Goal: Task Accomplishment & Management: Use online tool/utility

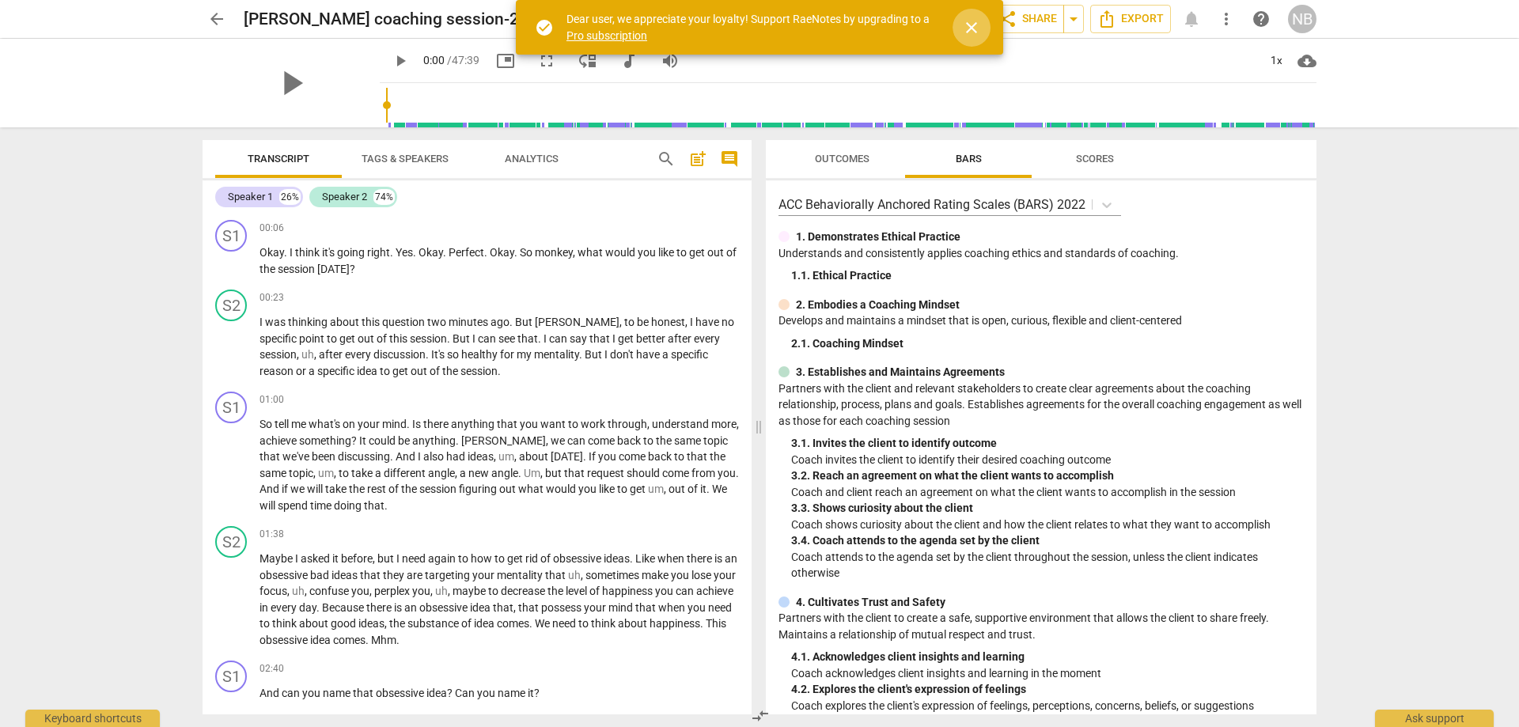
click at [972, 21] on span "close" at bounding box center [971, 27] width 19 height 19
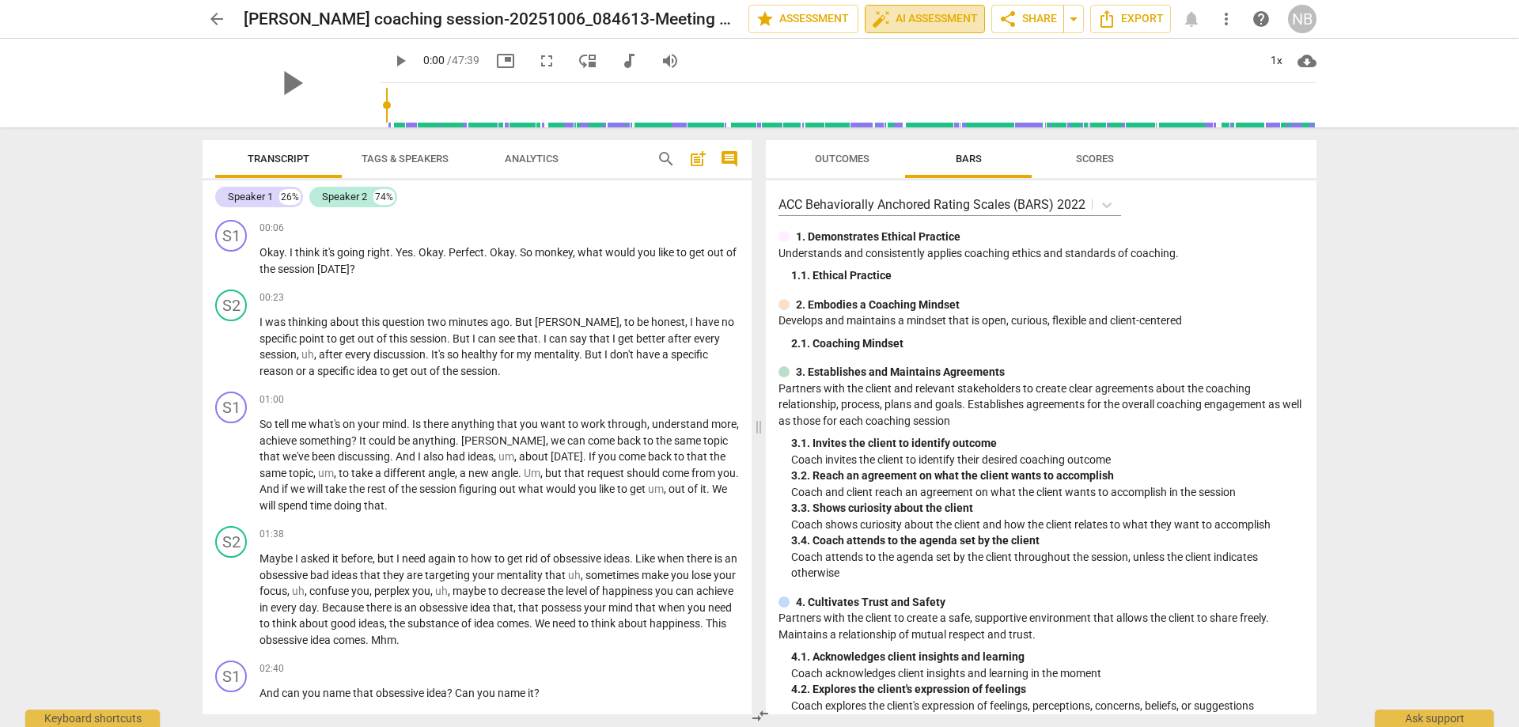
click at [941, 24] on span "auto_fix_high AI Assessment" at bounding box center [925, 18] width 106 height 19
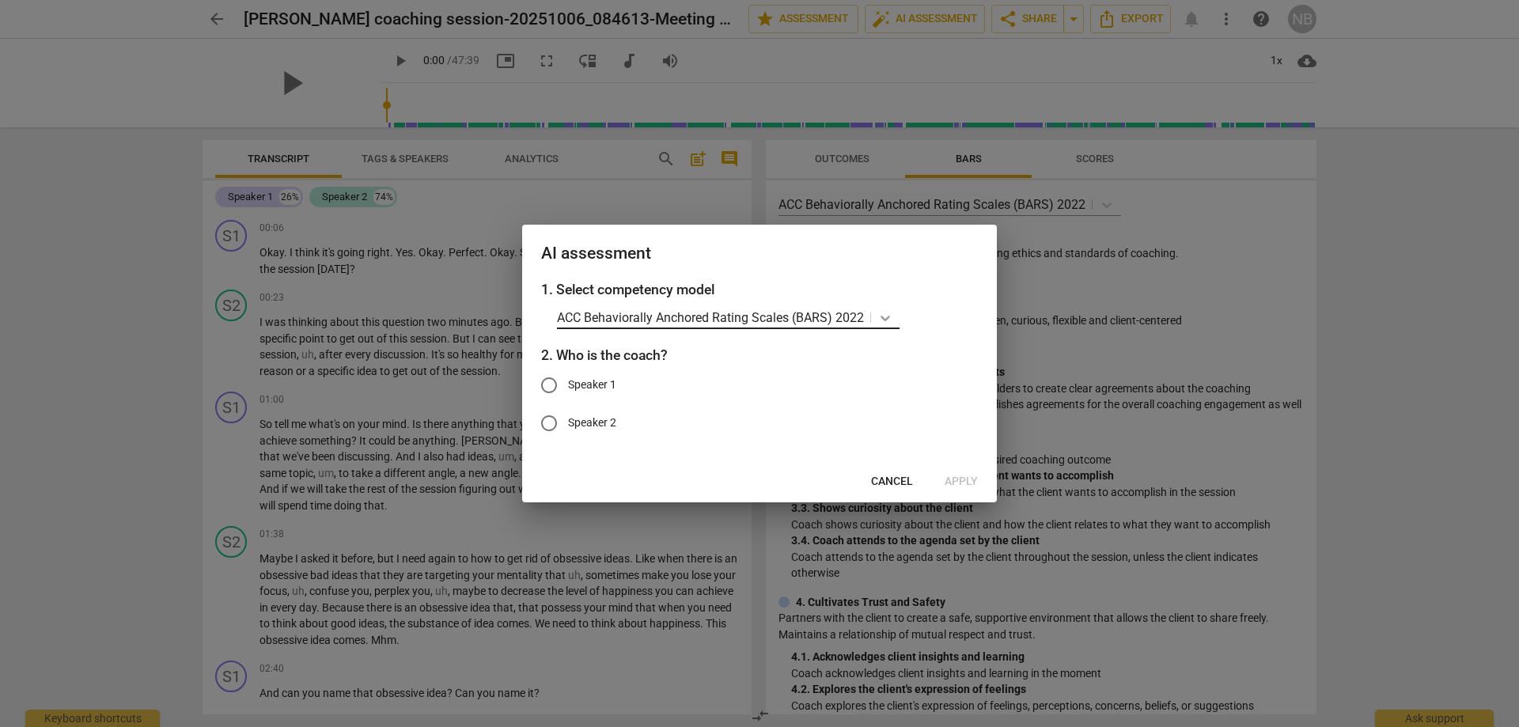
click at [892, 312] on icon at bounding box center [885, 318] width 16 height 16
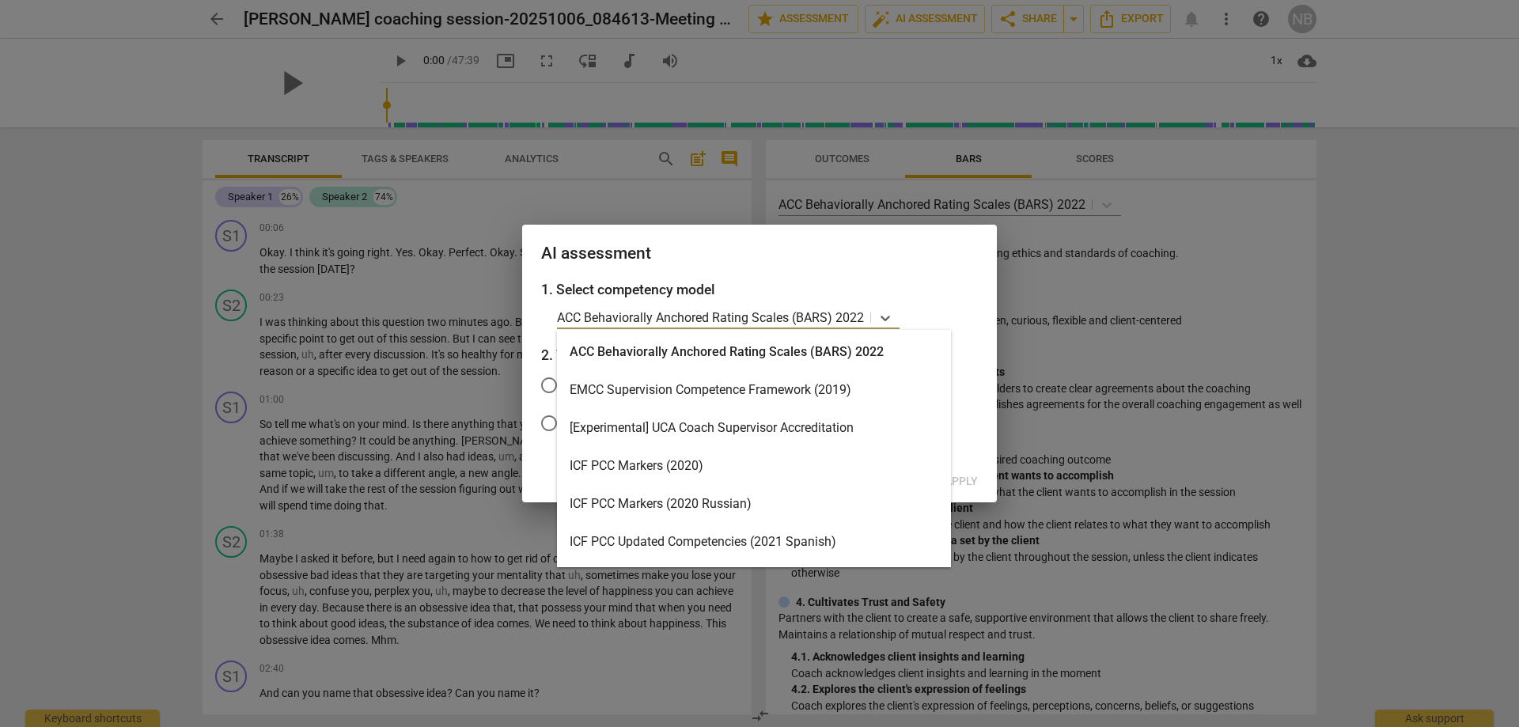
click at [649, 461] on div "ICF PCC Markers (2020)" at bounding box center [754, 466] width 394 height 38
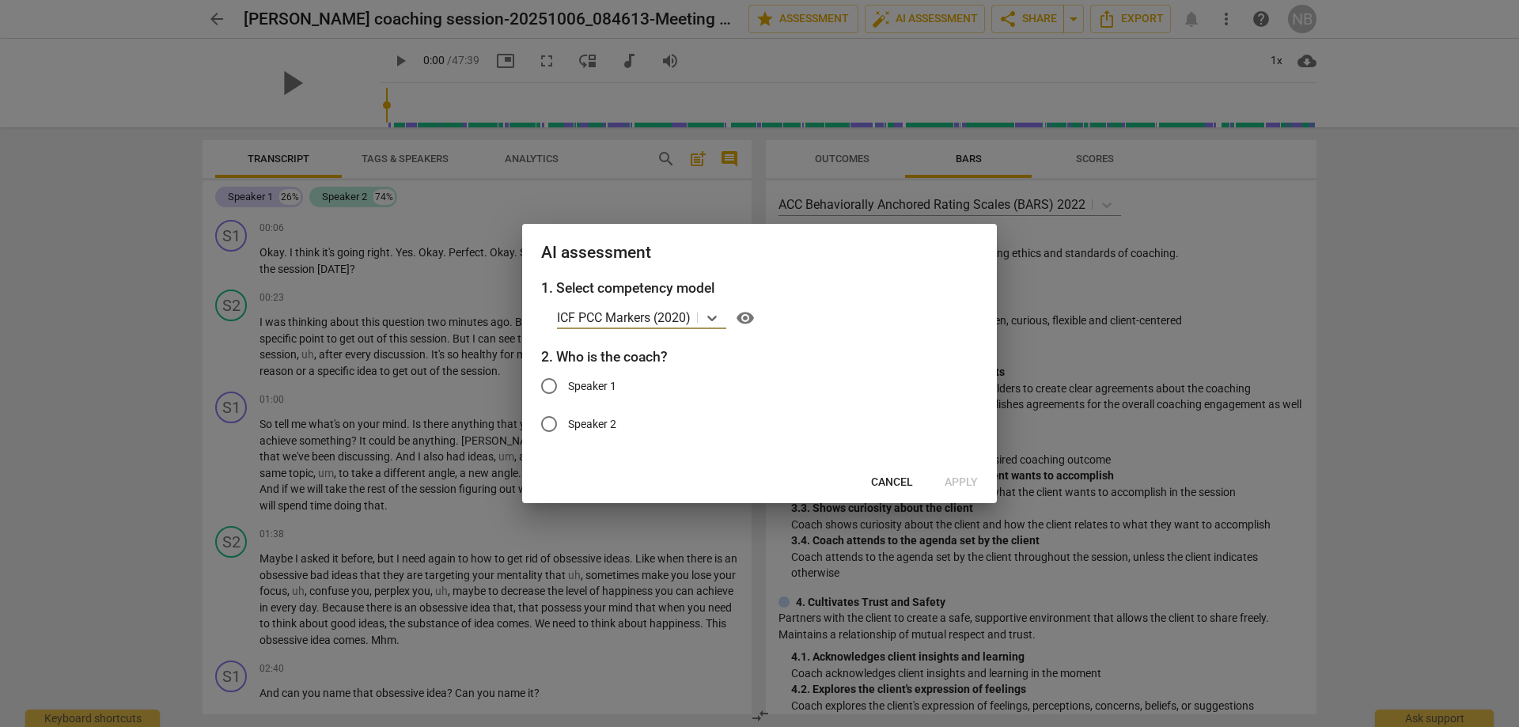
click at [544, 388] on input "Speaker 1" at bounding box center [549, 386] width 38 height 38
radio input "true"
click at [961, 479] on span "Apply" at bounding box center [961, 483] width 33 height 16
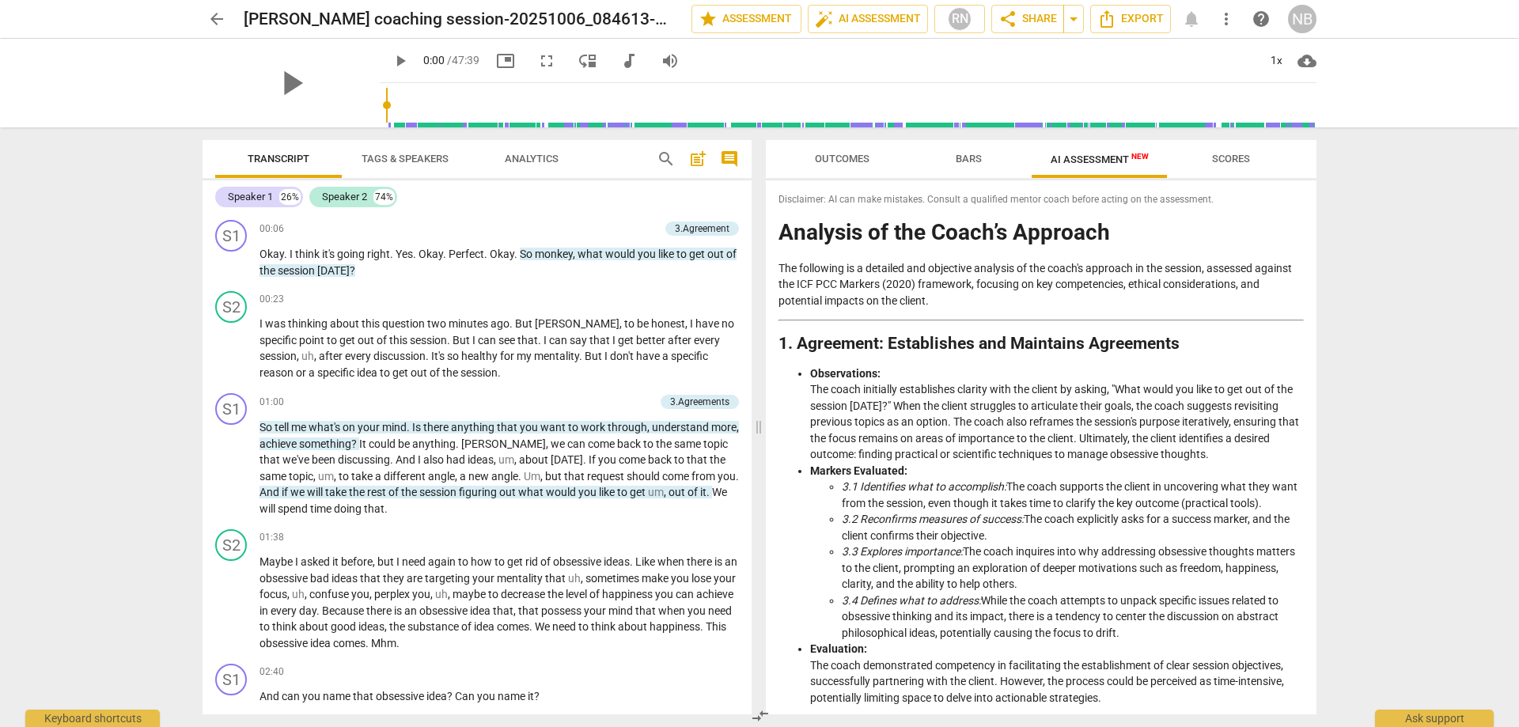
click at [844, 161] on span "Outcomes" at bounding box center [842, 159] width 55 height 12
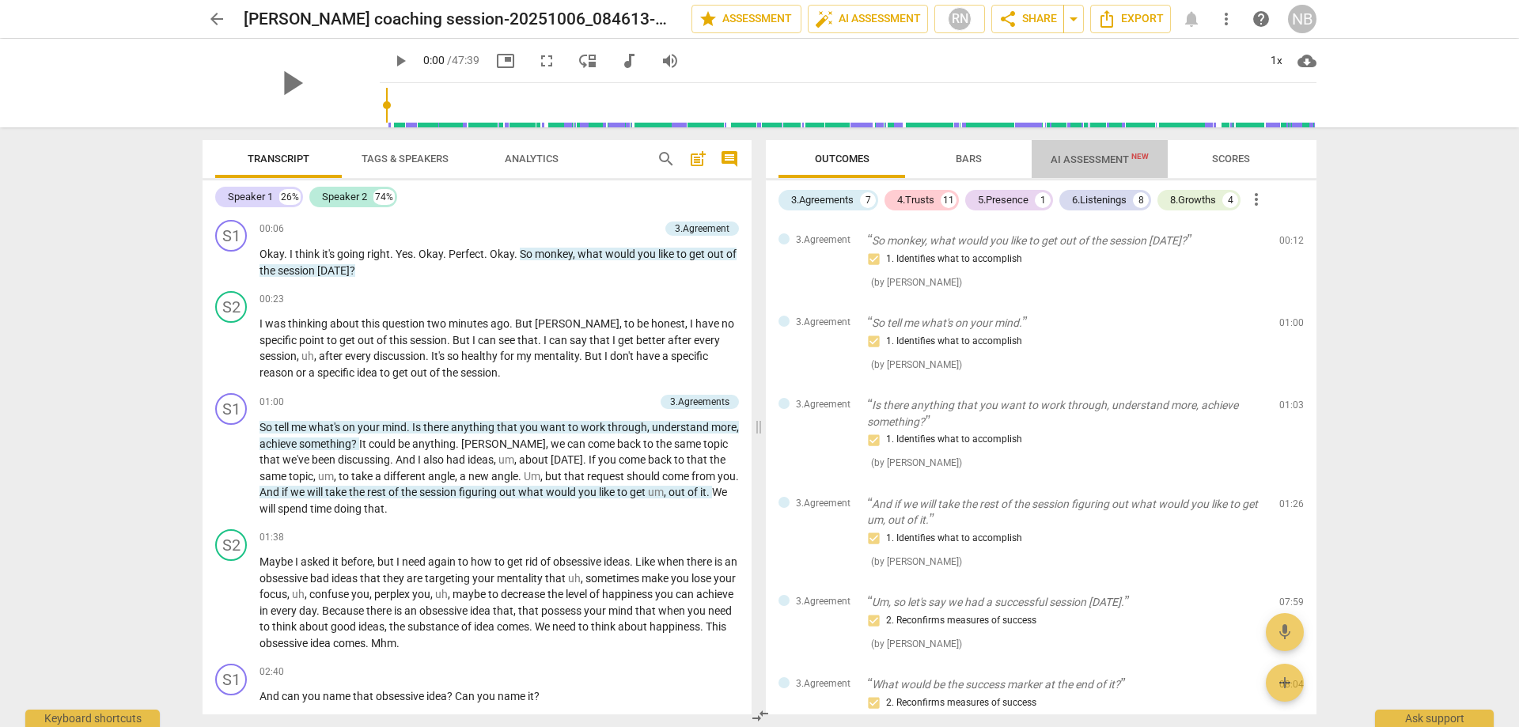
click at [1078, 157] on span "AI Assessment New" at bounding box center [1100, 159] width 98 height 12
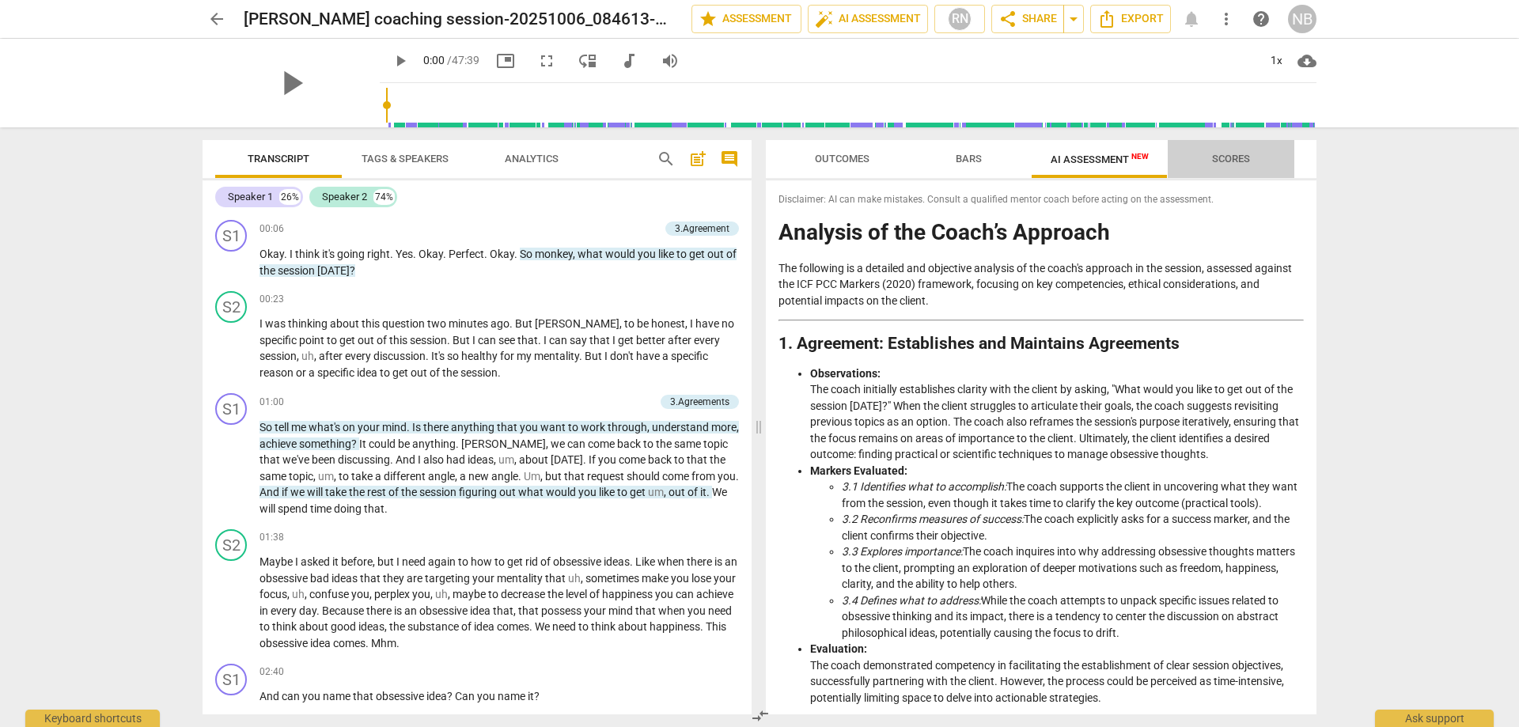
click at [1215, 153] on span "Scores" at bounding box center [1231, 159] width 38 height 12
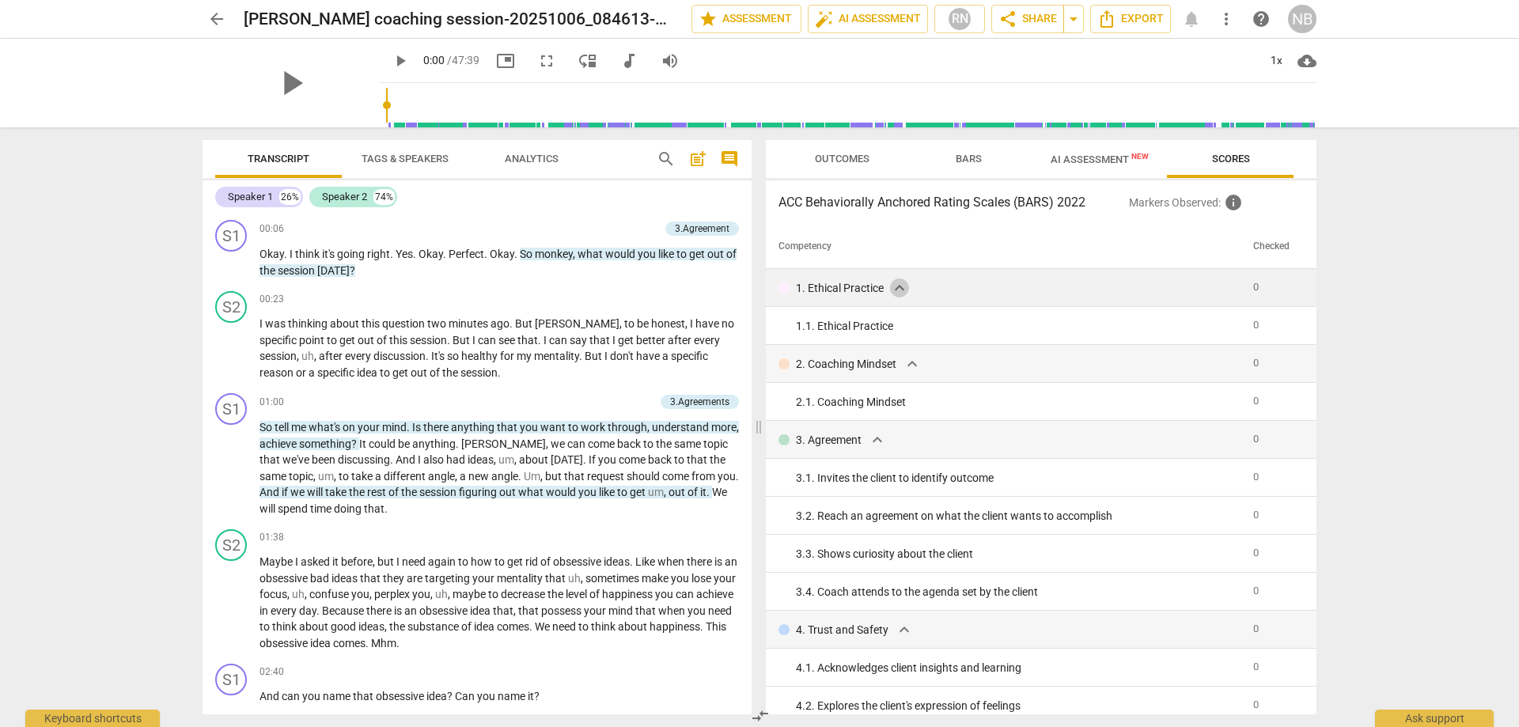
click at [898, 286] on span "expand_more" at bounding box center [899, 287] width 19 height 19
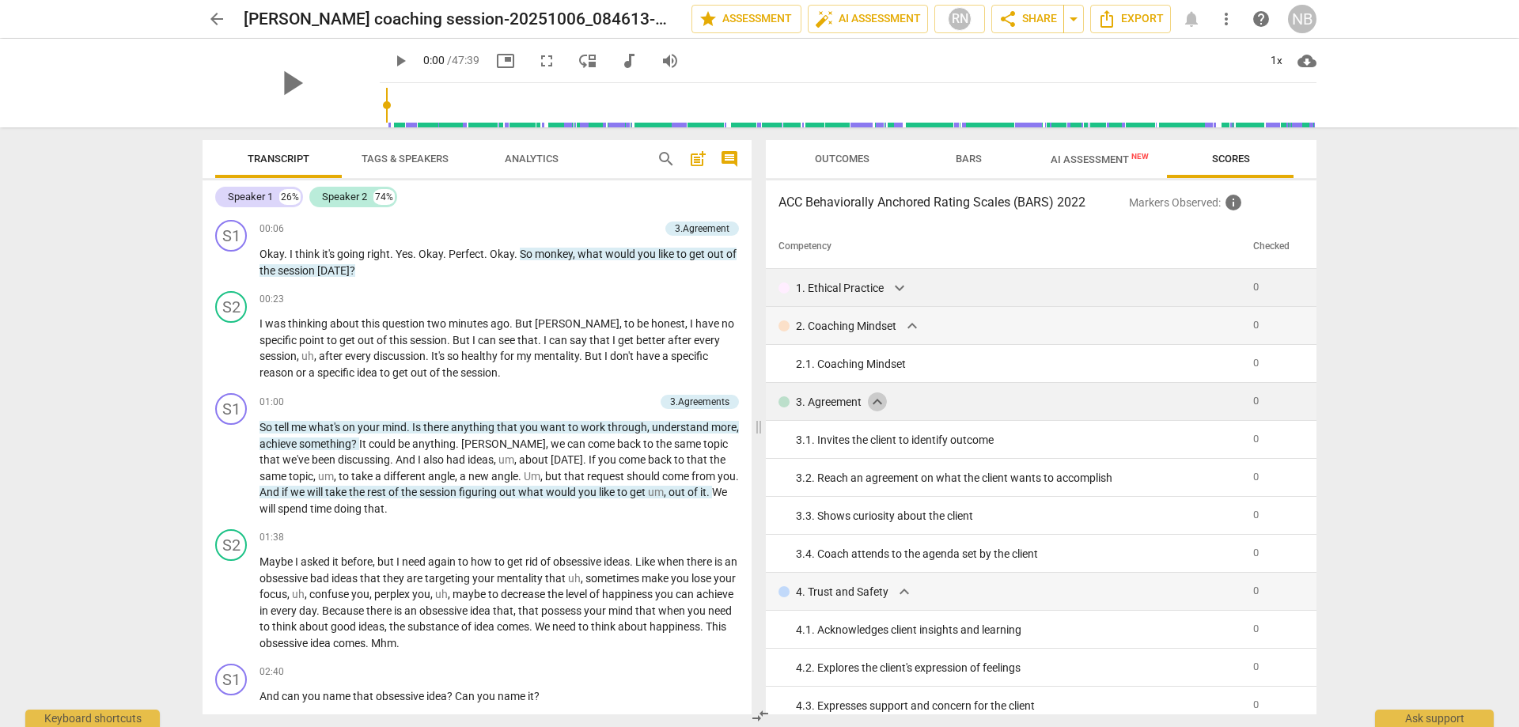
click at [871, 398] on span "expand_more" at bounding box center [877, 401] width 19 height 19
click at [391, 154] on span "Tags & Speakers" at bounding box center [405, 159] width 87 height 12
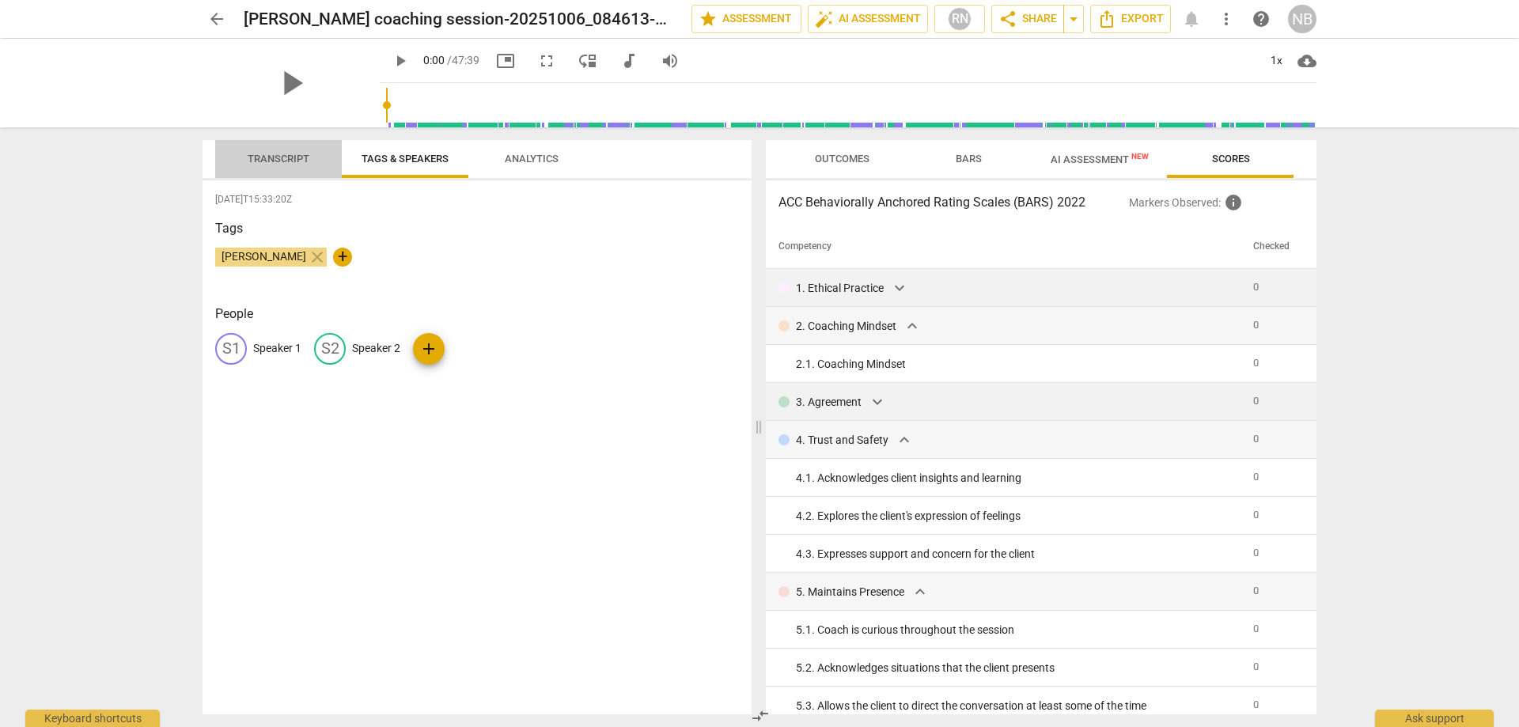
click at [271, 160] on span "Transcript" at bounding box center [279, 159] width 62 height 12
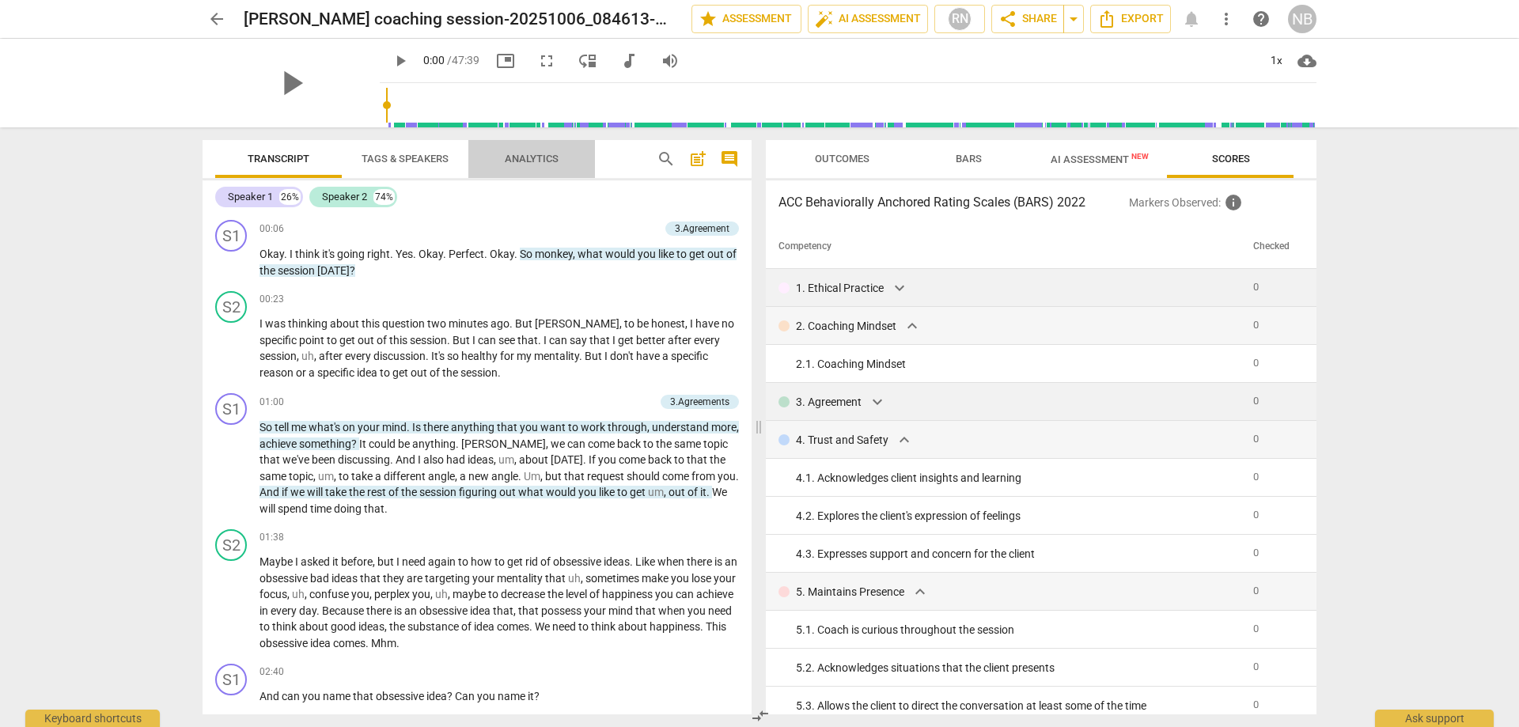
click at [530, 157] on span "Analytics" at bounding box center [532, 159] width 54 height 12
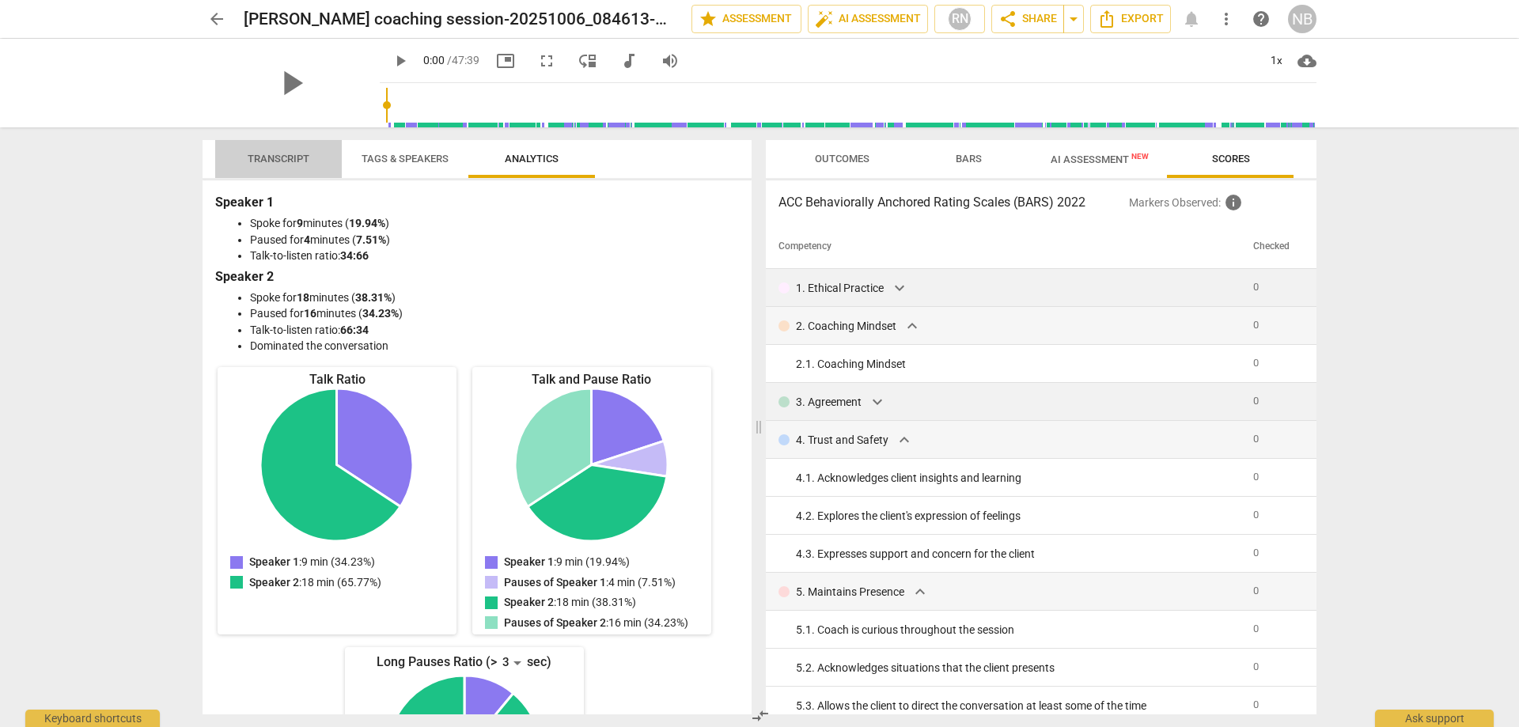
click at [270, 150] on span "Transcript" at bounding box center [279, 159] width 100 height 21
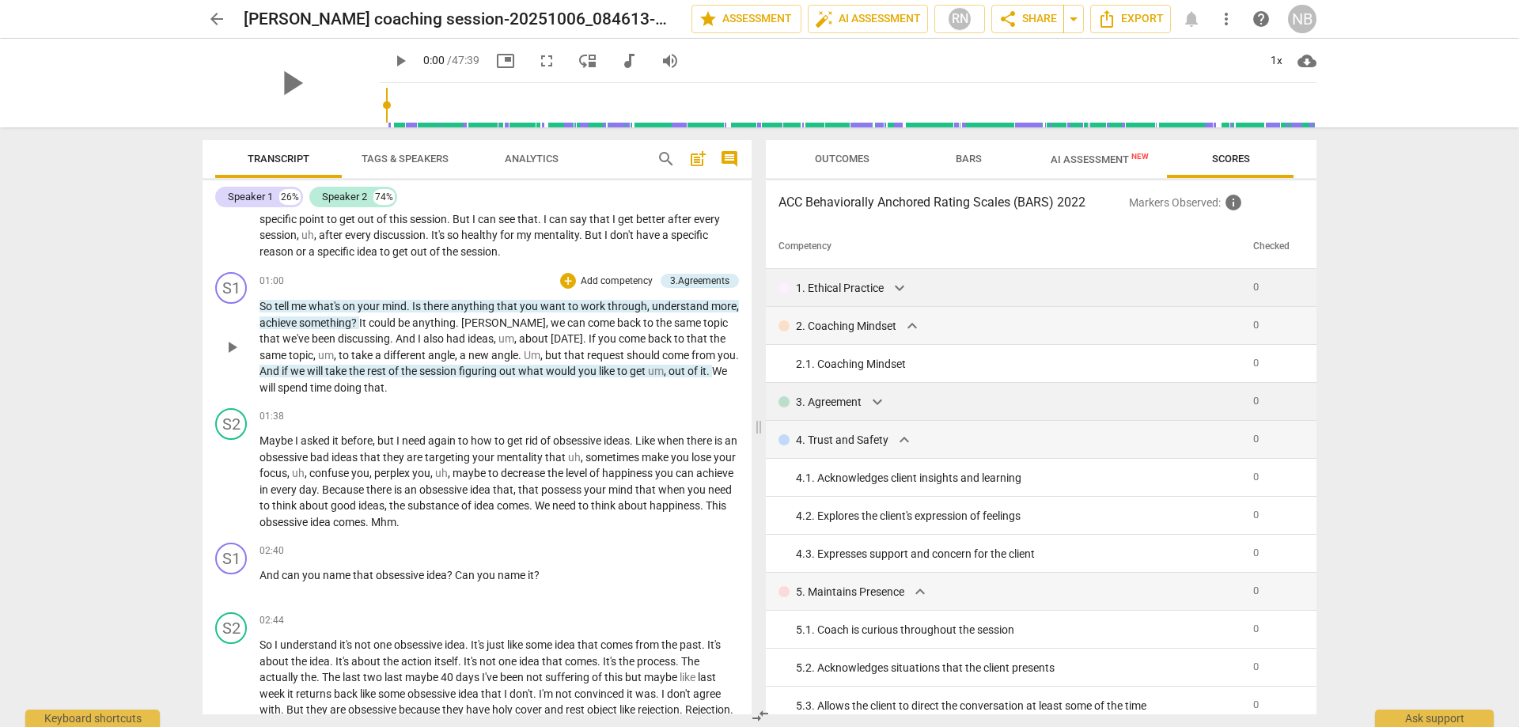
scroll to position [158, 0]
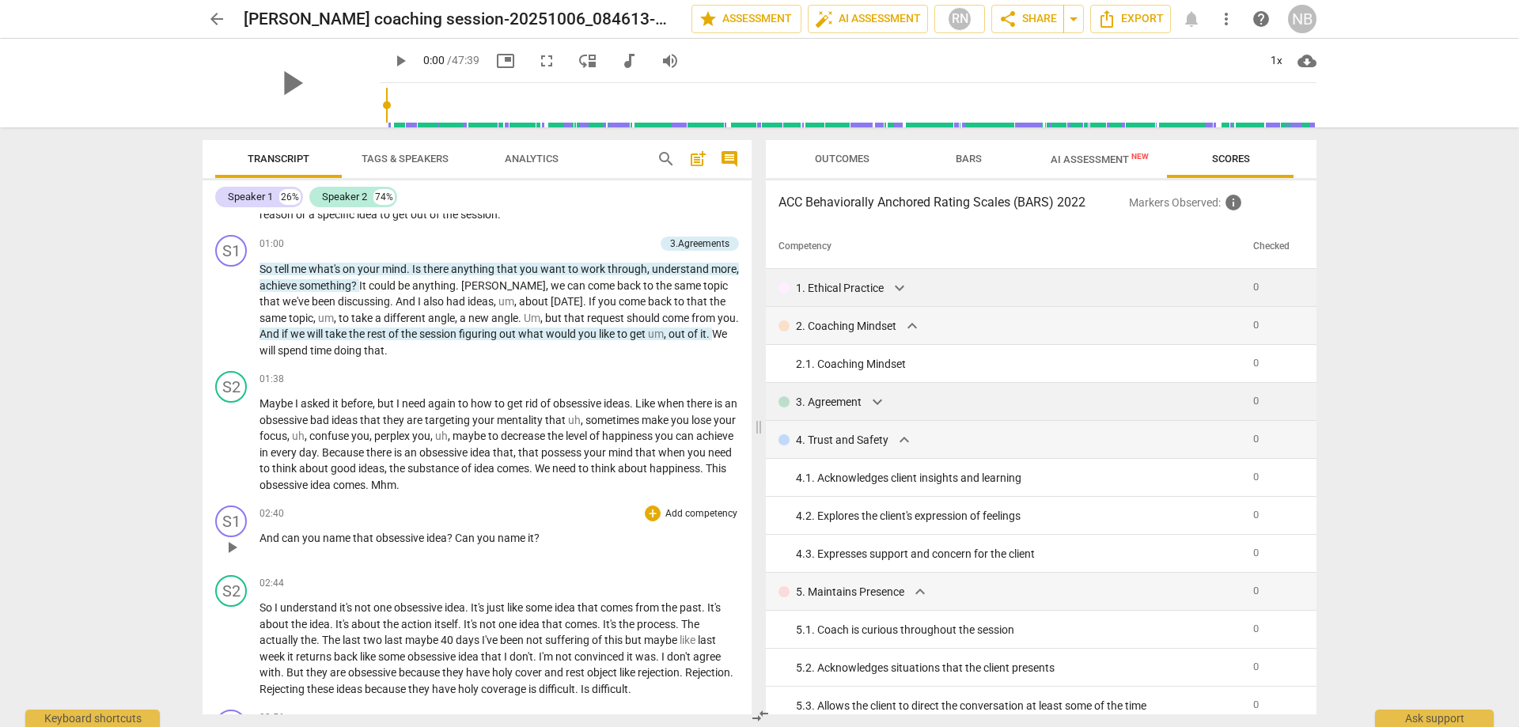
click at [693, 512] on p "Add competency" at bounding box center [701, 514] width 75 height 14
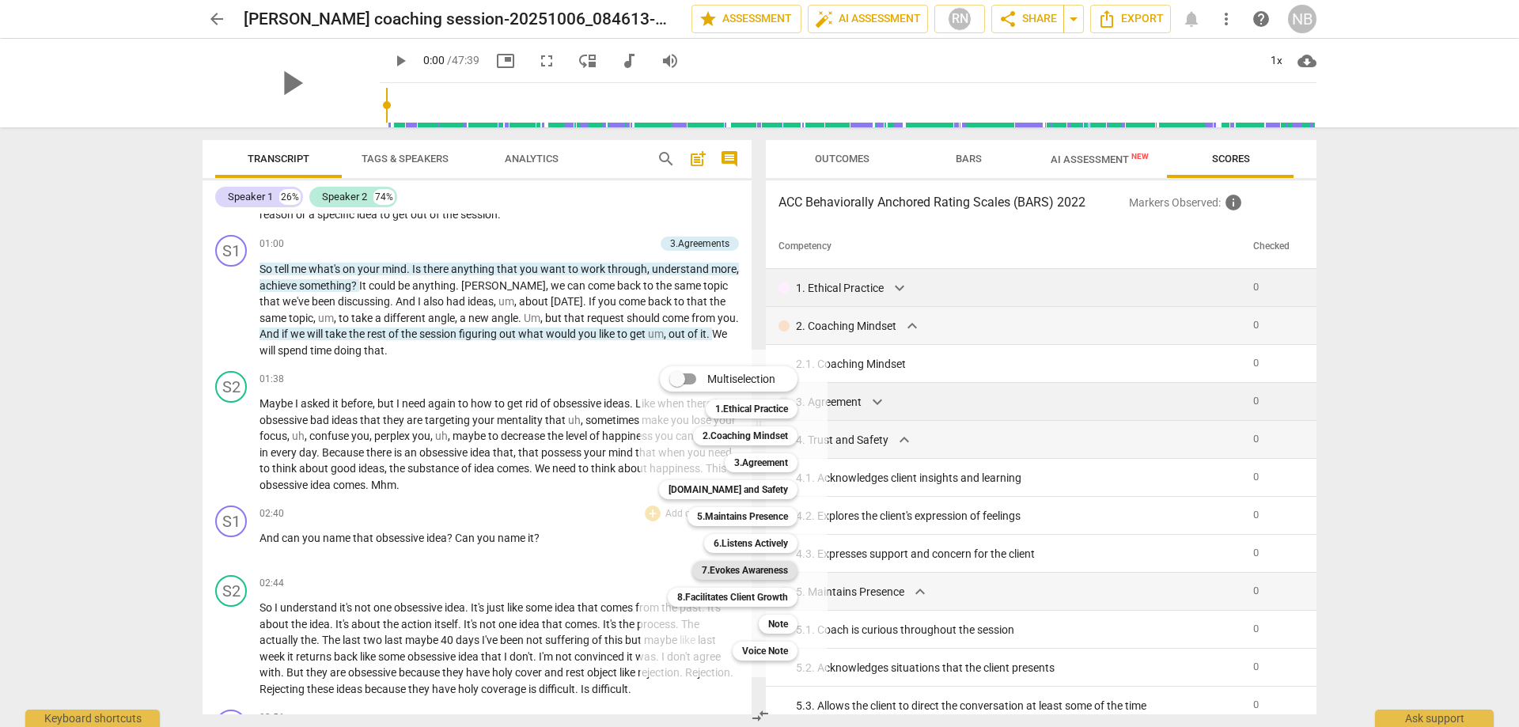
click at [724, 566] on b "7.Evokes Awareness" at bounding box center [745, 570] width 86 height 19
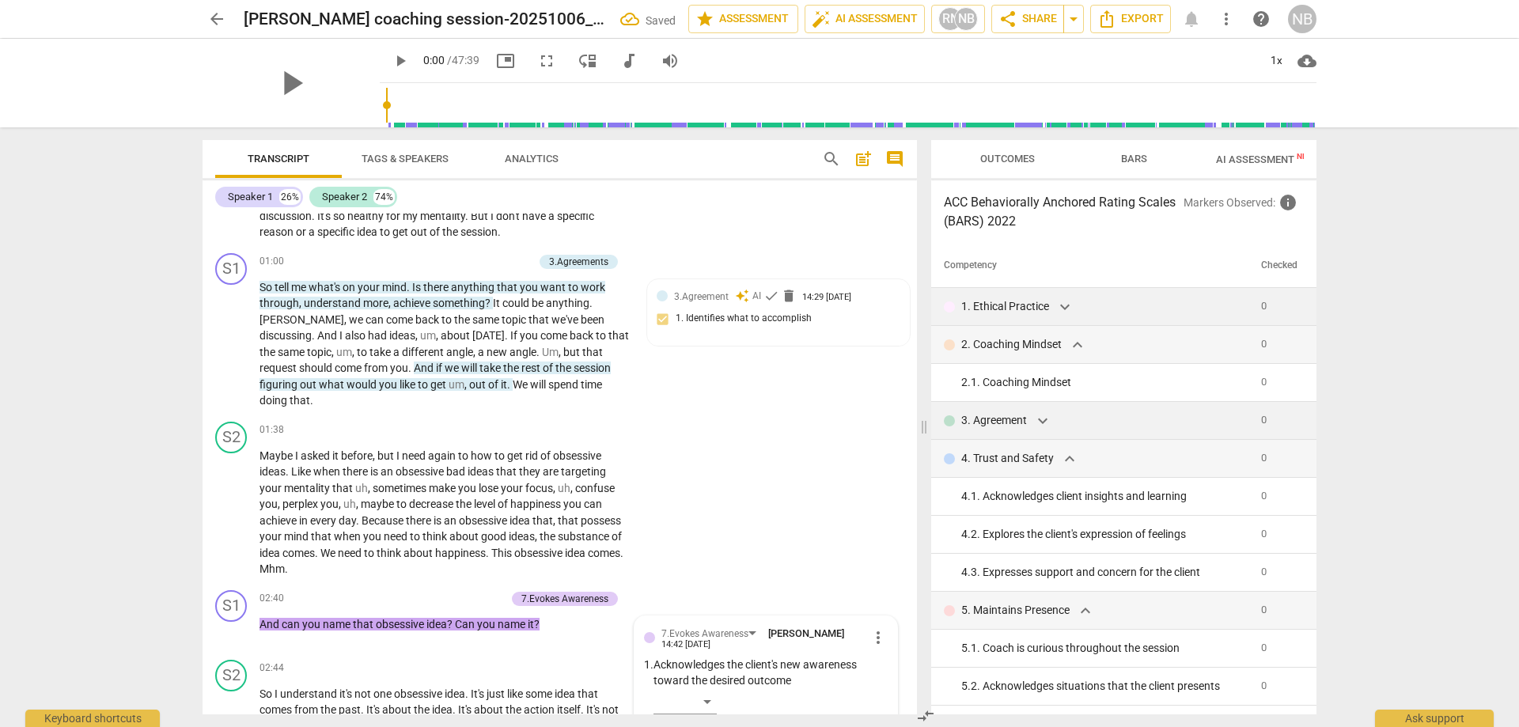
scroll to position [554, 0]
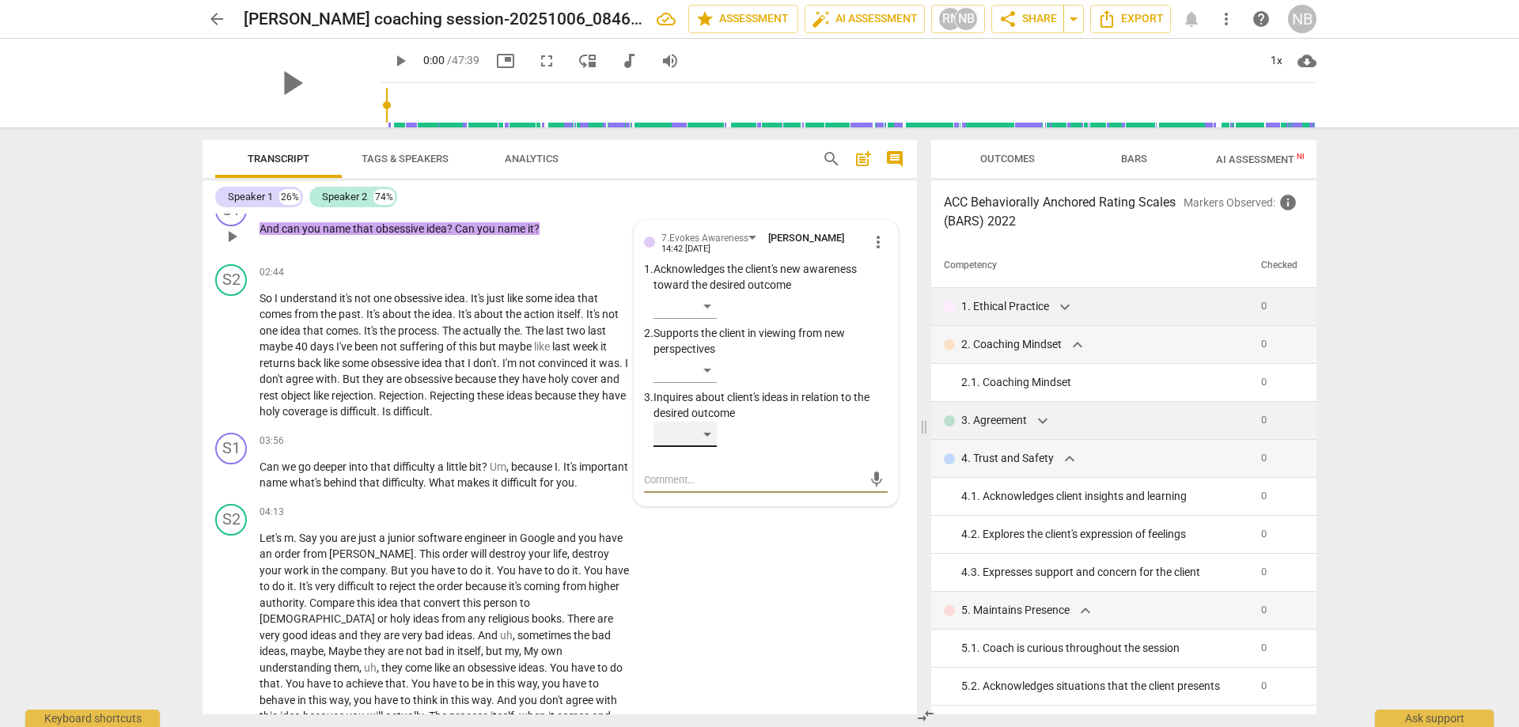
click at [707, 422] on div "​" at bounding box center [685, 434] width 63 height 25
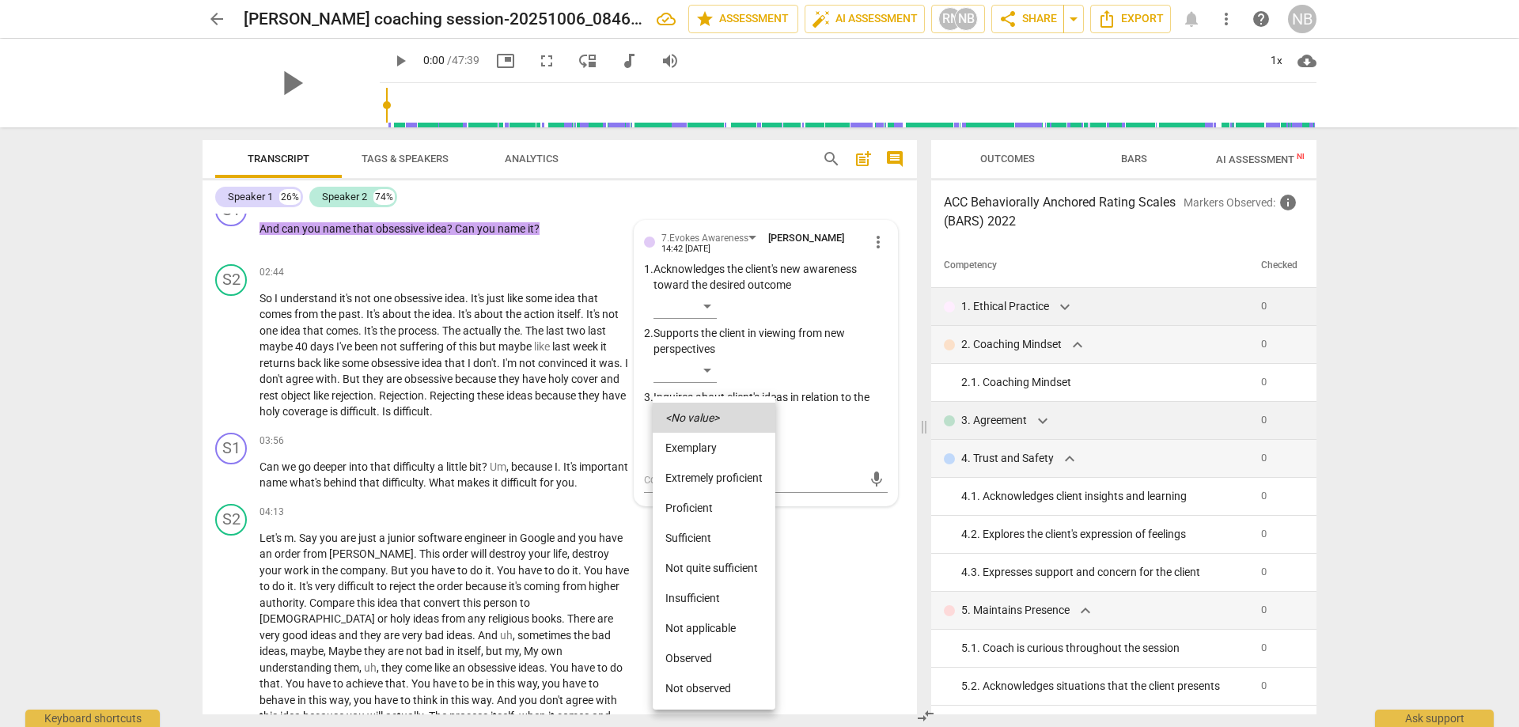
click at [778, 400] on div at bounding box center [759, 363] width 1519 height 727
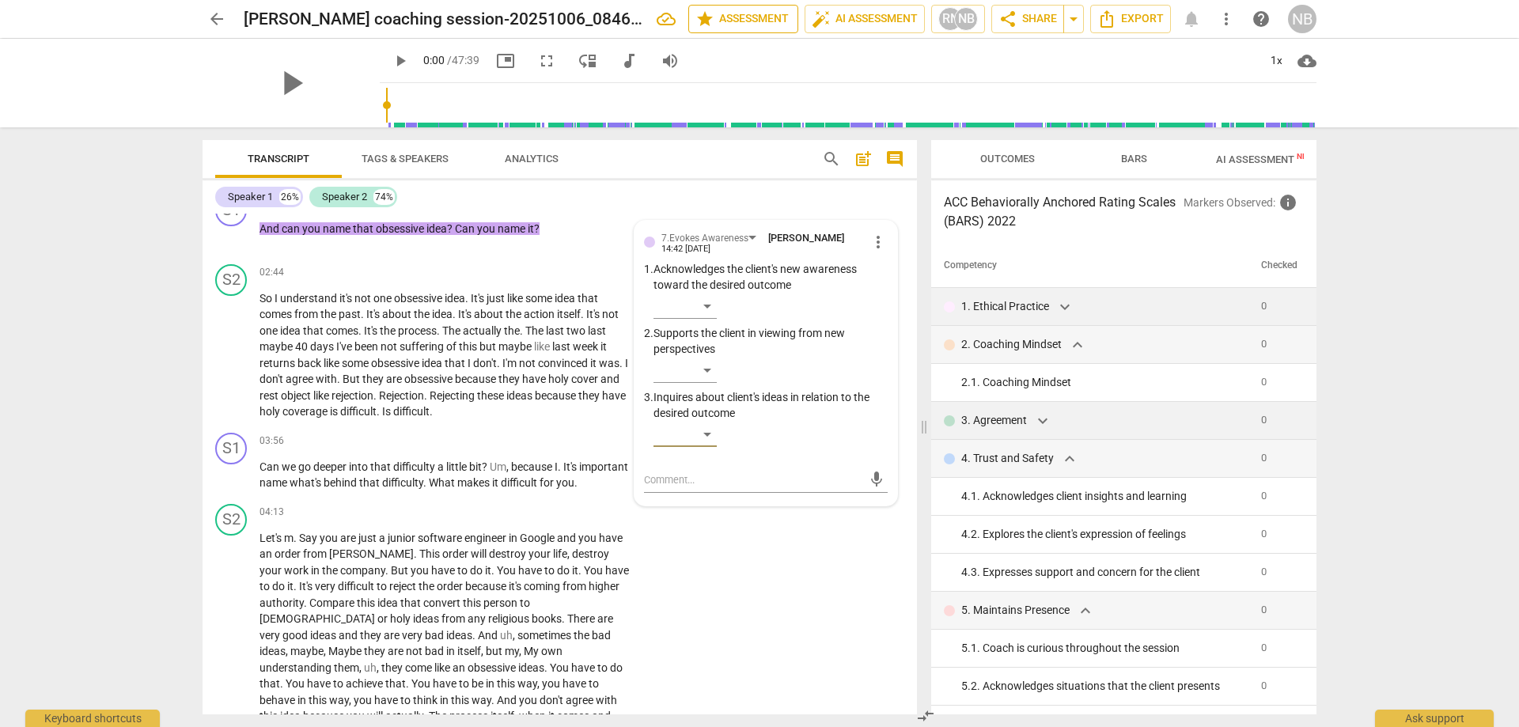
click at [731, 16] on span "star Assessment" at bounding box center [743, 18] width 96 height 19
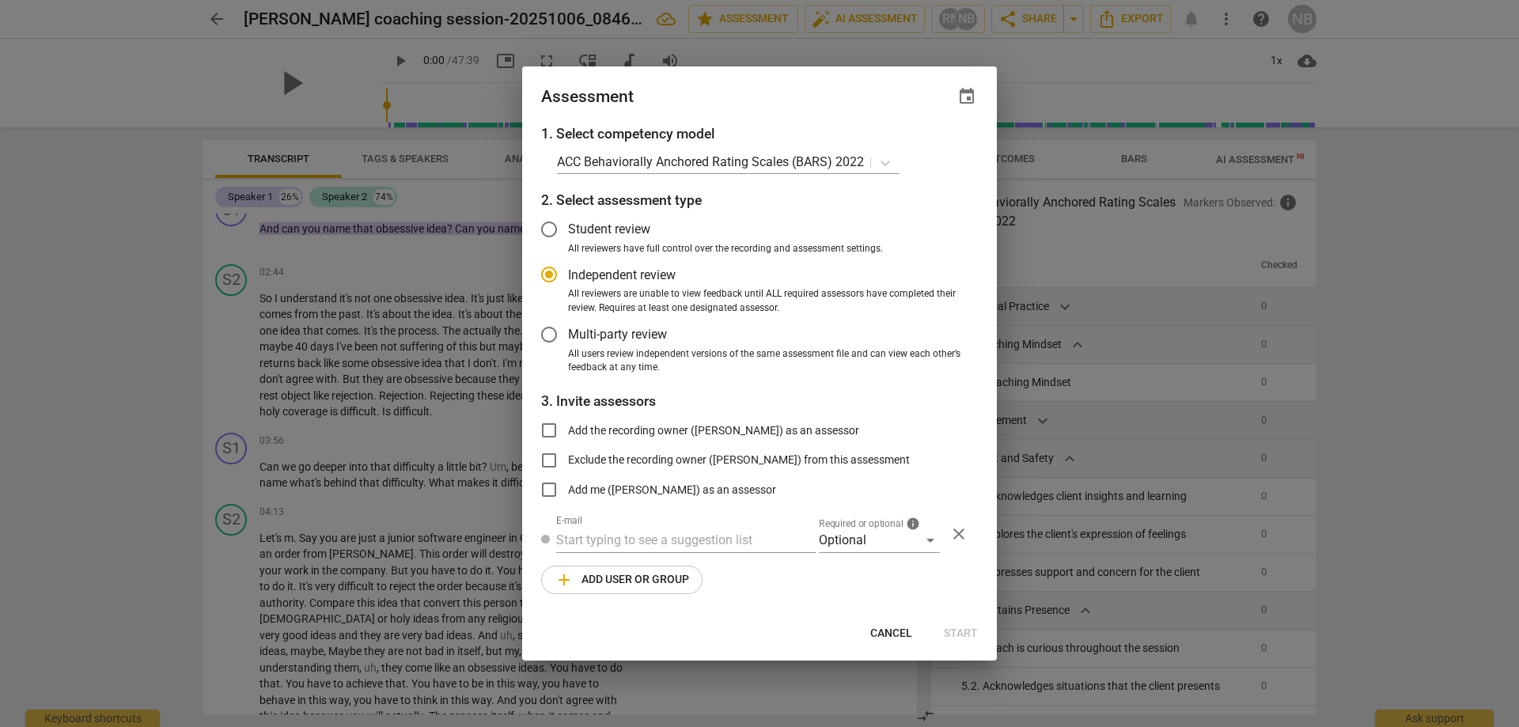
radio input "false"
click at [548, 225] on input "Student review" at bounding box center [549, 229] width 38 height 38
click at [622, 533] on input "text" at bounding box center [686, 540] width 260 height 25
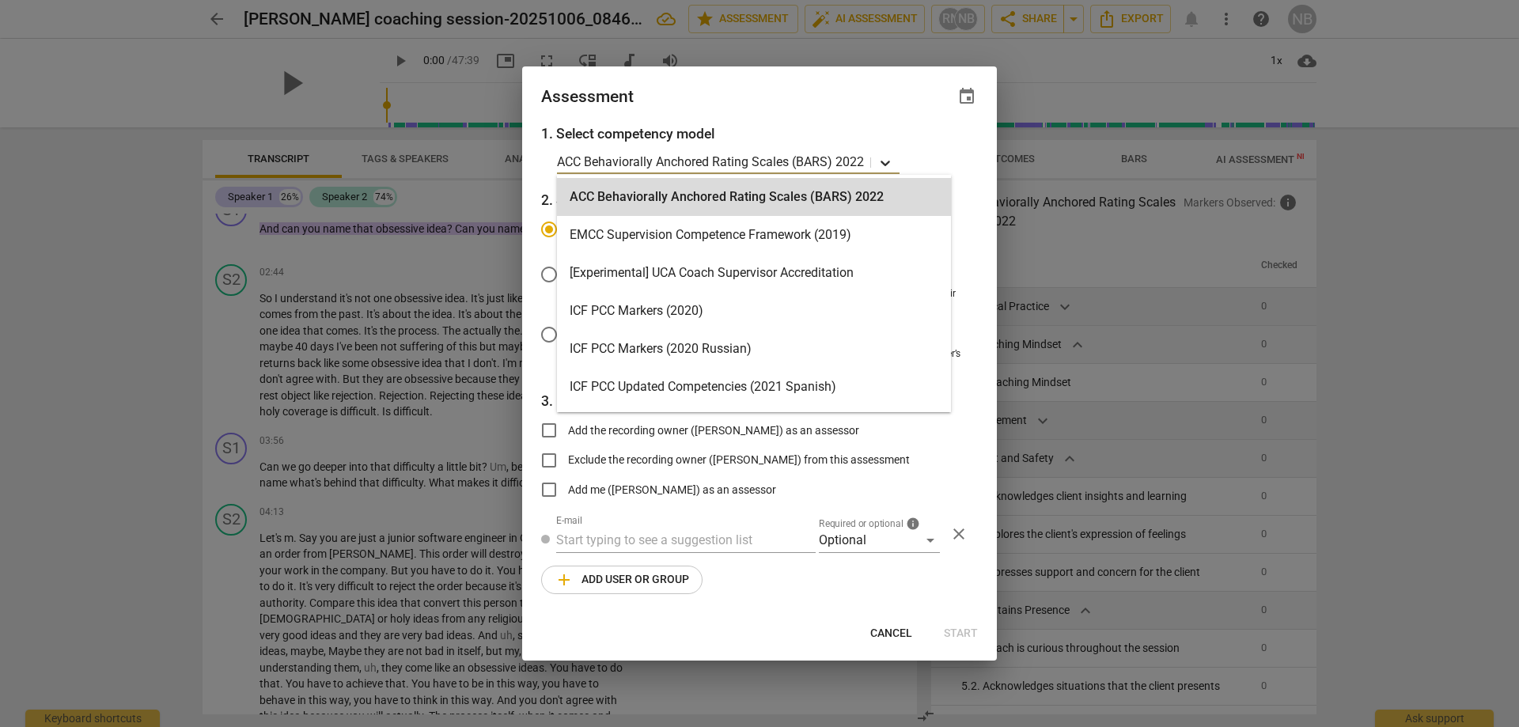
click at [885, 157] on icon at bounding box center [885, 163] width 16 height 16
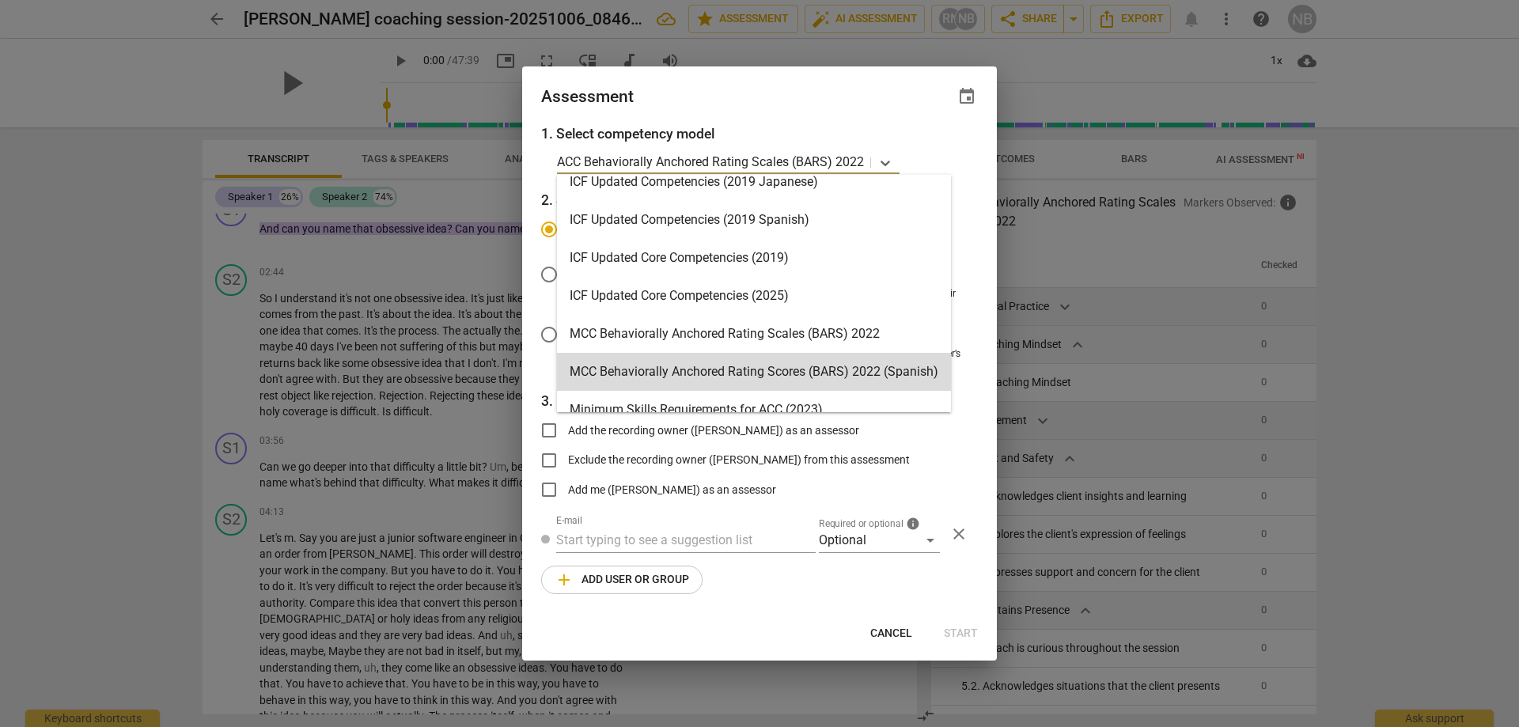
scroll to position [253, 0]
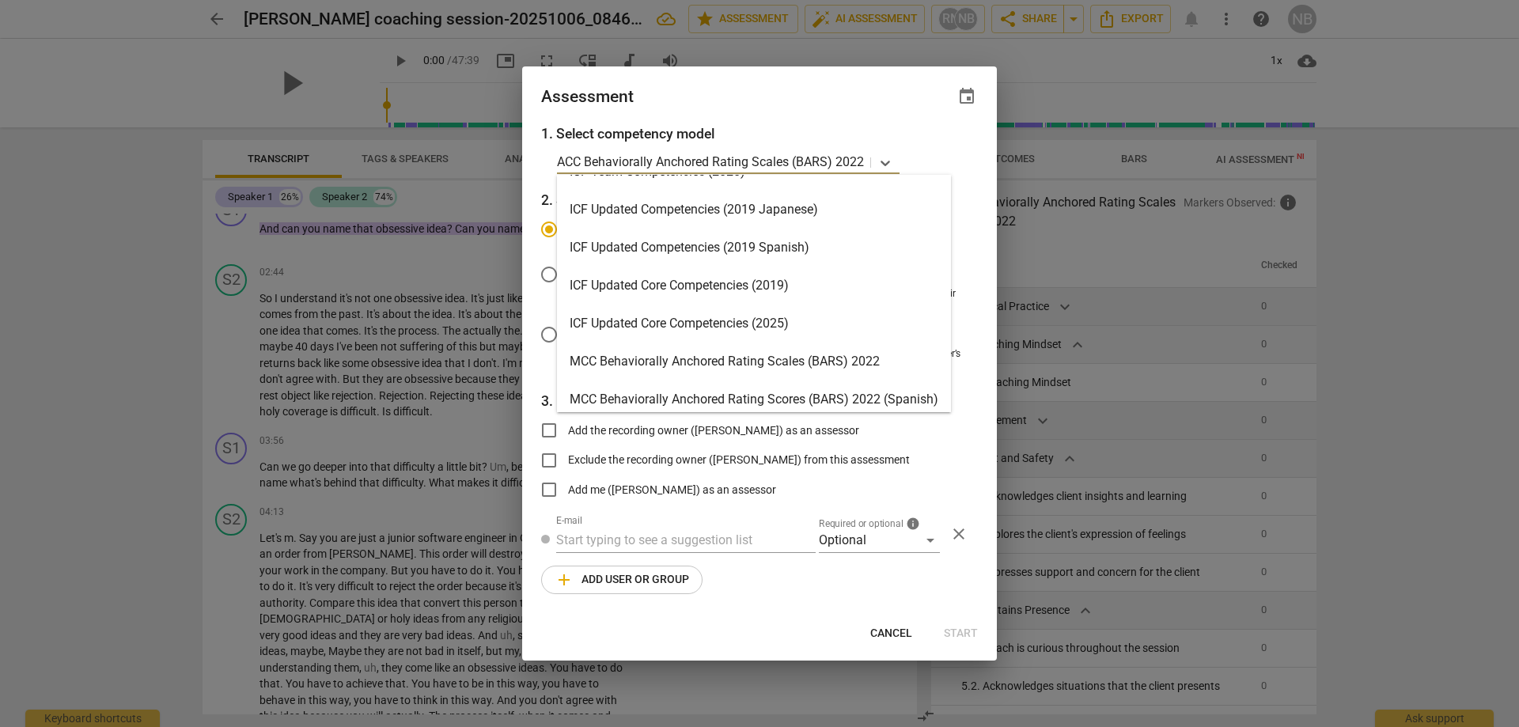
click at [638, 323] on div "ICF Updated Core Competencies (2025)" at bounding box center [754, 324] width 394 height 38
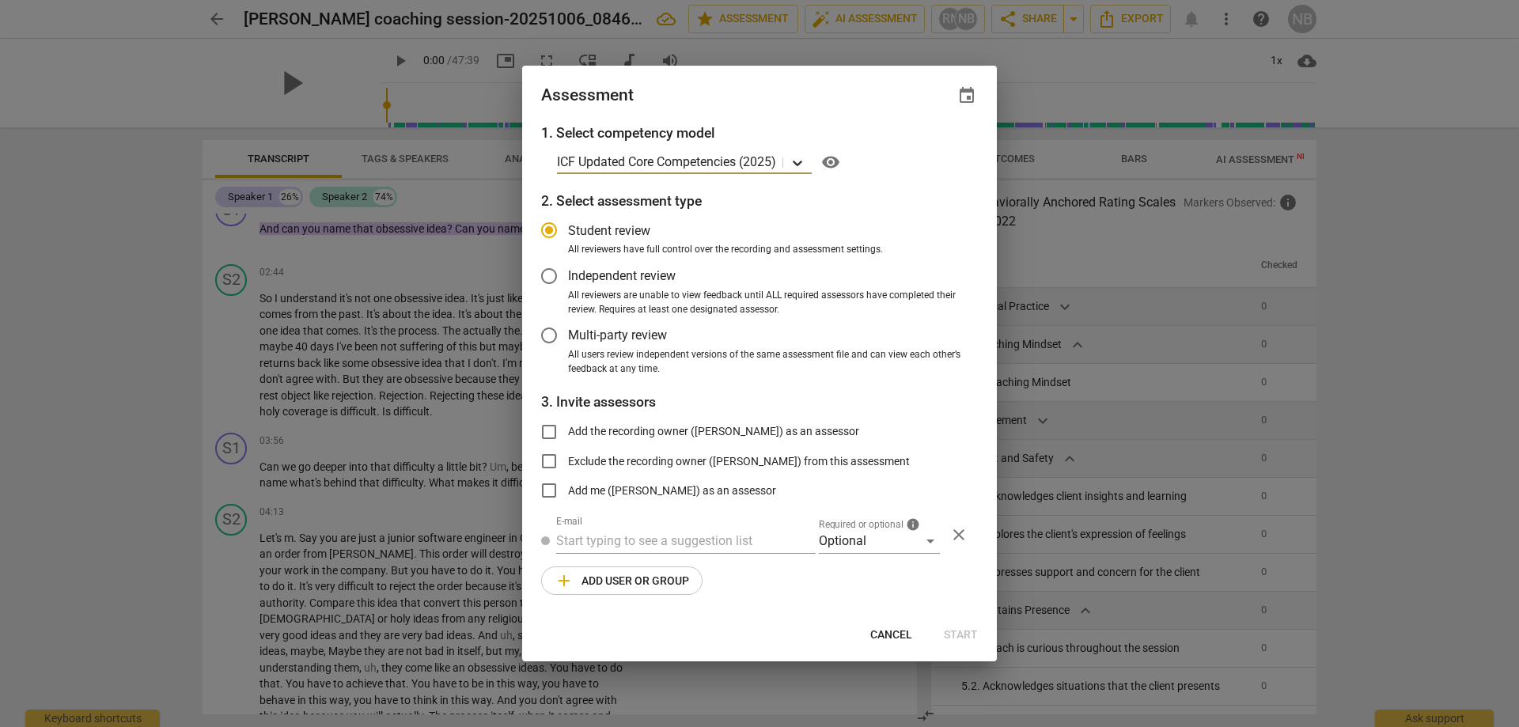
click at [799, 161] on icon at bounding box center [797, 164] width 9 height 6
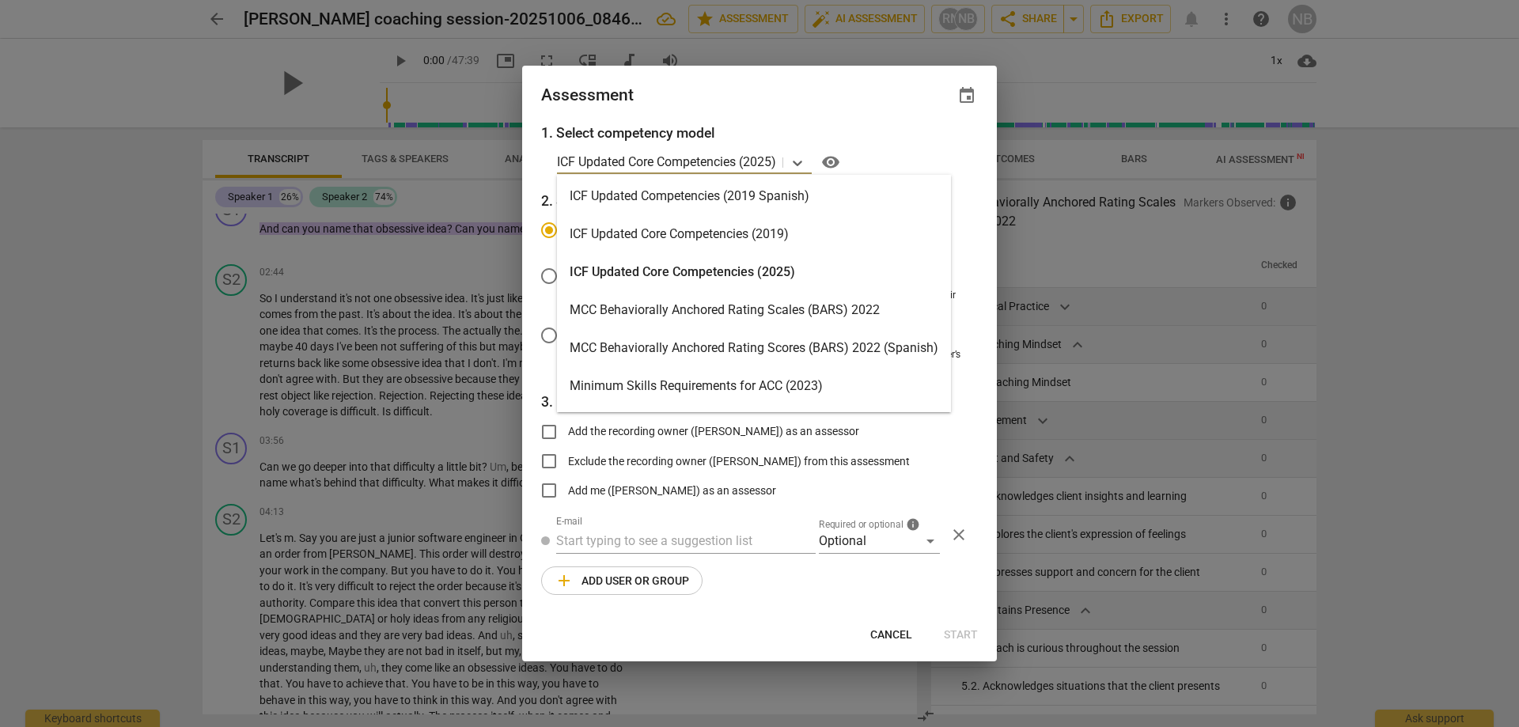
scroll to position [316, 0]
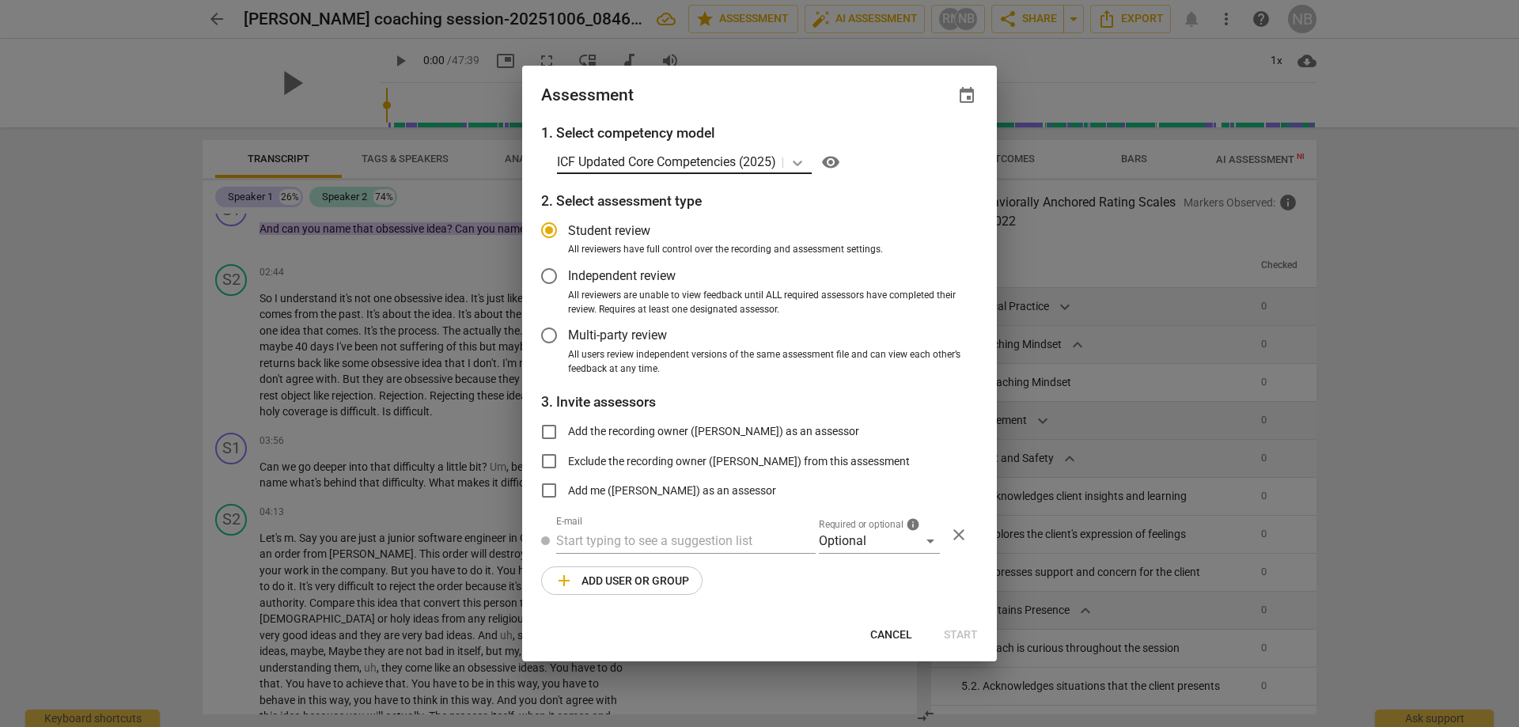
click at [797, 159] on icon at bounding box center [798, 163] width 16 height 16
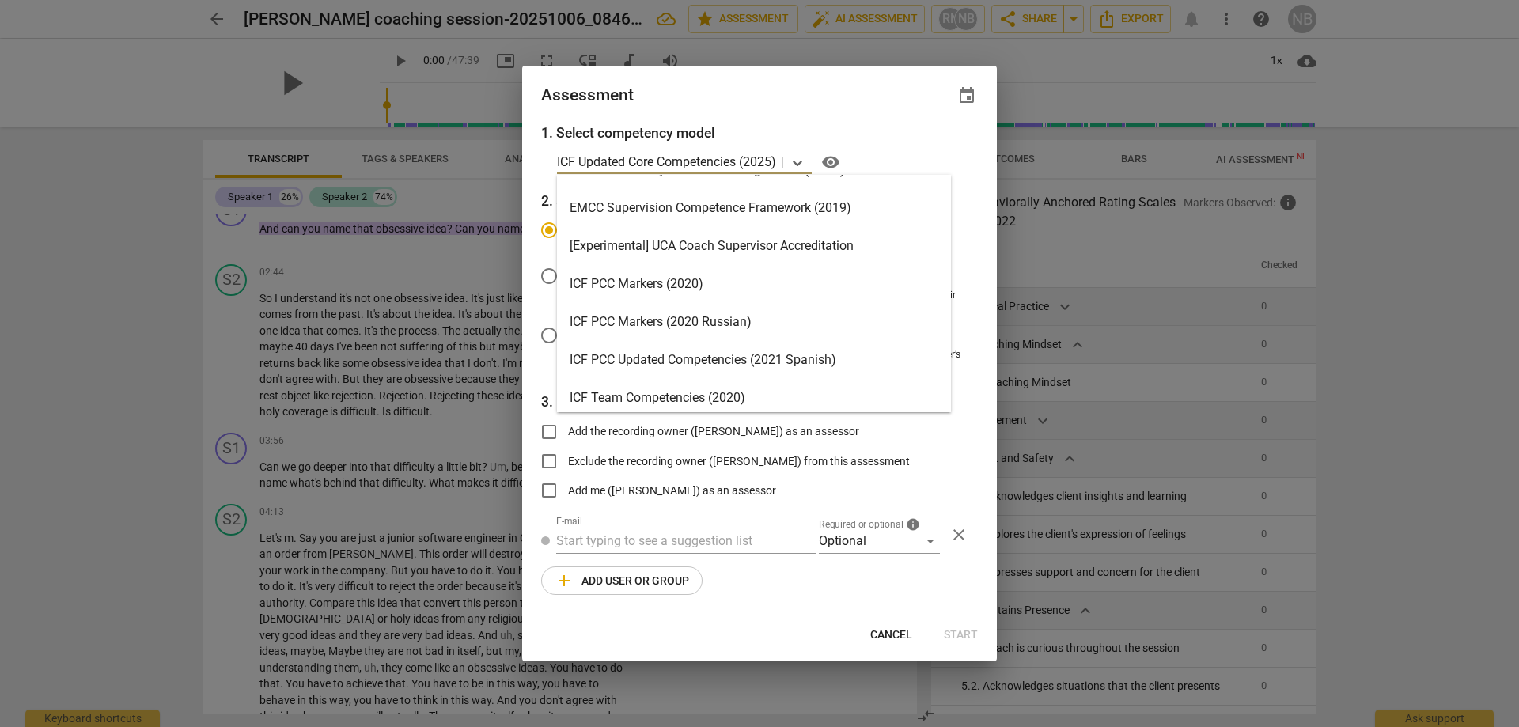
scroll to position [0, 0]
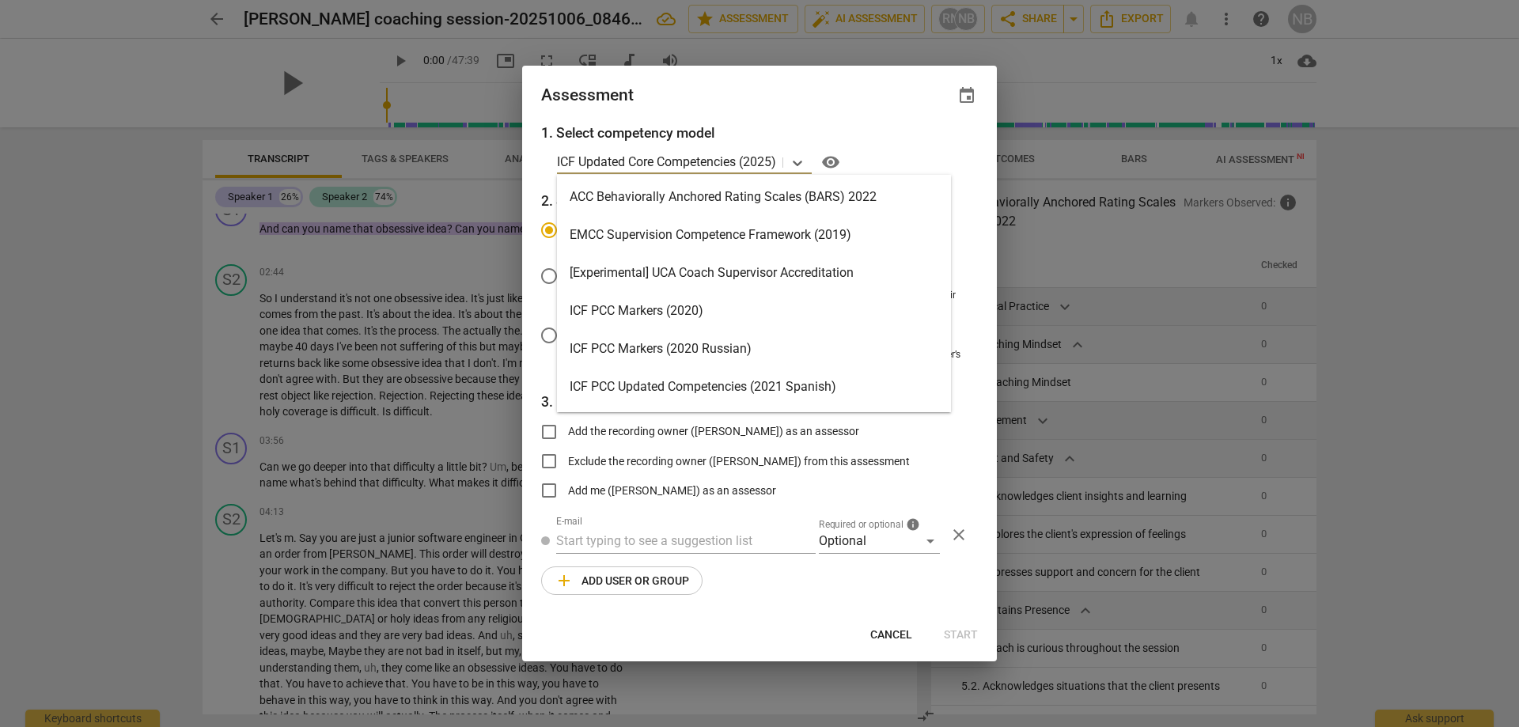
click at [741, 302] on div "ICF PCC Markers (2020)" at bounding box center [754, 311] width 394 height 38
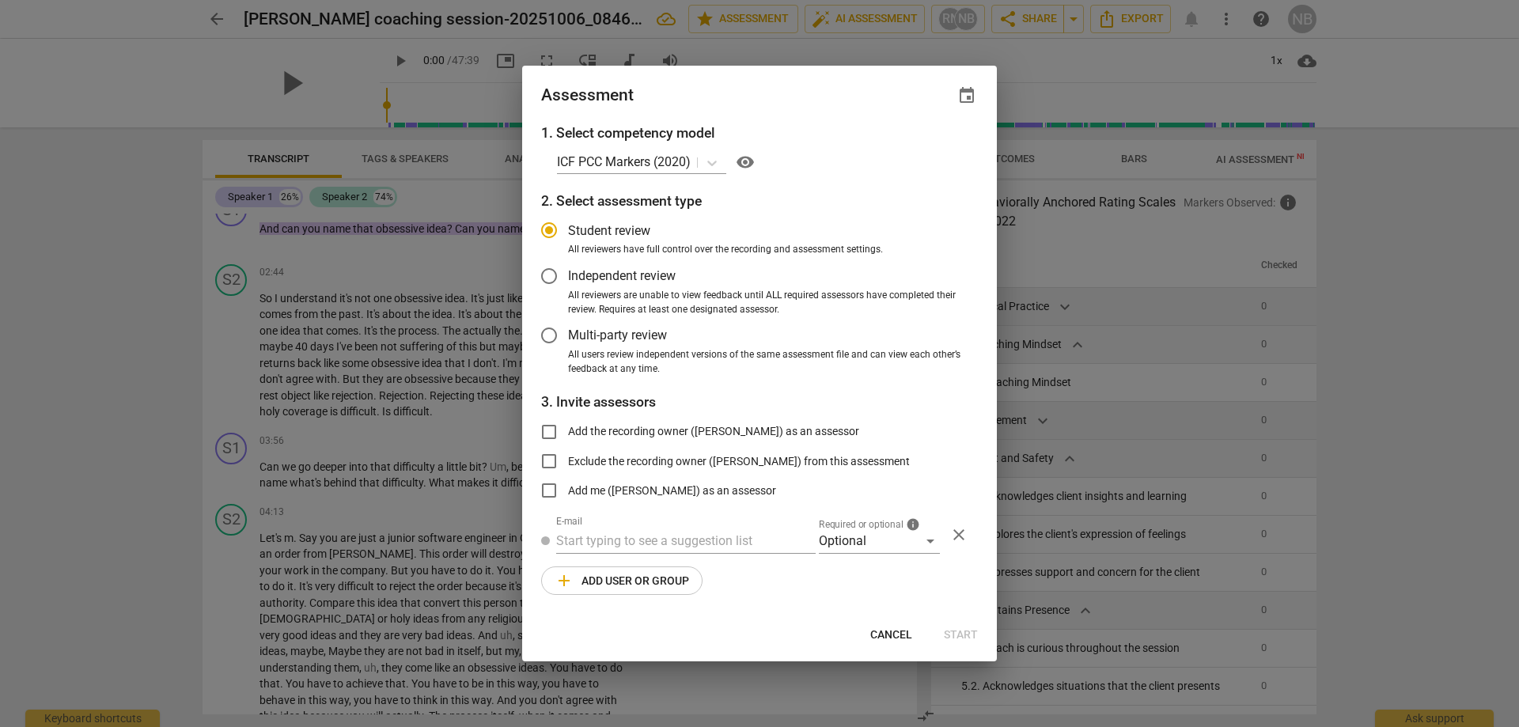
click at [770, 596] on div "1. Select competency model ICF PCC Markers (2020) visibility 2. Select assessme…" at bounding box center [759, 369] width 475 height 492
click at [797, 150] on div "ICF PCC Markers (2020) visibility" at bounding box center [767, 162] width 421 height 25
radio input "false"
click at [548, 491] on input "Add me ([PERSON_NAME]) as an assessor" at bounding box center [549, 491] width 38 height 38
checkbox input "true"
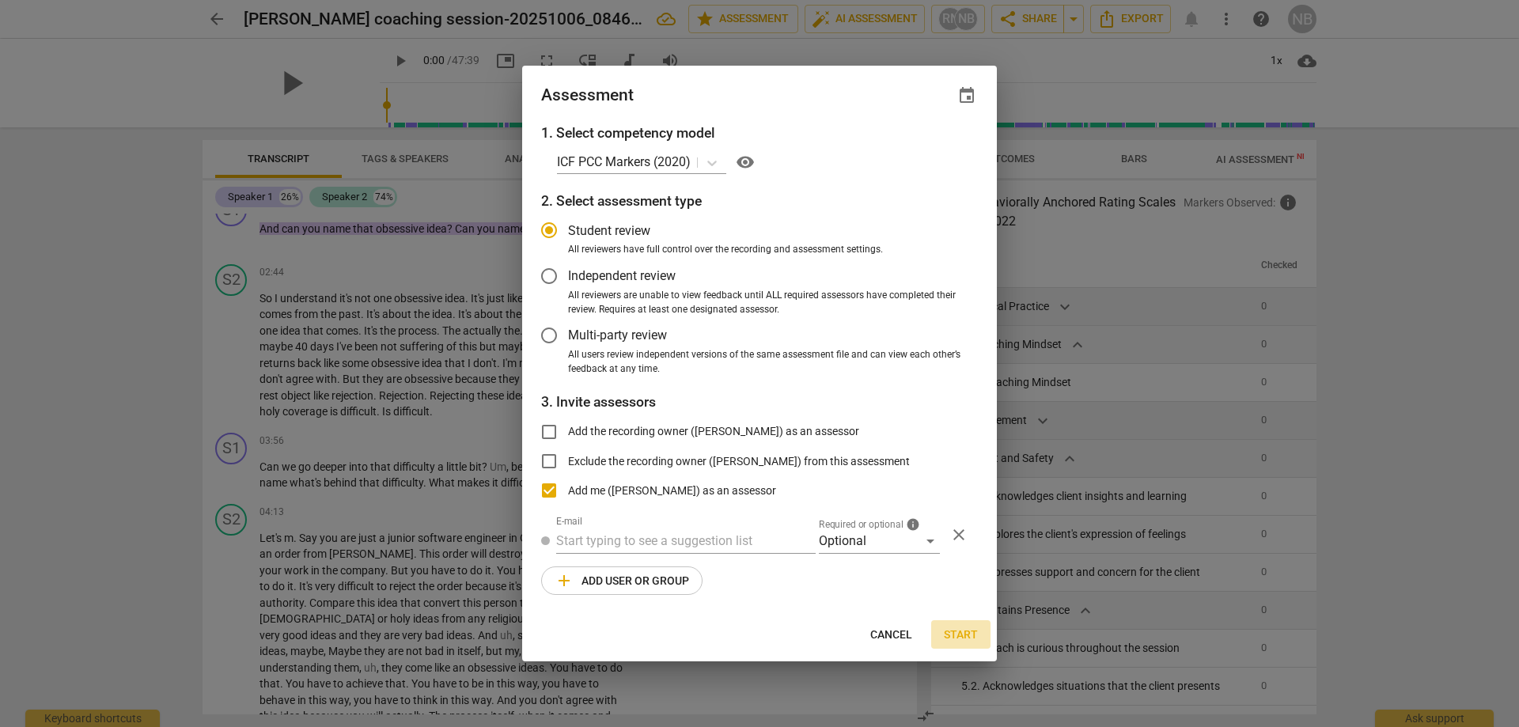
click at [951, 627] on span "Start" at bounding box center [961, 635] width 34 height 16
radio input "false"
type input "[PERSON_NAME] <[EMAIL_ADDRESS][DOMAIN_NAME]>"
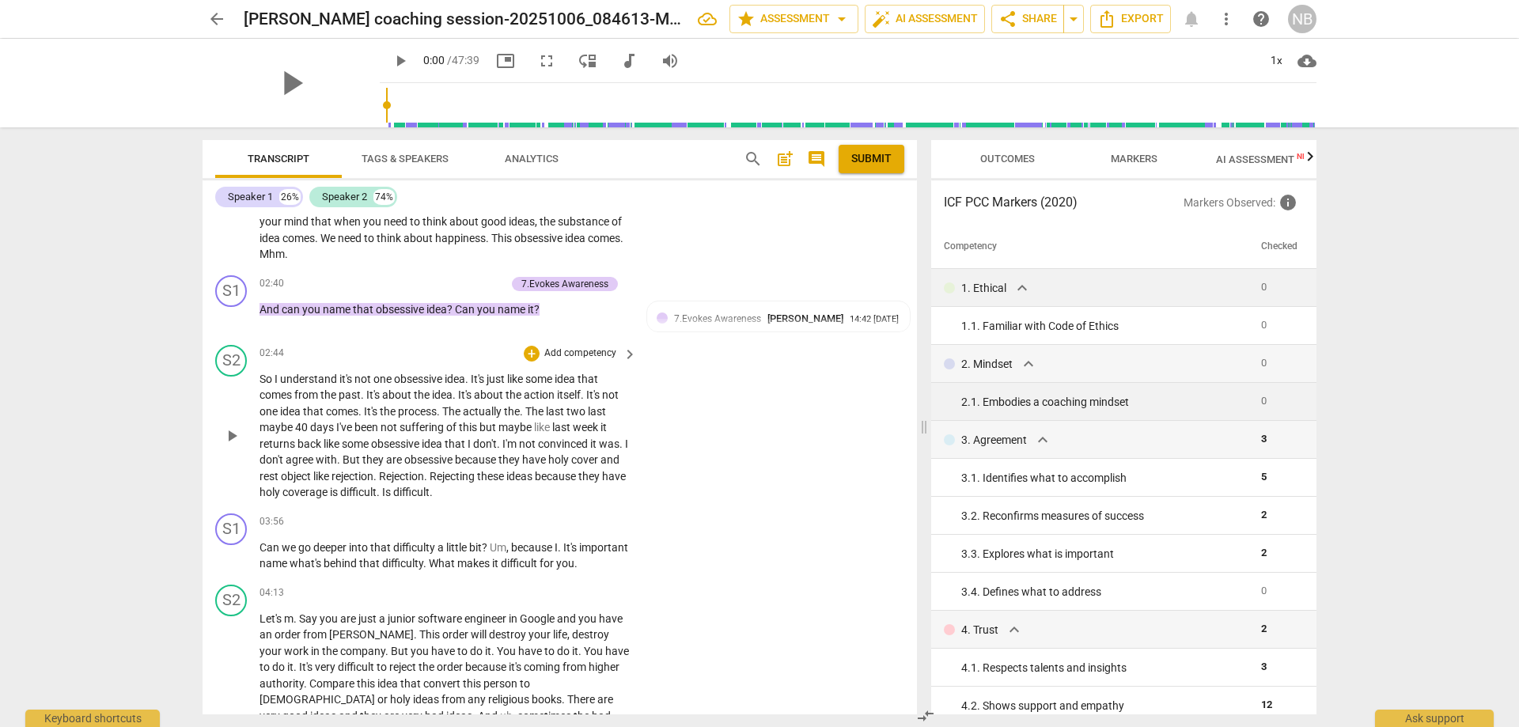
scroll to position [475, 0]
click at [627, 512] on span "keyboard_arrow_right" at bounding box center [629, 521] width 19 height 19
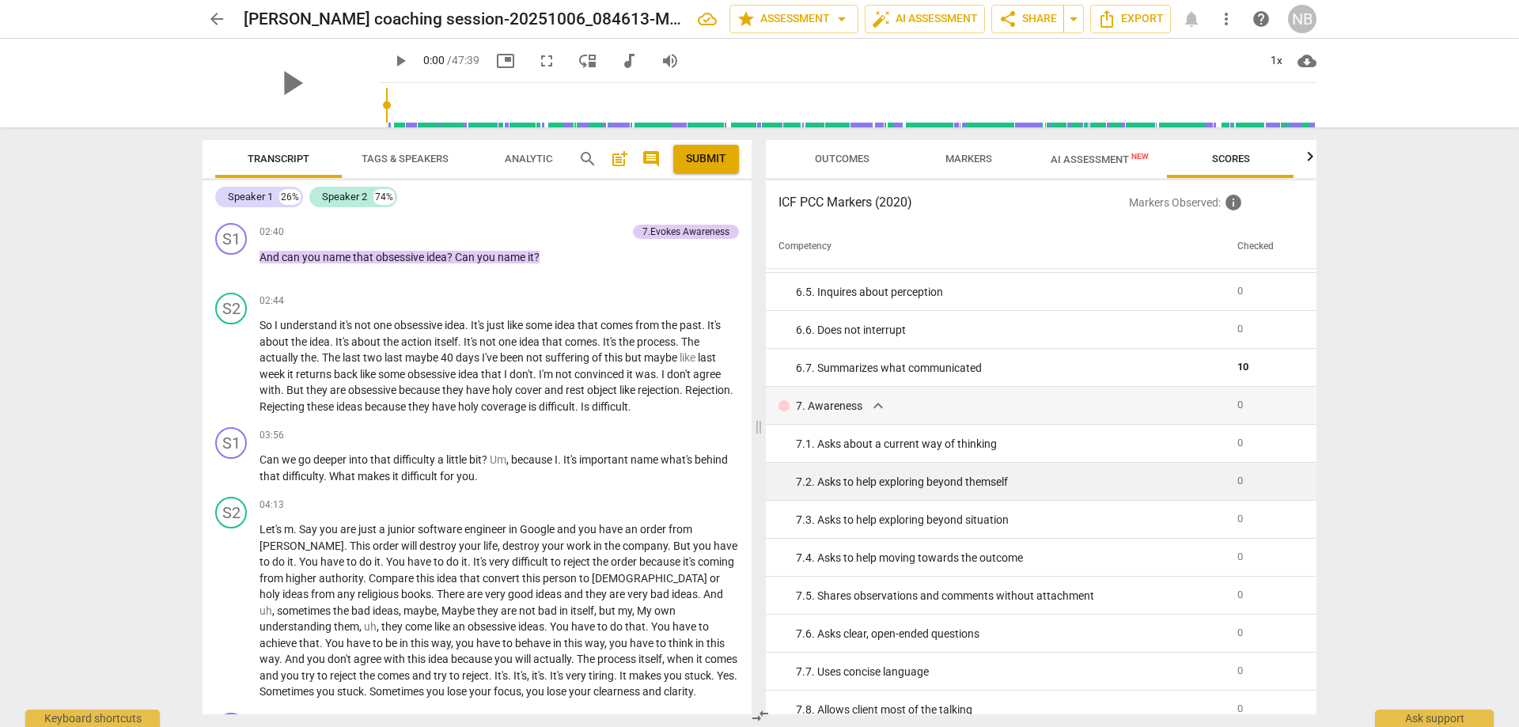
scroll to position [949, 0]
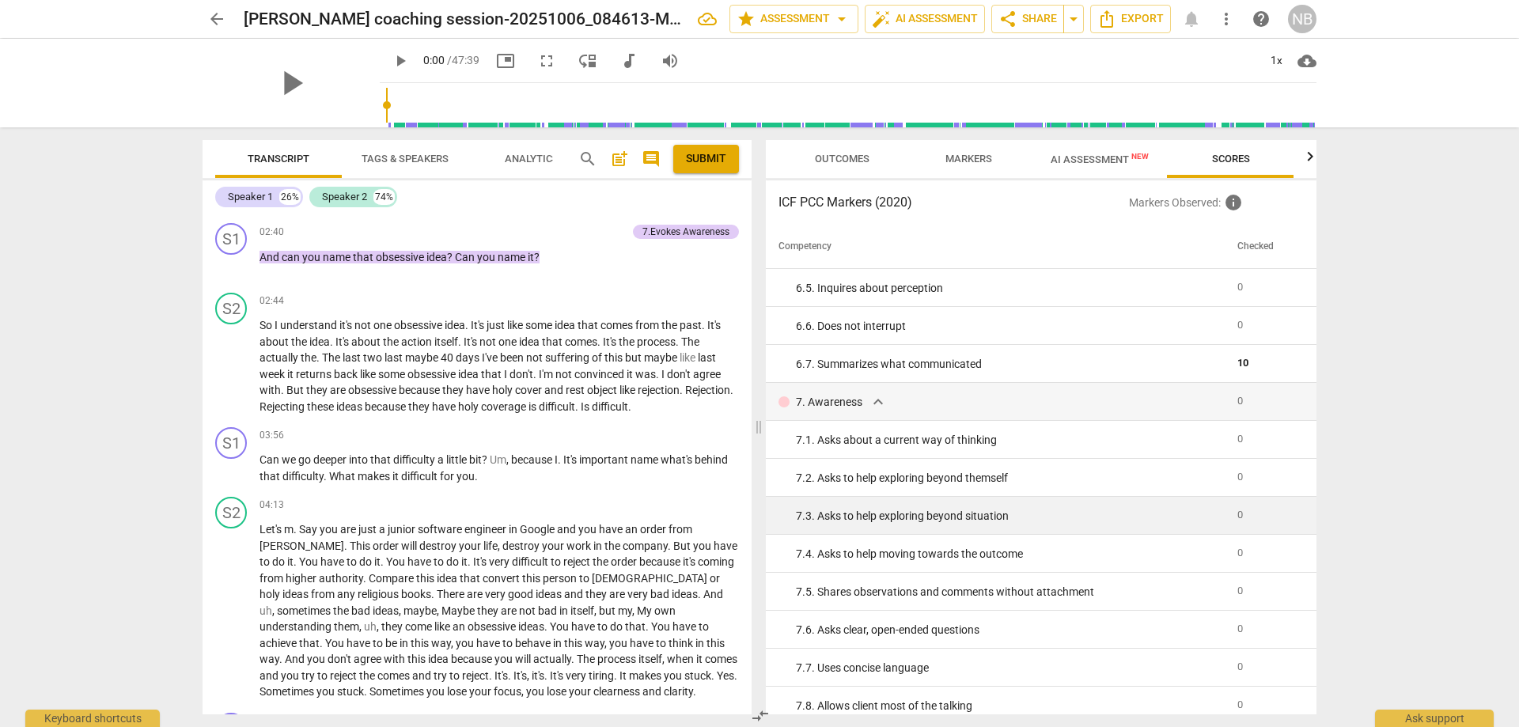
click at [962, 513] on div "7. 3. Asks to help exploring beyond situation" at bounding box center [1010, 516] width 429 height 17
click at [799, 516] on div "7. 3. Asks to help exploring beyond situation" at bounding box center [1010, 516] width 429 height 17
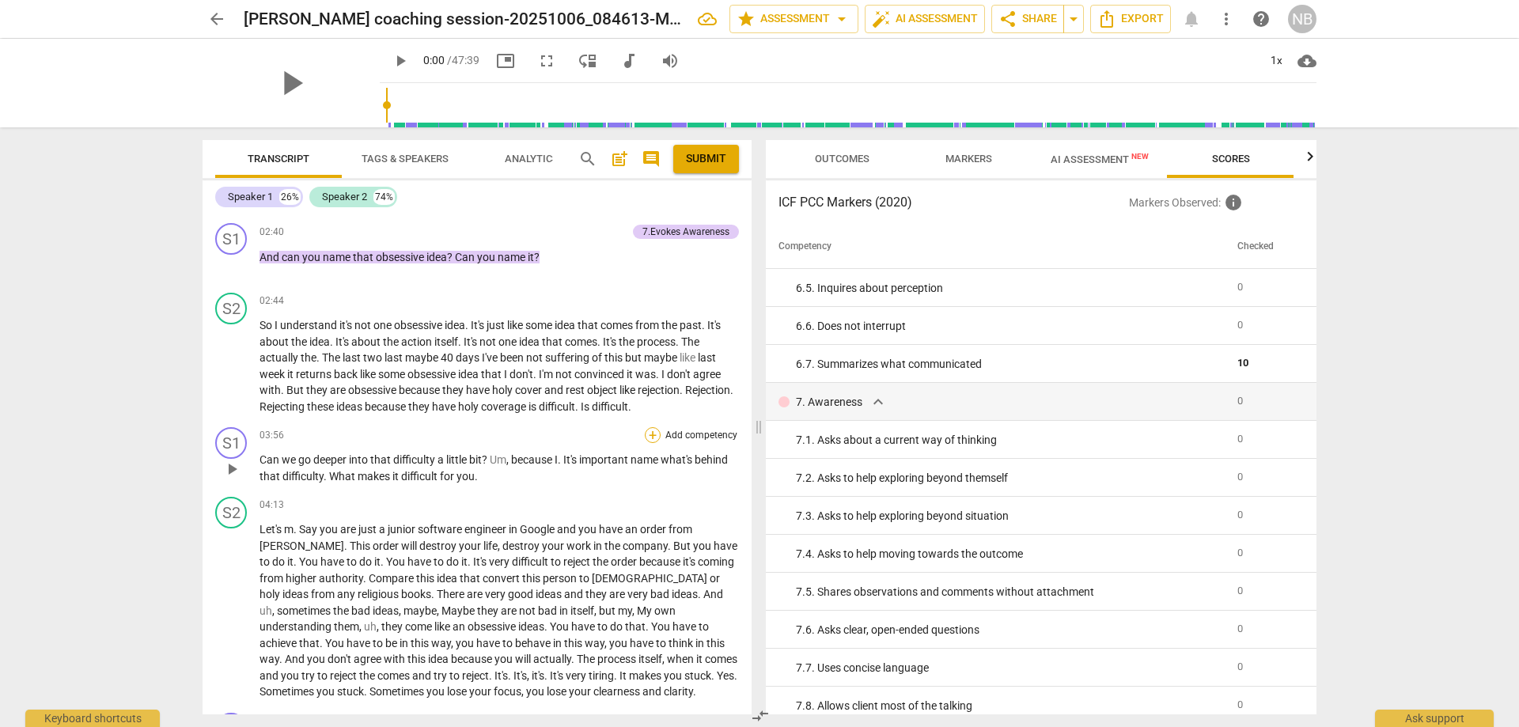
click at [647, 439] on div "+" at bounding box center [653, 435] width 16 height 16
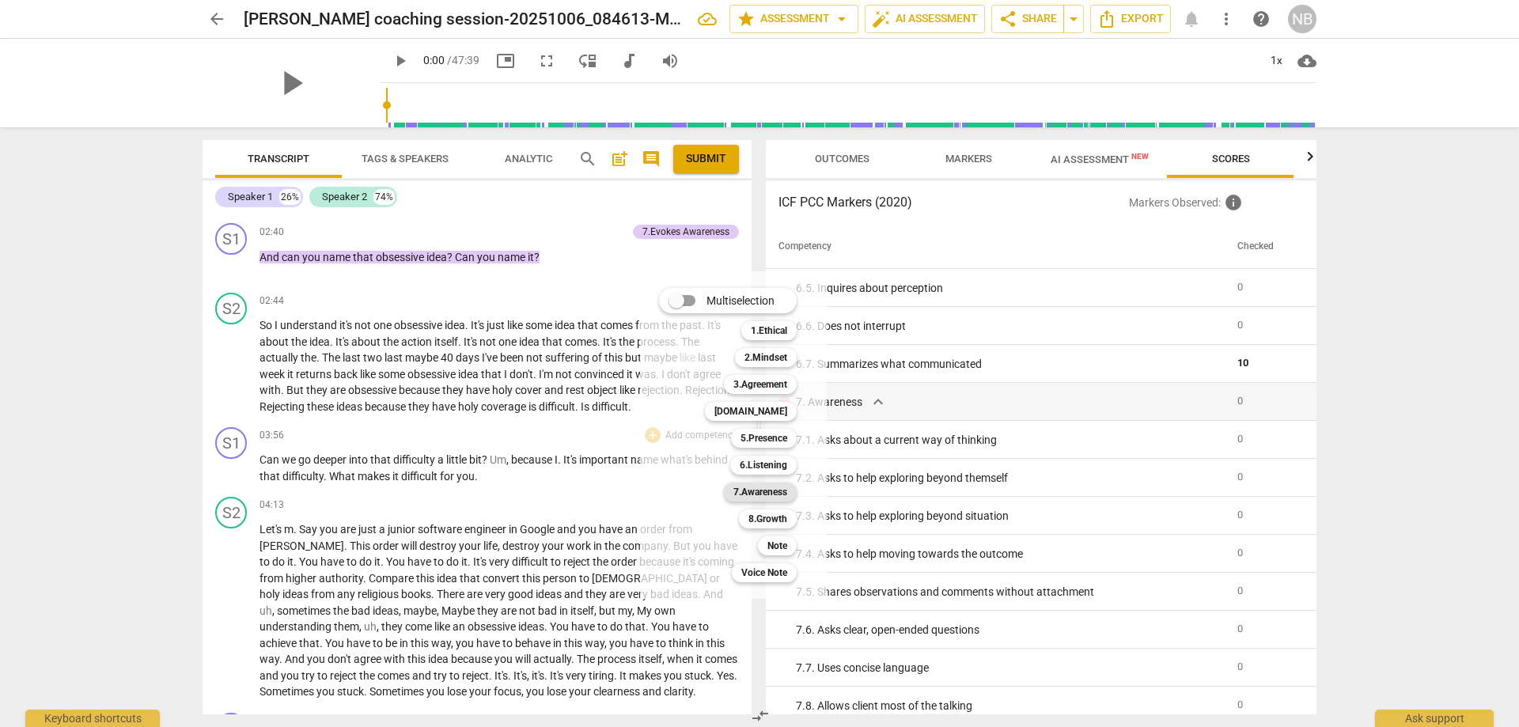
click at [753, 489] on b "7.Awareness" at bounding box center [760, 492] width 54 height 19
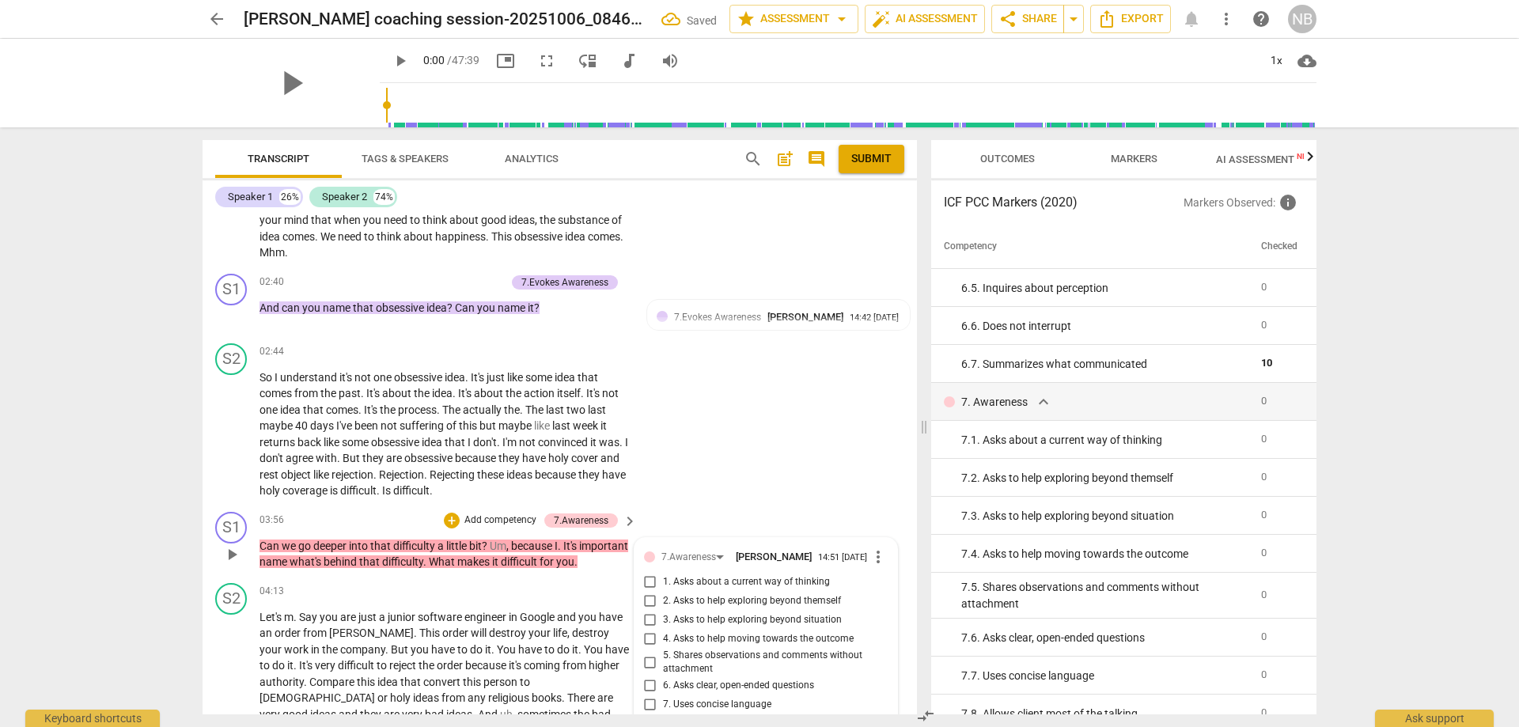
scroll to position [760, 0]
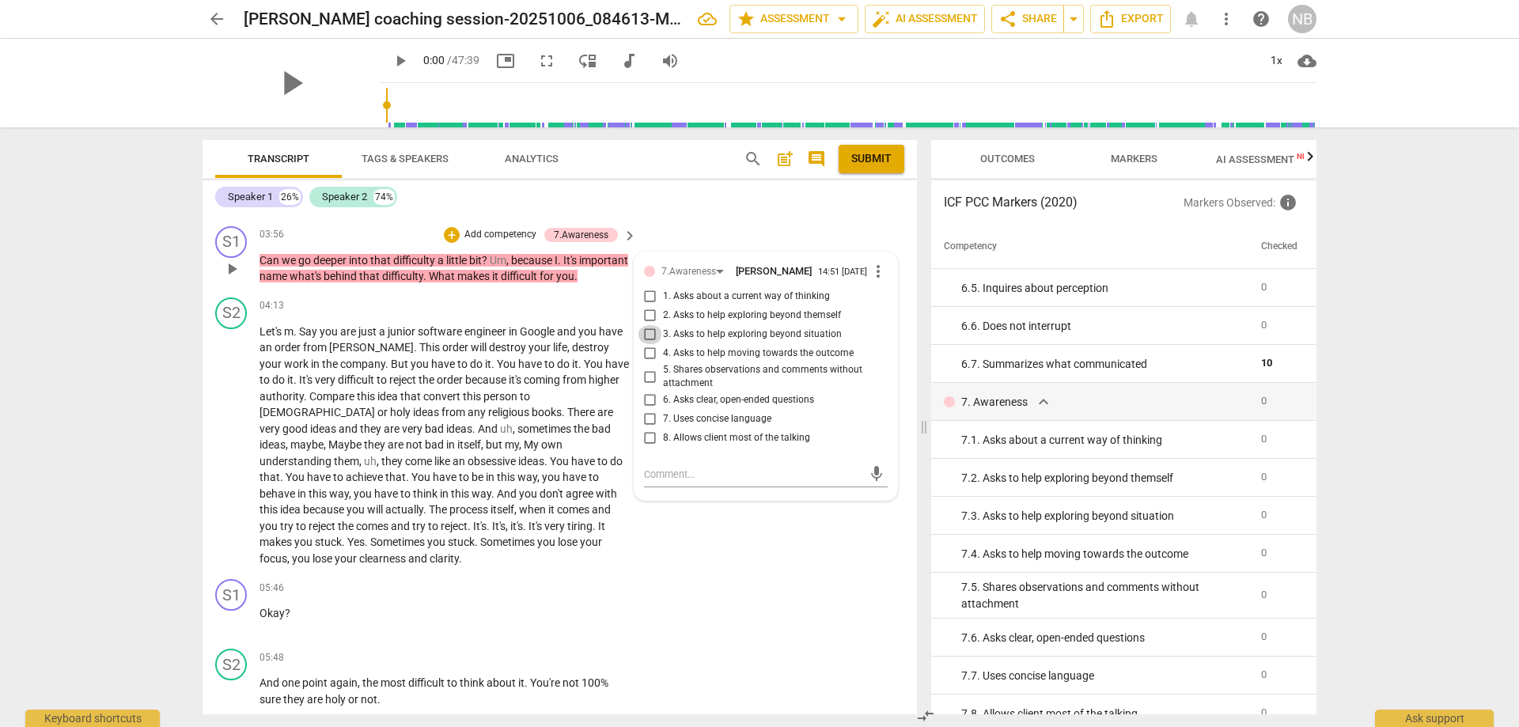
click at [650, 325] on input "3. Asks to help exploring beyond situation" at bounding box center [650, 334] width 25 height 19
checkbox input "true"
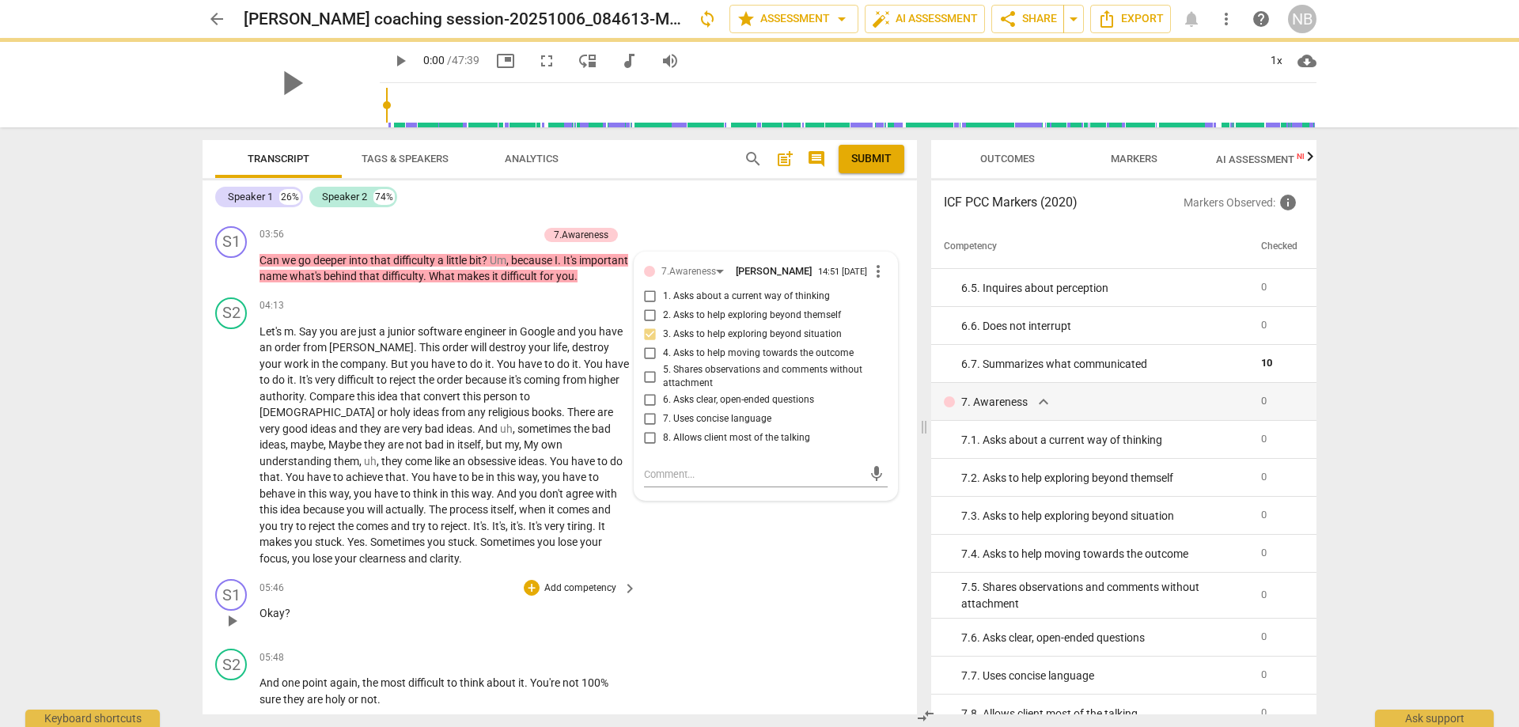
scroll to position [839, 0]
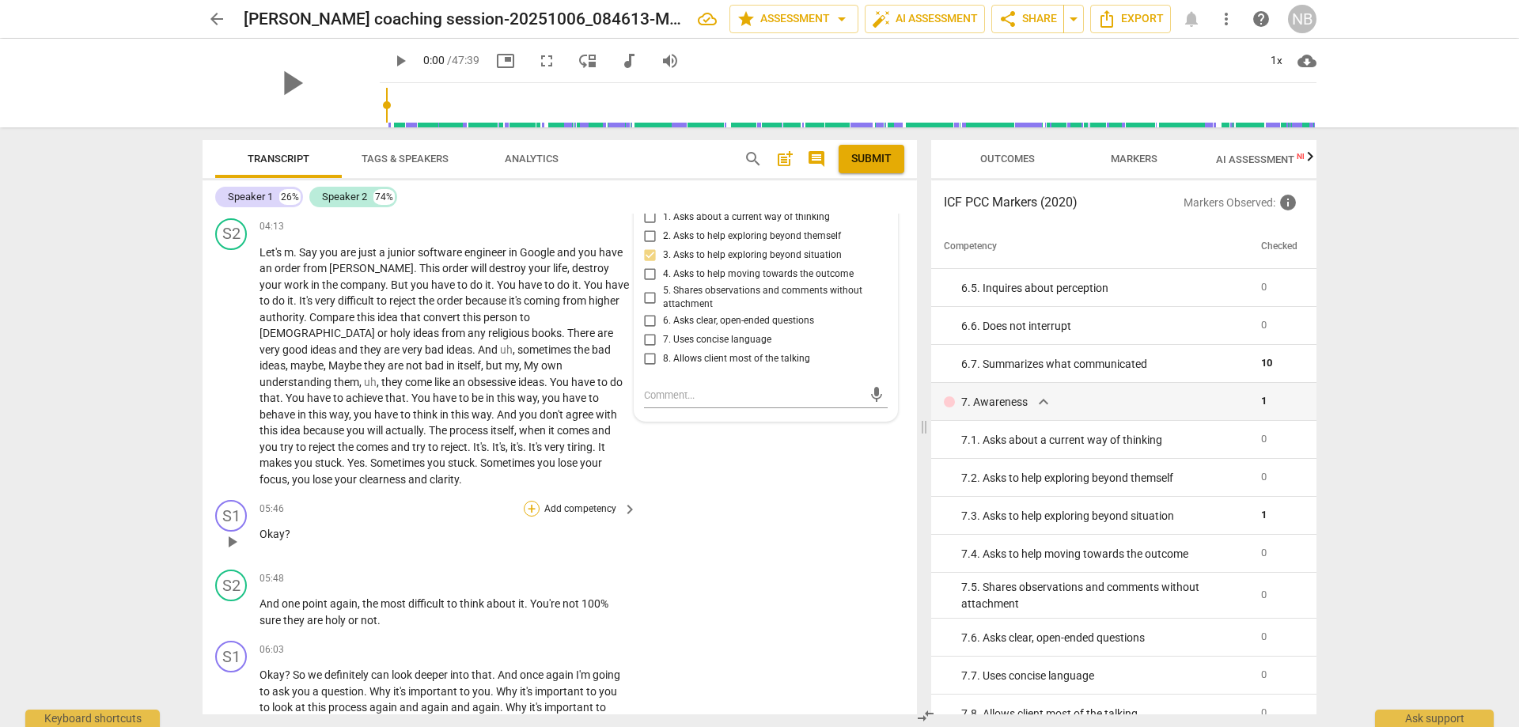
click at [529, 501] on div "+" at bounding box center [532, 509] width 16 height 16
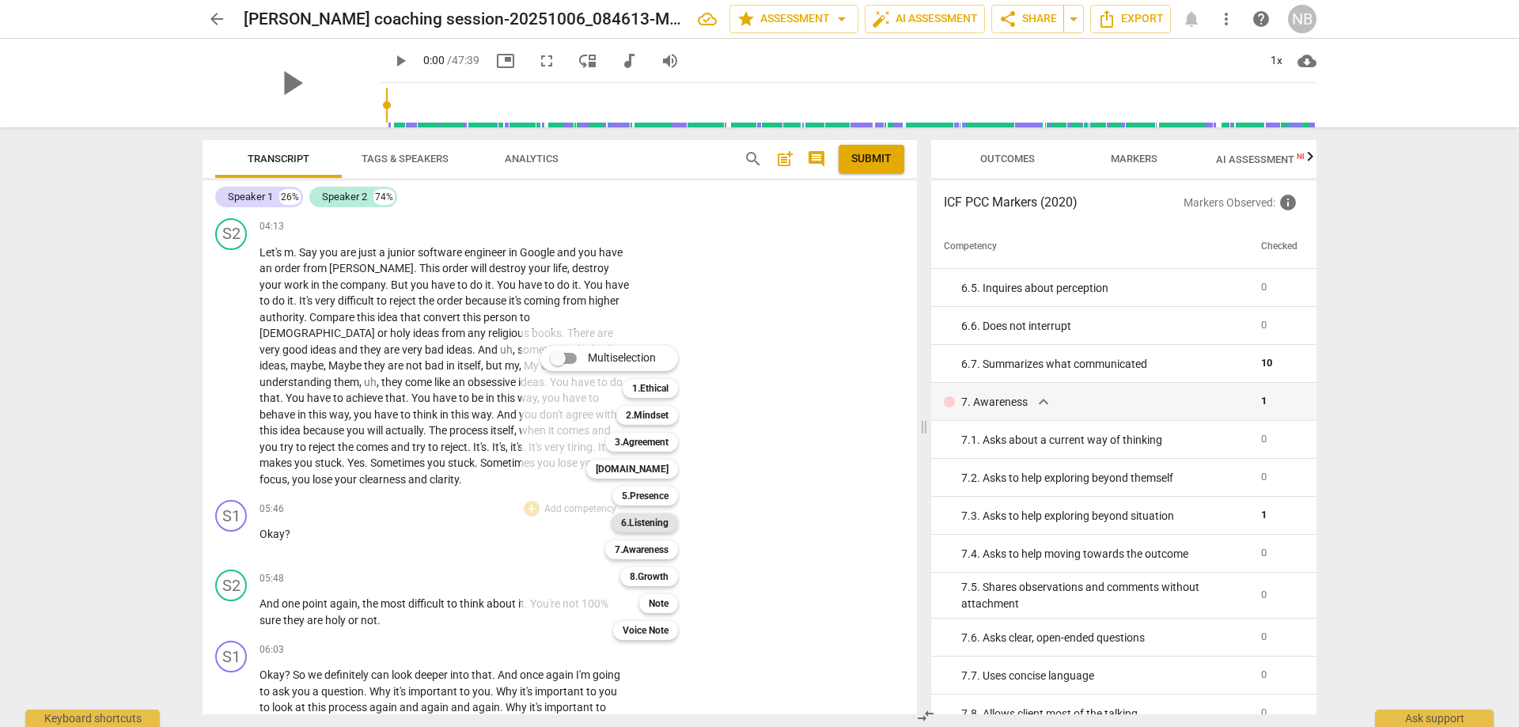
click at [639, 519] on b "6.Listening" at bounding box center [644, 522] width 47 height 19
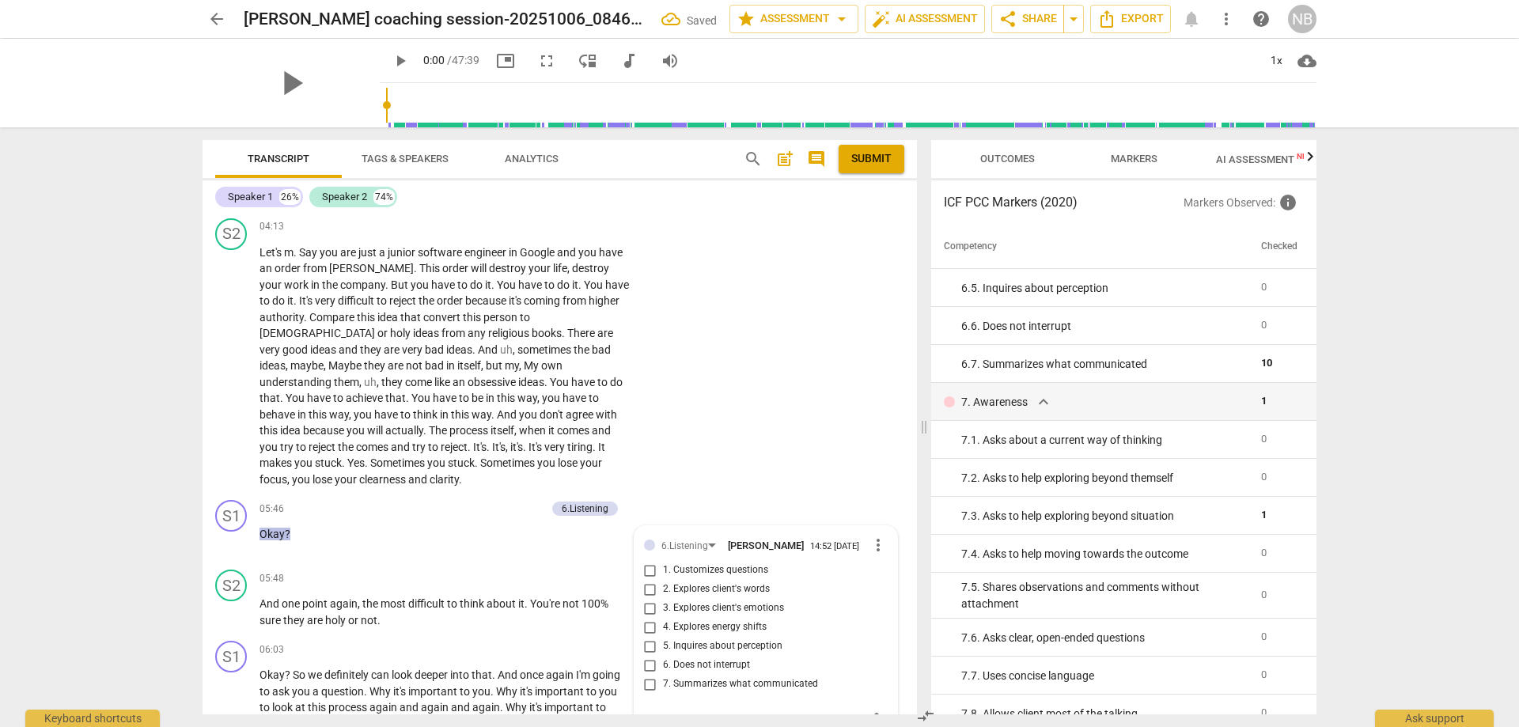
scroll to position [841, 0]
click at [643, 654] on input "6. Does not interrupt" at bounding box center [650, 663] width 25 height 19
checkbox input "true"
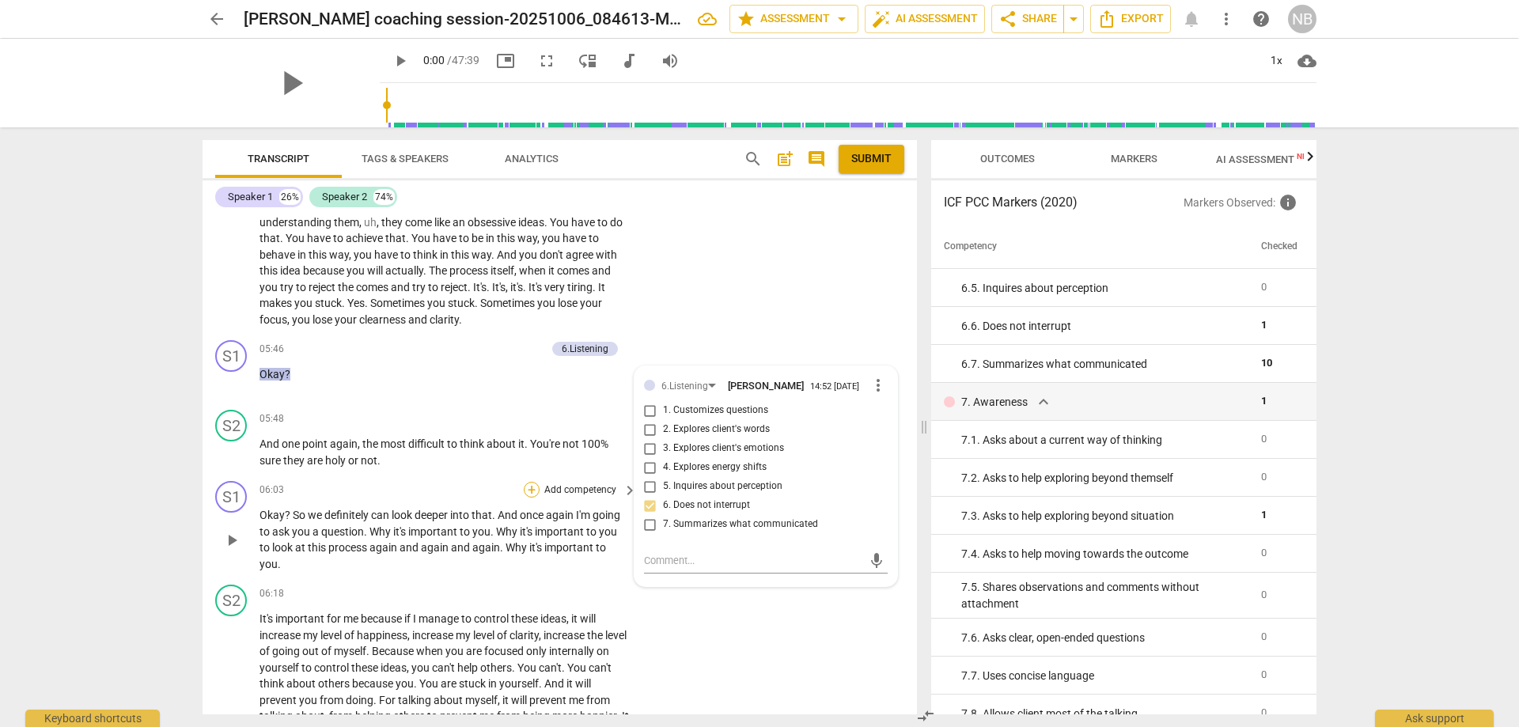
click at [530, 482] on div "+" at bounding box center [532, 490] width 16 height 16
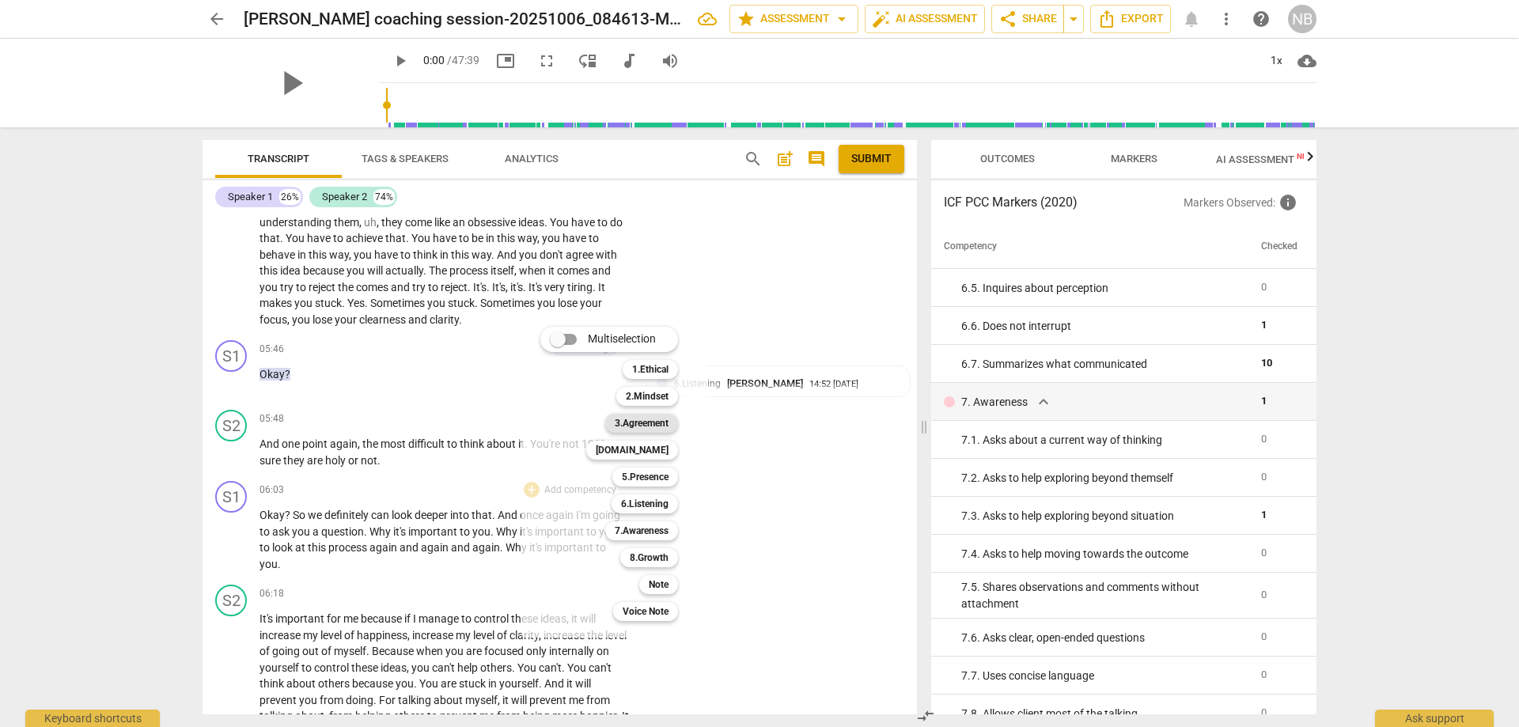
click at [625, 422] on b "3.Agreement" at bounding box center [642, 423] width 54 height 19
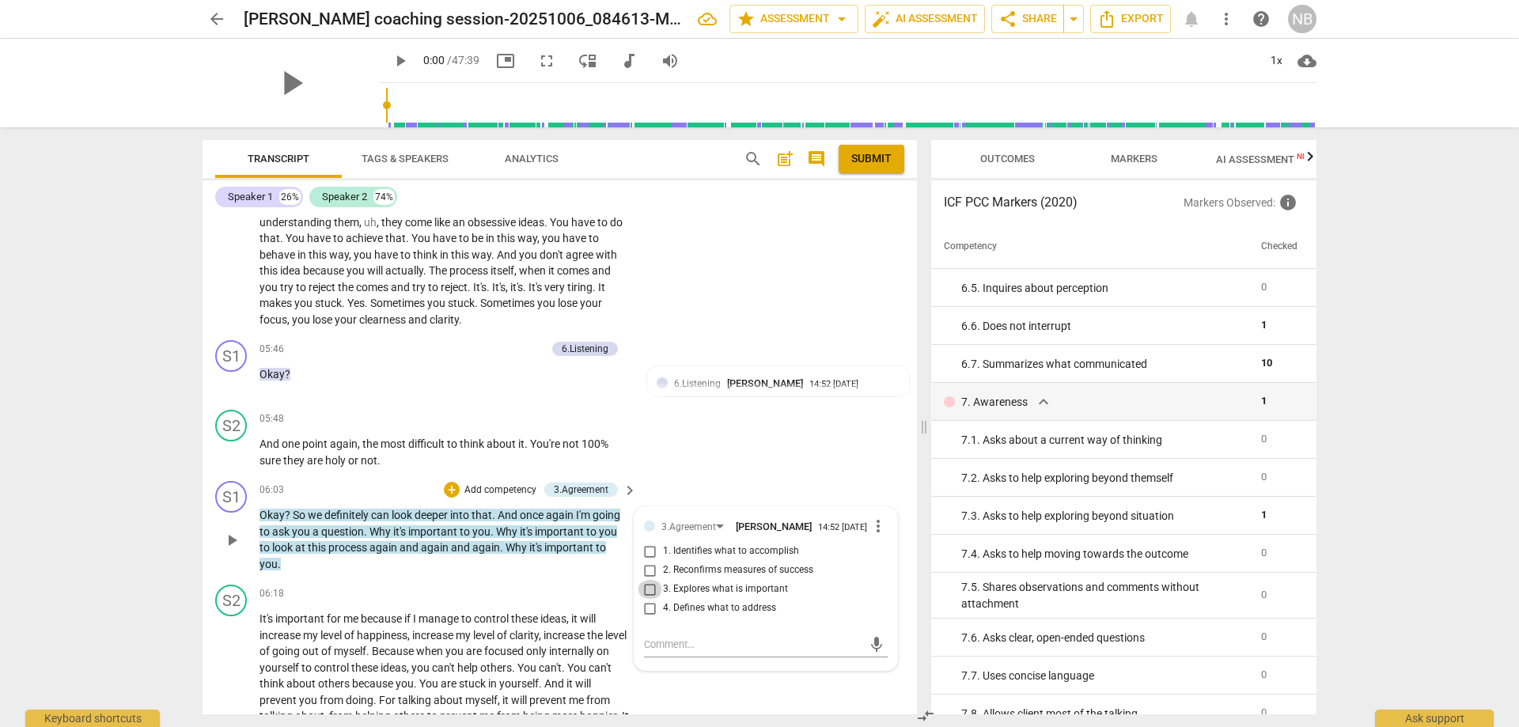
click at [646, 580] on input "3. Explores what is important" at bounding box center [650, 589] width 25 height 19
checkbox input "true"
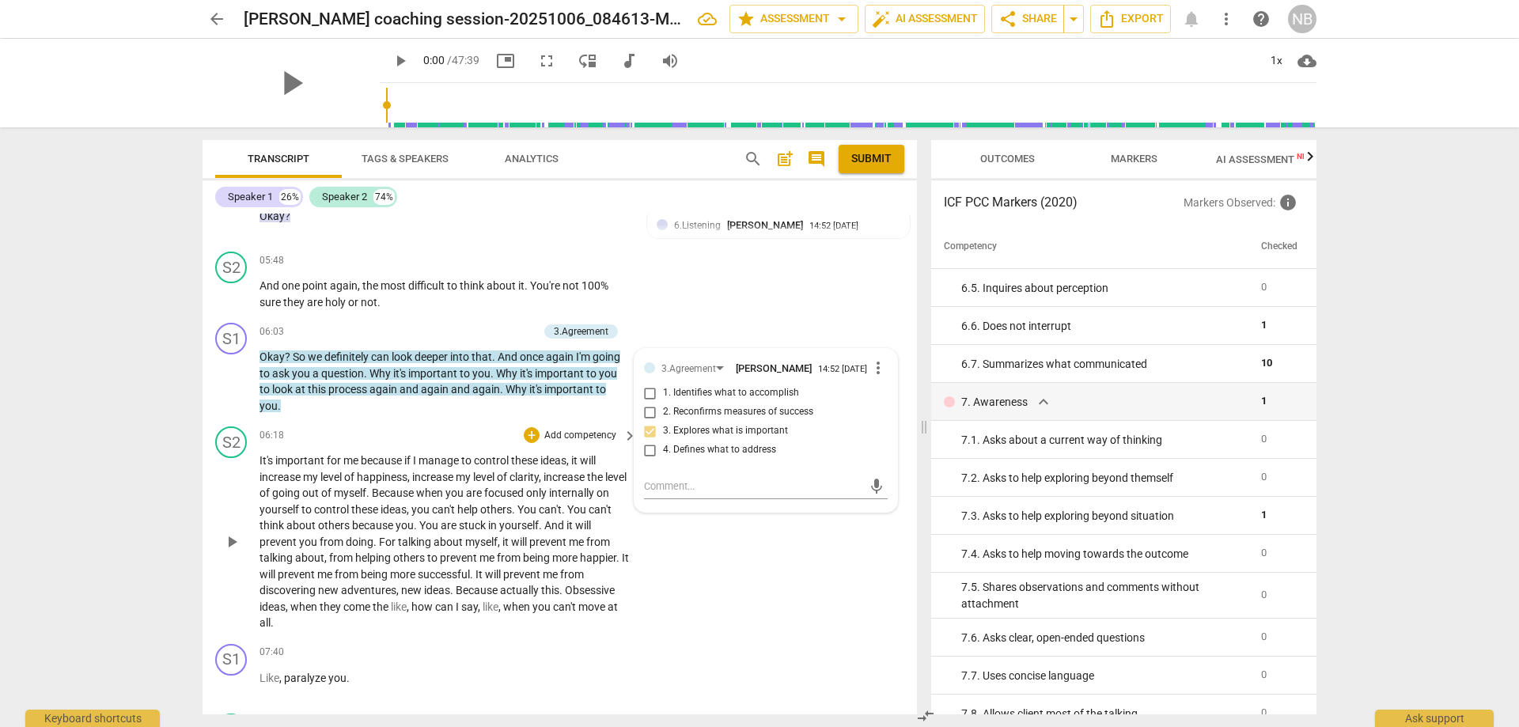
scroll to position [1237, 0]
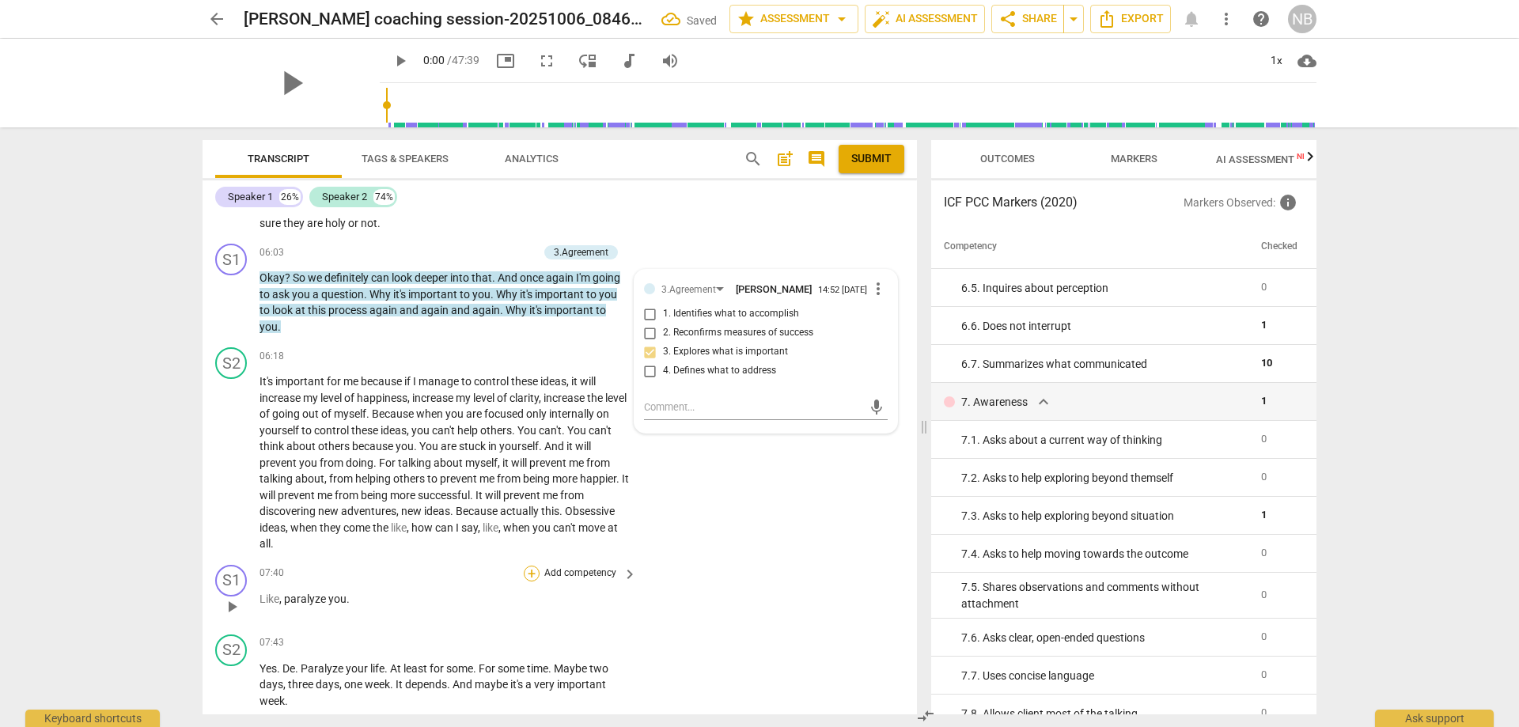
click at [530, 566] on div "+" at bounding box center [532, 574] width 16 height 16
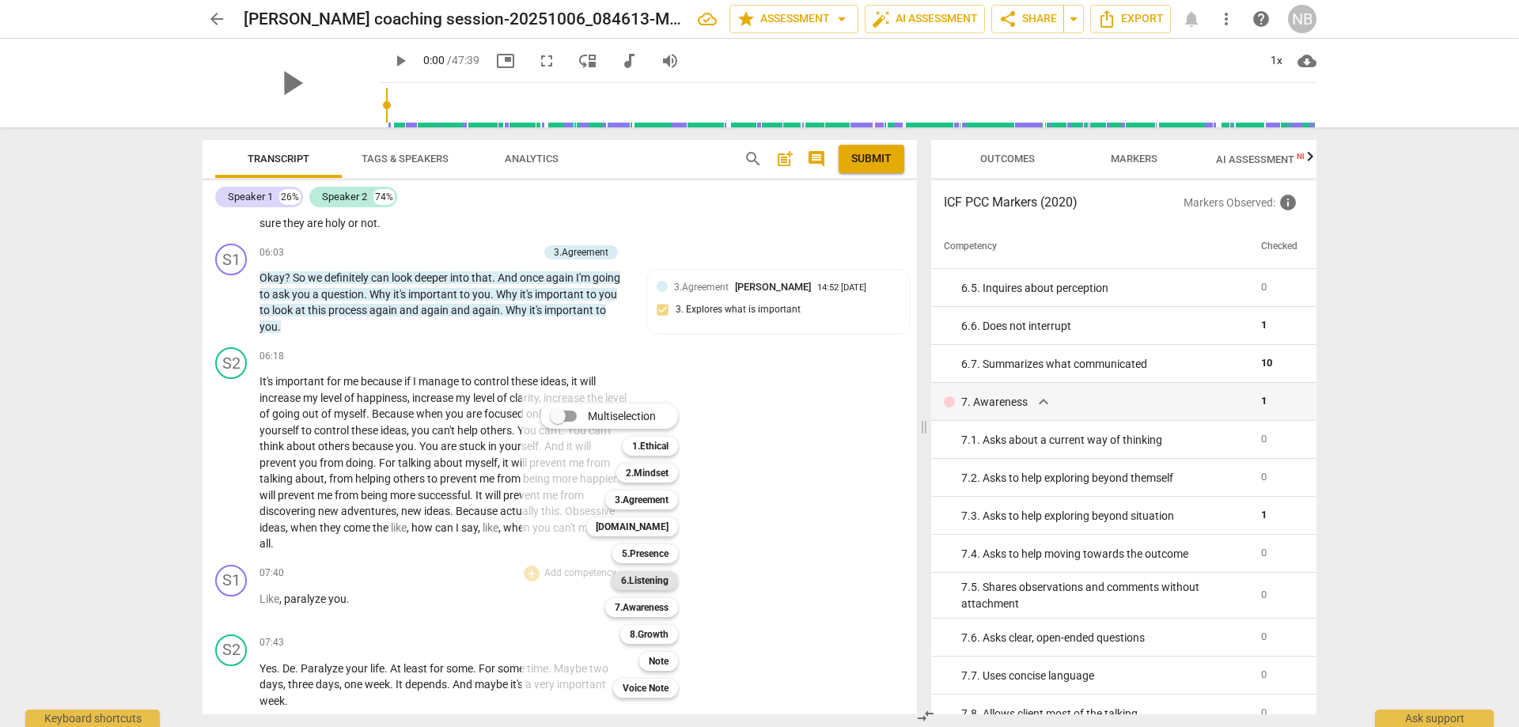
click at [635, 578] on b "6.Listening" at bounding box center [644, 580] width 47 height 19
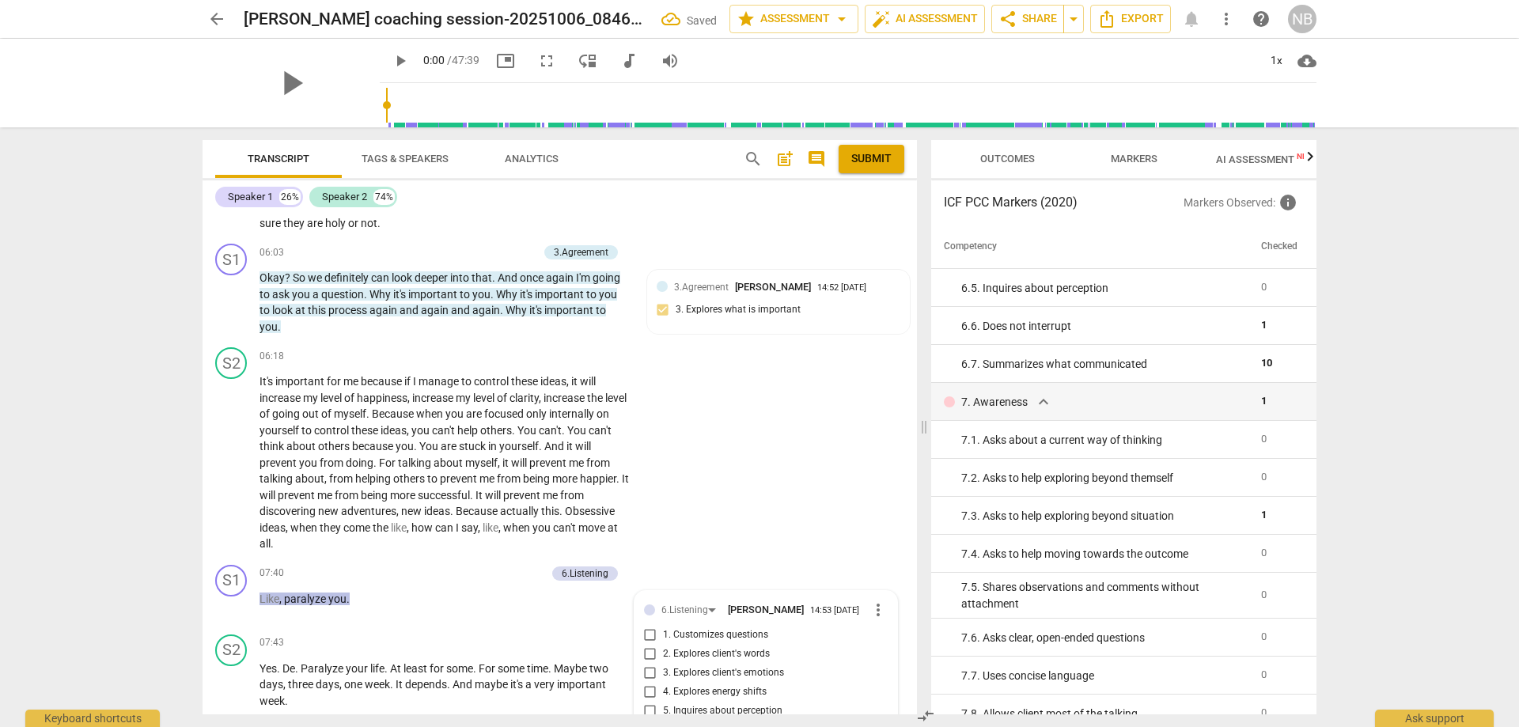
scroll to position [1548, 0]
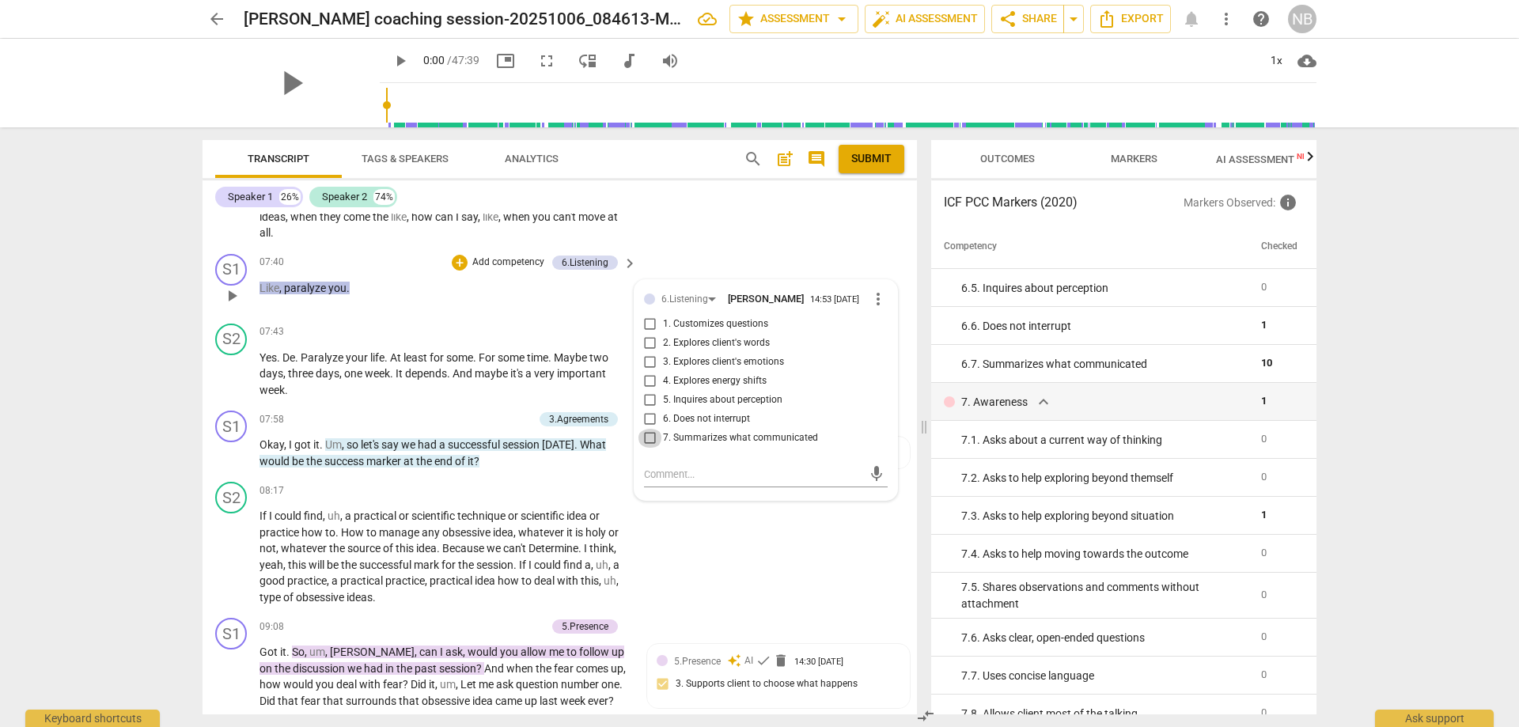
click at [646, 429] on input "7. Summarizes what communicated" at bounding box center [650, 438] width 25 height 19
click at [645, 429] on input "7. Summarizes what communicated" at bounding box center [650, 438] width 25 height 19
checkbox input "false"
click at [703, 292] on div "6.Listening" at bounding box center [684, 299] width 47 height 15
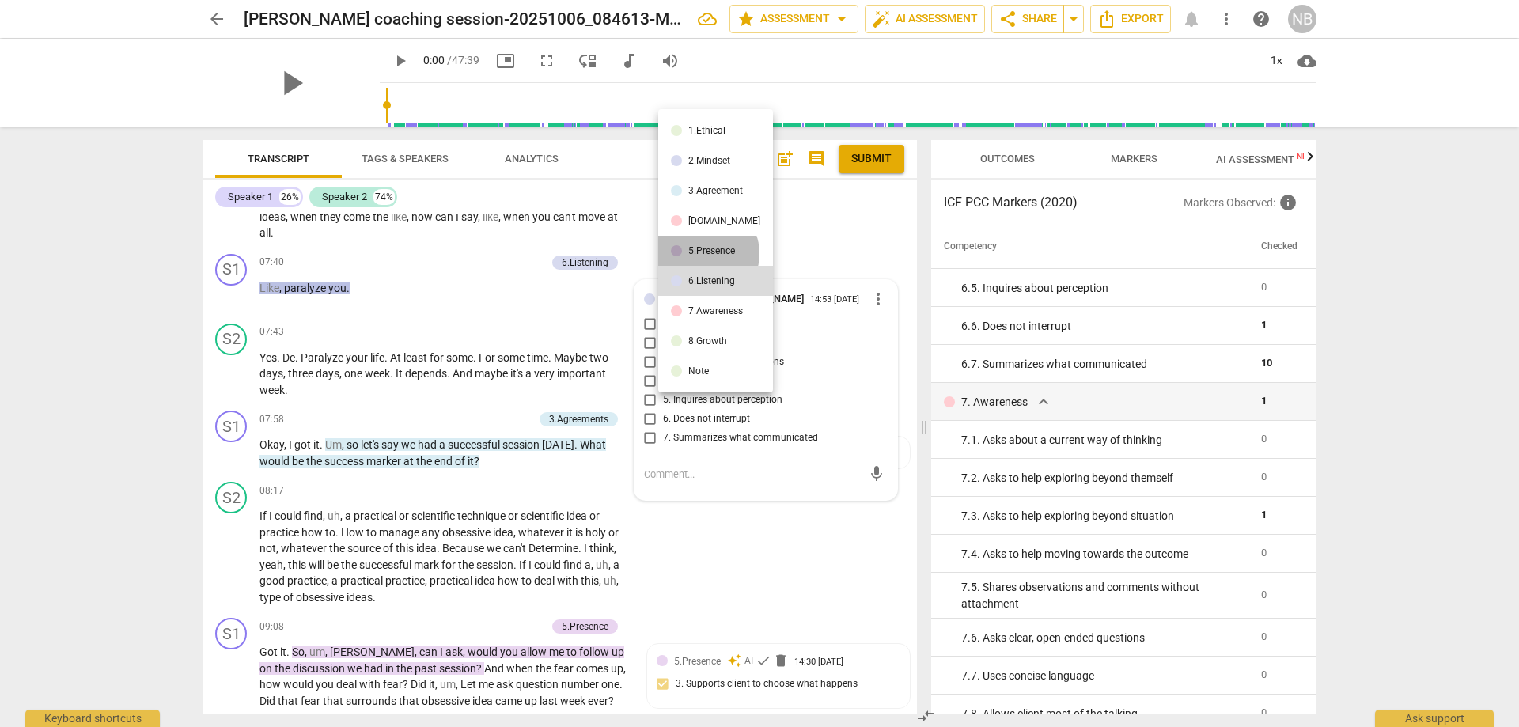
click at [705, 253] on div "5.Presence" at bounding box center [711, 250] width 47 height 9
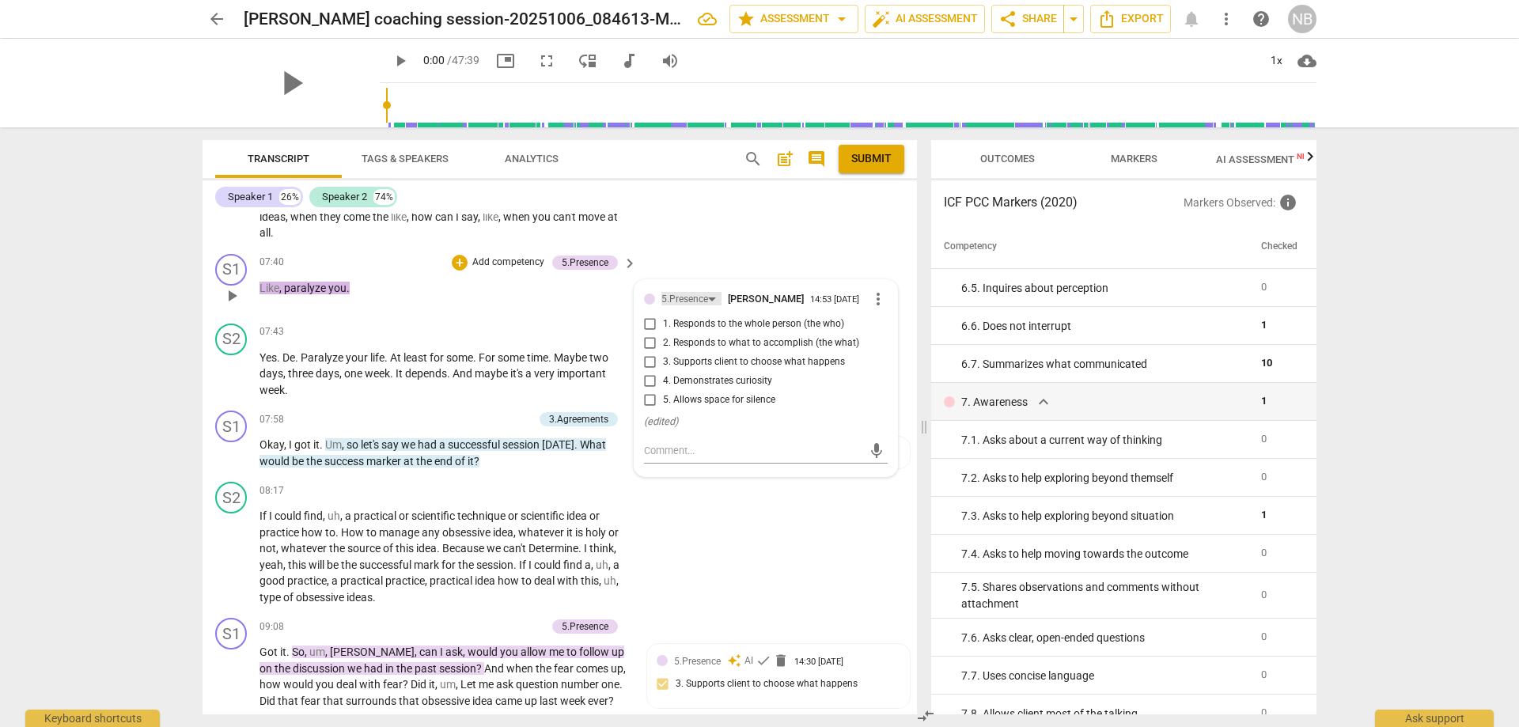
click at [713, 292] on div "5.Presence" at bounding box center [691, 298] width 60 height 13
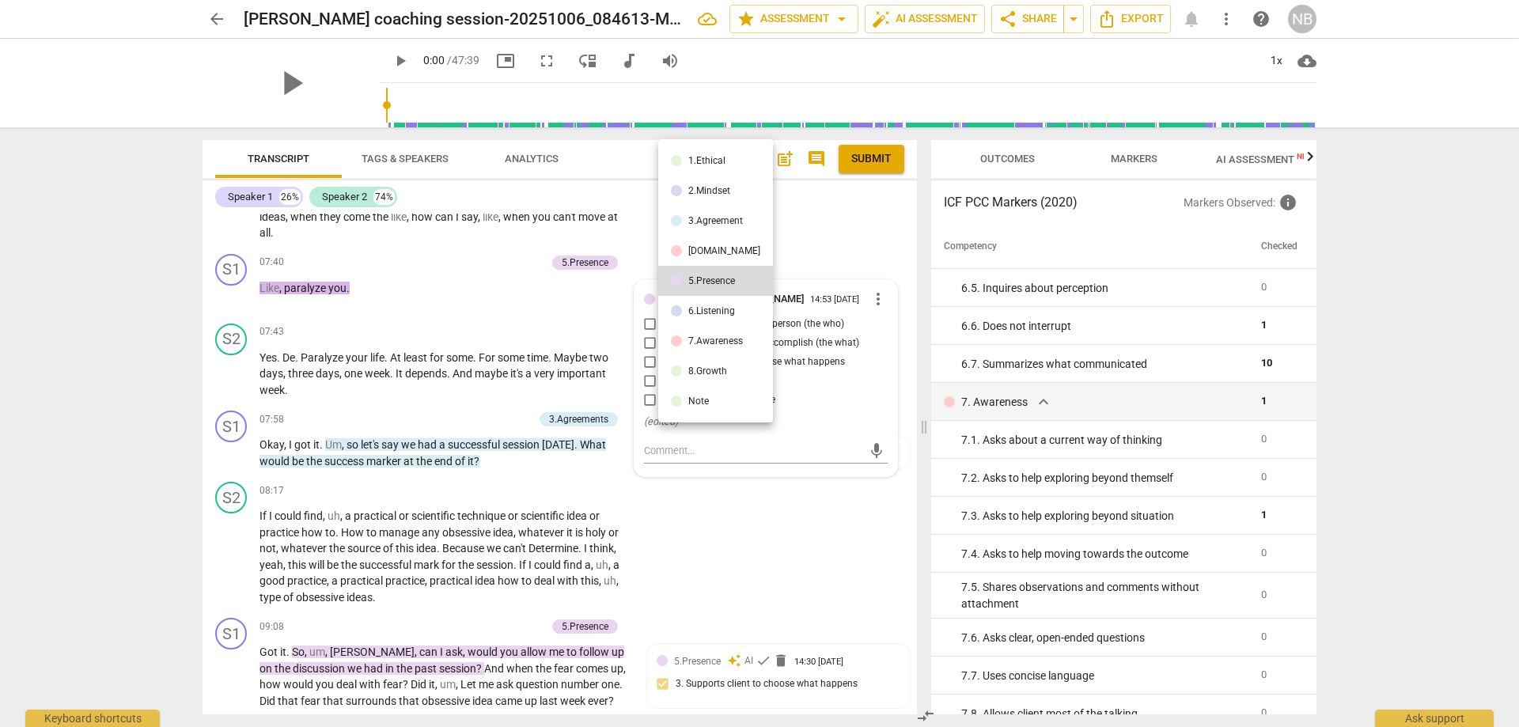
click at [705, 316] on li "6.Listening" at bounding box center [715, 311] width 115 height 30
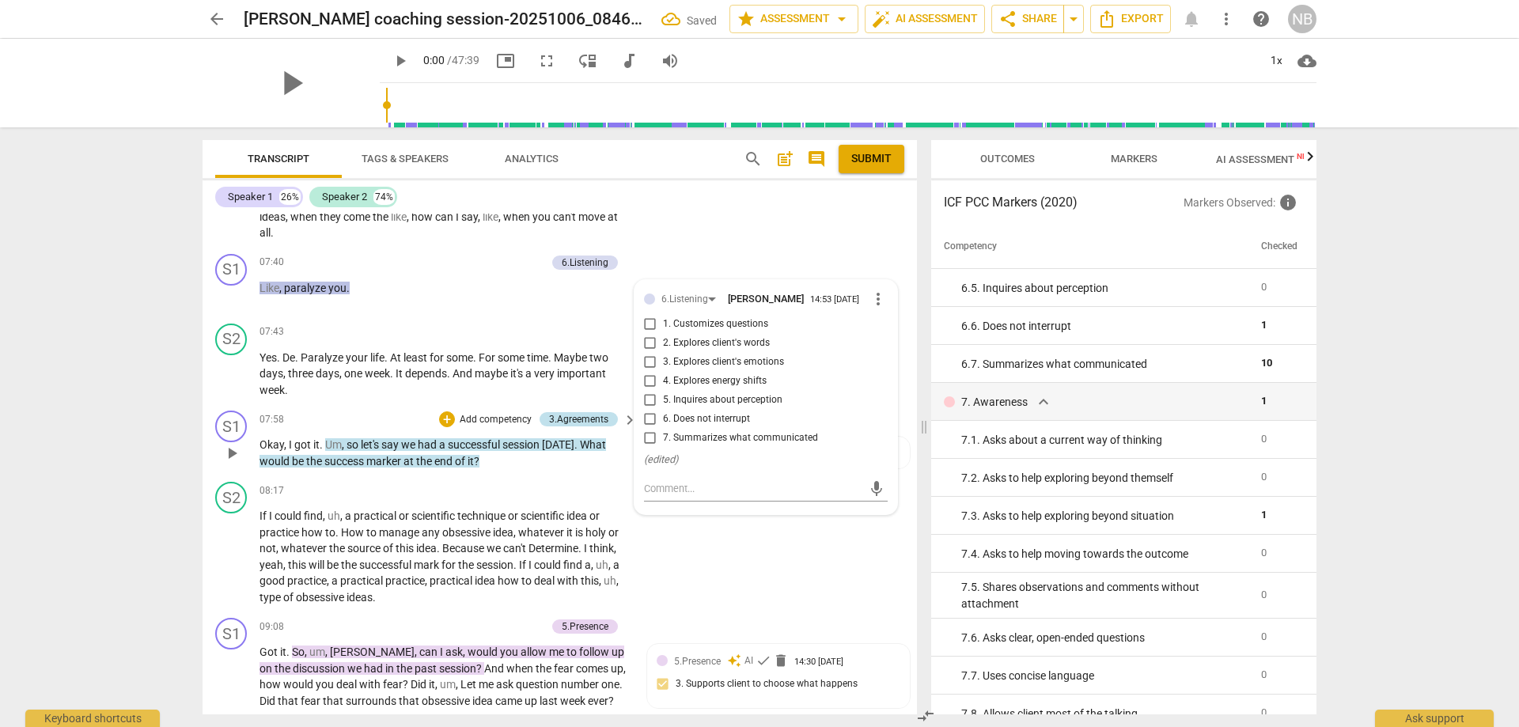
click at [597, 412] on div "3.Agreements" at bounding box center [578, 419] width 59 height 14
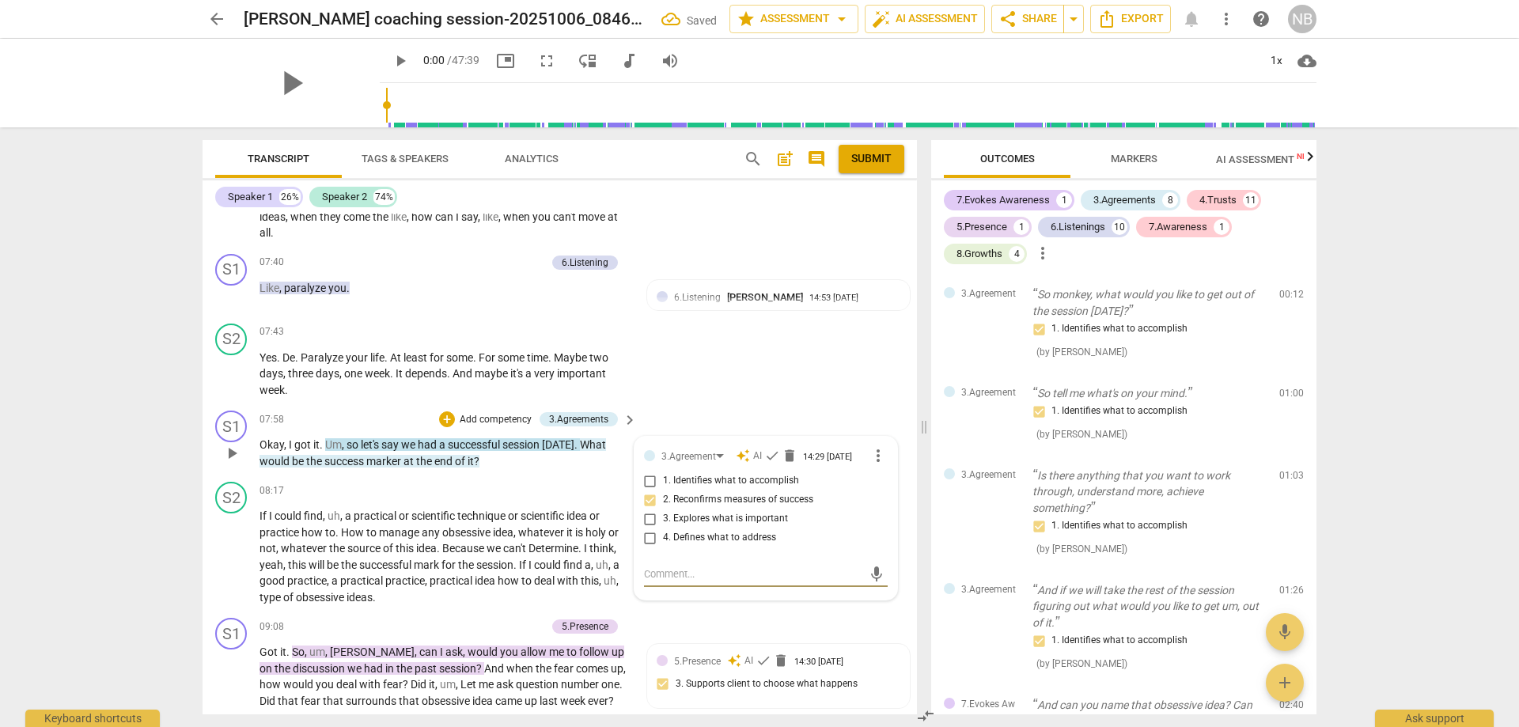
scroll to position [856, 0]
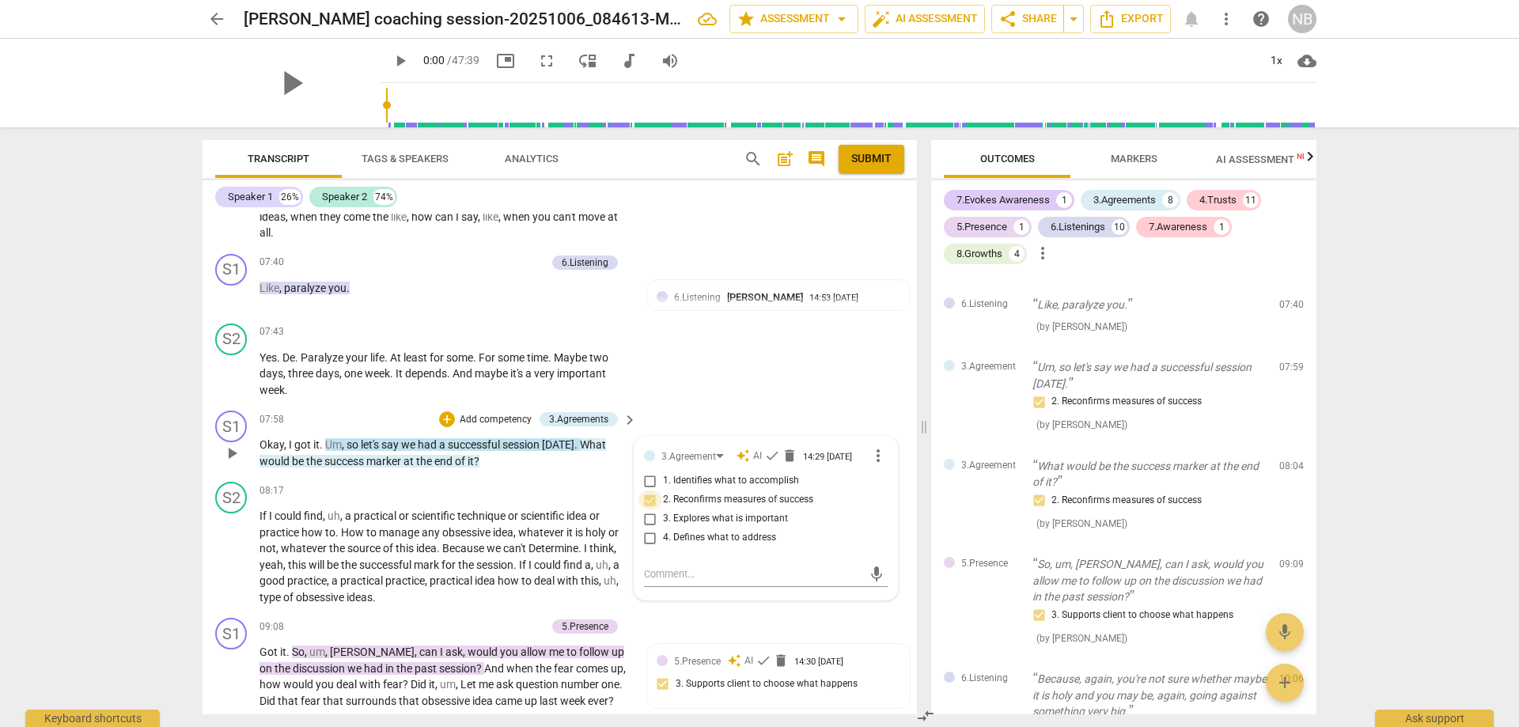
click at [646, 491] on input "2. Reconfirms measures of success" at bounding box center [650, 500] width 25 height 19
checkbox input "false"
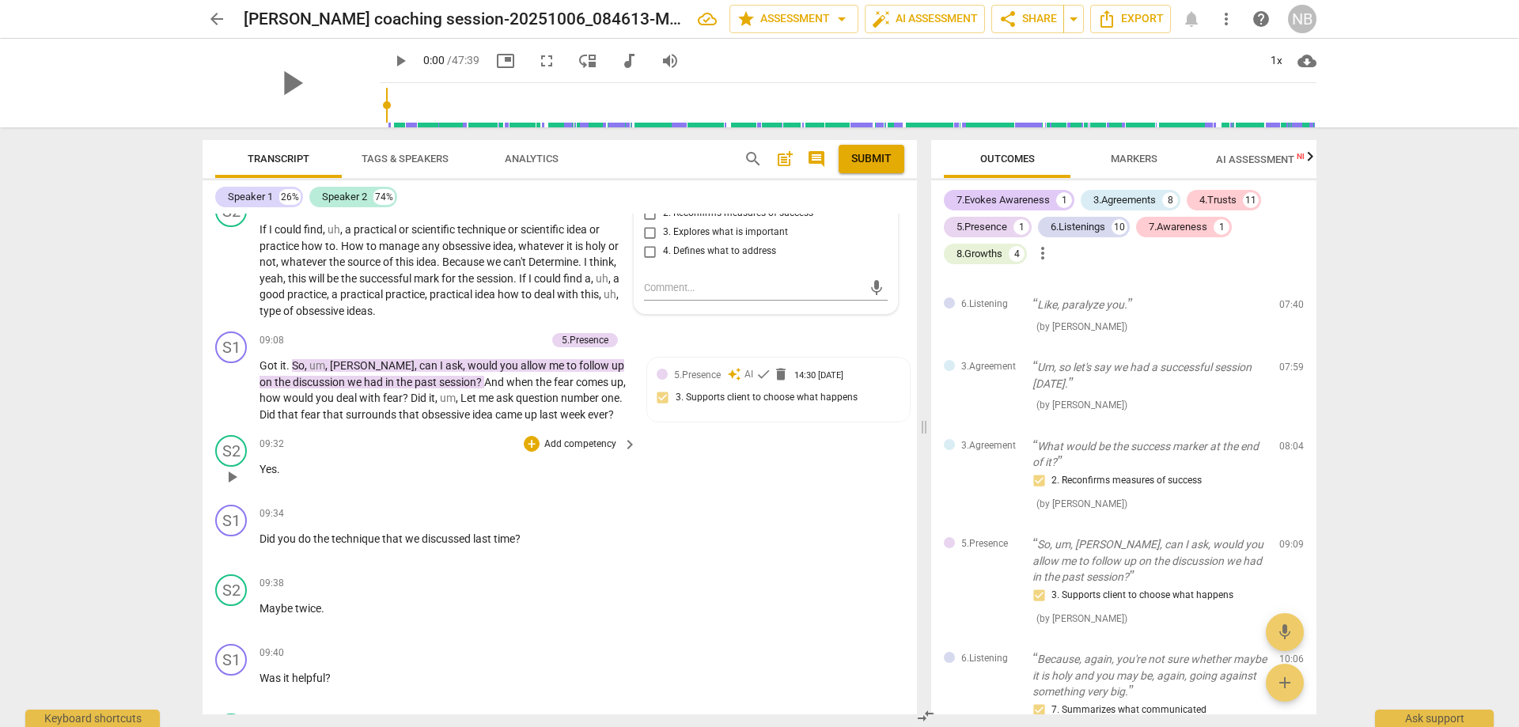
scroll to position [1864, 0]
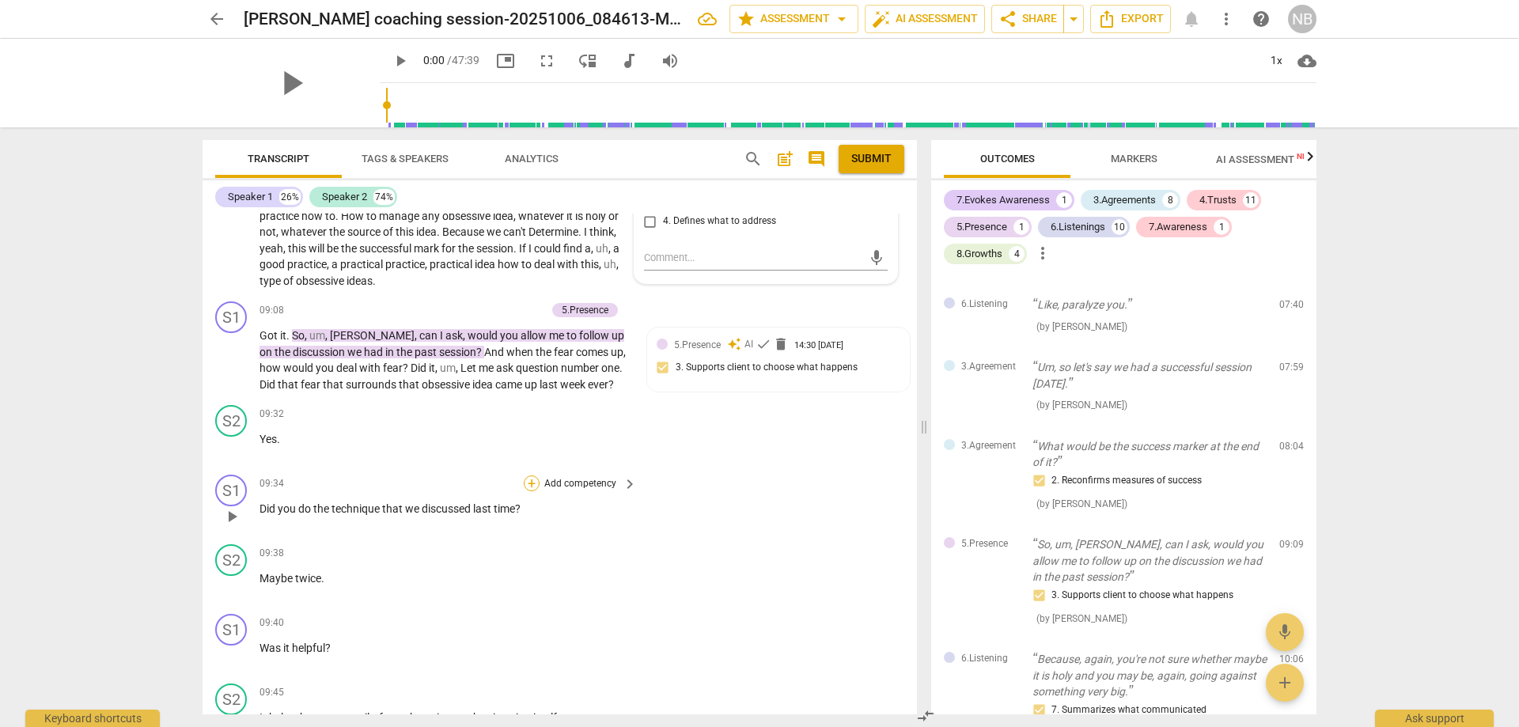
click at [525, 476] on div "+" at bounding box center [532, 484] width 16 height 16
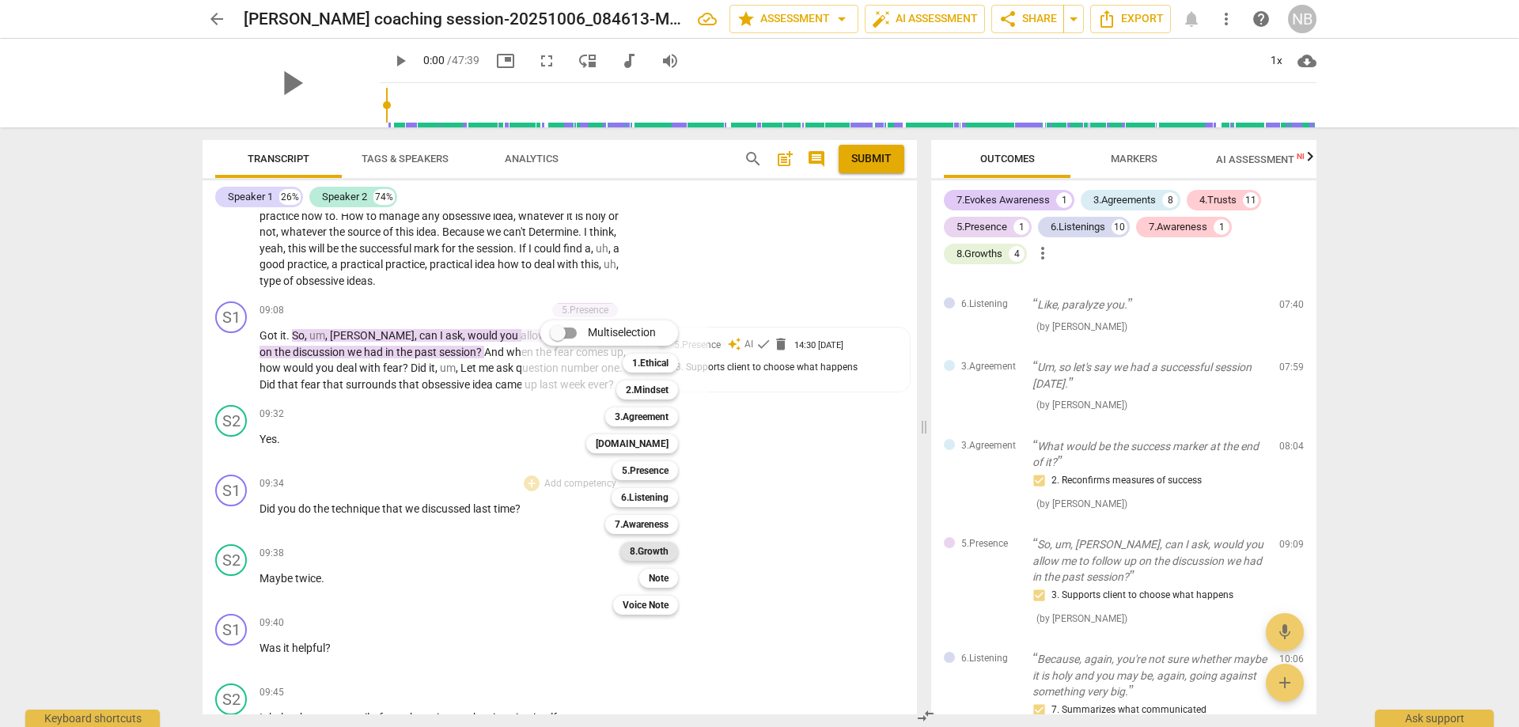
click at [647, 548] on b "8.Growth" at bounding box center [649, 551] width 39 height 19
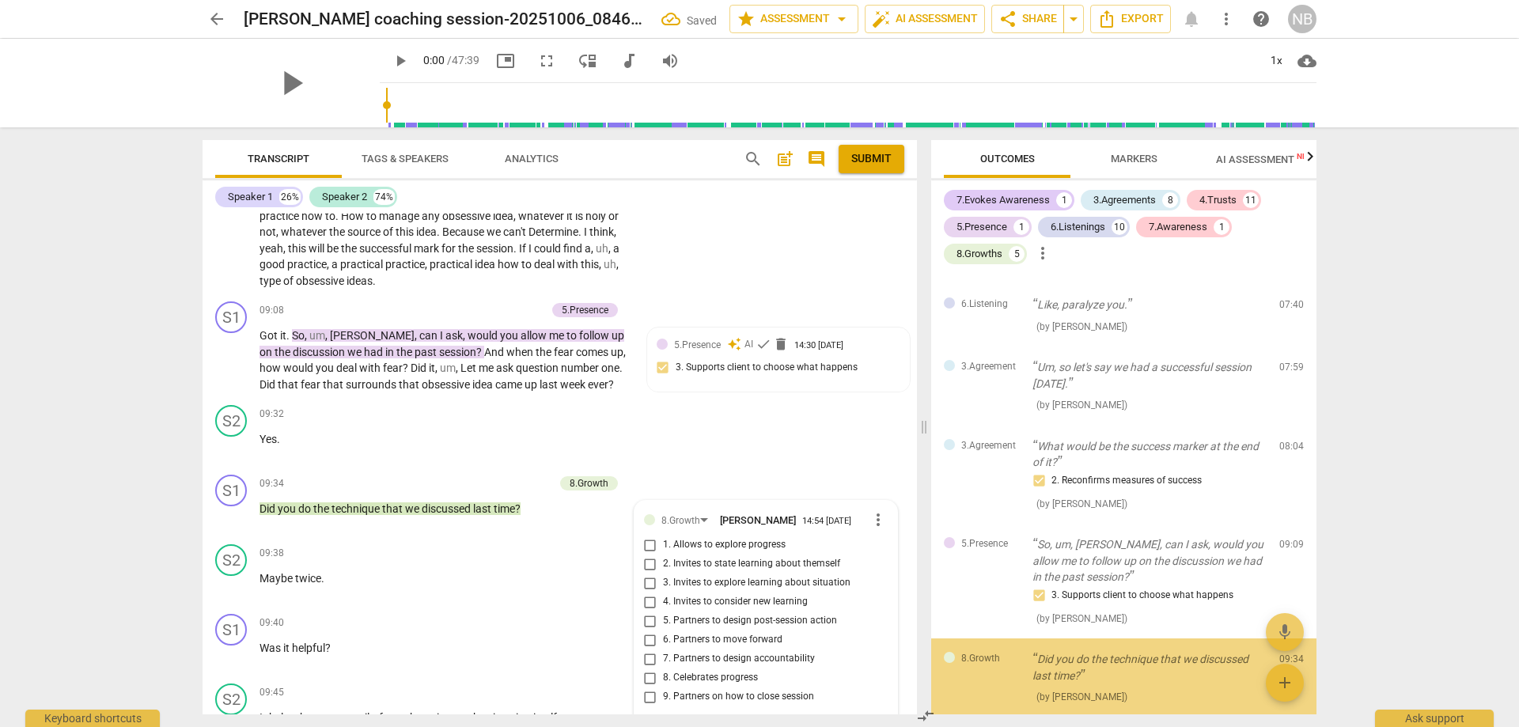
scroll to position [1040, 0]
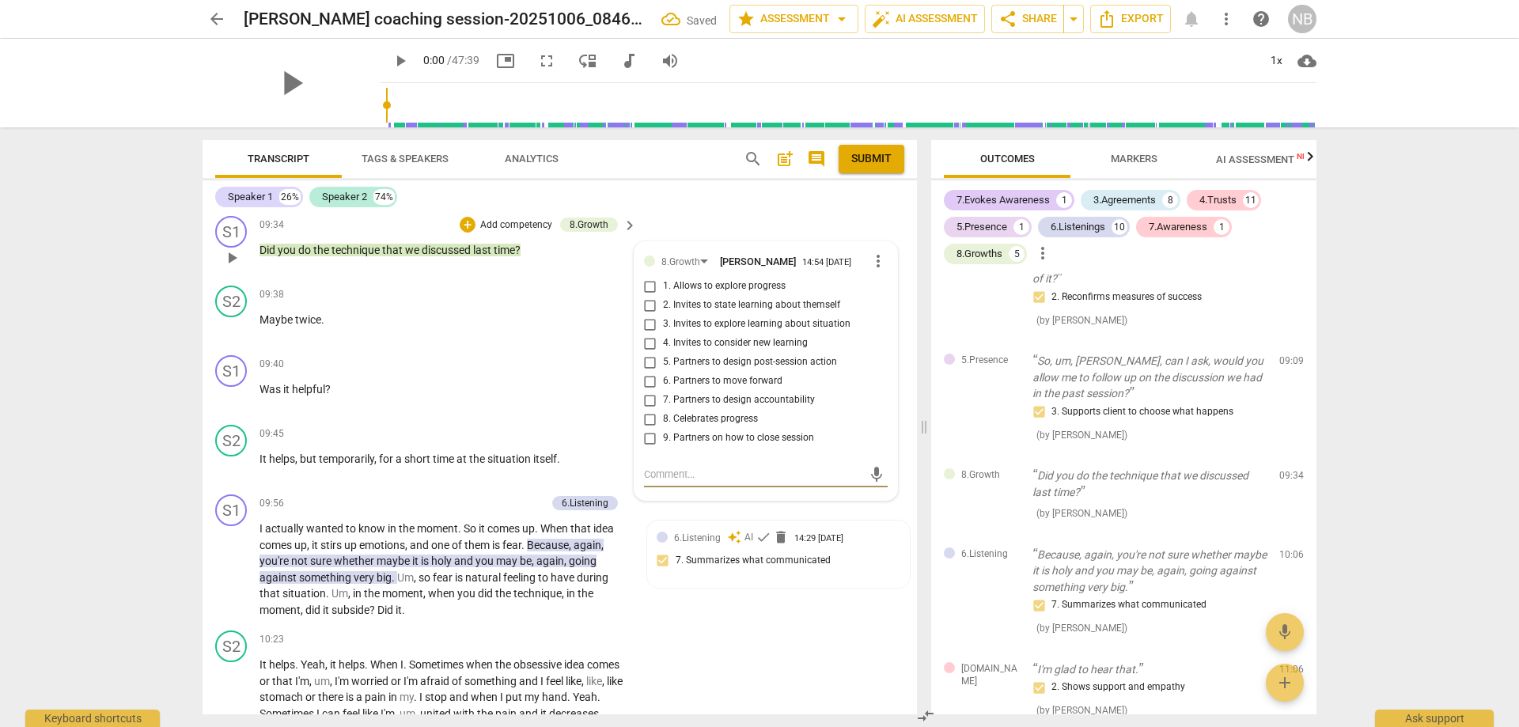
click at [646, 391] on input "7. Partners to design accountability" at bounding box center [650, 400] width 25 height 19
checkbox input "true"
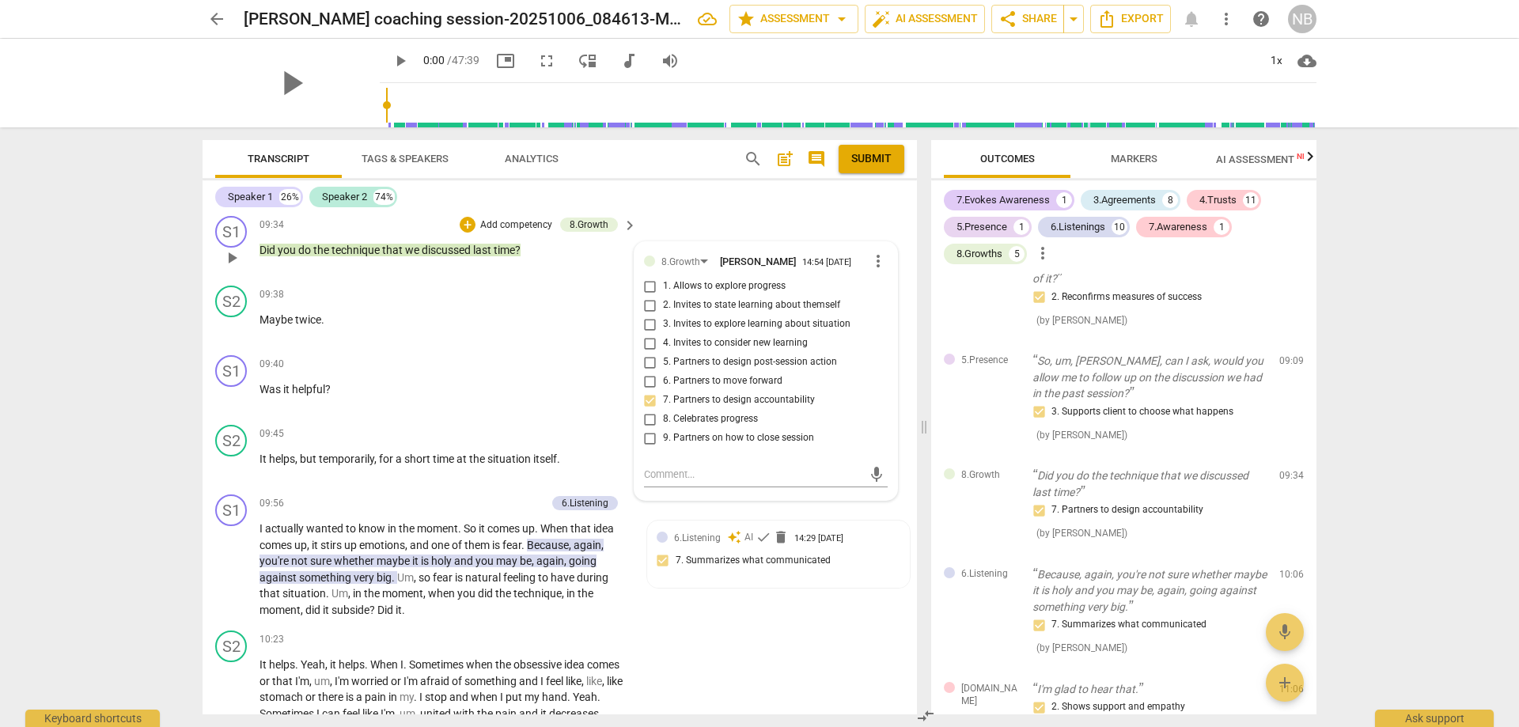
click at [646, 315] on input "3. Invites to explore learning about situation" at bounding box center [650, 324] width 25 height 19
checkbox input "true"
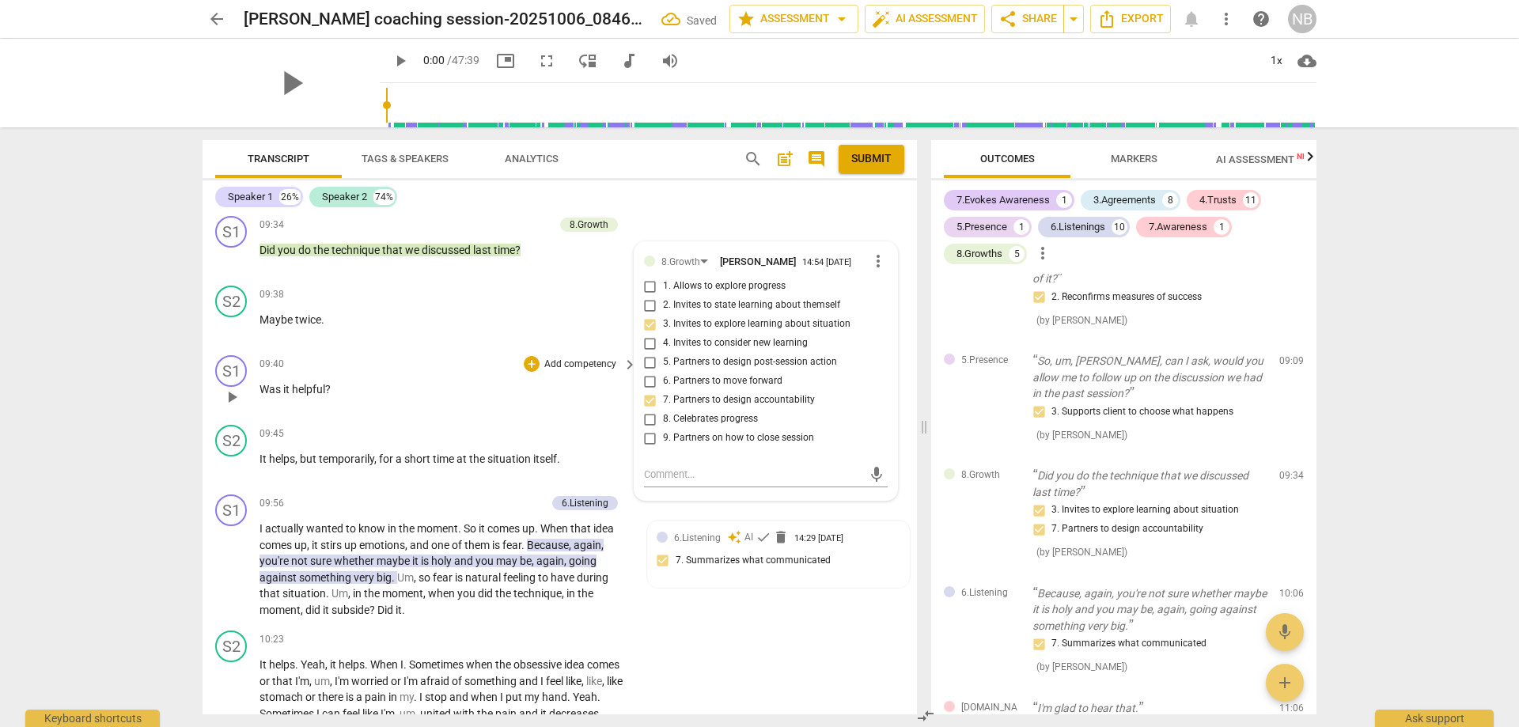
scroll to position [1965, 0]
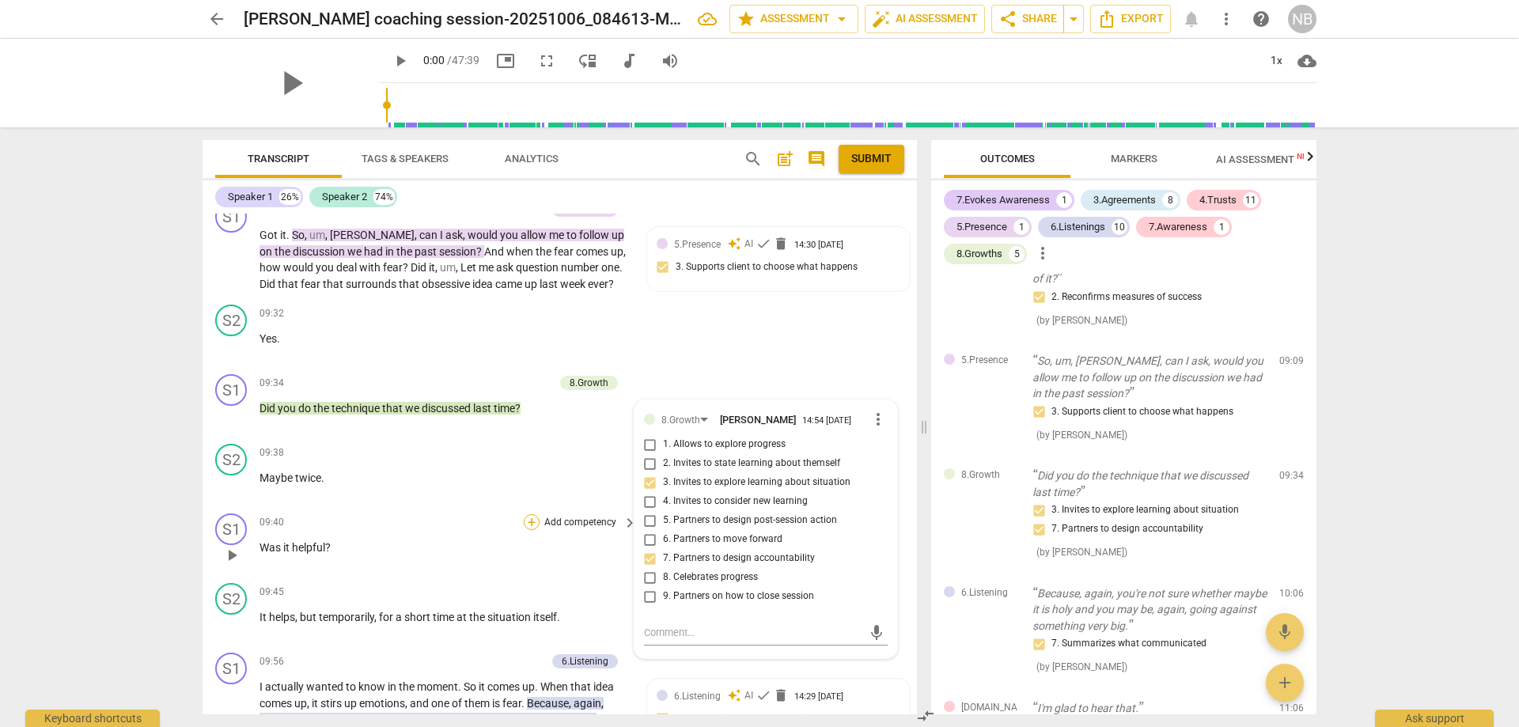
click at [527, 514] on div "+" at bounding box center [532, 522] width 16 height 16
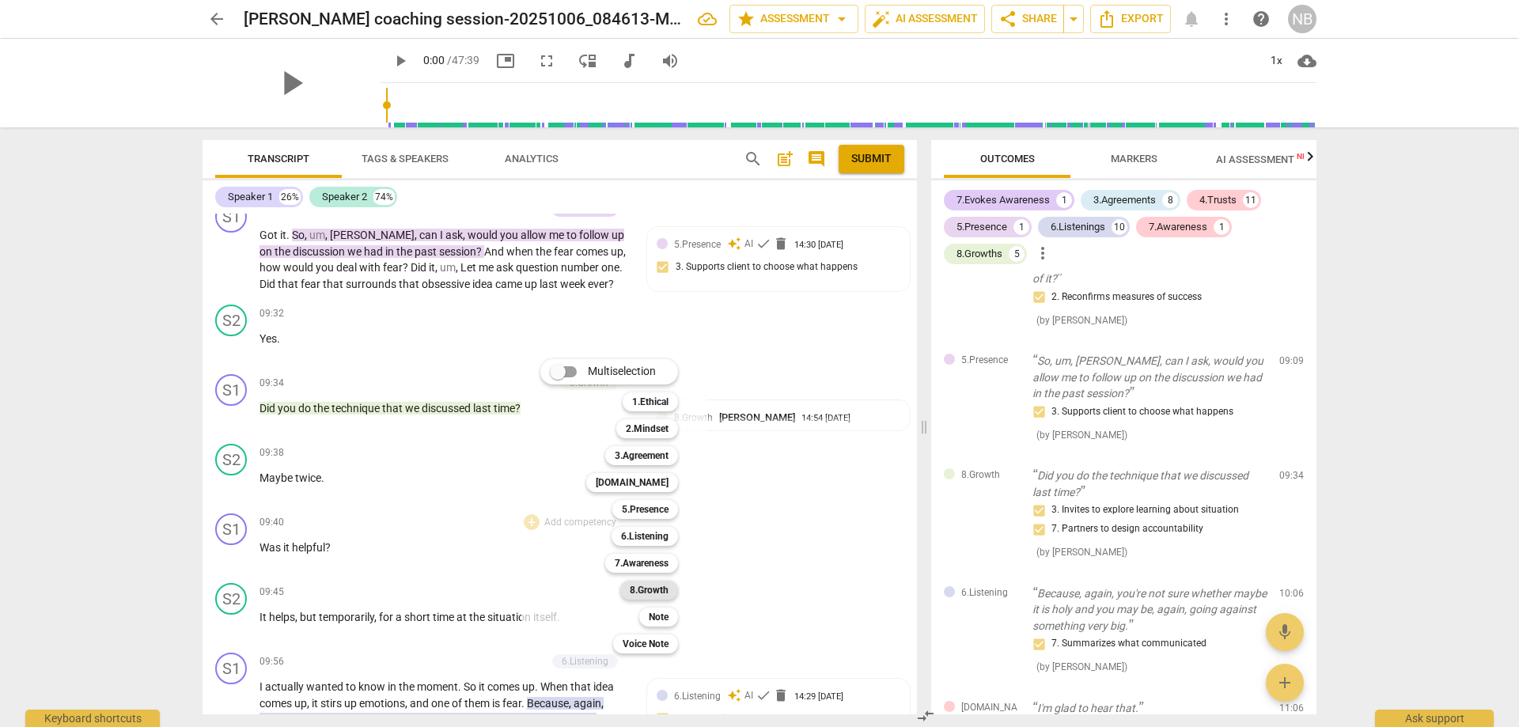
click at [646, 593] on b "8.Growth" at bounding box center [649, 590] width 39 height 19
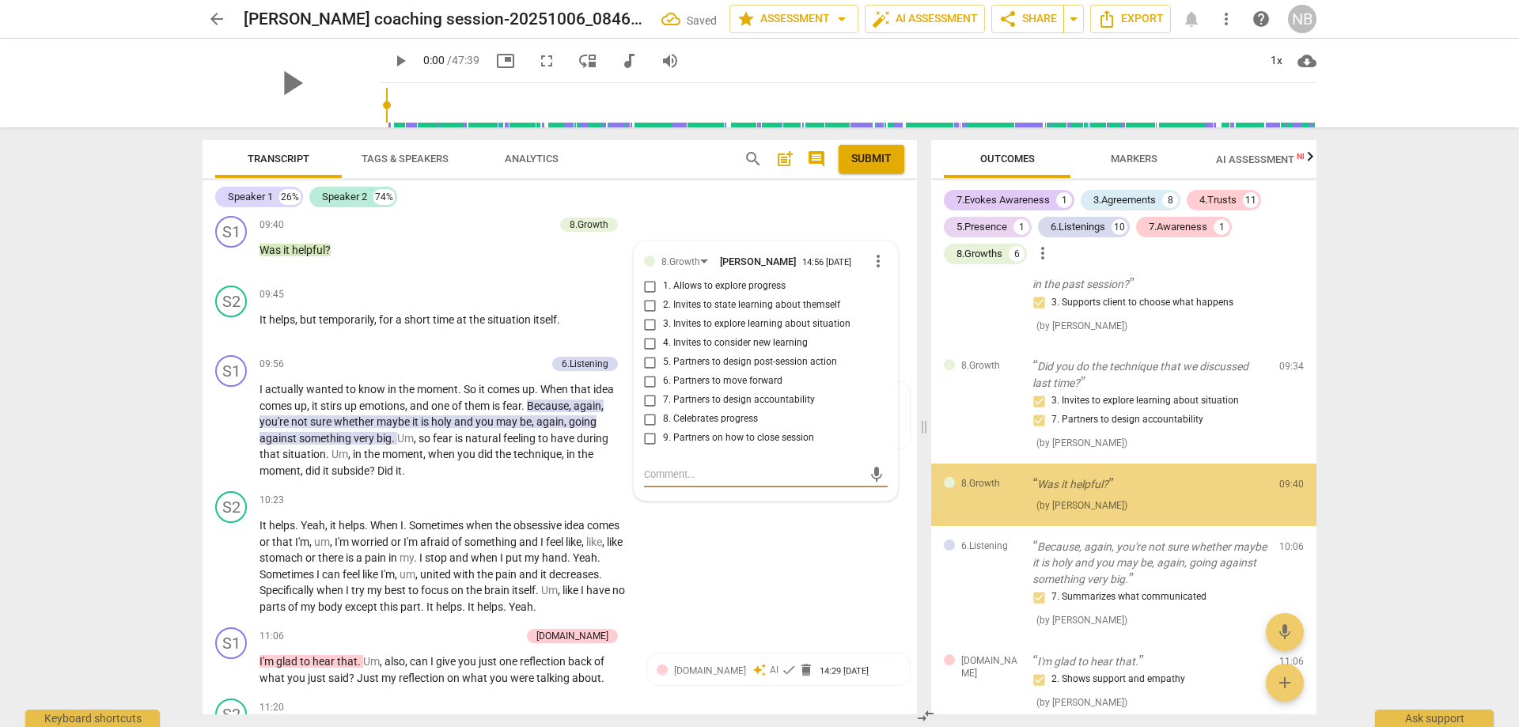
scroll to position [1150, 0]
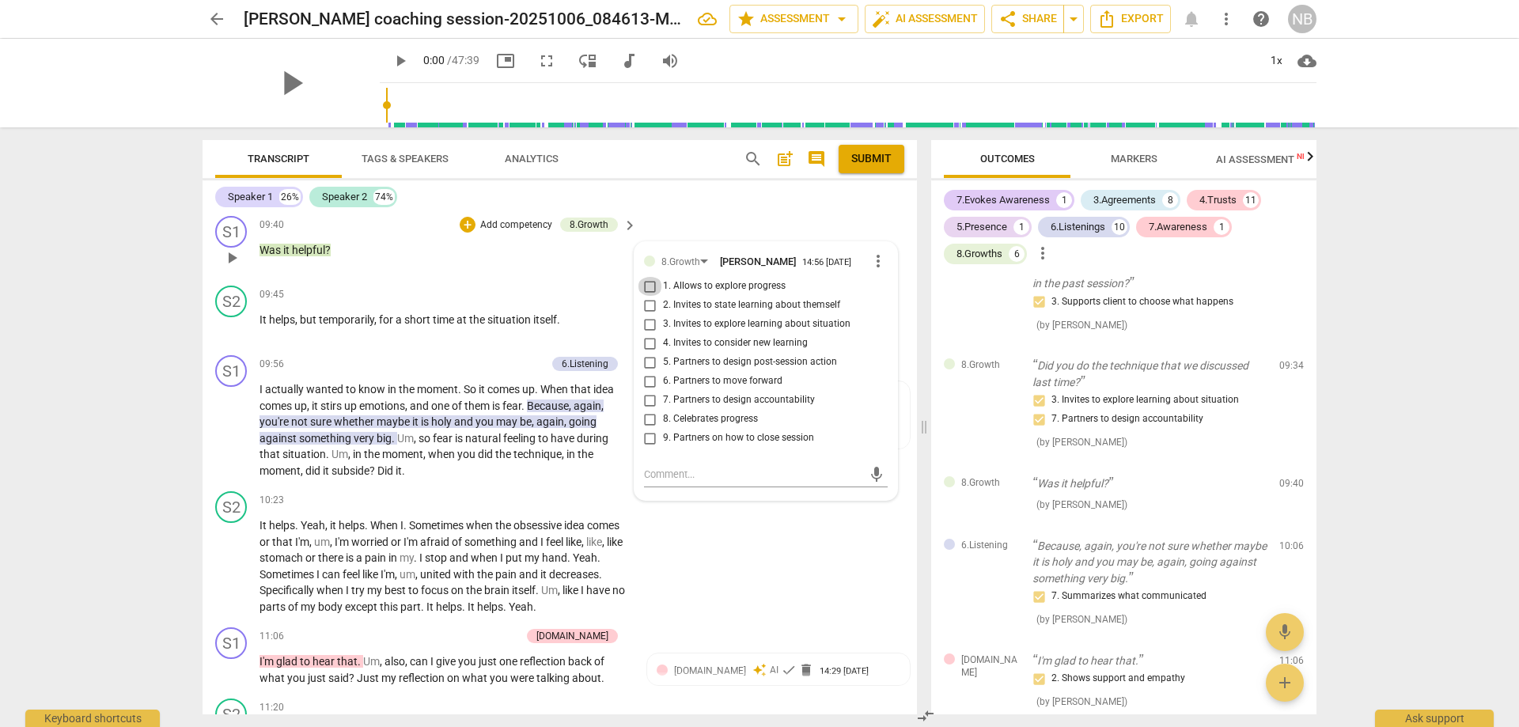
click at [646, 279] on input "1. Allows to explore progress" at bounding box center [650, 286] width 25 height 19
checkbox input "true"
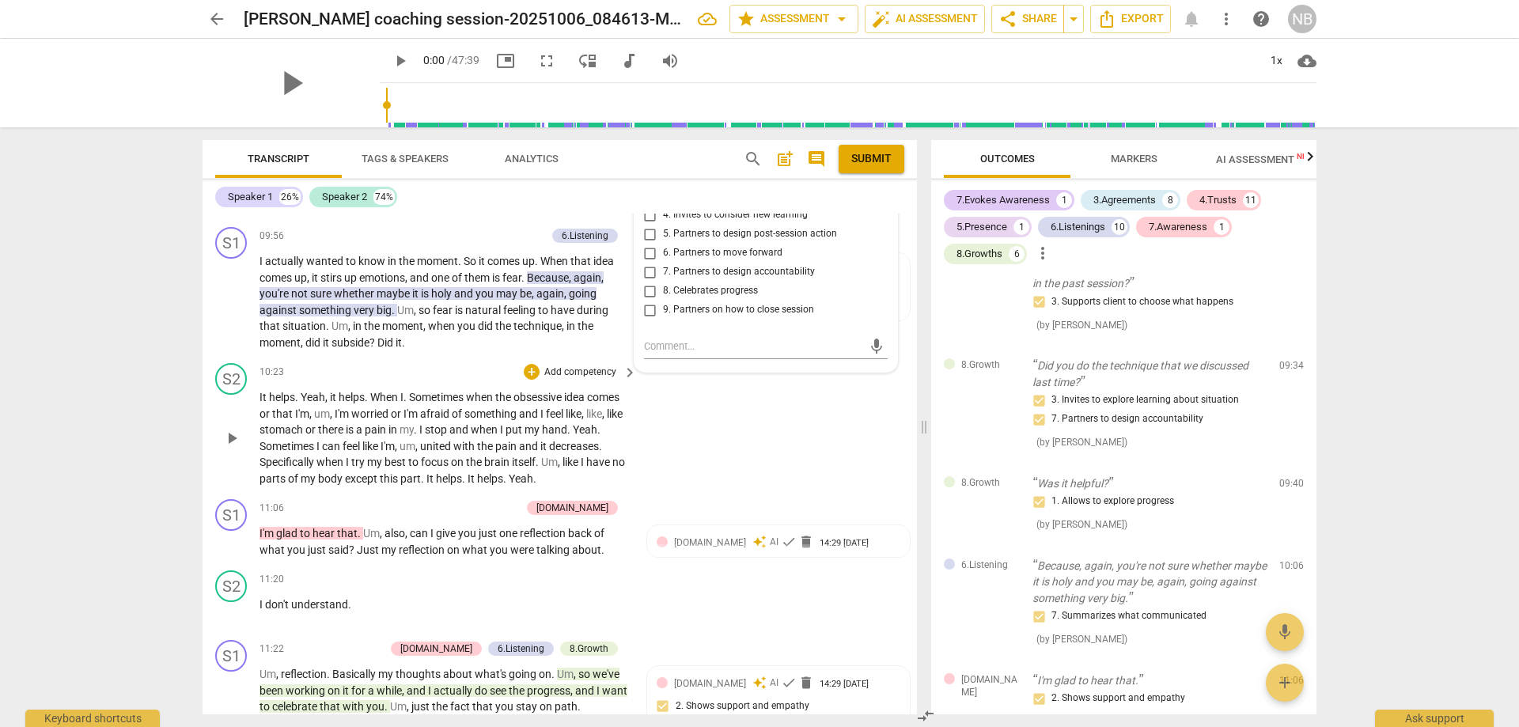
scroll to position [2420, 0]
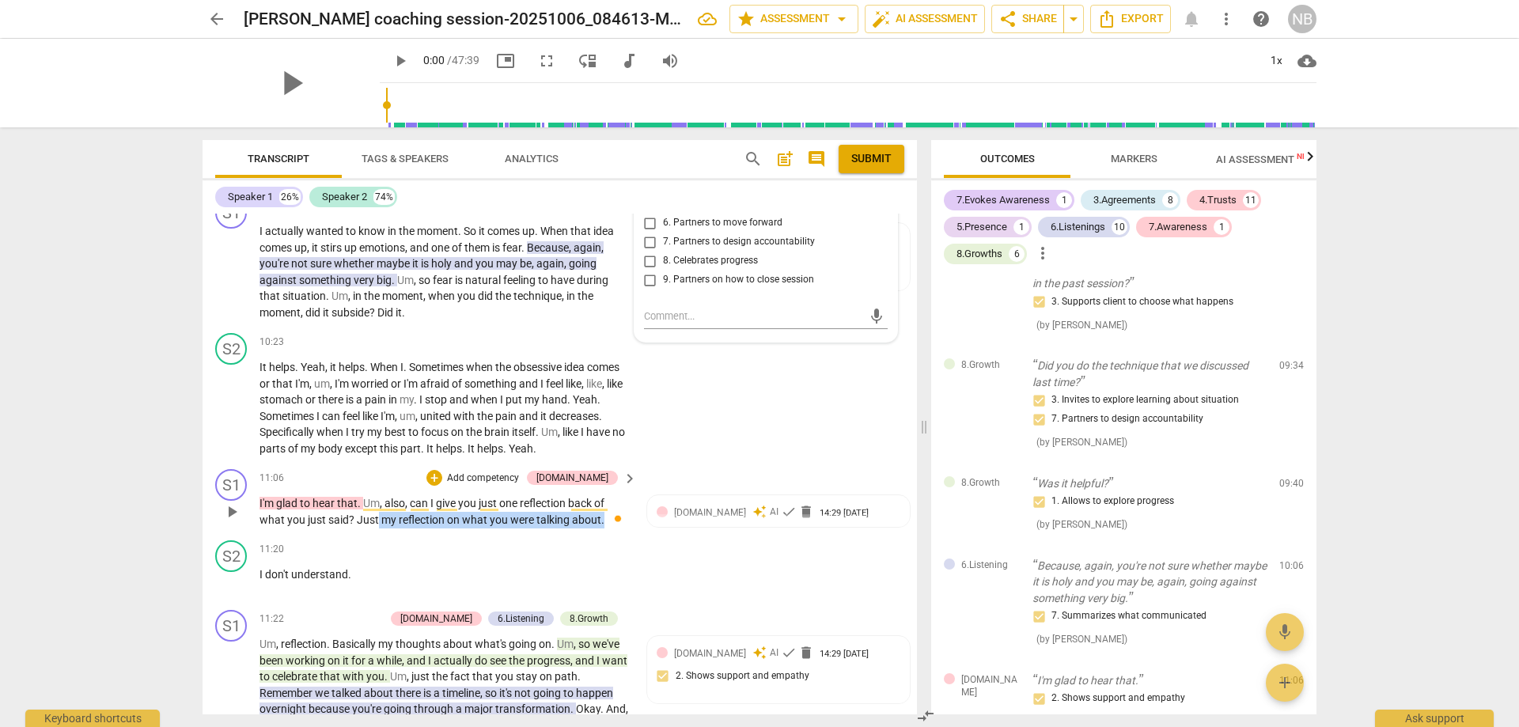
drag, startPoint x: 379, startPoint y: 502, endPoint x: 608, endPoint y: 504, distance: 229.4
click at [608, 504] on p "I'm glad to hear that . Um , also , can I give you just one reflection back of …" at bounding box center [444, 511] width 369 height 32
click at [442, 470] on div "+" at bounding box center [434, 478] width 16 height 16
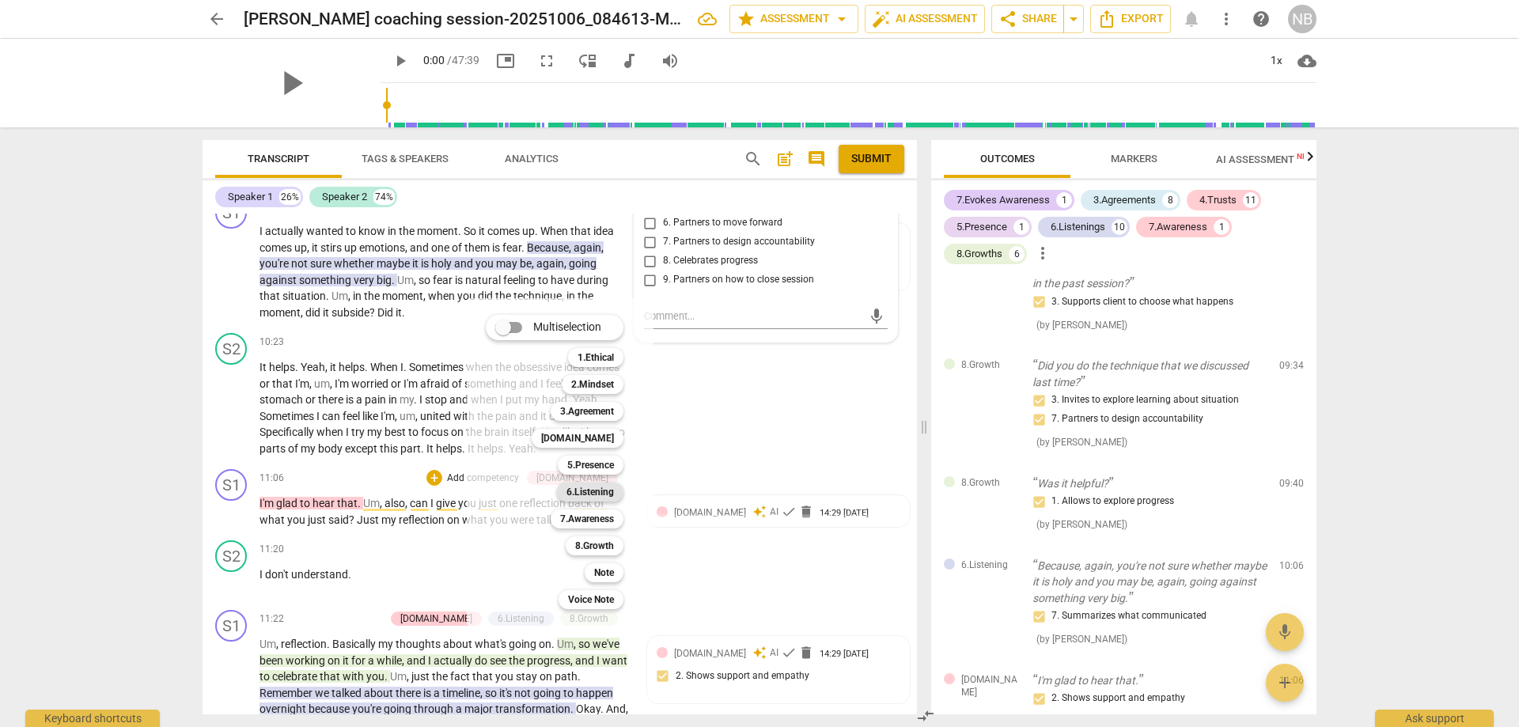
click at [585, 484] on b "6.Listening" at bounding box center [589, 492] width 47 height 19
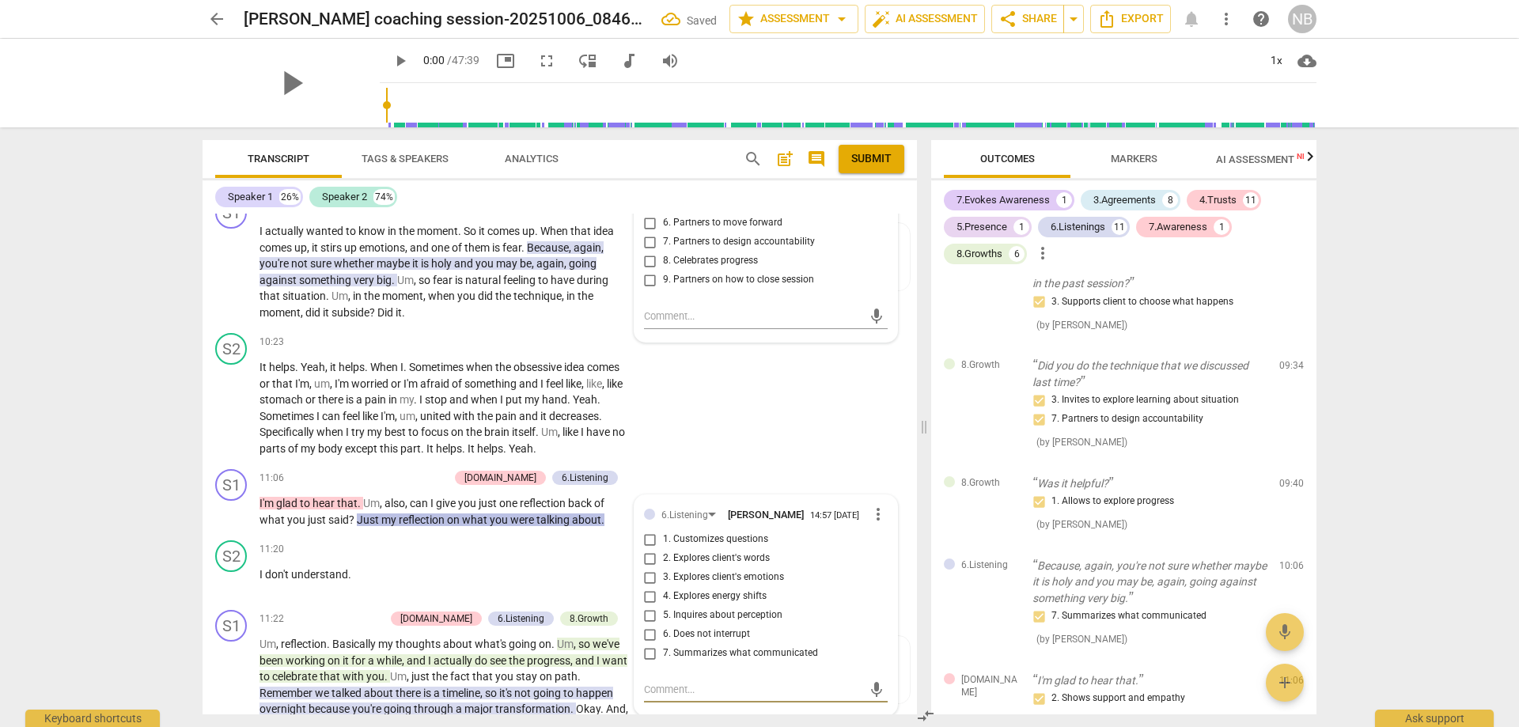
scroll to position [1437, 0]
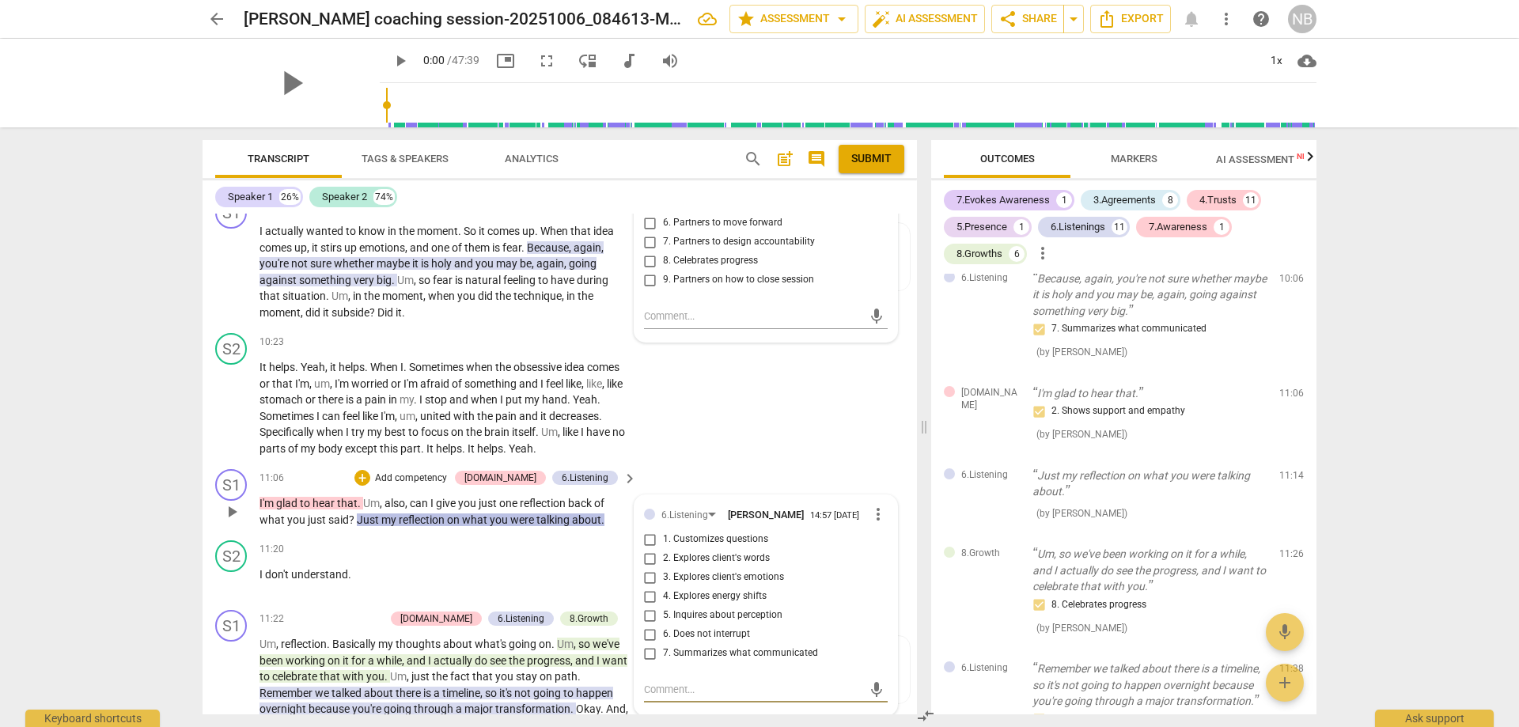
click at [649, 644] on input "7. Summarizes what communicated" at bounding box center [650, 653] width 25 height 19
checkbox input "true"
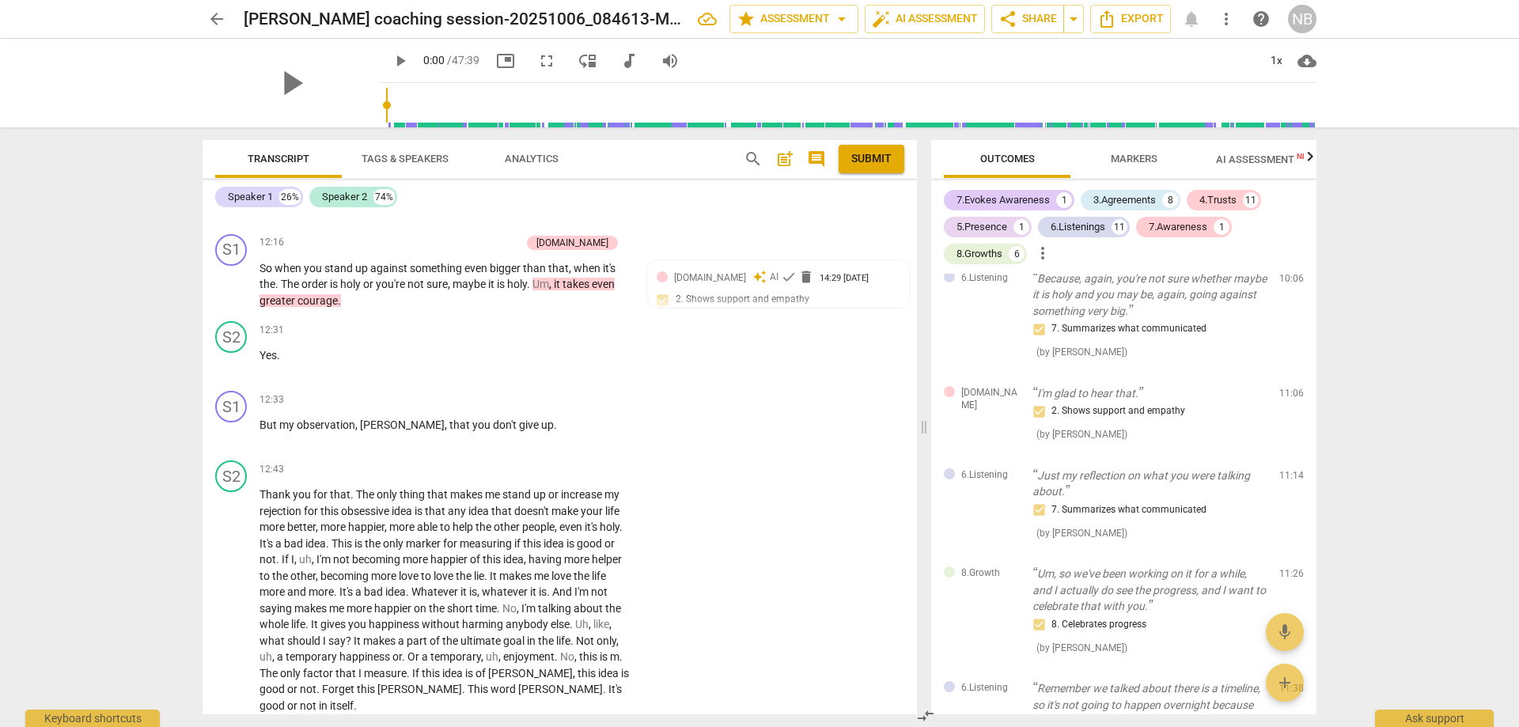
scroll to position [3053, 0]
click at [528, 389] on div "+" at bounding box center [532, 397] width 16 height 16
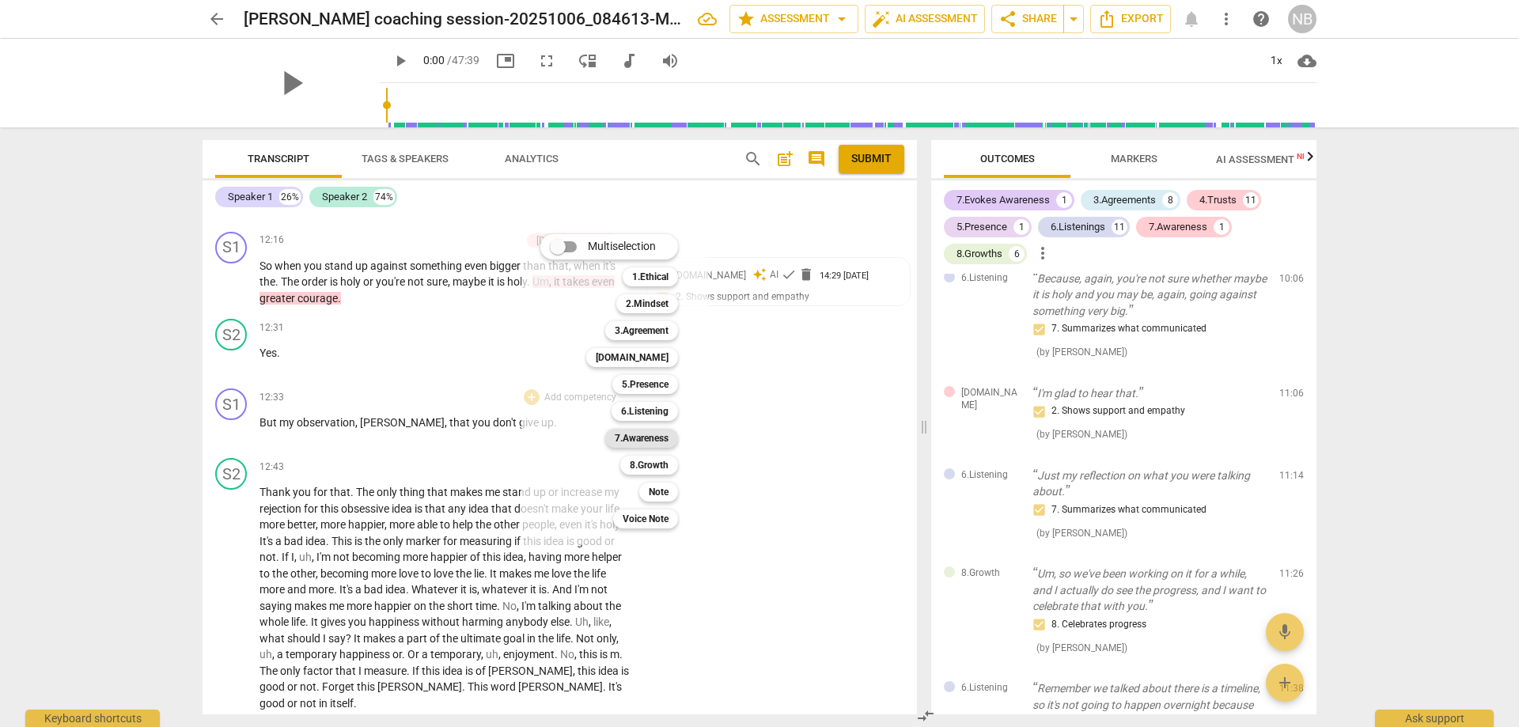
click at [650, 438] on b "7.Awareness" at bounding box center [642, 438] width 54 height 19
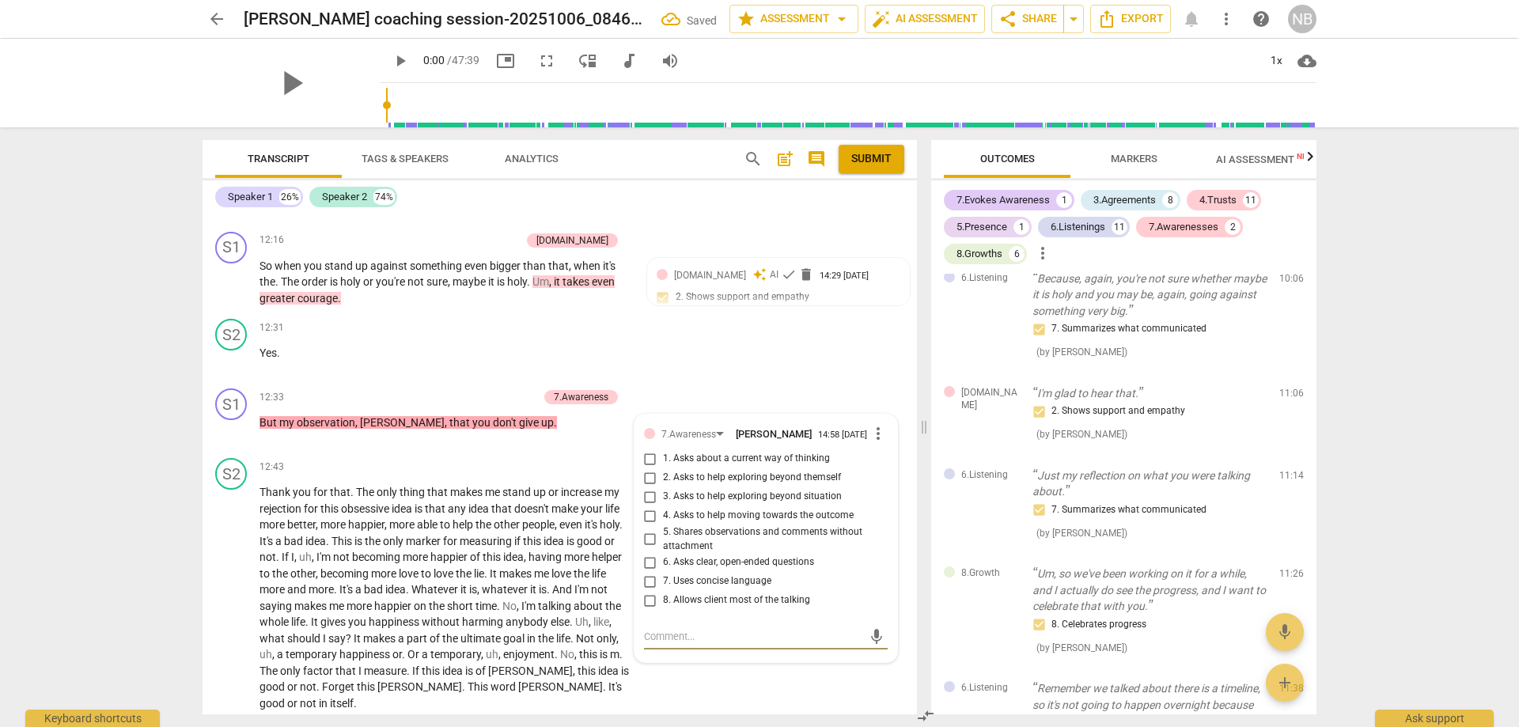
scroll to position [1946, 0]
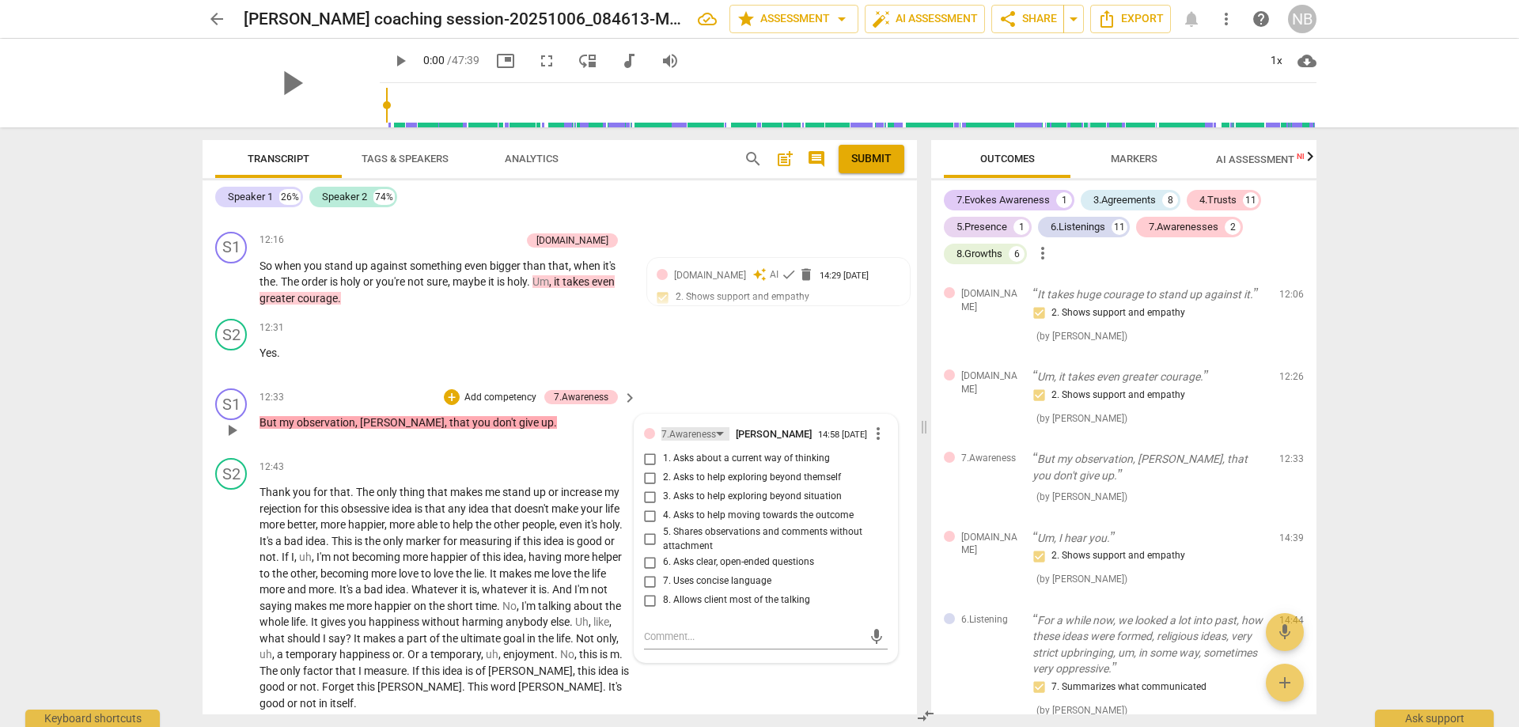
click at [714, 427] on div "7.Awareness" at bounding box center [695, 433] width 68 height 13
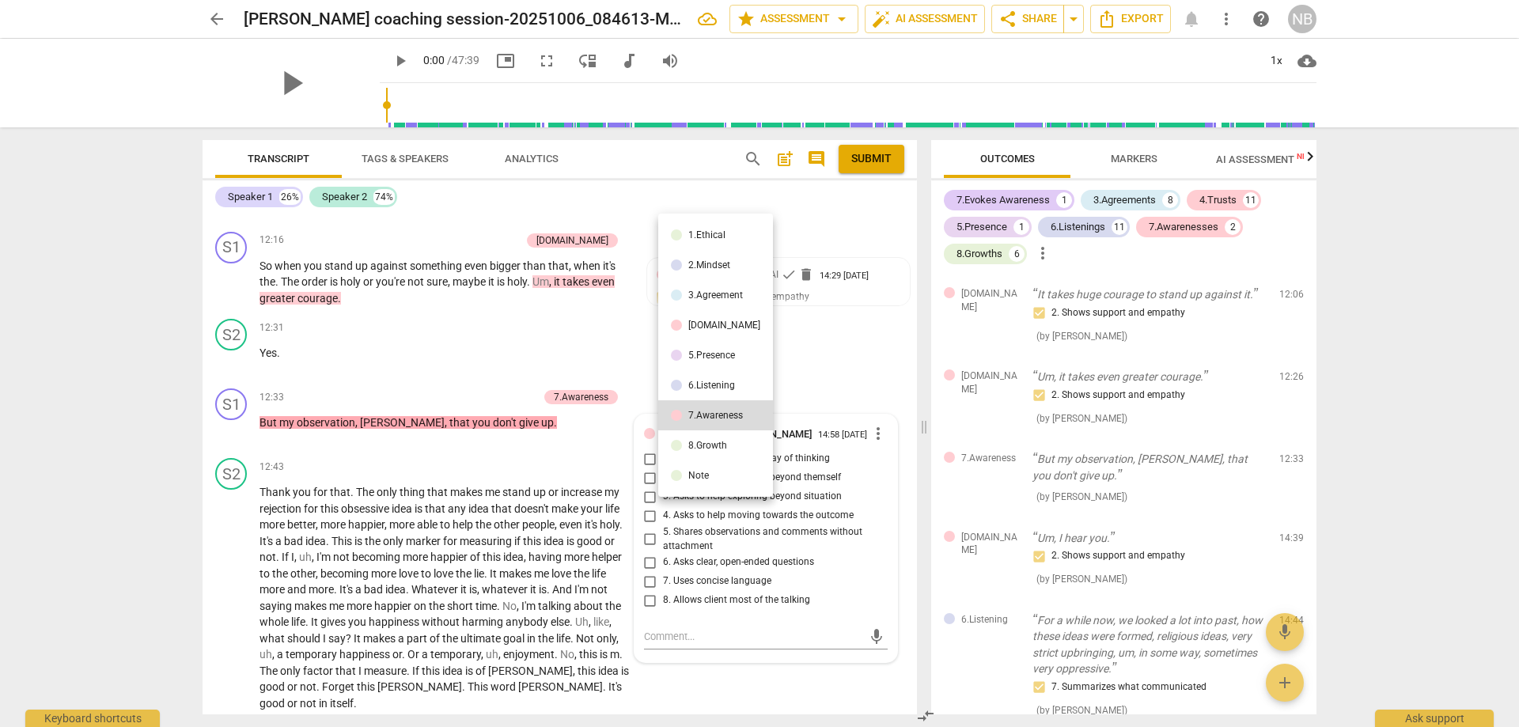
click at [695, 446] on div "8.Growth" at bounding box center [707, 445] width 39 height 9
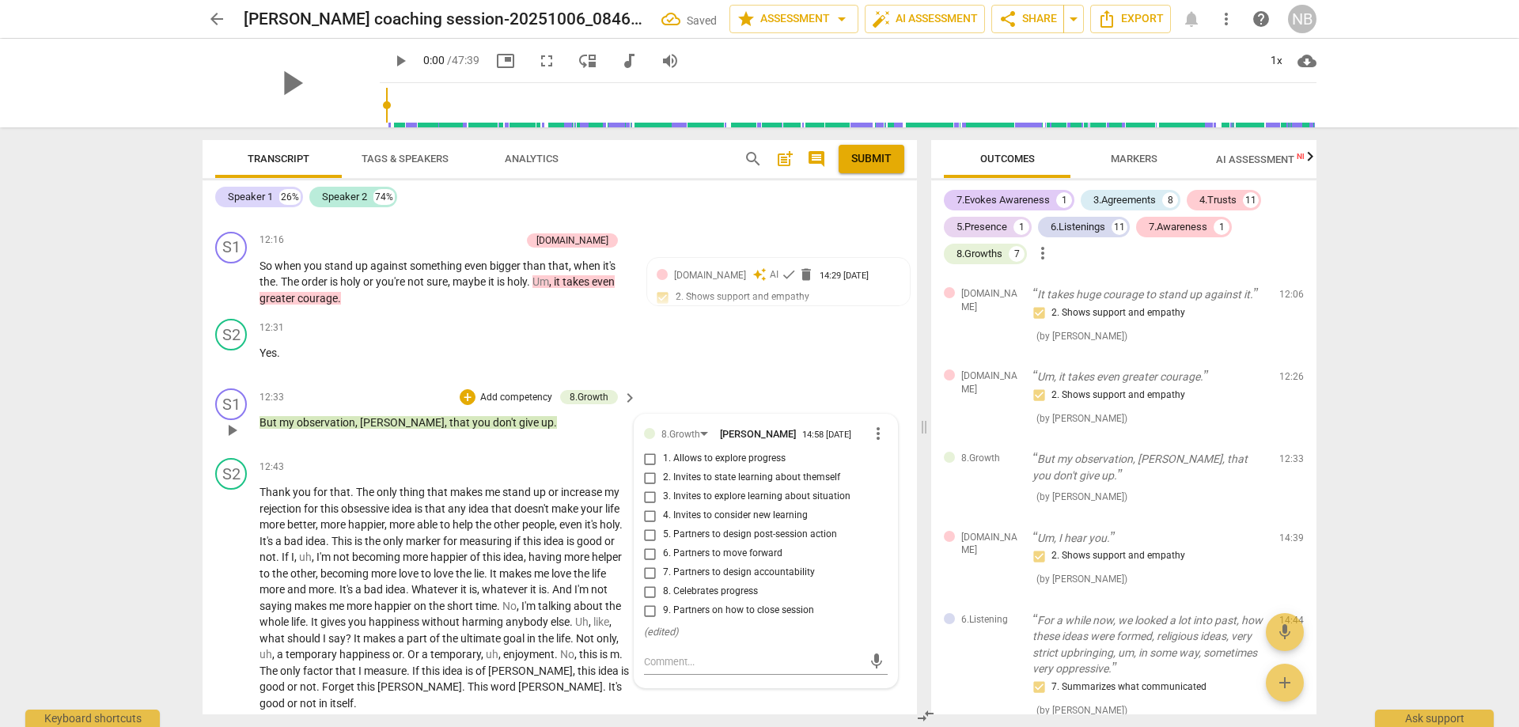
click at [644, 449] on input "1. Allows to explore progress" at bounding box center [650, 458] width 25 height 19
checkbox input "true"
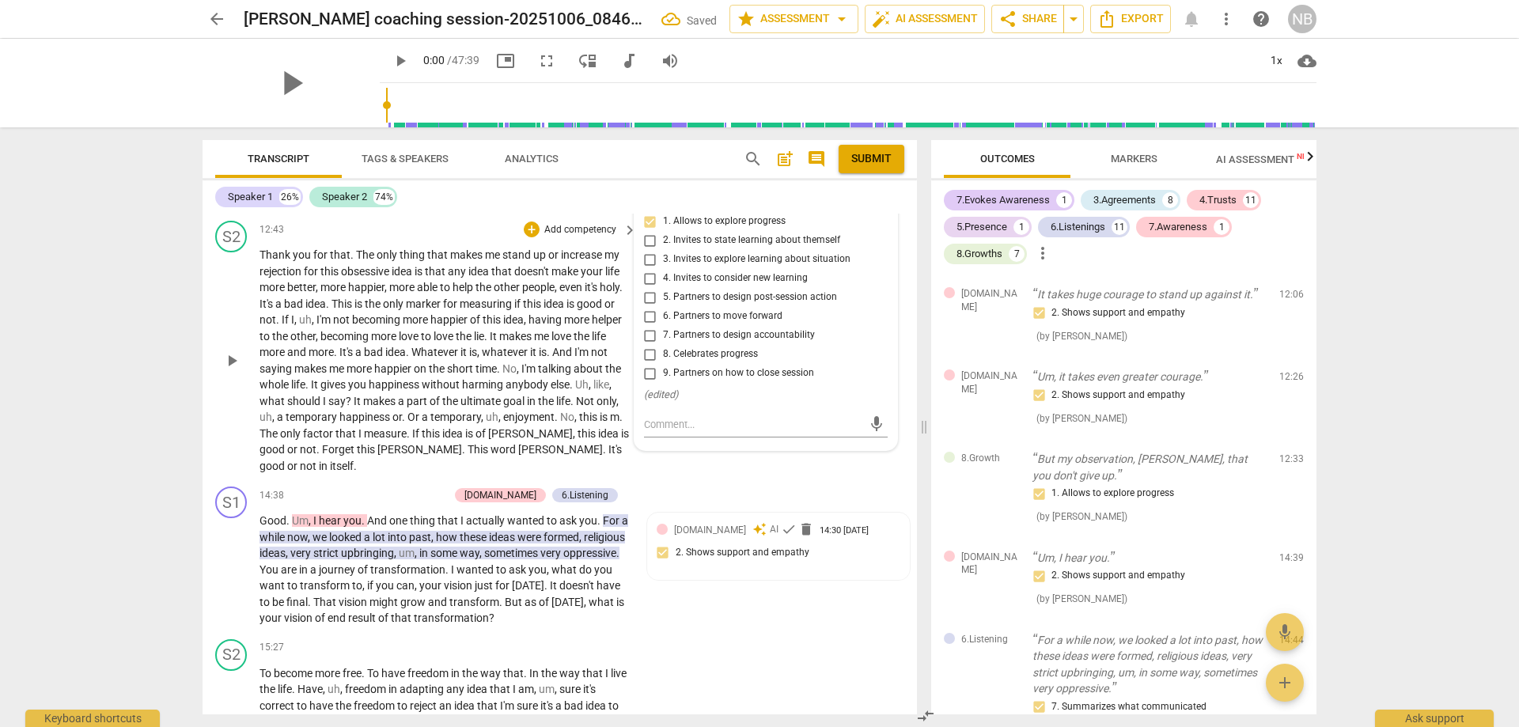
scroll to position [3370, 0]
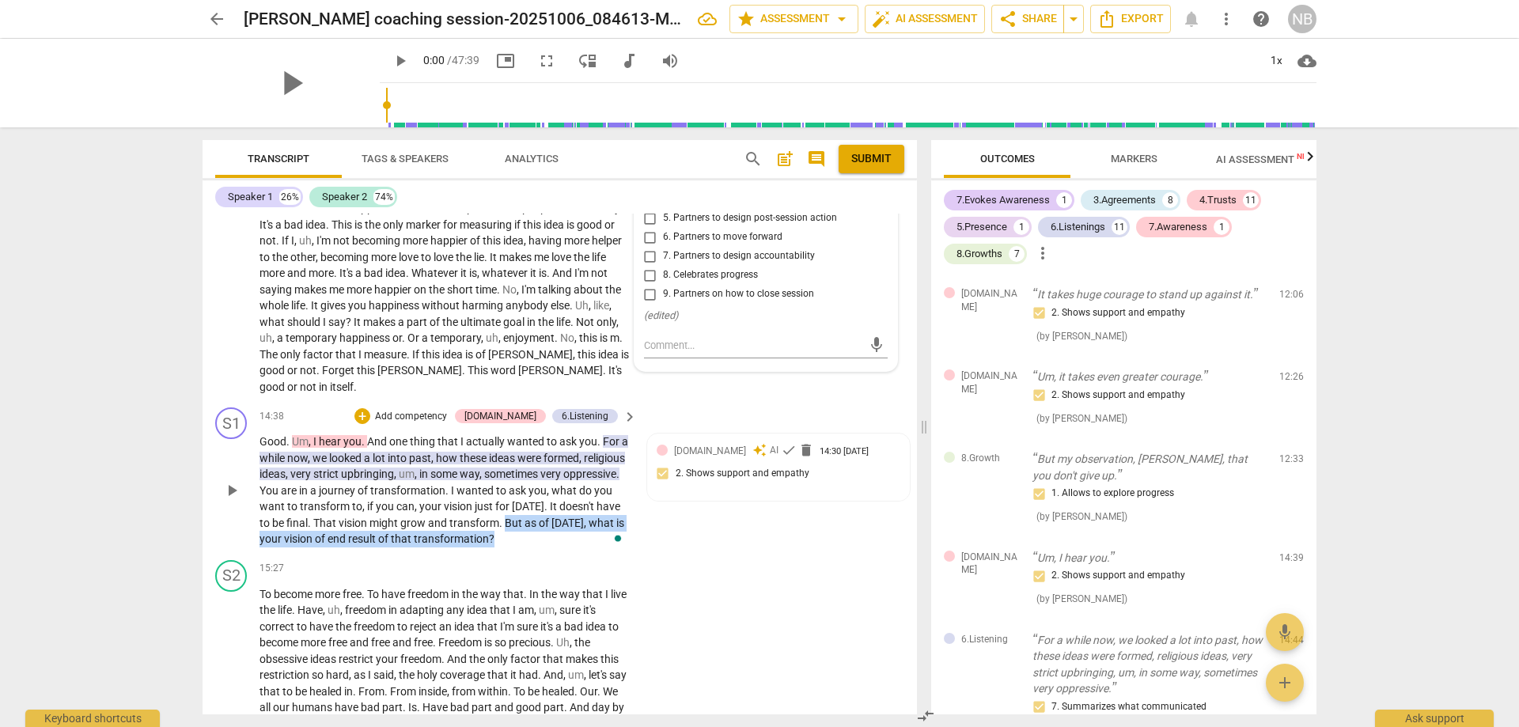
drag, startPoint x: 568, startPoint y: 509, endPoint x: 577, endPoint y: 525, distance: 18.1
click at [577, 525] on p "Good . Um , I hear you . And one thing that I actually wanted to ask you . For …" at bounding box center [444, 491] width 369 height 114
click at [370, 408] on div "+" at bounding box center [362, 416] width 16 height 16
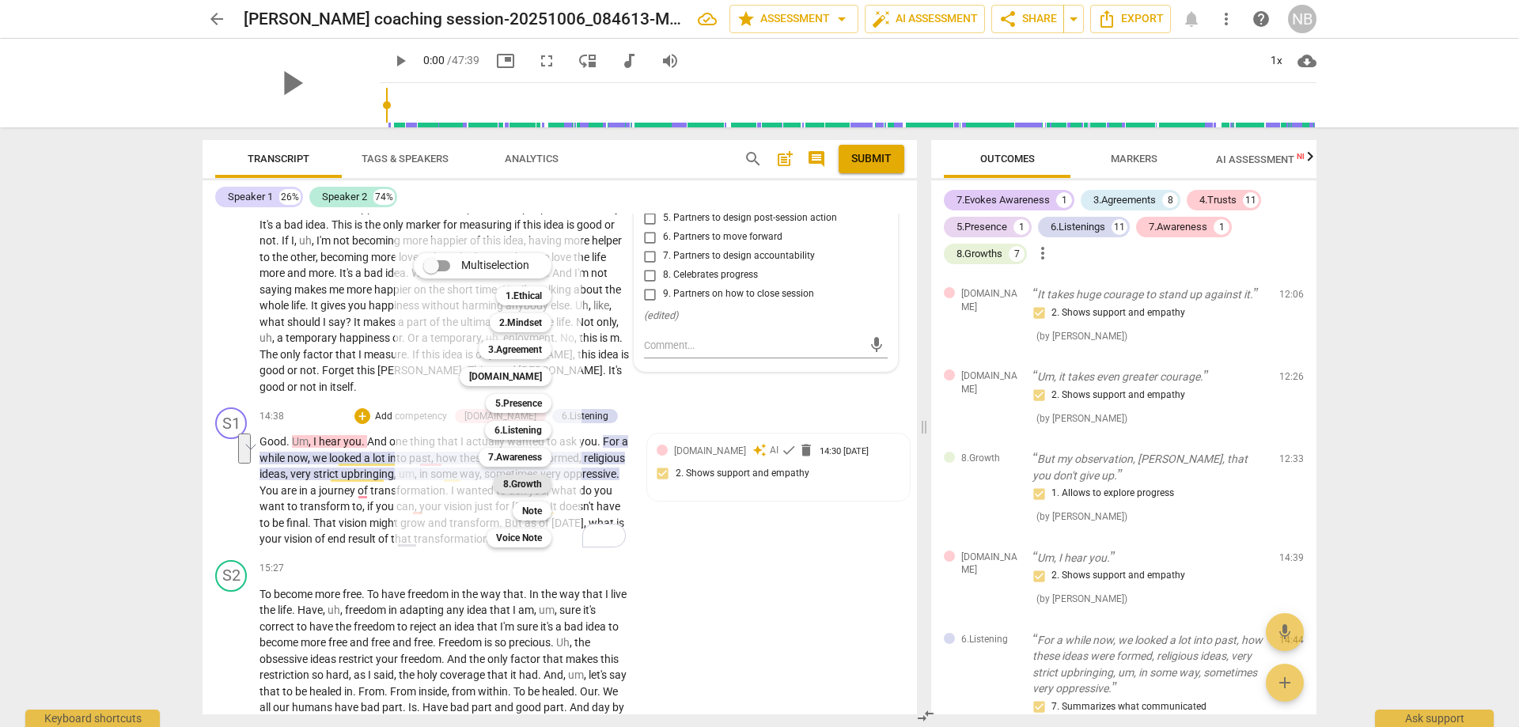
click at [513, 482] on b "8.Growth" at bounding box center [522, 484] width 39 height 19
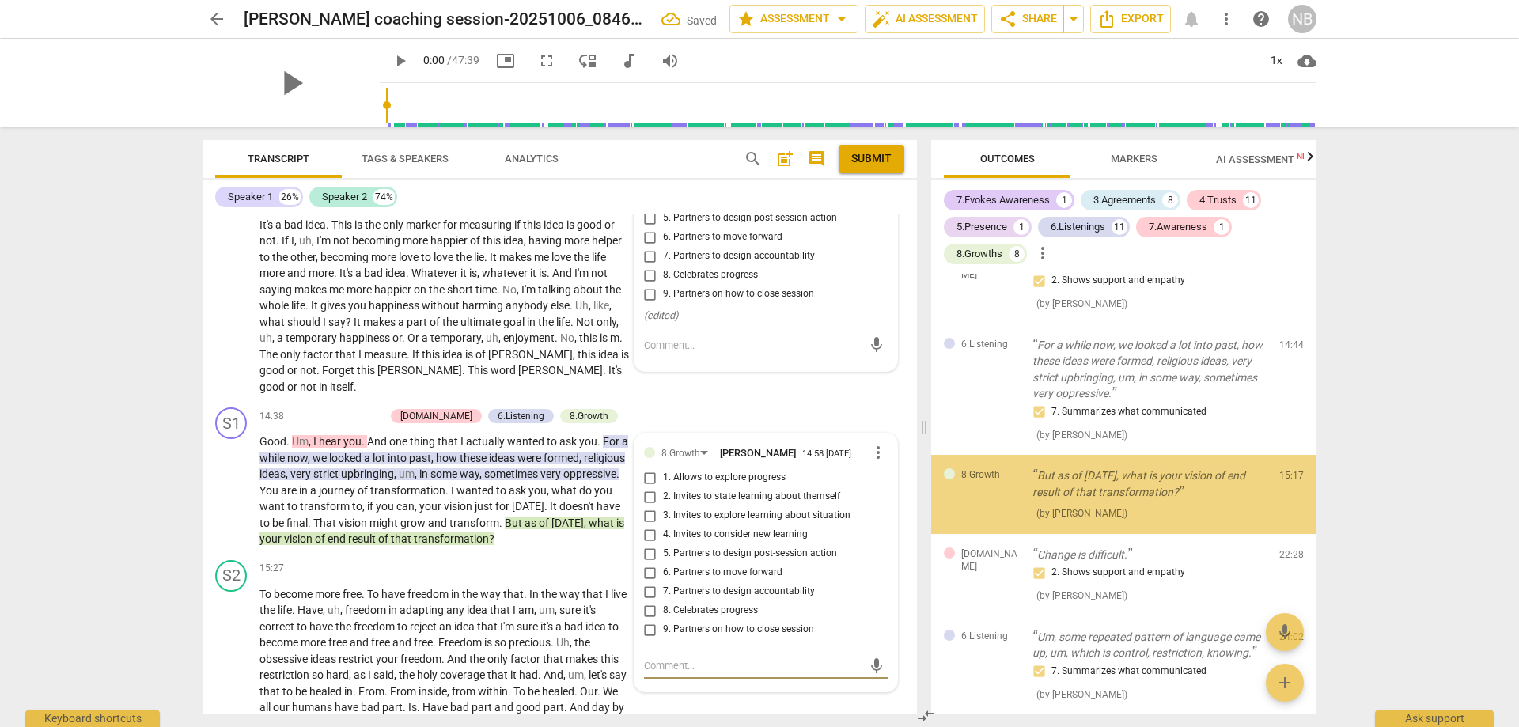
scroll to position [2257, 0]
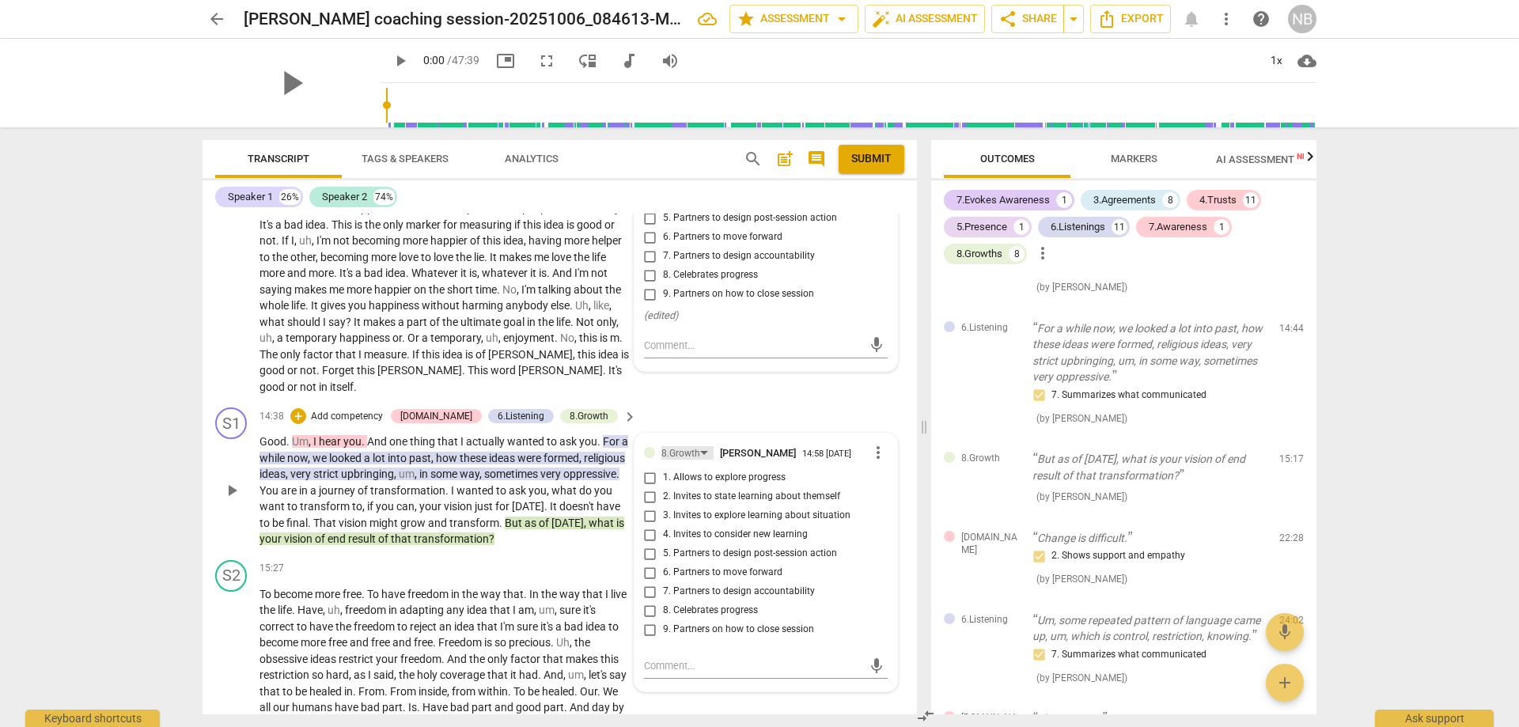
click at [699, 446] on div "8.Growth" at bounding box center [687, 452] width 52 height 13
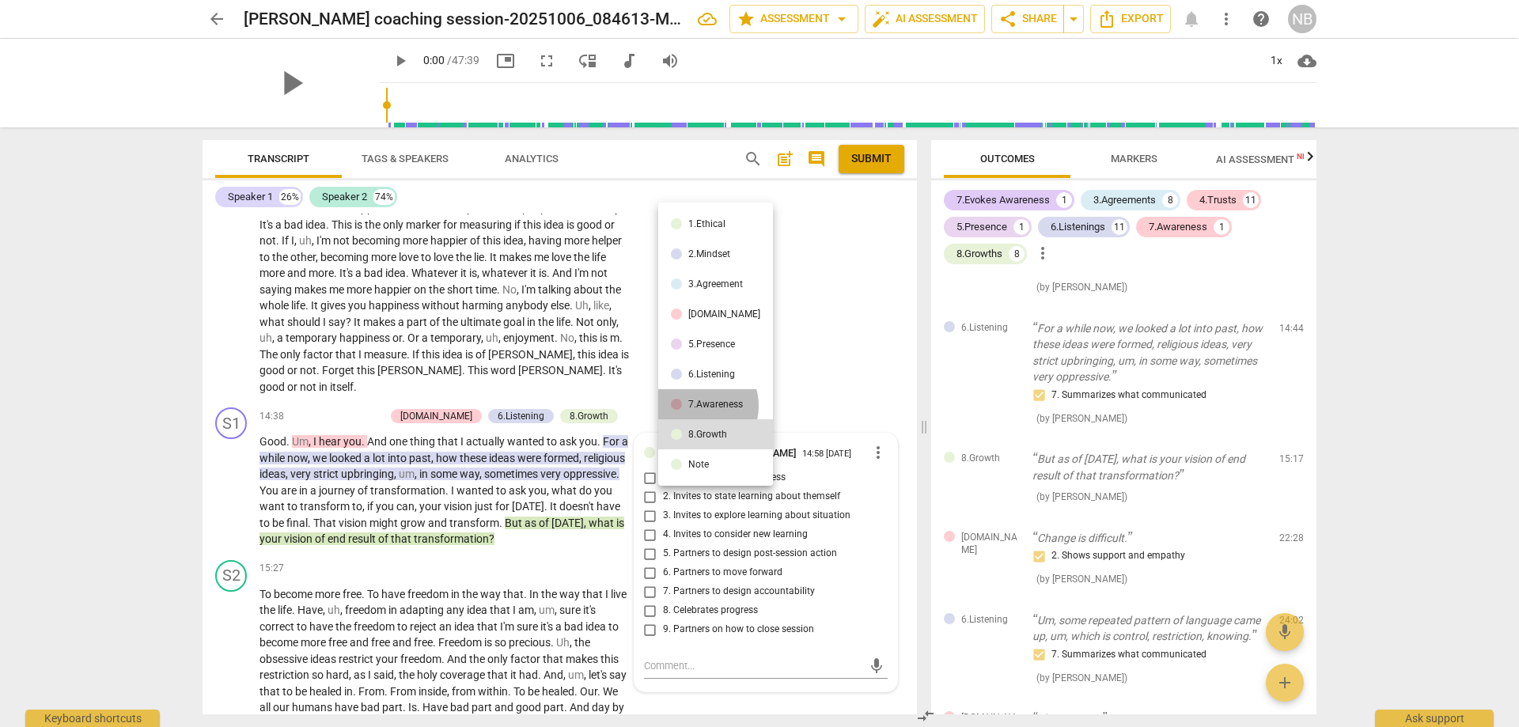
click at [697, 406] on div "7.Awareness" at bounding box center [715, 404] width 55 height 9
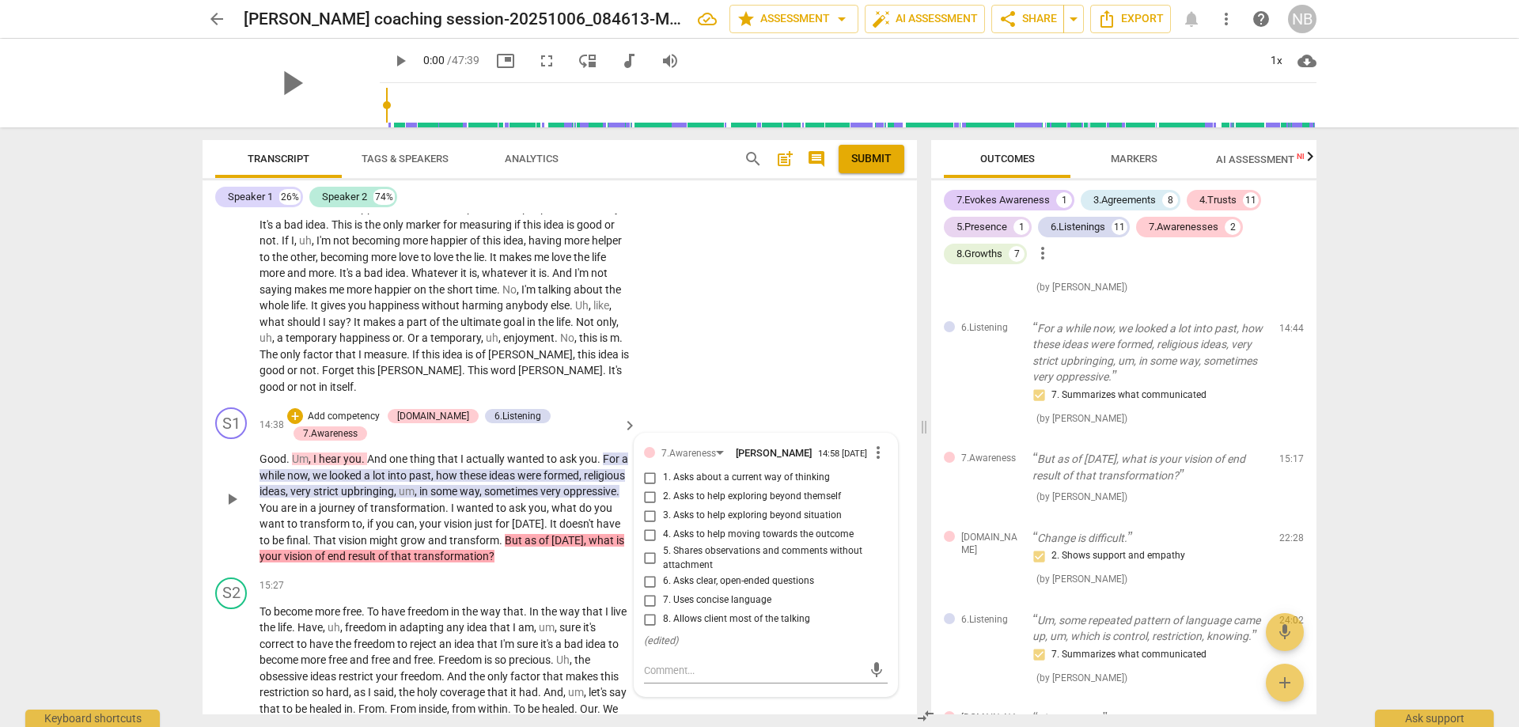
click at [646, 525] on input "4. Asks to help moving towards the outcome" at bounding box center [650, 534] width 25 height 19
checkbox input "true"
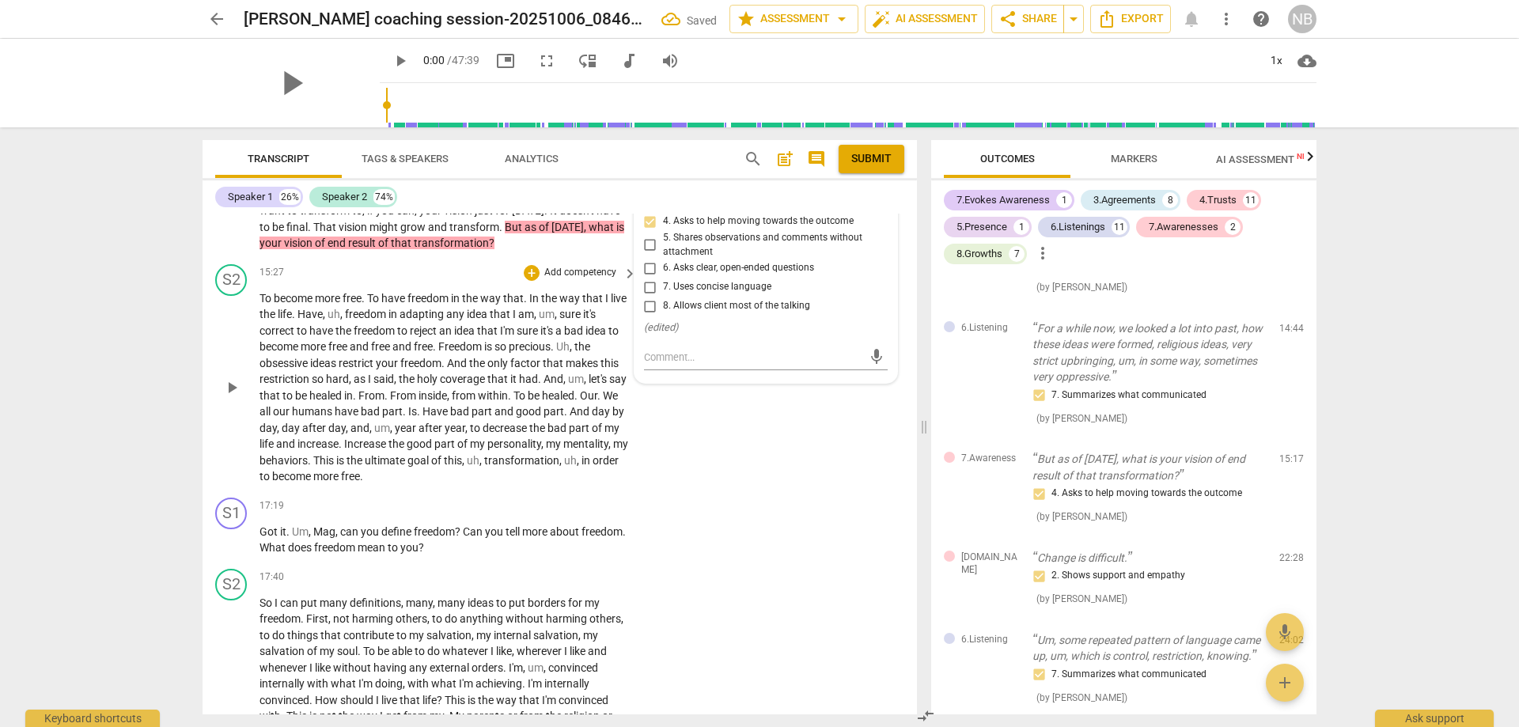
scroll to position [3686, 0]
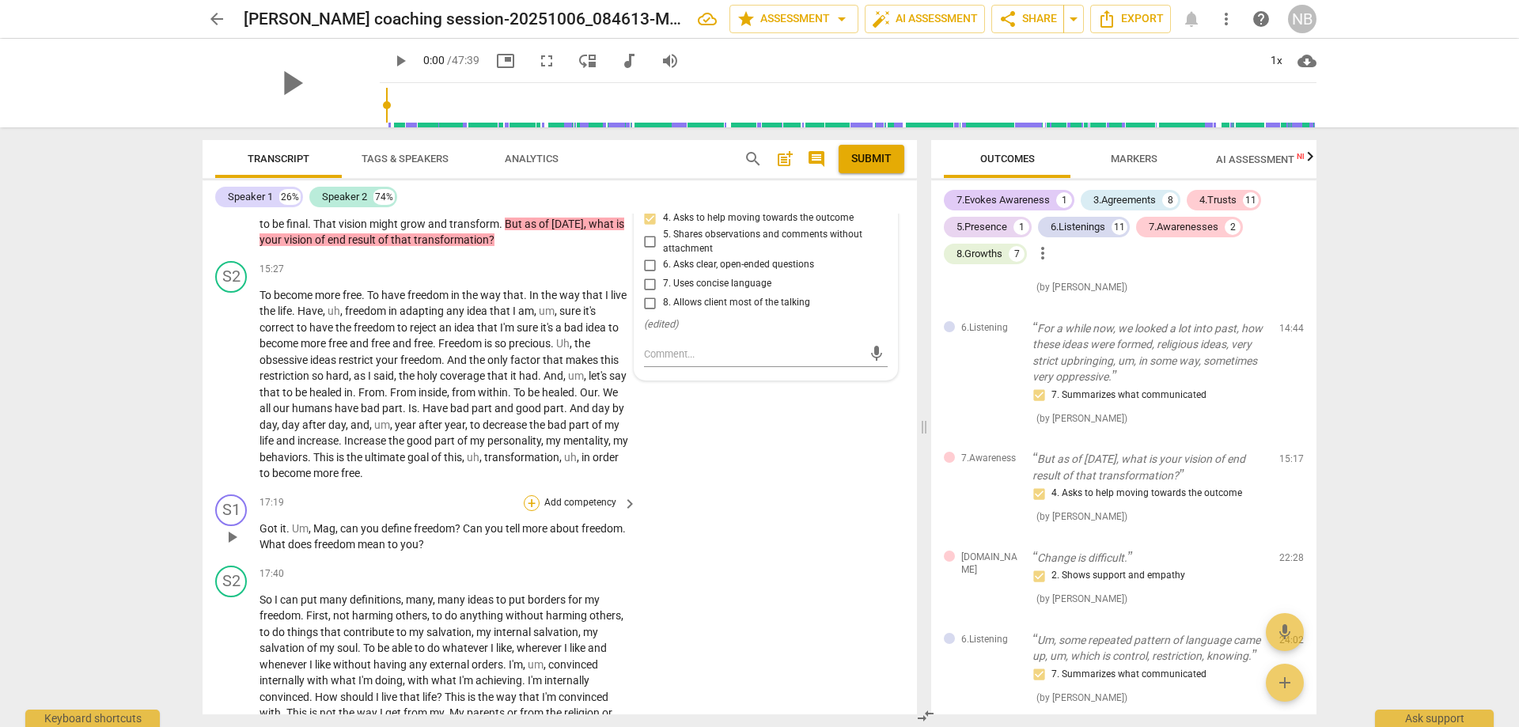
click at [532, 495] on div "+" at bounding box center [532, 503] width 16 height 16
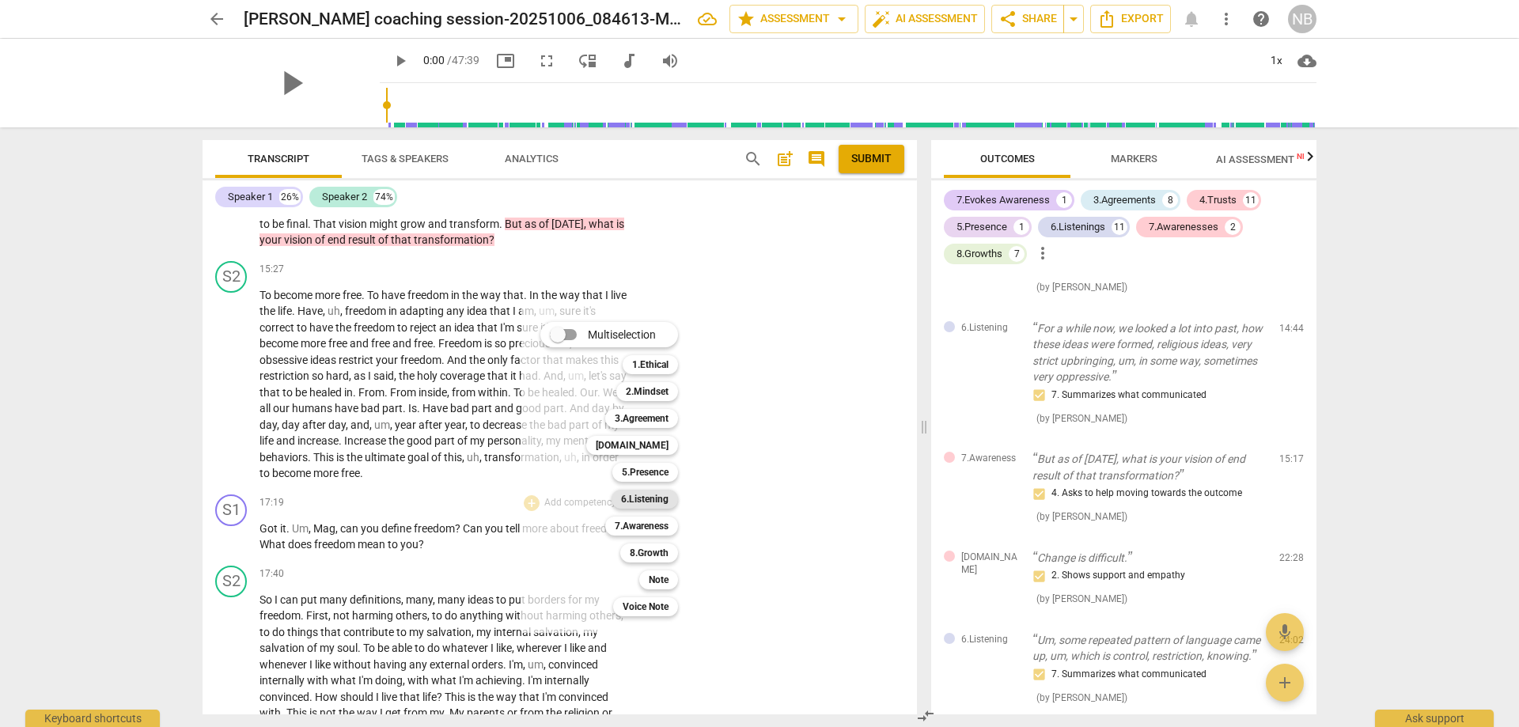
click at [636, 498] on b "6.Listening" at bounding box center [644, 499] width 47 height 19
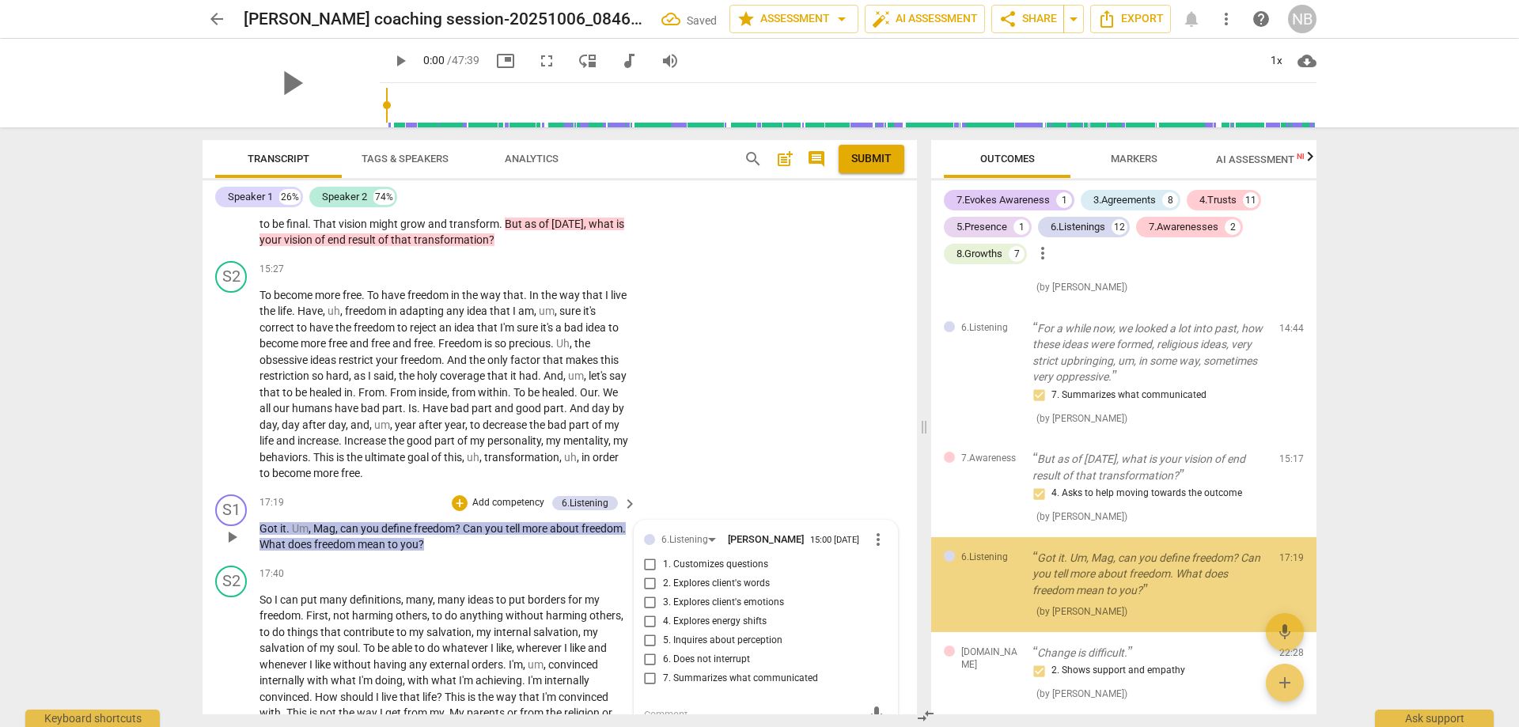
scroll to position [2364, 0]
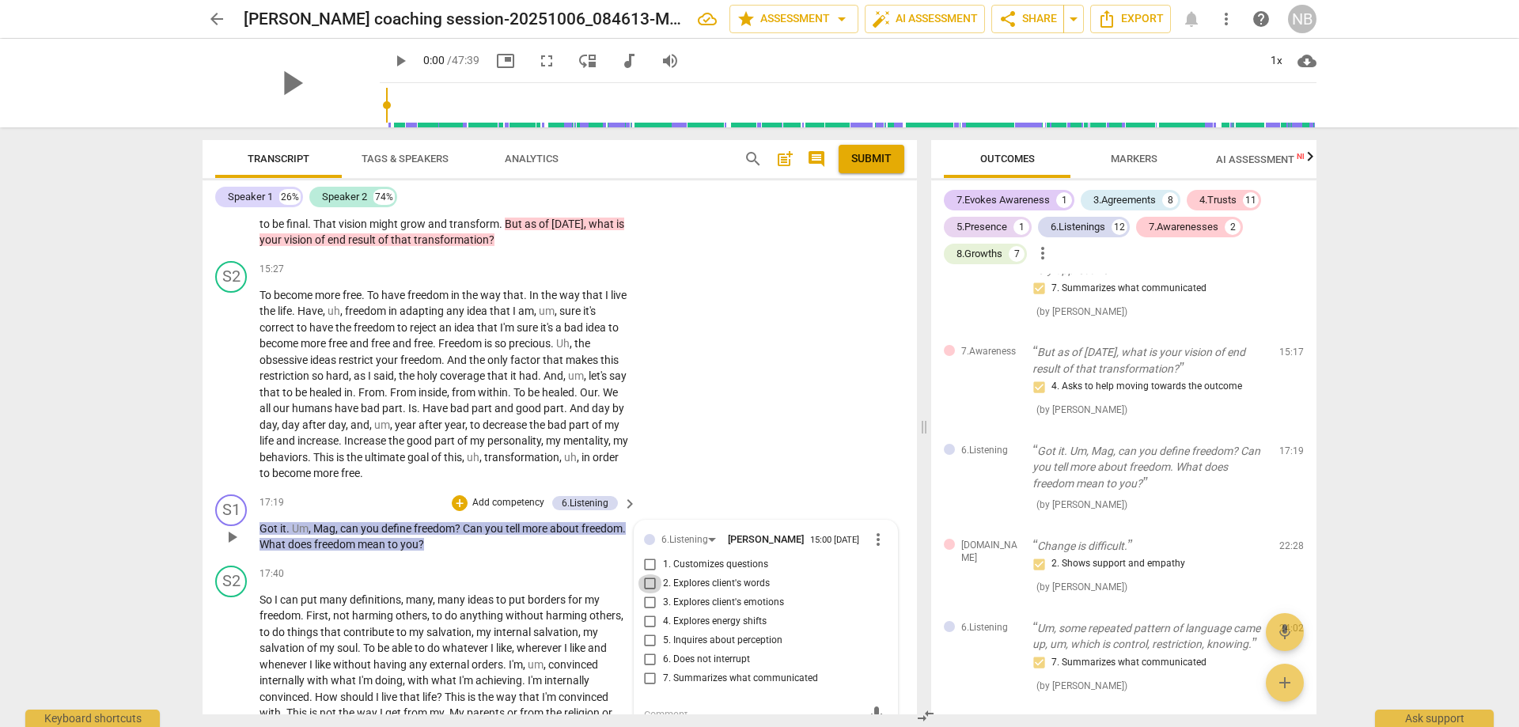
click at [642, 574] on input "2. Explores client's words" at bounding box center [650, 583] width 25 height 19
checkbox input "true"
click at [704, 432] on div "S2 play_arrow pause 15:27 + Add competency keyboard_arrow_right To become more …" at bounding box center [560, 371] width 714 height 233
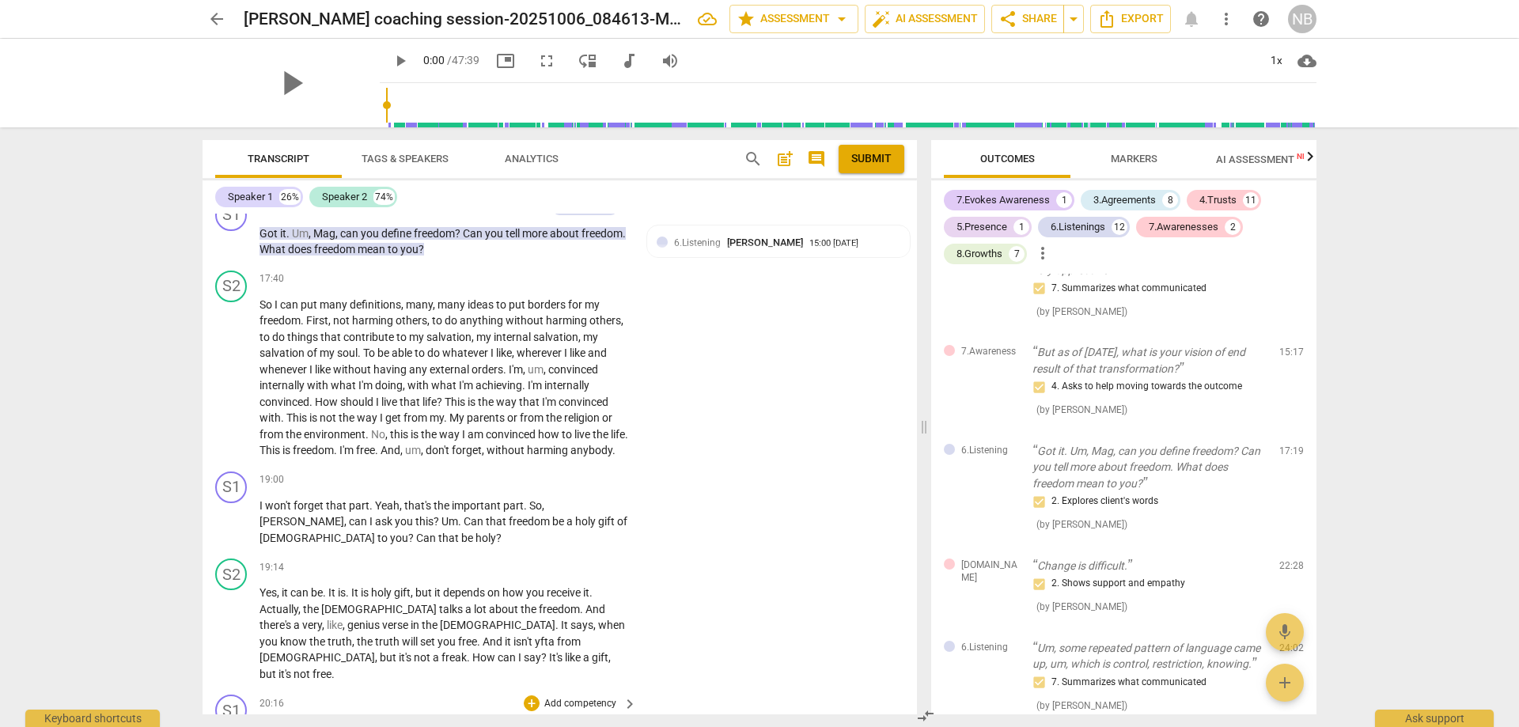
scroll to position [4003, 0]
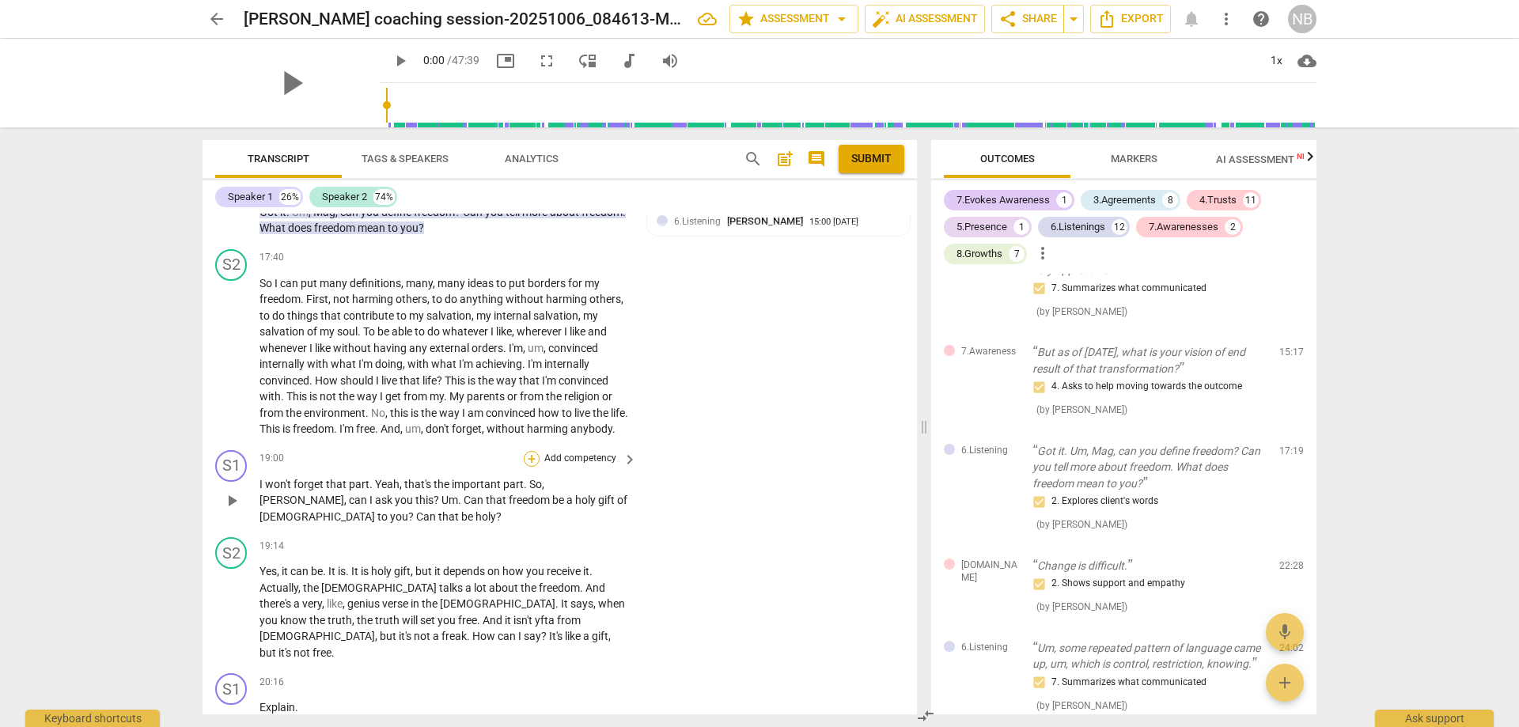
click at [535, 451] on div "+" at bounding box center [532, 459] width 16 height 16
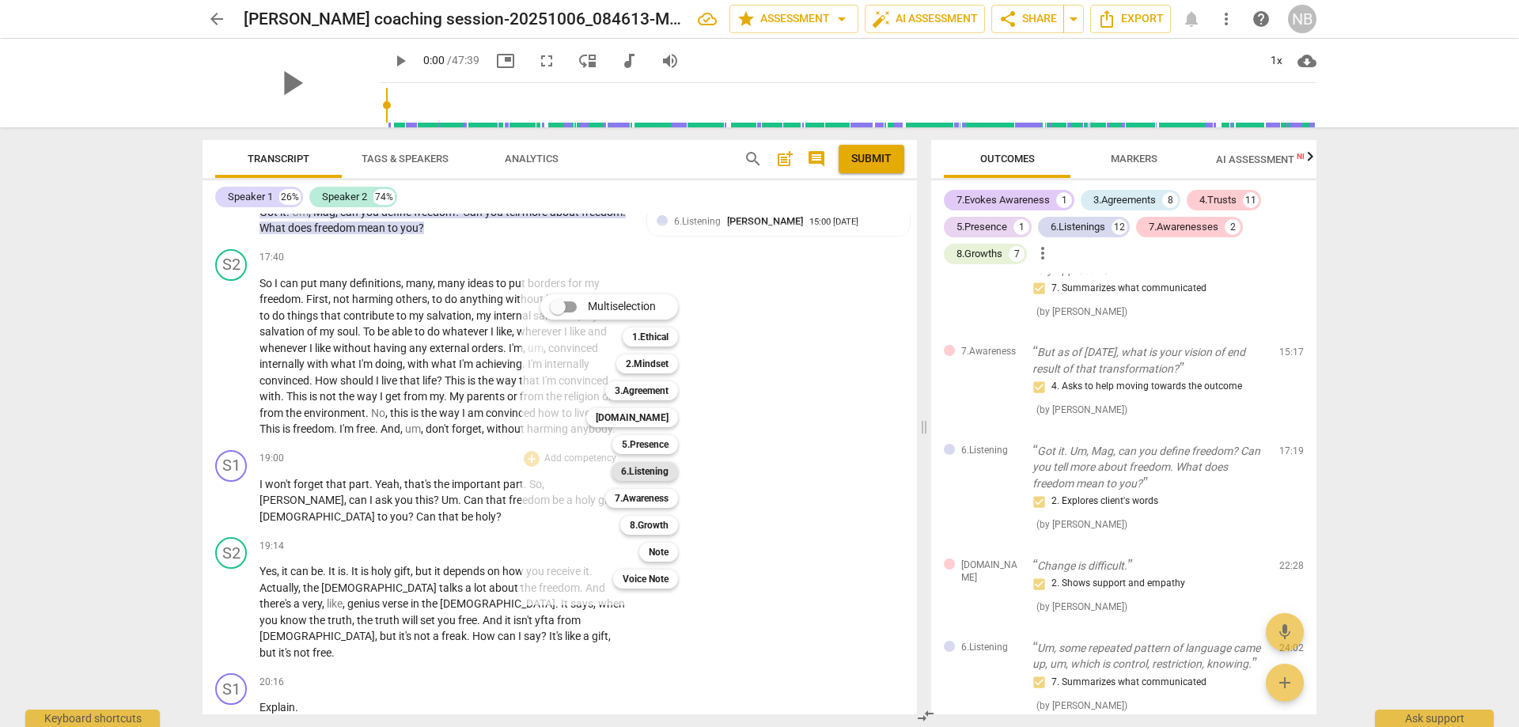
click at [634, 468] on b "6.Listening" at bounding box center [644, 471] width 47 height 19
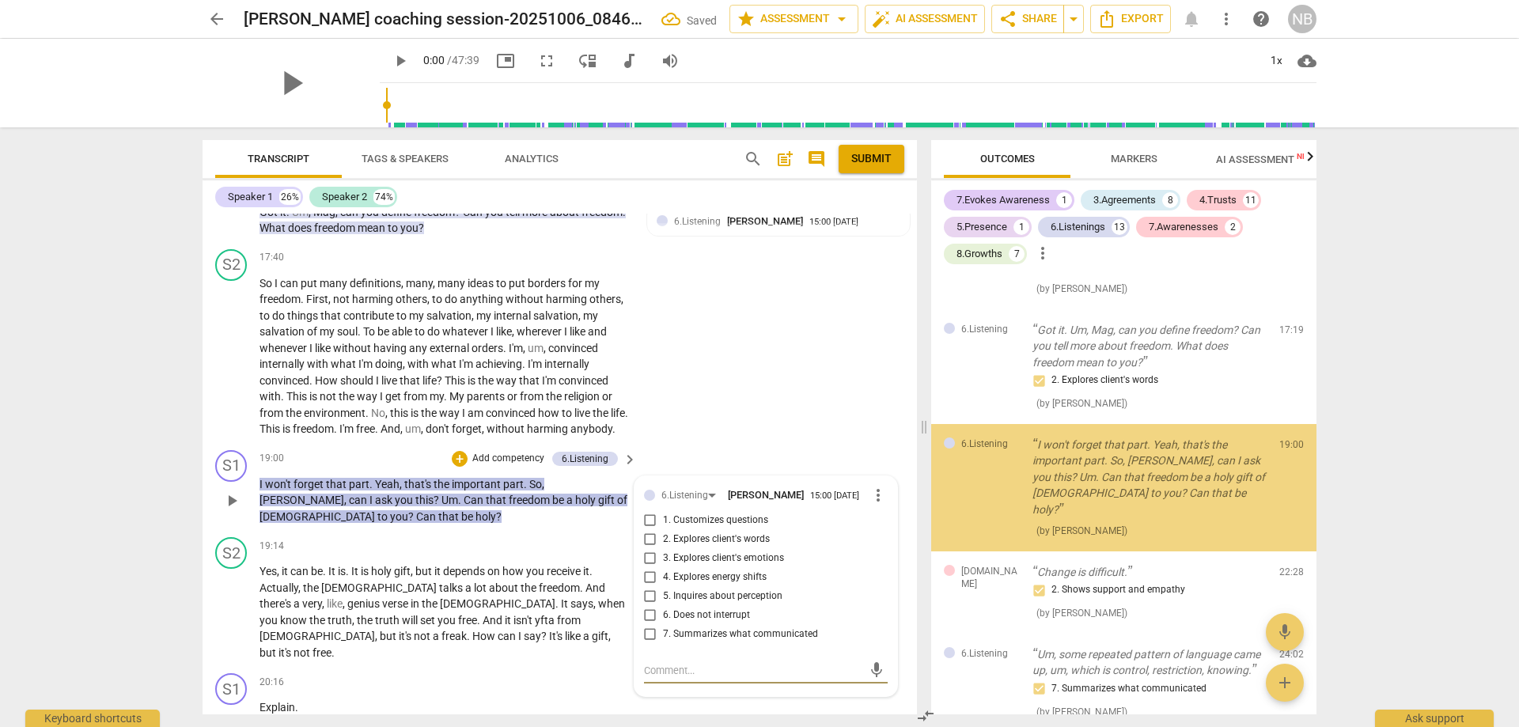
scroll to position [2487, 0]
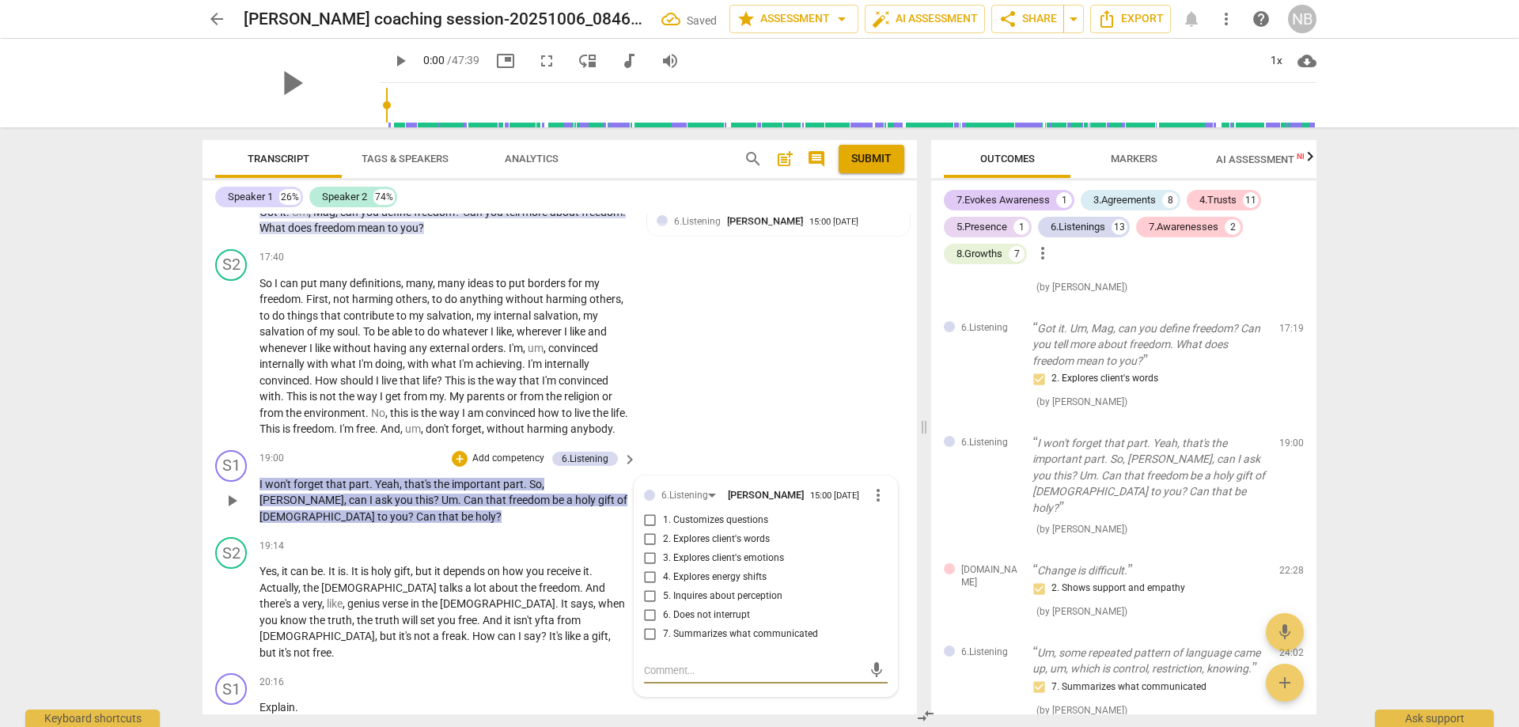
click at [648, 511] on input "1. Customizes questions" at bounding box center [650, 520] width 25 height 19
checkbox input "true"
click at [772, 404] on div "S2 play_arrow pause 17:40 + Add competency keyboard_arrow_right So I can put ma…" at bounding box center [560, 343] width 714 height 201
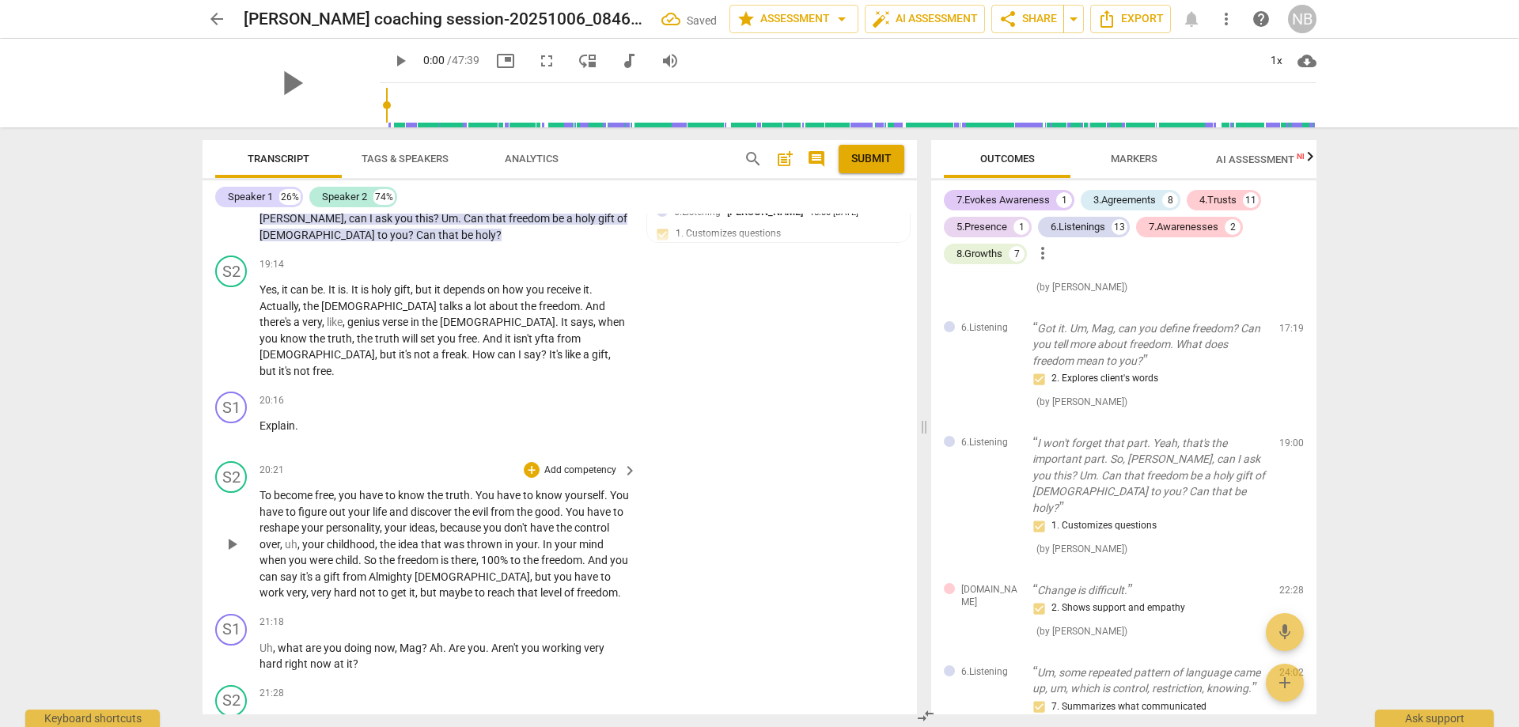
scroll to position [4319, 0]
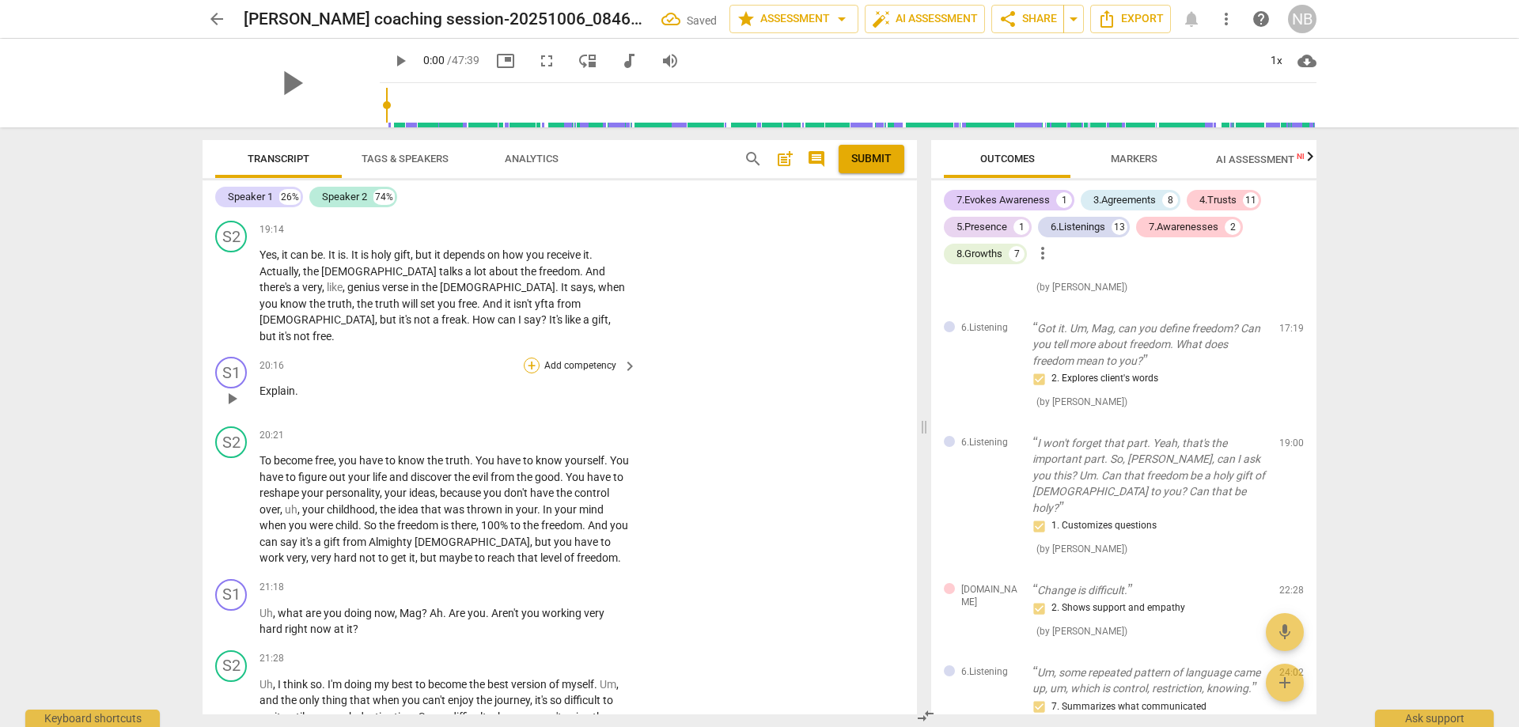
click at [525, 358] on div "+" at bounding box center [532, 366] width 16 height 16
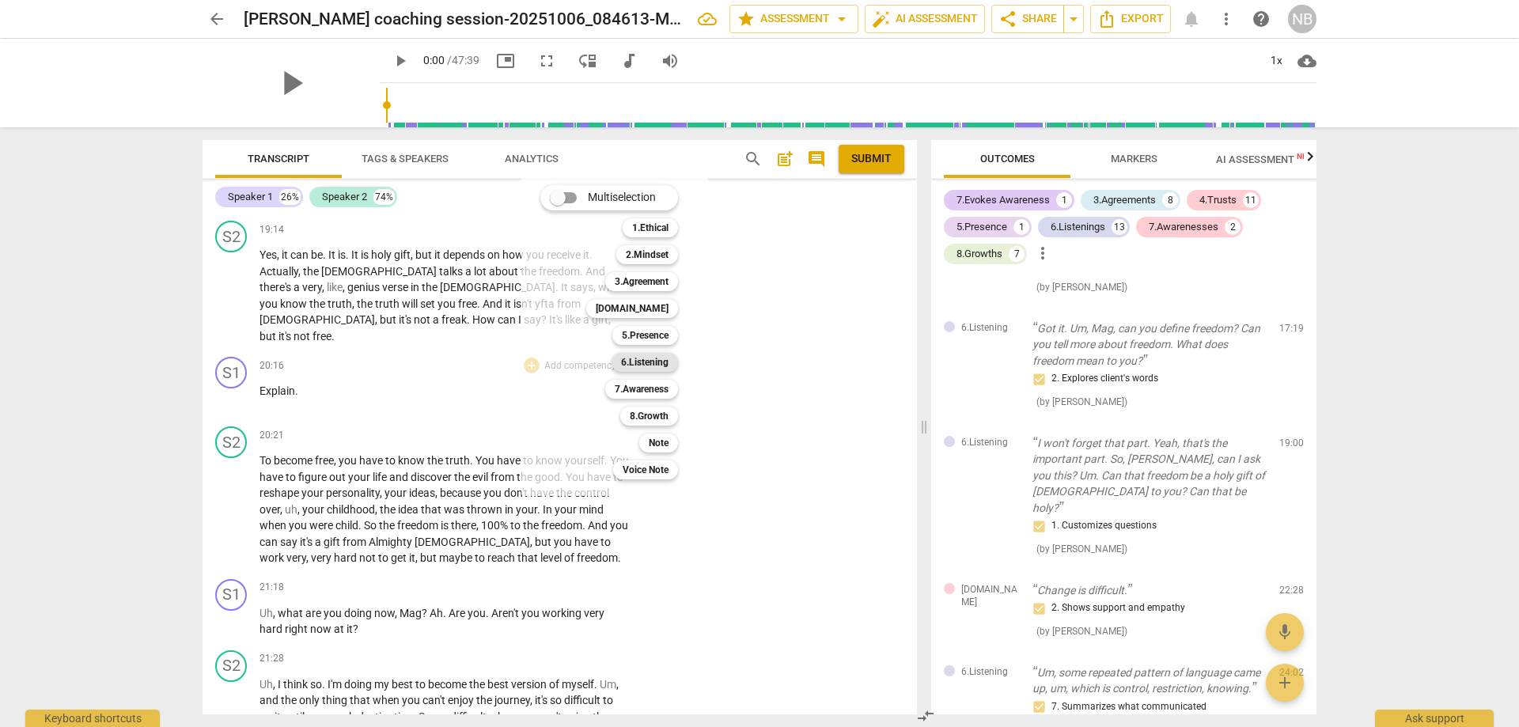
click at [630, 362] on b "6.Listening" at bounding box center [644, 362] width 47 height 19
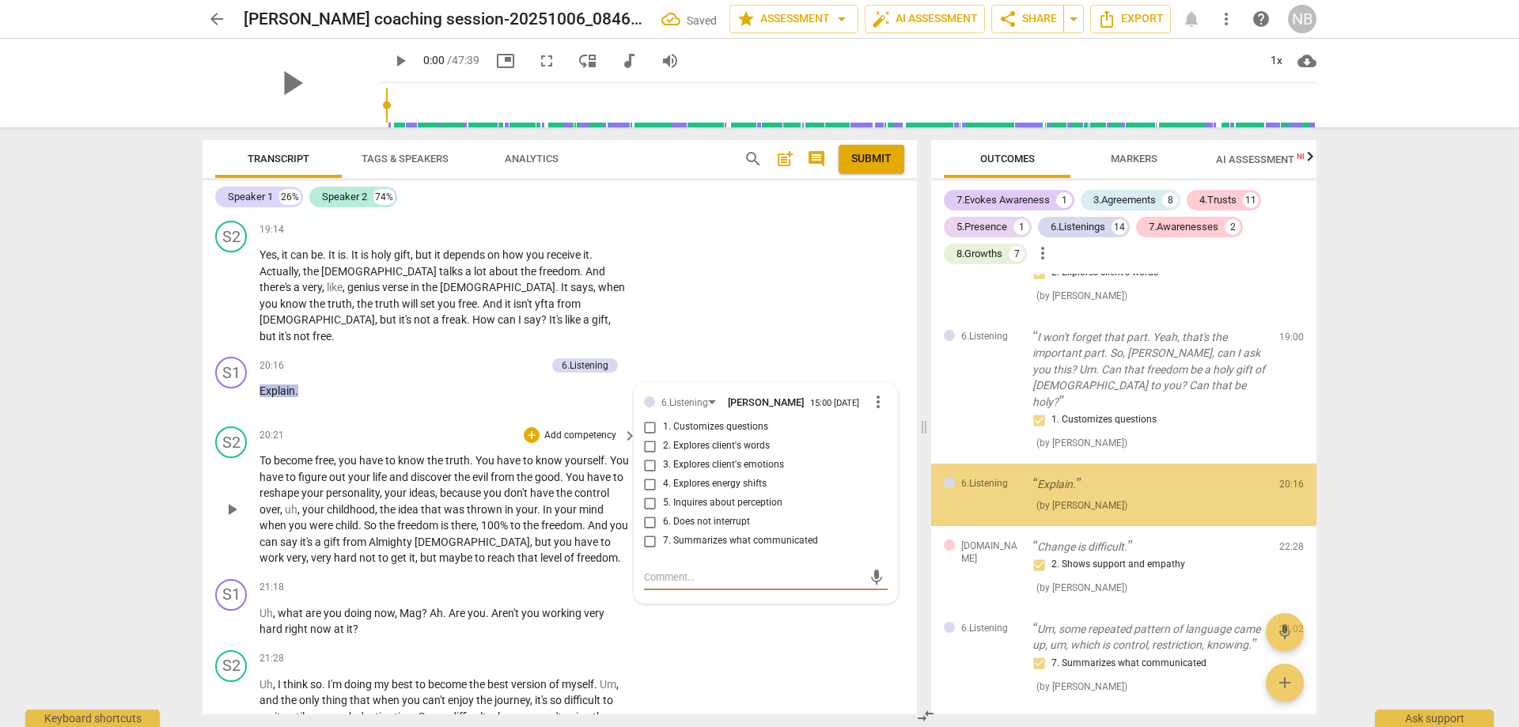
scroll to position [2594, 0]
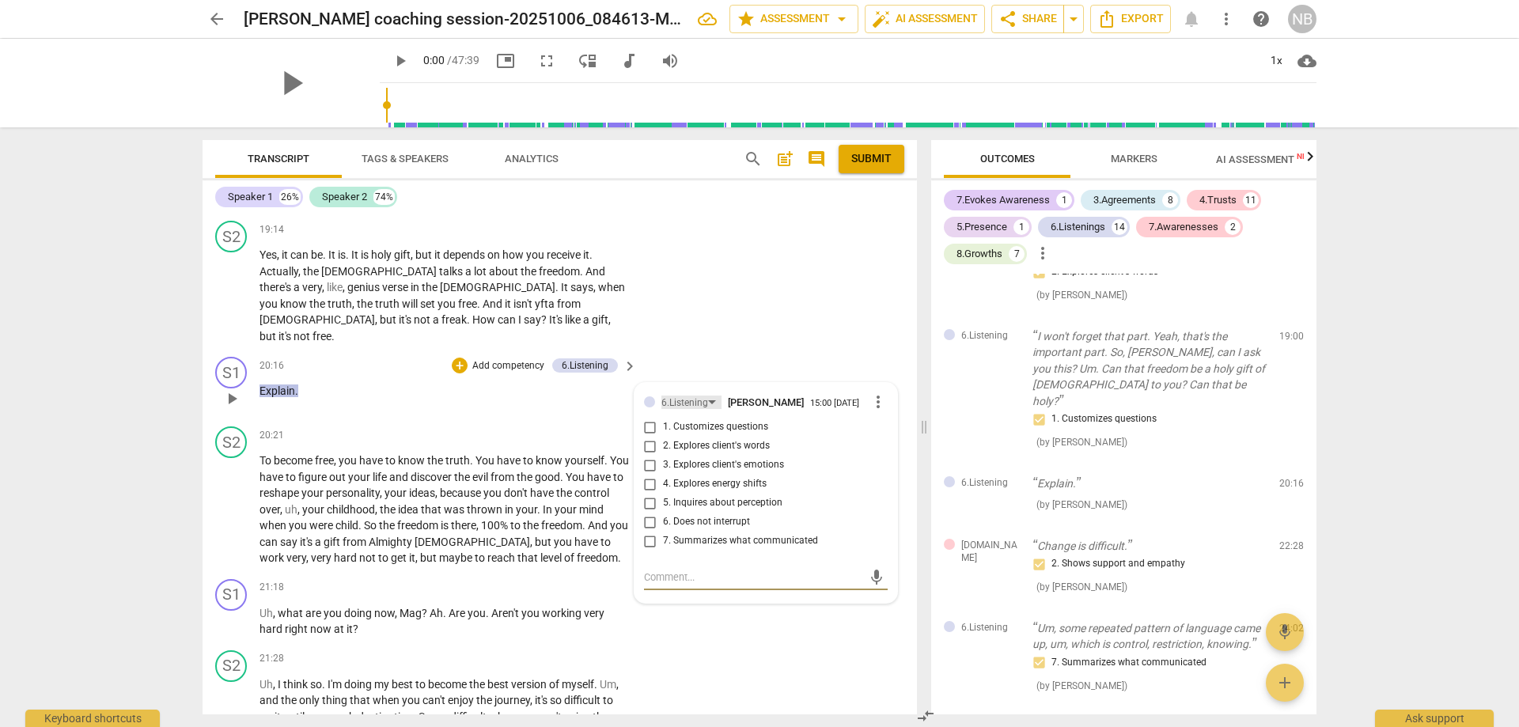
click at [711, 396] on div "6.Listening" at bounding box center [691, 402] width 60 height 13
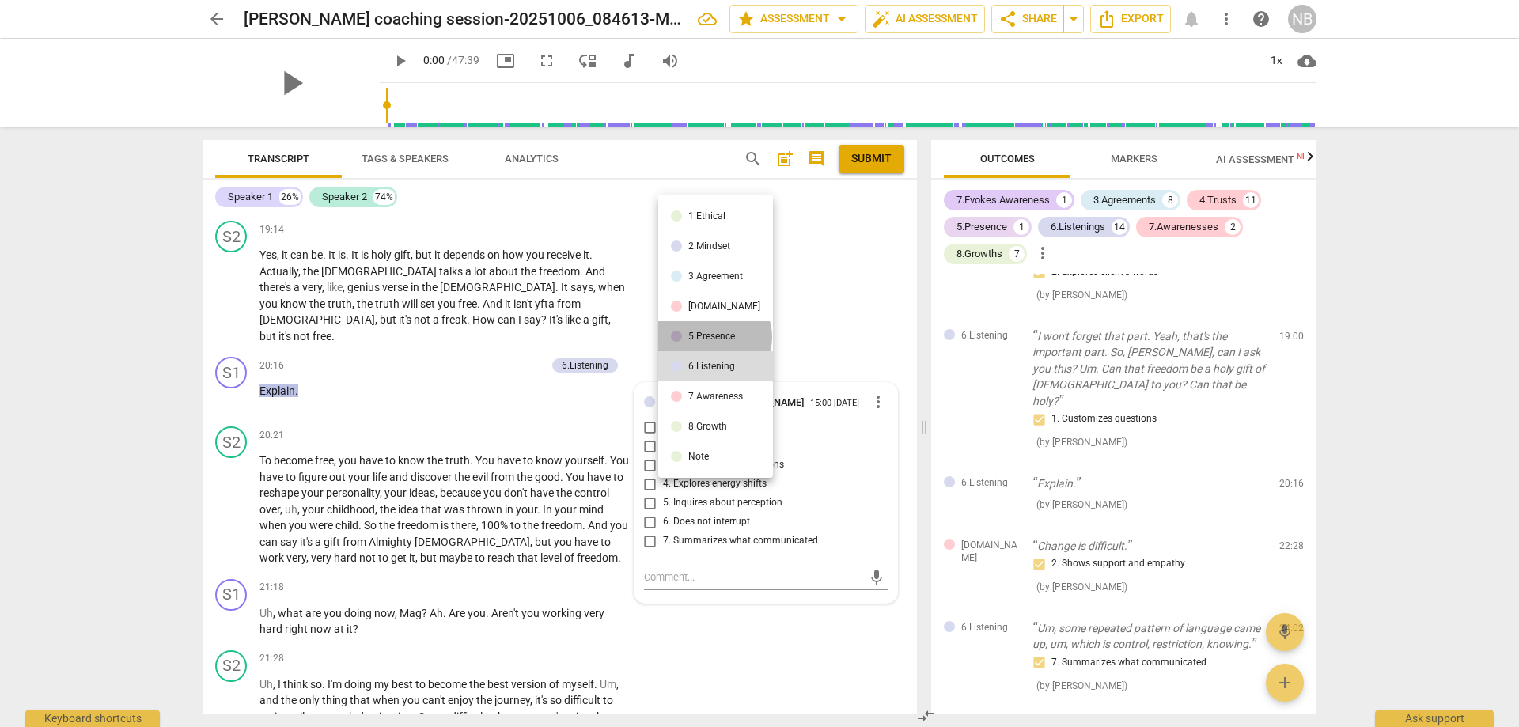
click at [714, 337] on div "5.Presence" at bounding box center [711, 336] width 47 height 9
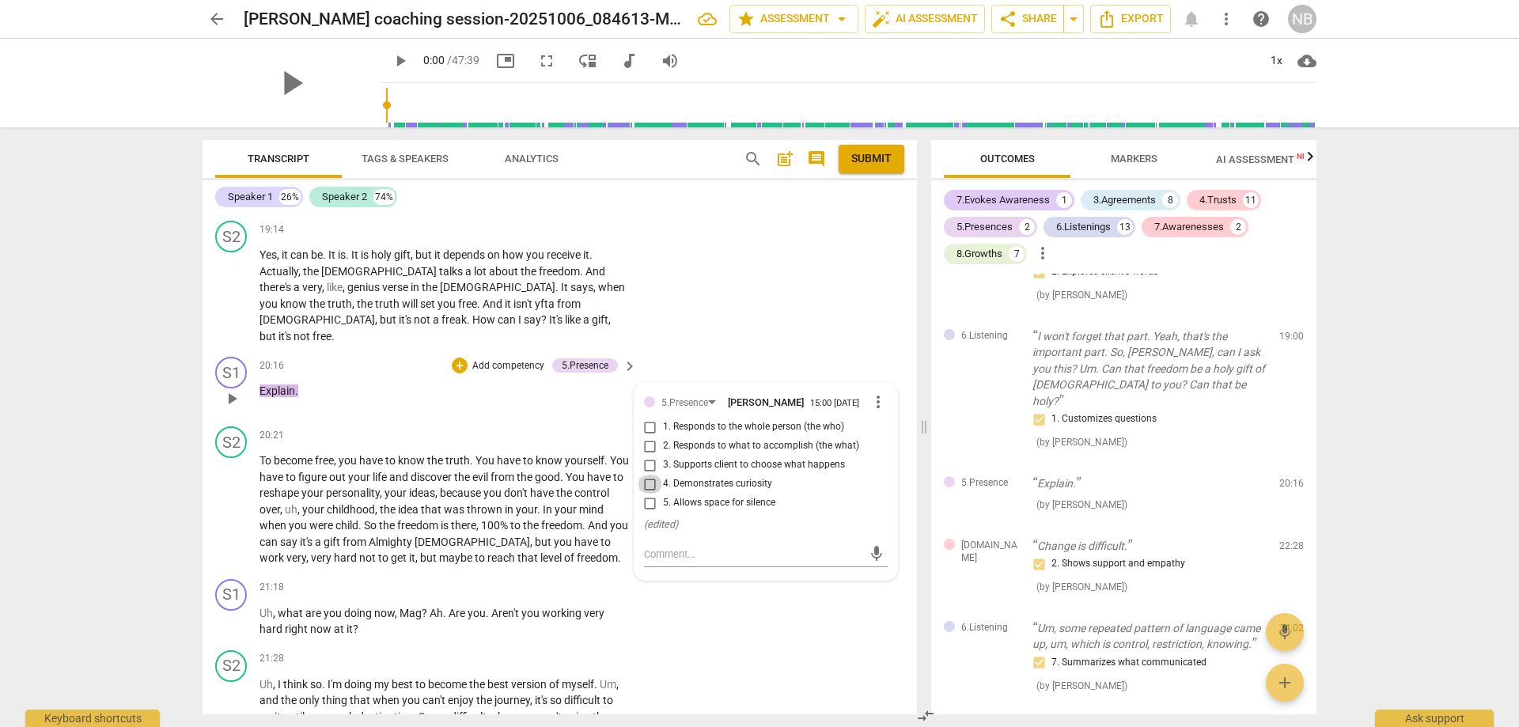
click at [644, 475] on input "4. Demonstrates curiosity" at bounding box center [650, 484] width 25 height 19
checkbox input "true"
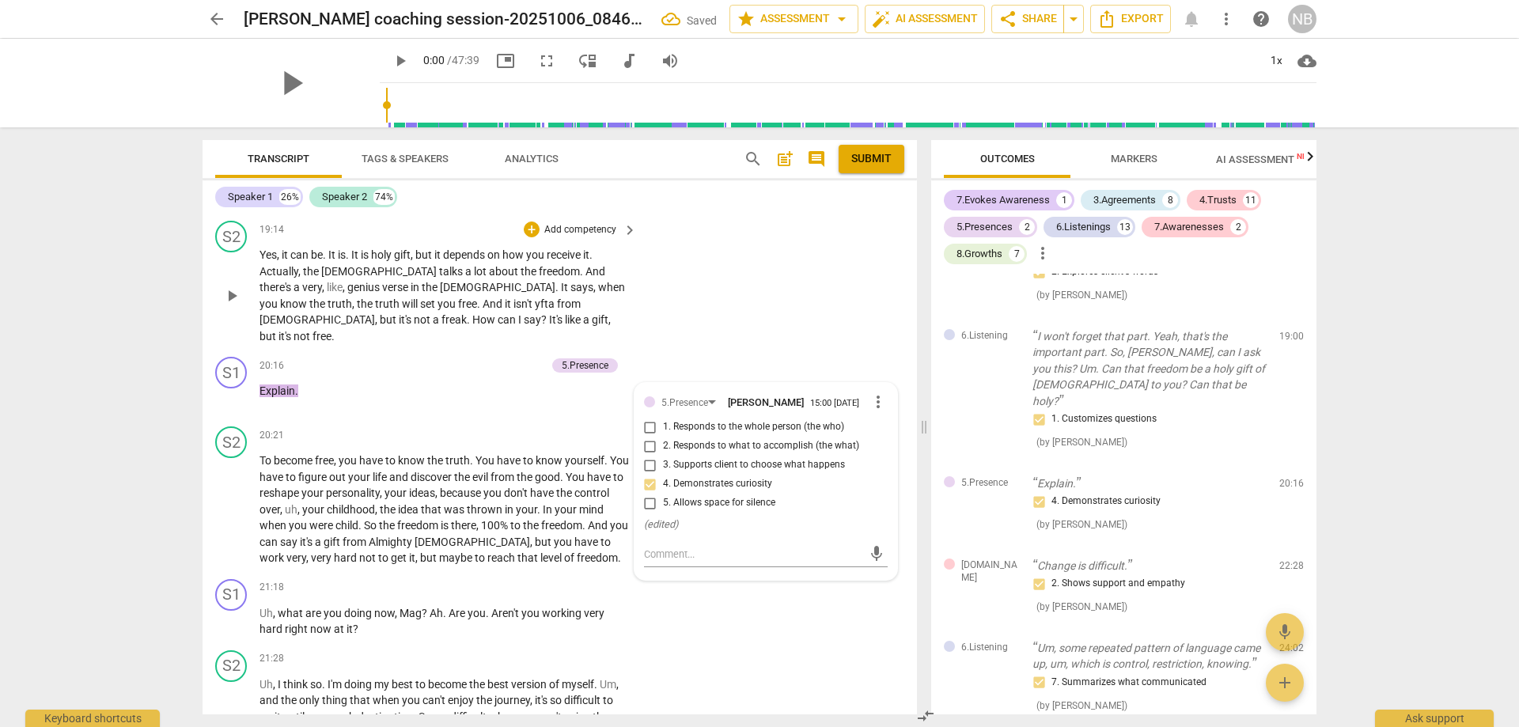
click at [683, 302] on div "S2 play_arrow pause 19:14 + Add competency keyboard_arrow_right Yes , it can be…" at bounding box center [560, 282] width 714 height 136
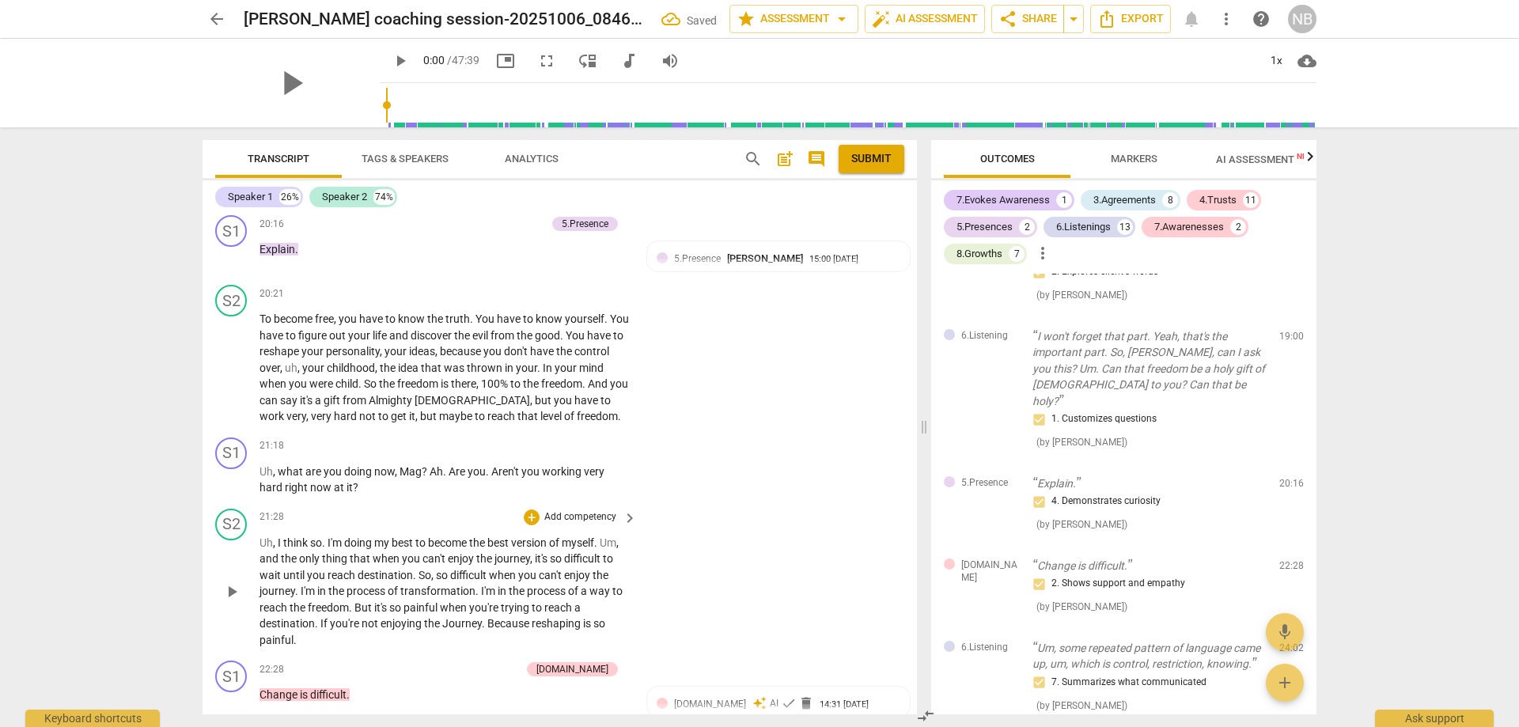
scroll to position [4477, 0]
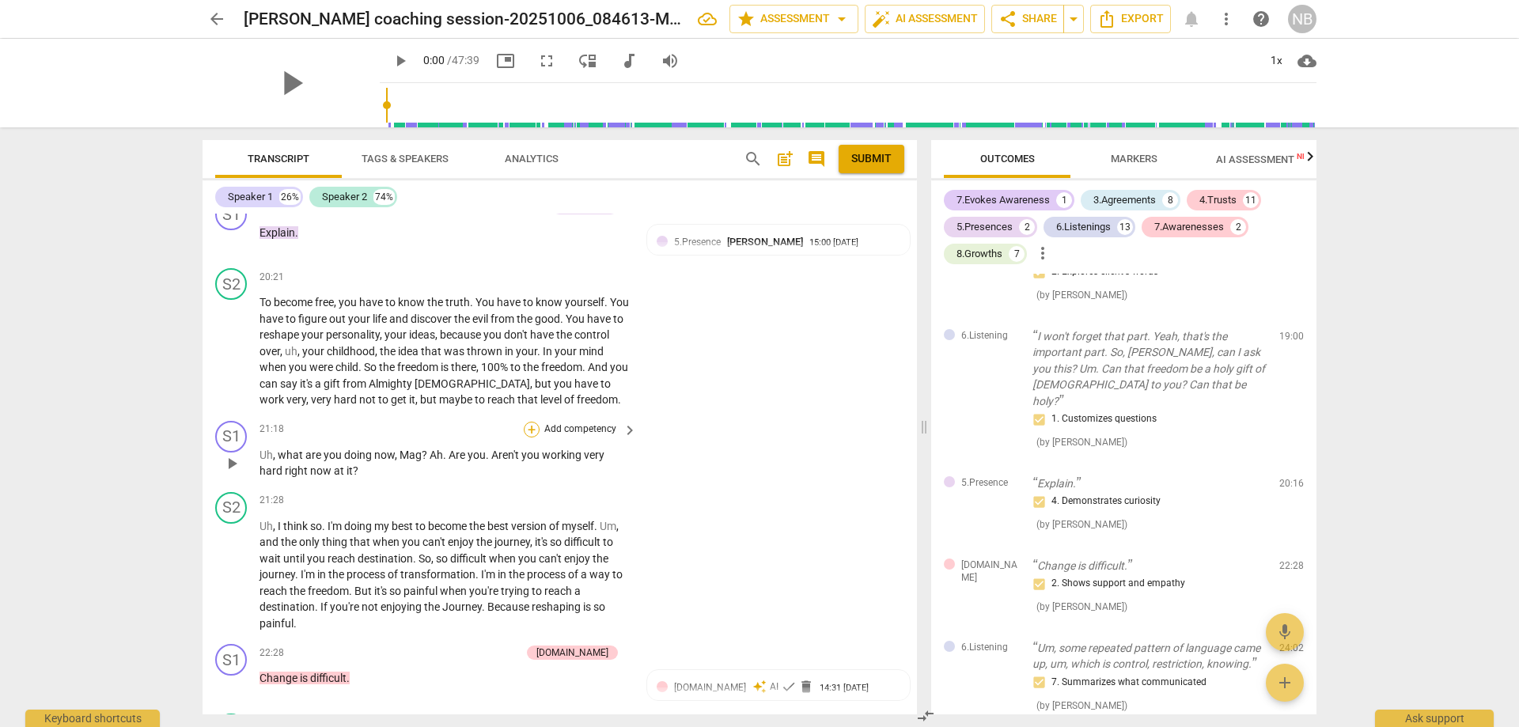
click at [527, 422] on div "+" at bounding box center [532, 430] width 16 height 16
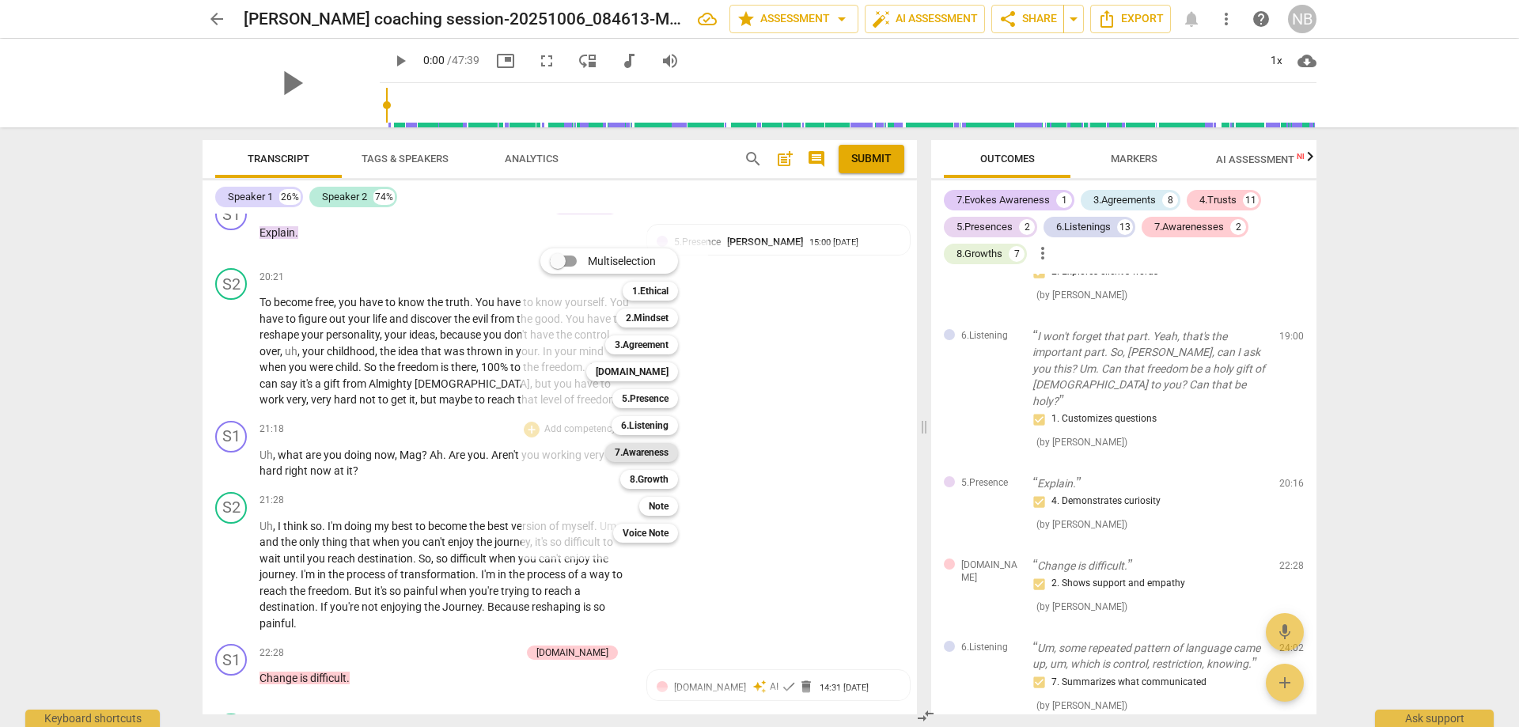
click at [624, 451] on b "7.Awareness" at bounding box center [642, 452] width 54 height 19
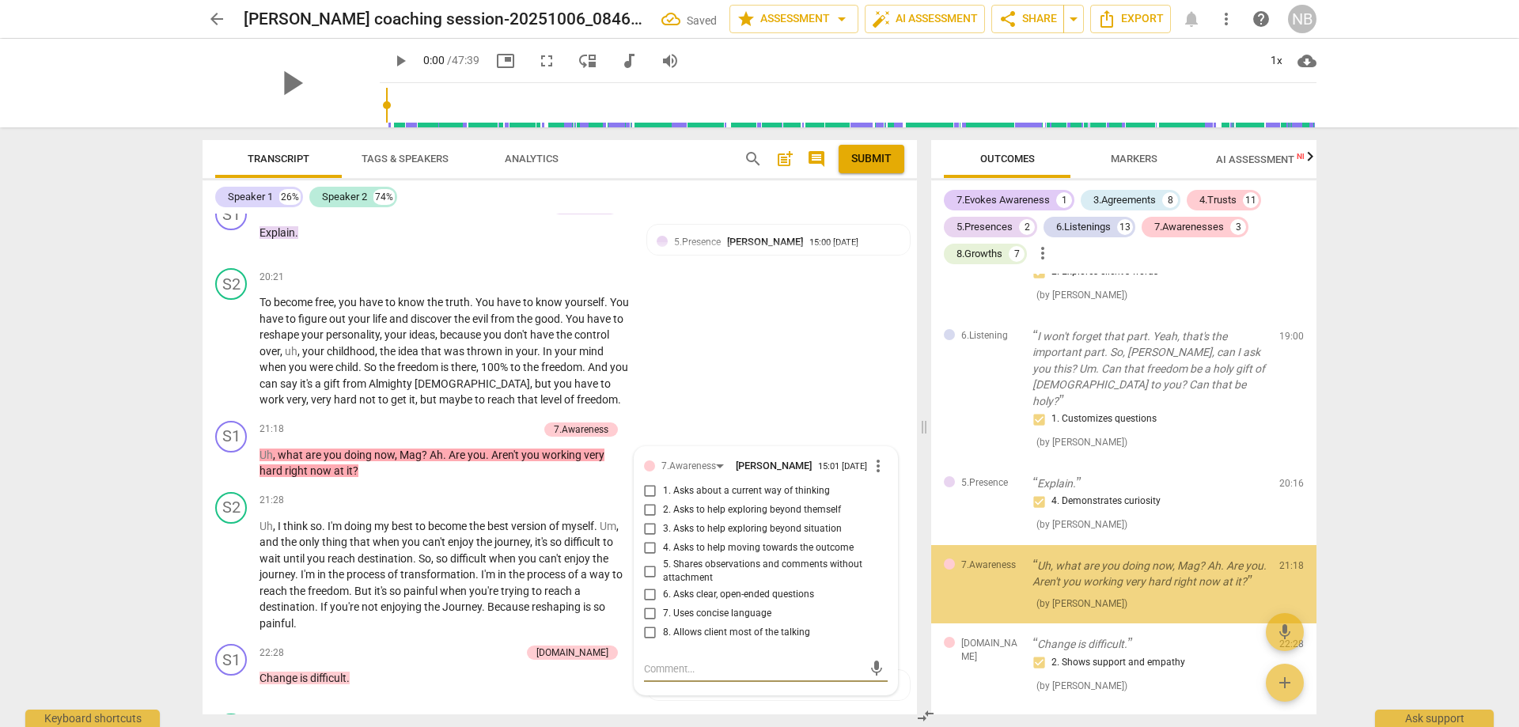
scroll to position [2692, 0]
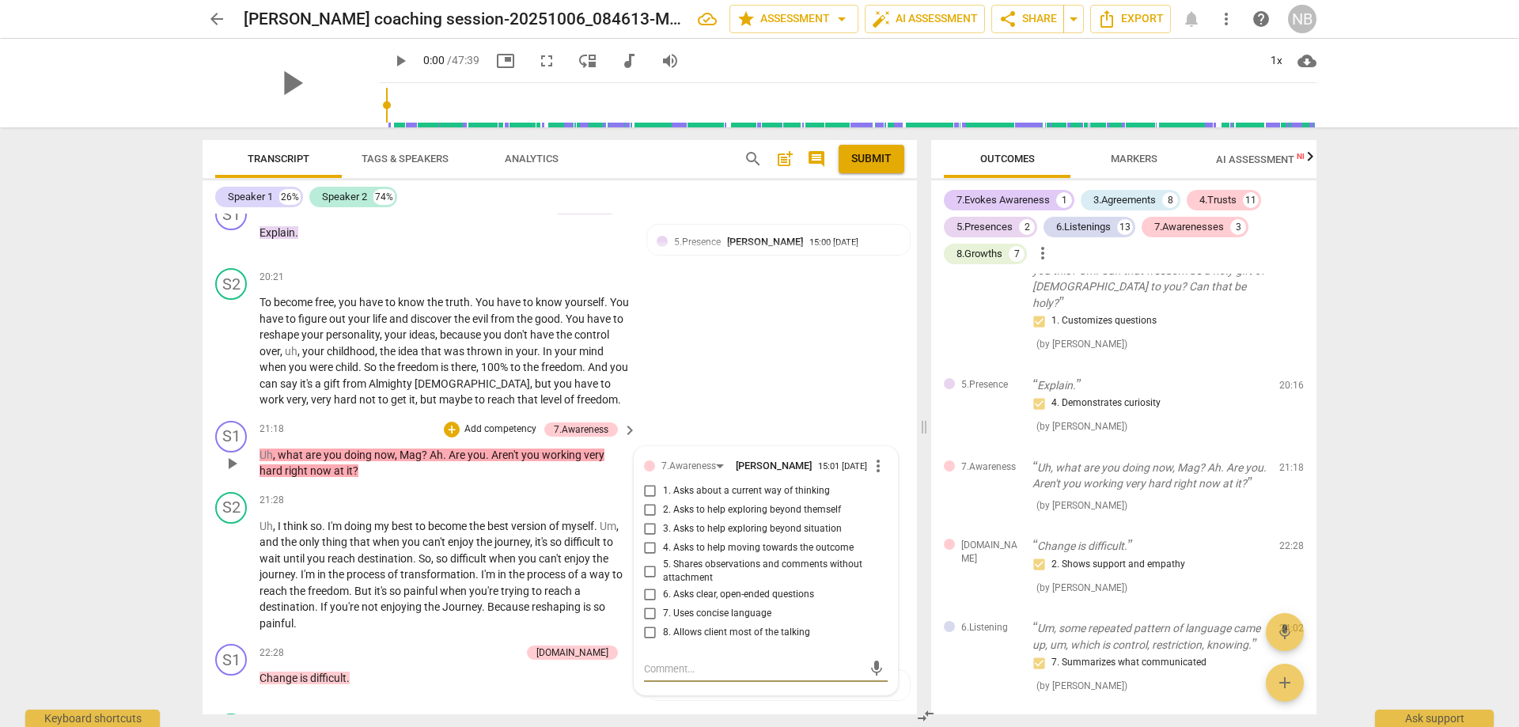
click at [644, 520] on input "3. Asks to help exploring beyond situation" at bounding box center [650, 529] width 25 height 19
checkbox input "true"
click at [701, 338] on div "S2 play_arrow pause 20:21 + Add competency keyboard_arrow_right To become free …" at bounding box center [560, 338] width 714 height 153
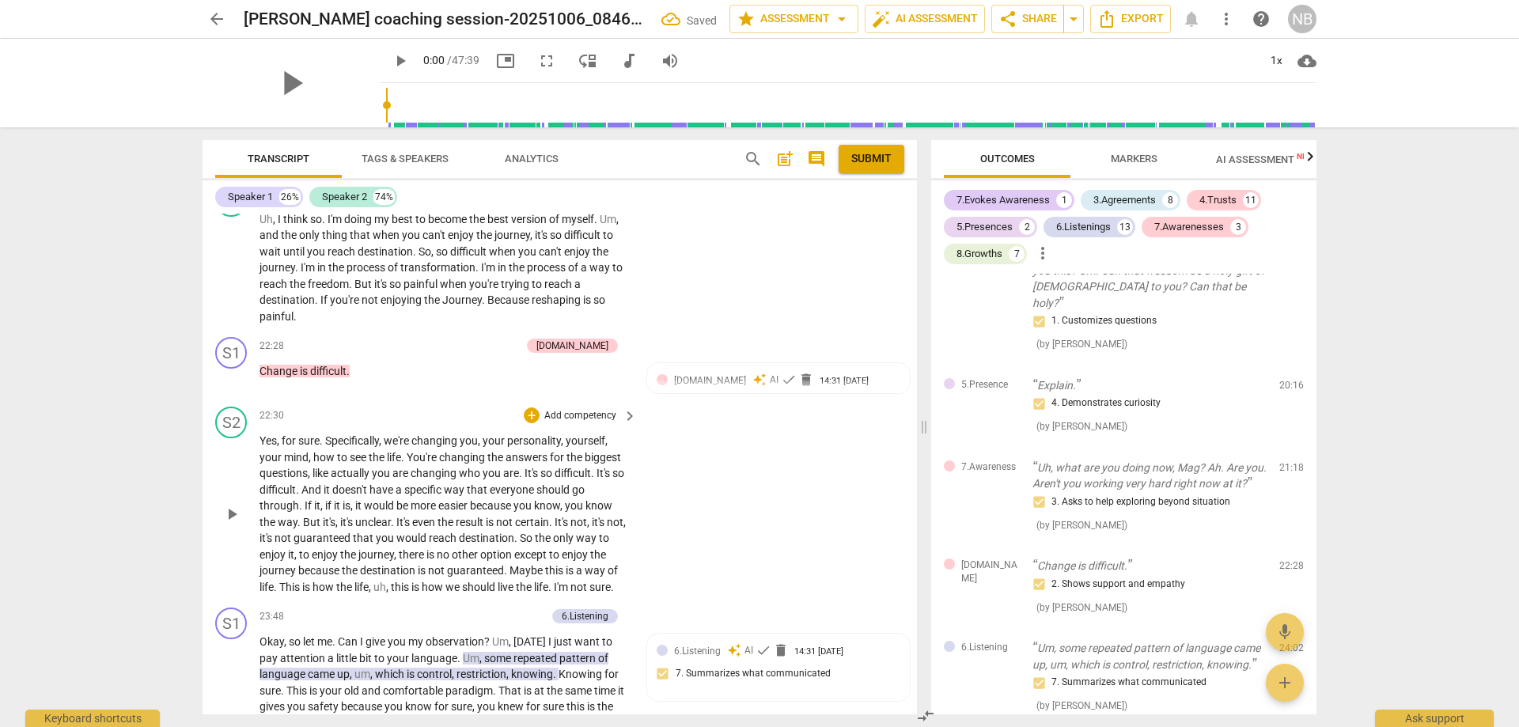
scroll to position [4873, 0]
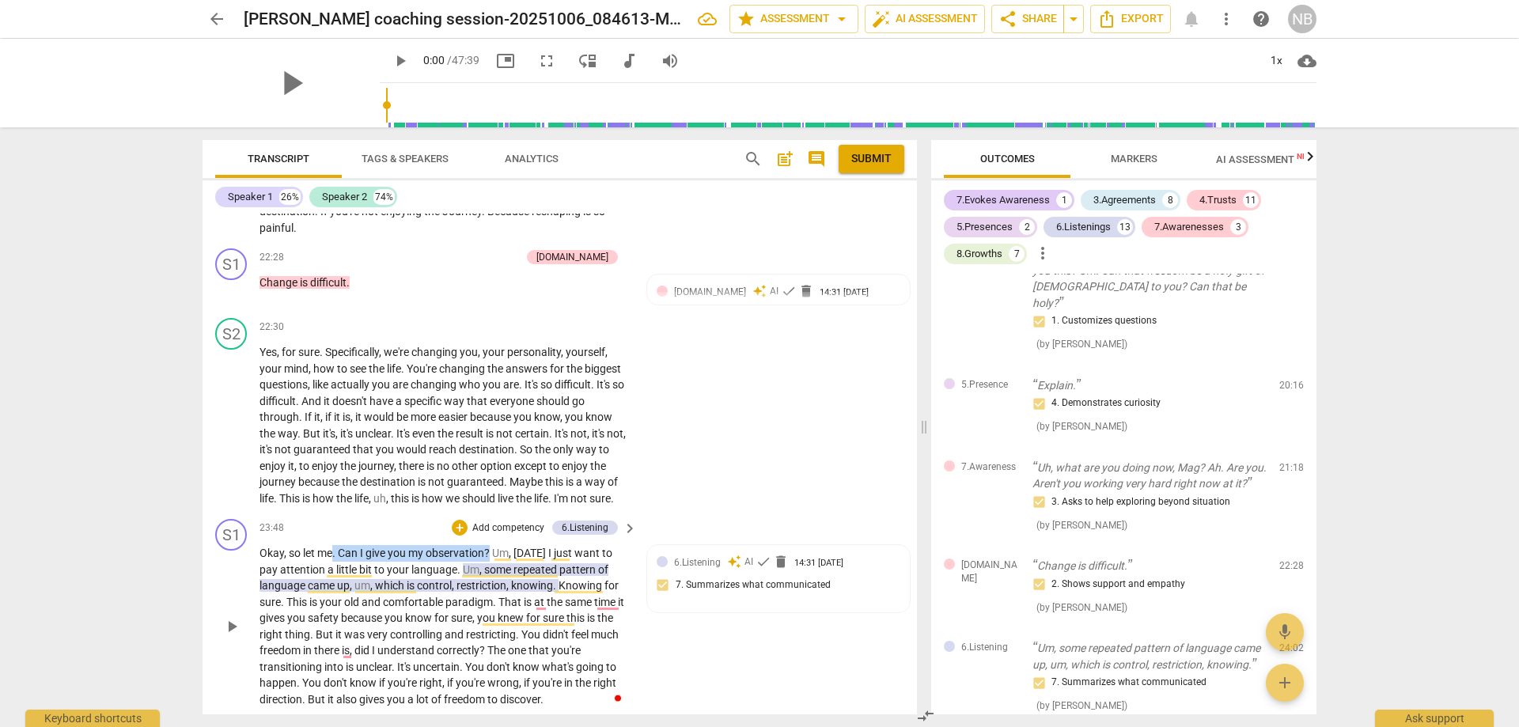
drag, startPoint x: 335, startPoint y: 517, endPoint x: 492, endPoint y: 518, distance: 157.4
click at [492, 545] on p "Okay , so let me . Can I give you my observation ? Um , [DATE] I just want to p…" at bounding box center [444, 626] width 369 height 162
click at [506, 502] on div "+" at bounding box center [509, 499] width 16 height 16
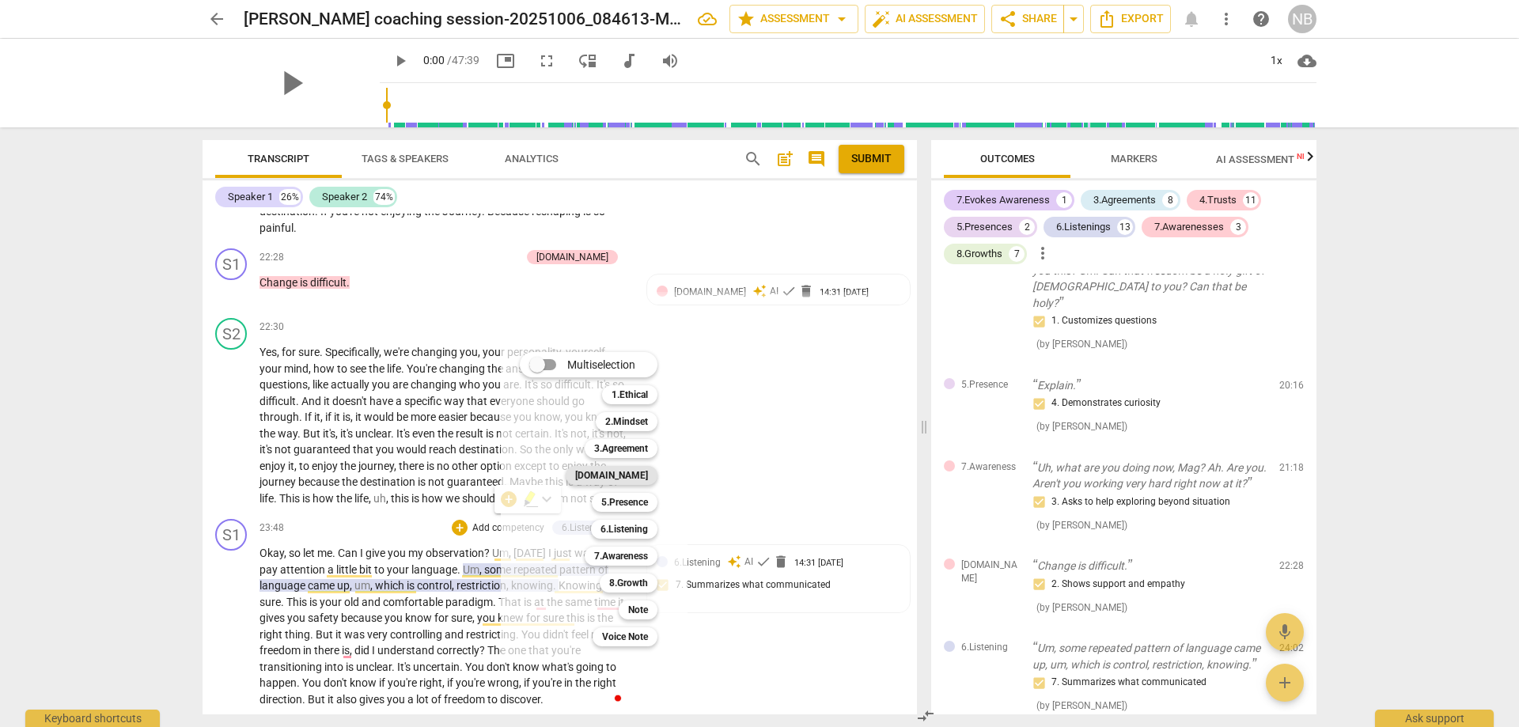
click at [627, 466] on b "[DOMAIN_NAME]" at bounding box center [611, 475] width 73 height 19
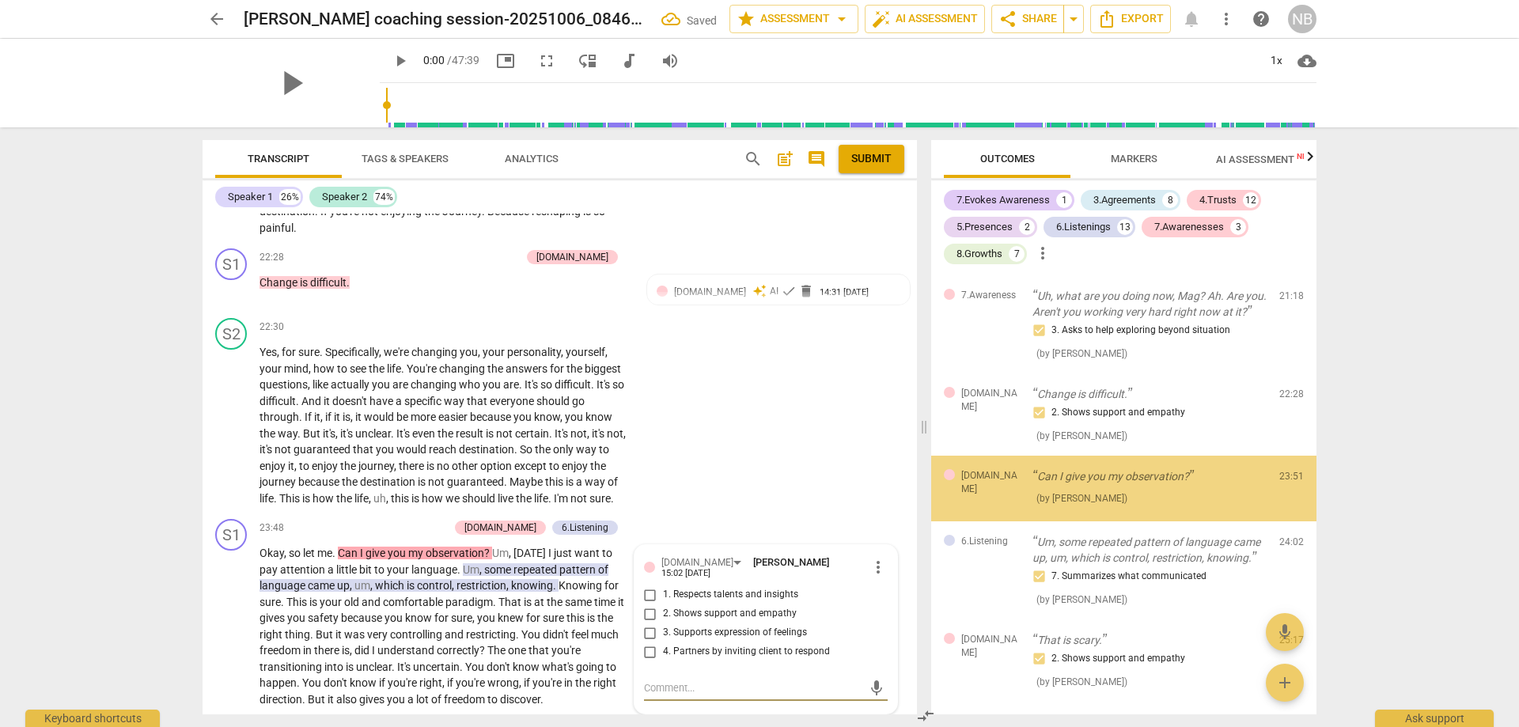
scroll to position [2873, 0]
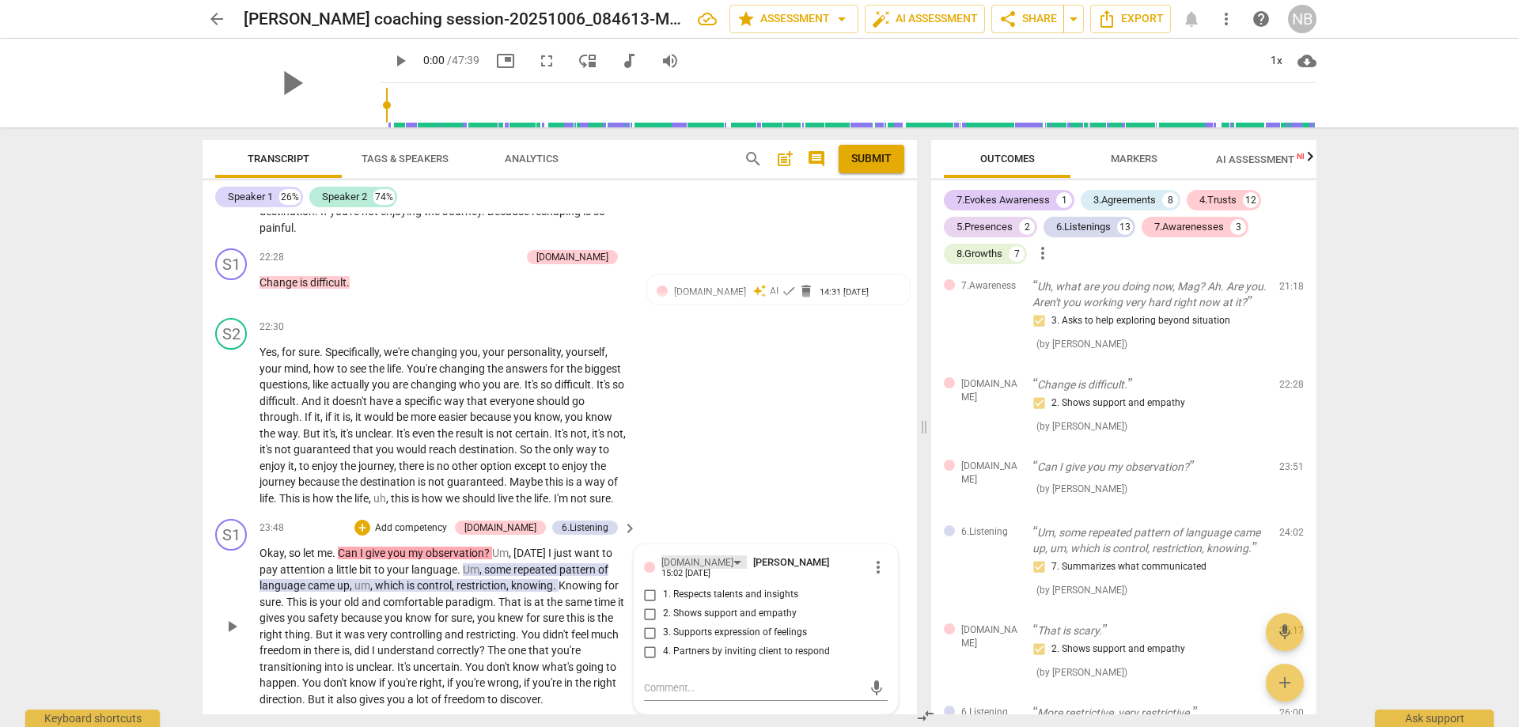
click at [689, 555] on div "[DOMAIN_NAME]" at bounding box center [703, 561] width 85 height 13
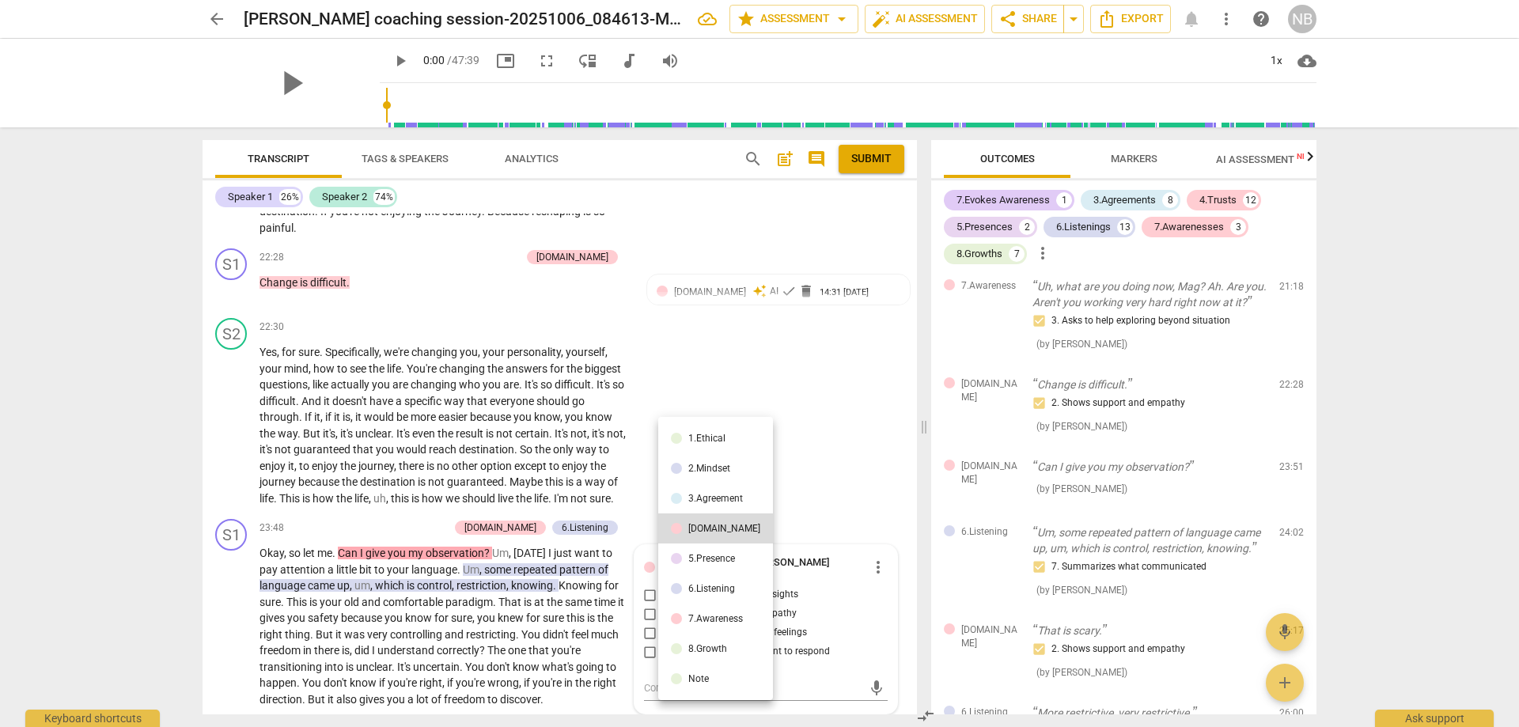
click at [705, 592] on div "6.Listening" at bounding box center [711, 588] width 47 height 9
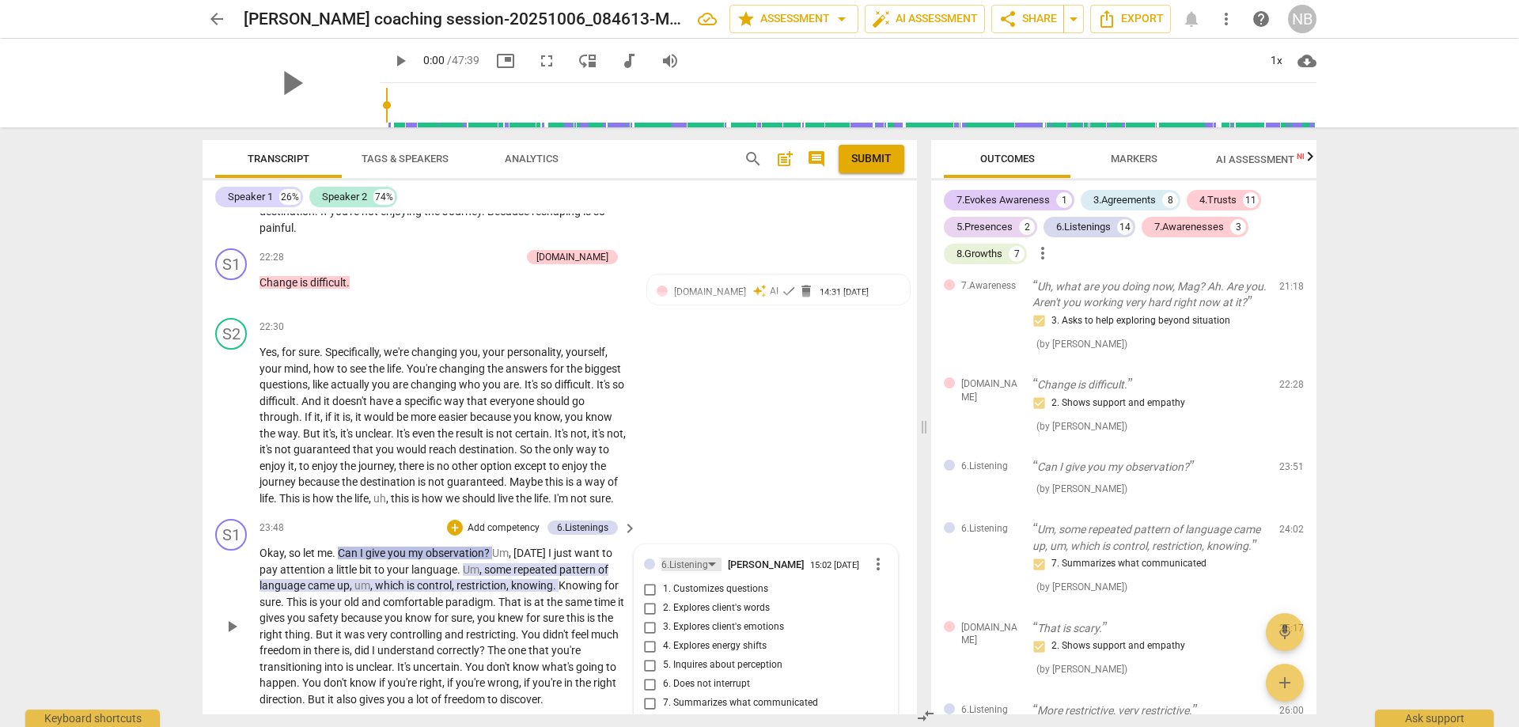
click at [708, 558] on div "6.Listening" at bounding box center [691, 564] width 60 height 13
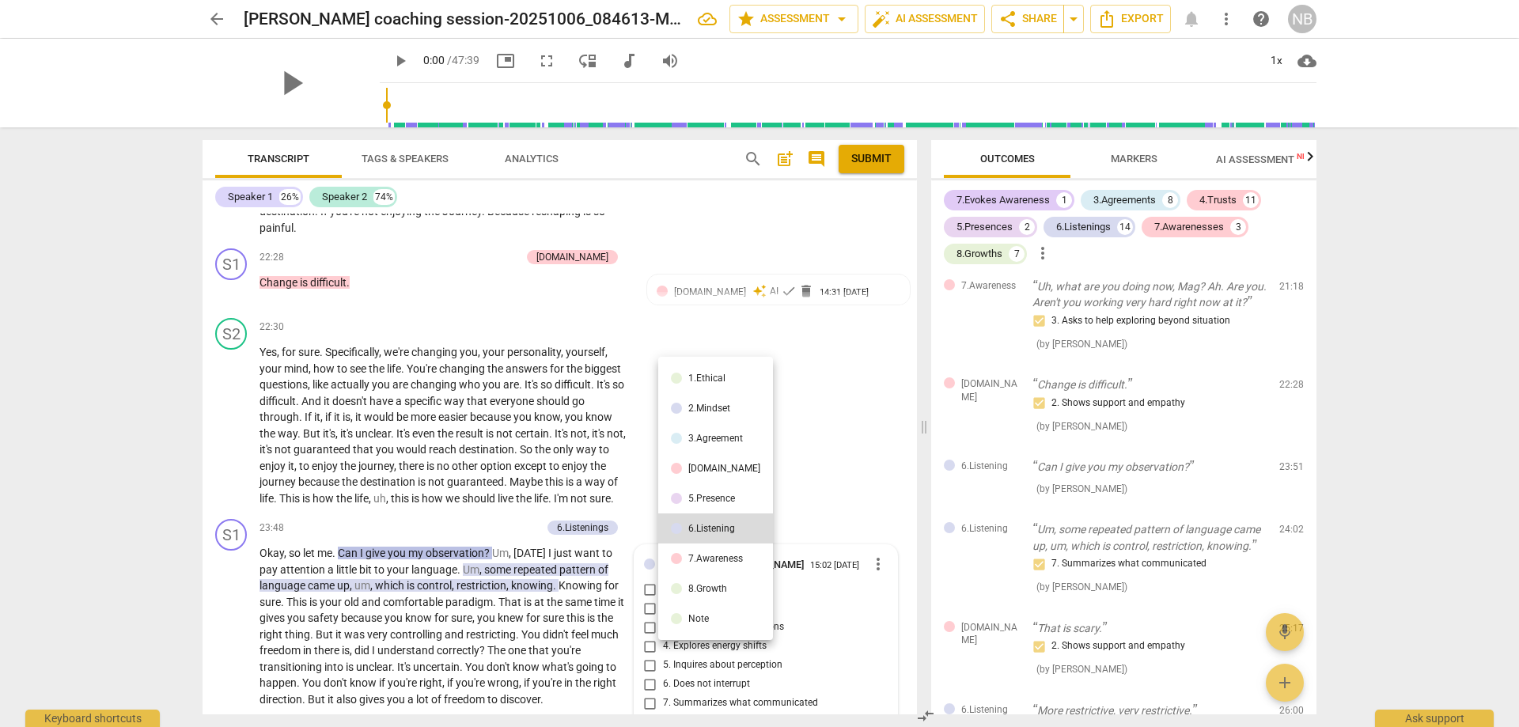
click at [691, 464] on div "[DOMAIN_NAME]" at bounding box center [724, 468] width 72 height 9
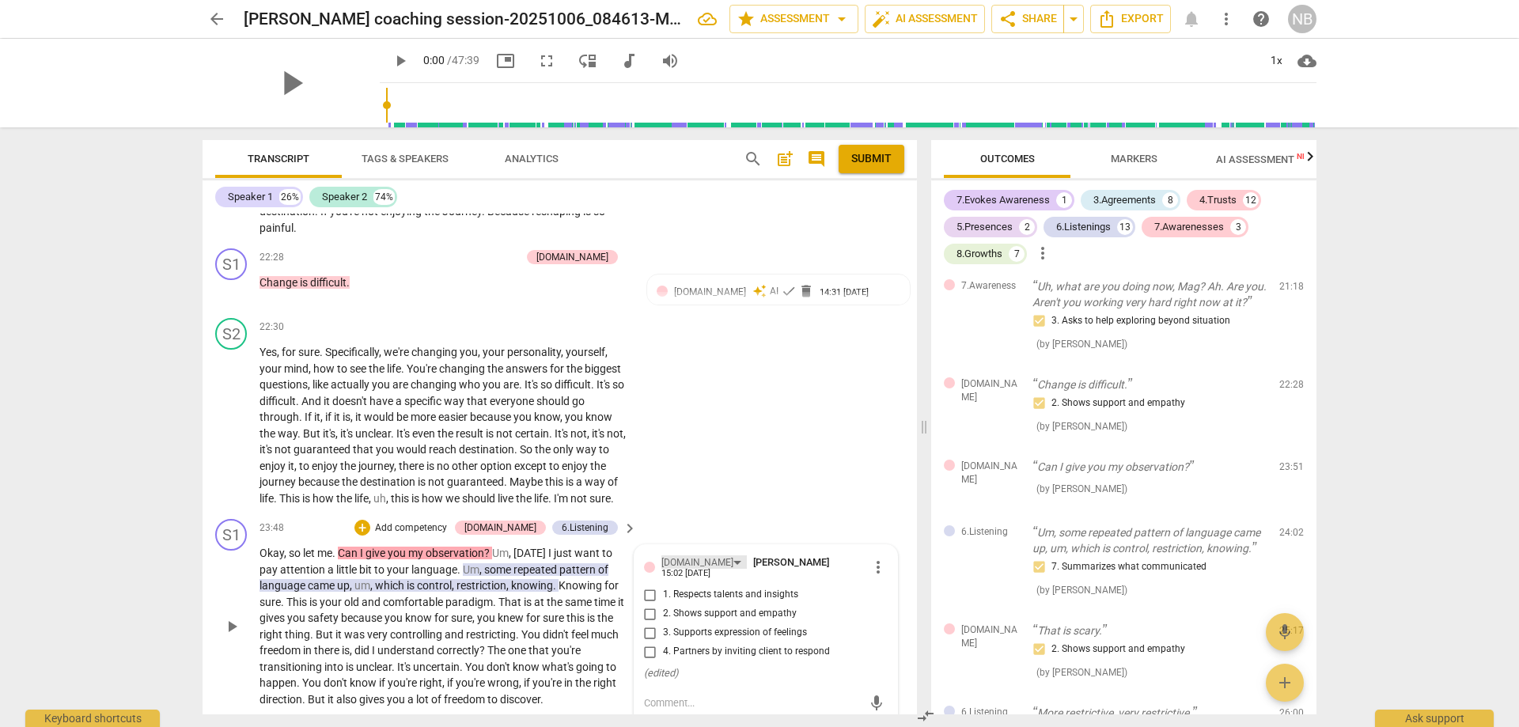
click at [690, 555] on div "[DOMAIN_NAME]" at bounding box center [703, 561] width 85 height 13
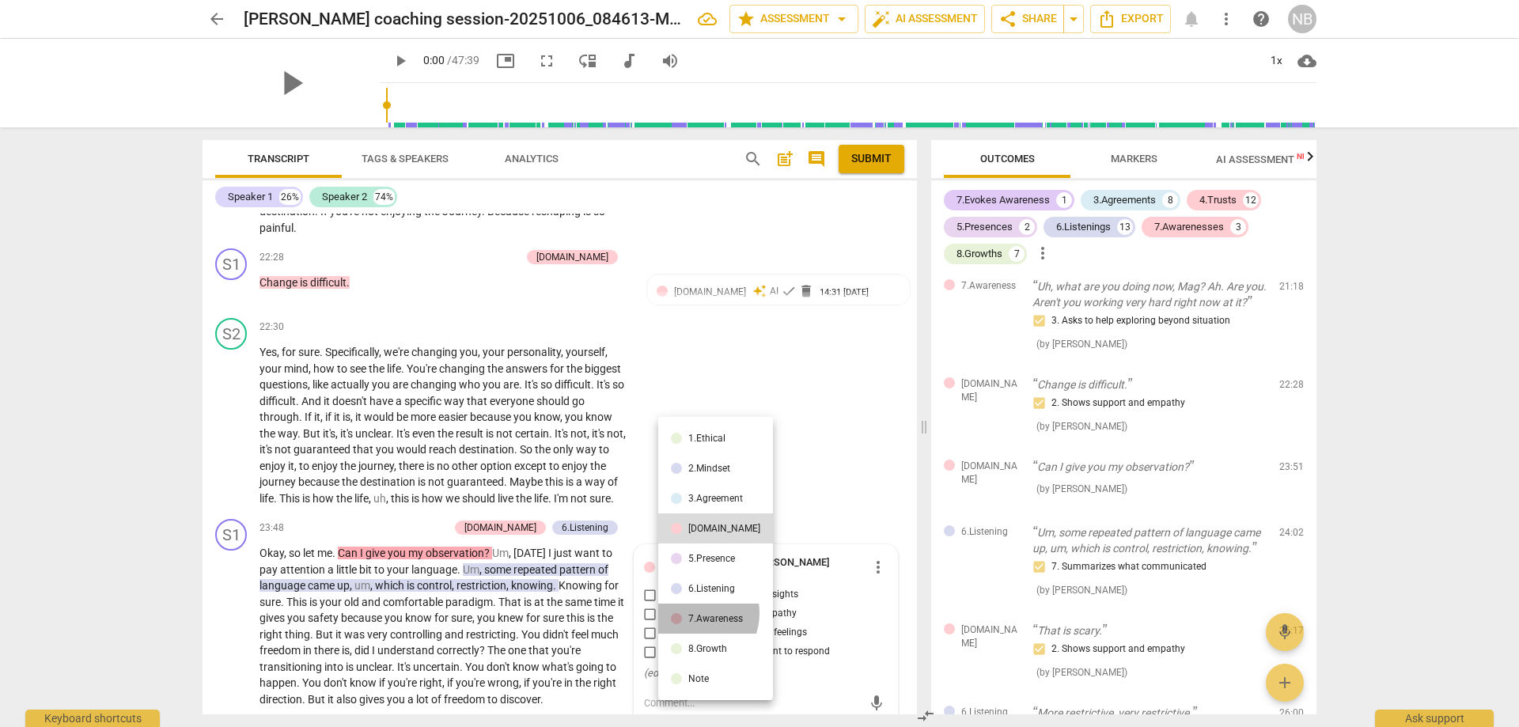
click at [695, 614] on div "7.Awareness" at bounding box center [715, 618] width 55 height 9
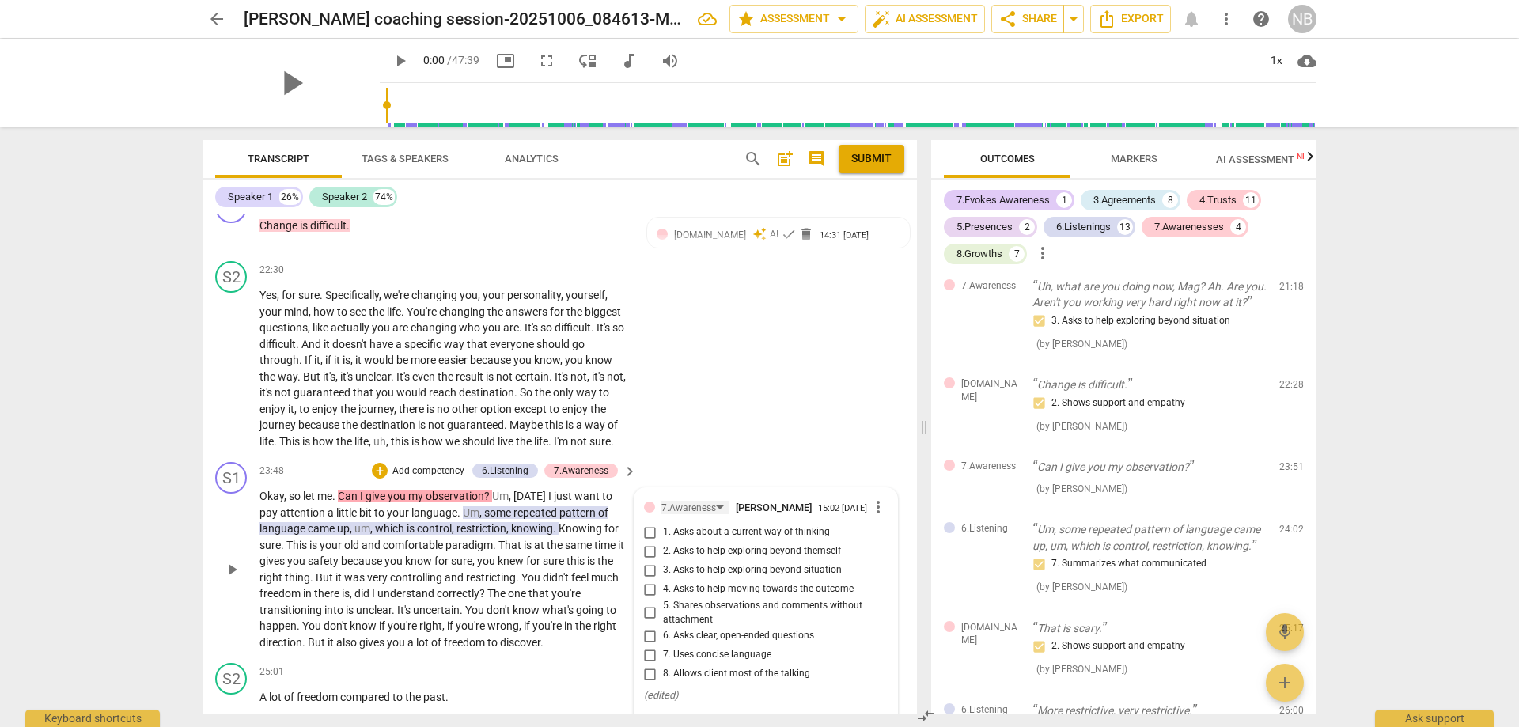
scroll to position [4952, 0]
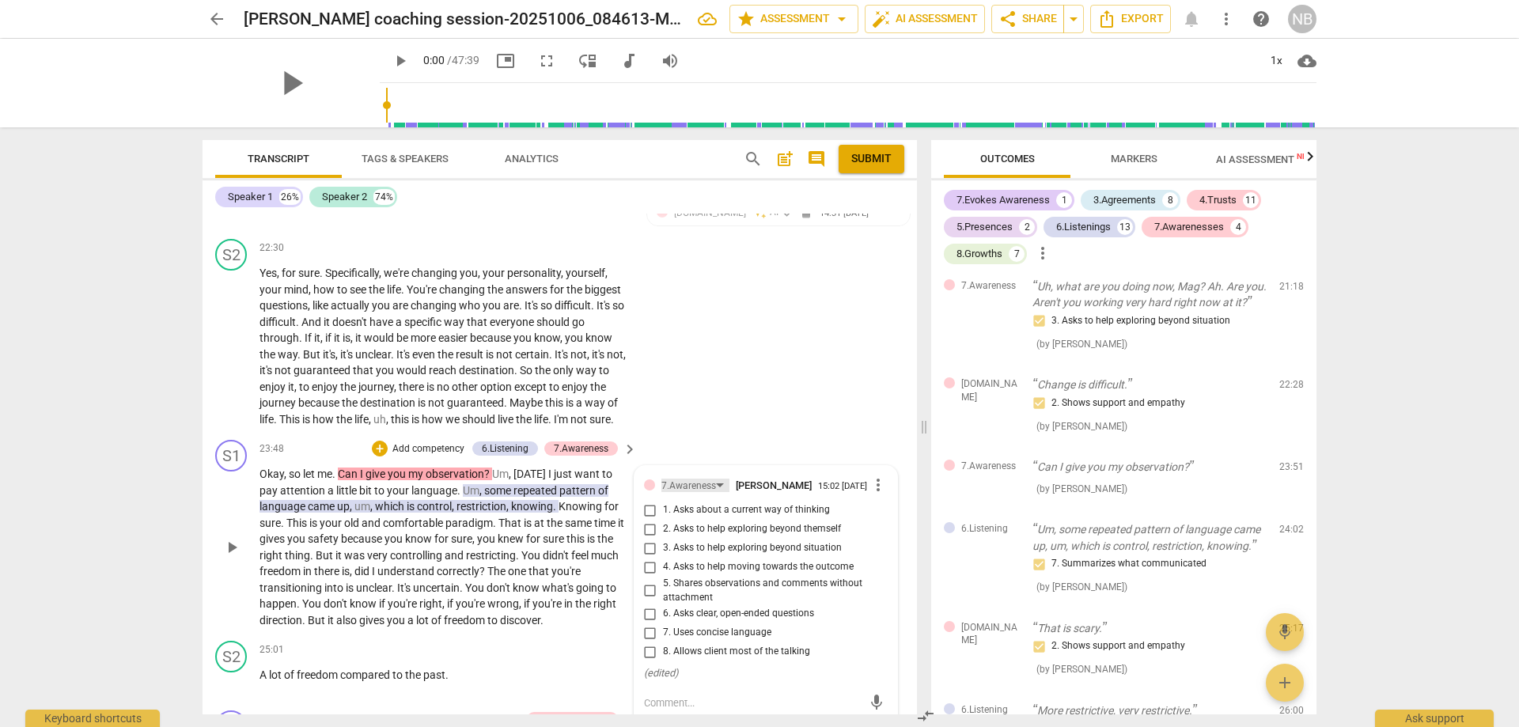
click at [714, 479] on div "7.Awareness" at bounding box center [695, 485] width 68 height 13
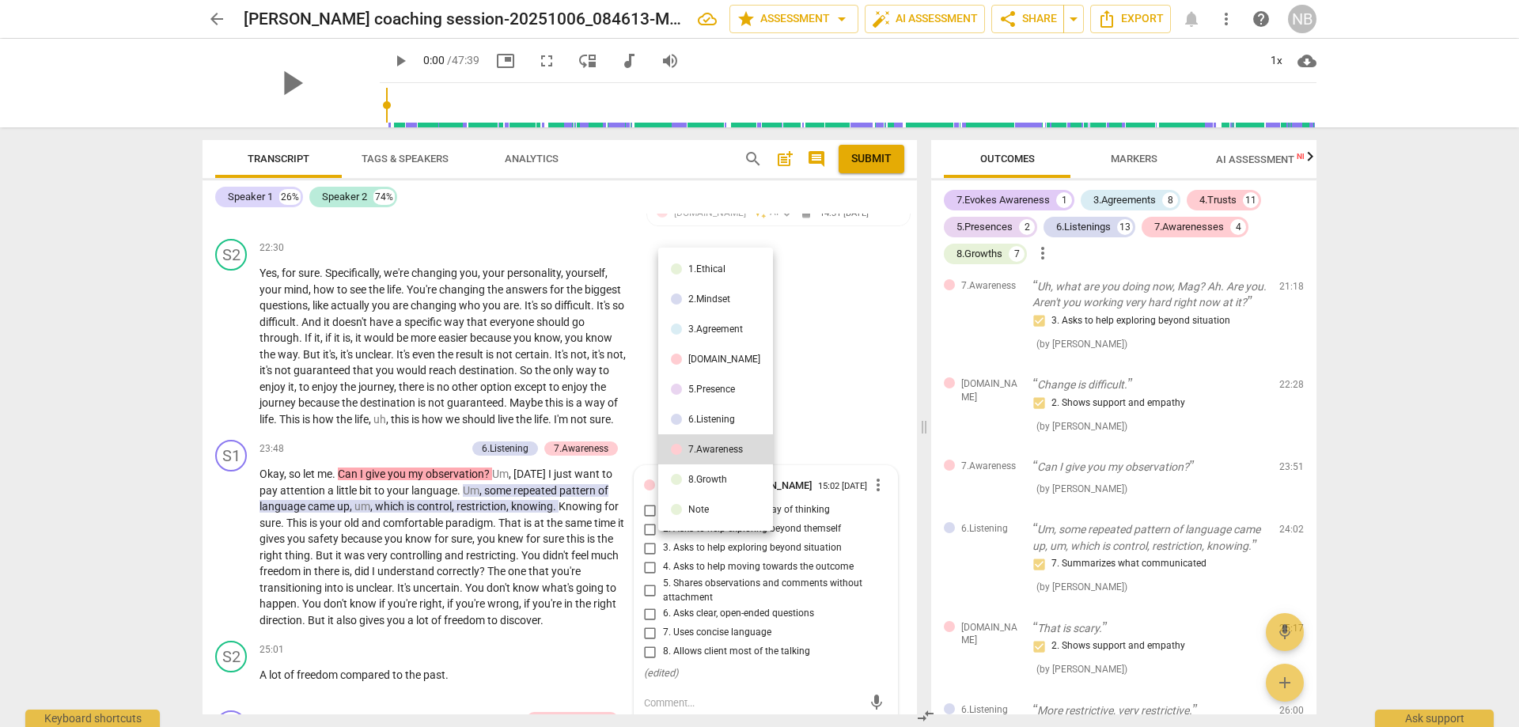
click at [710, 481] on div "8.Growth" at bounding box center [707, 479] width 39 height 9
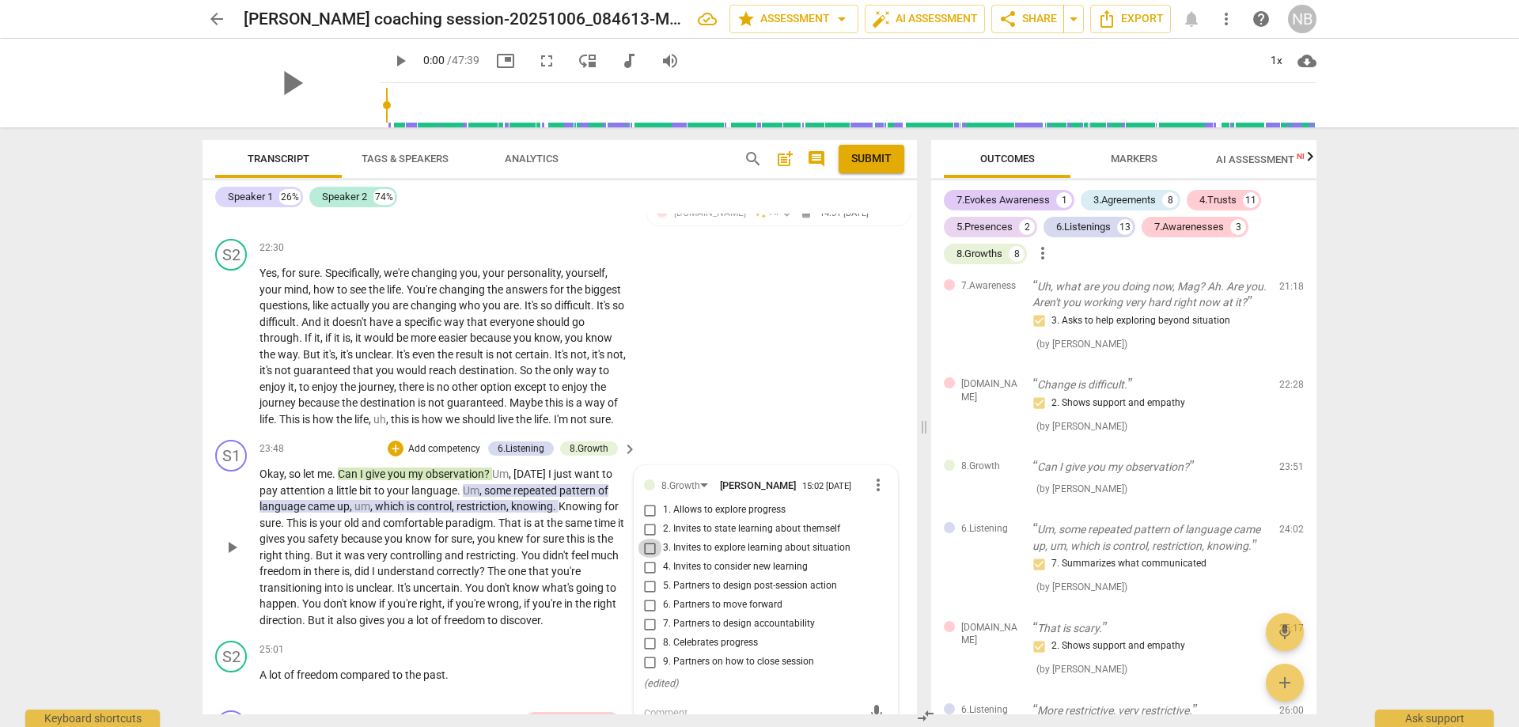
click at [647, 539] on input "3. Invites to explore learning about situation" at bounding box center [650, 548] width 25 height 19
checkbox input "true"
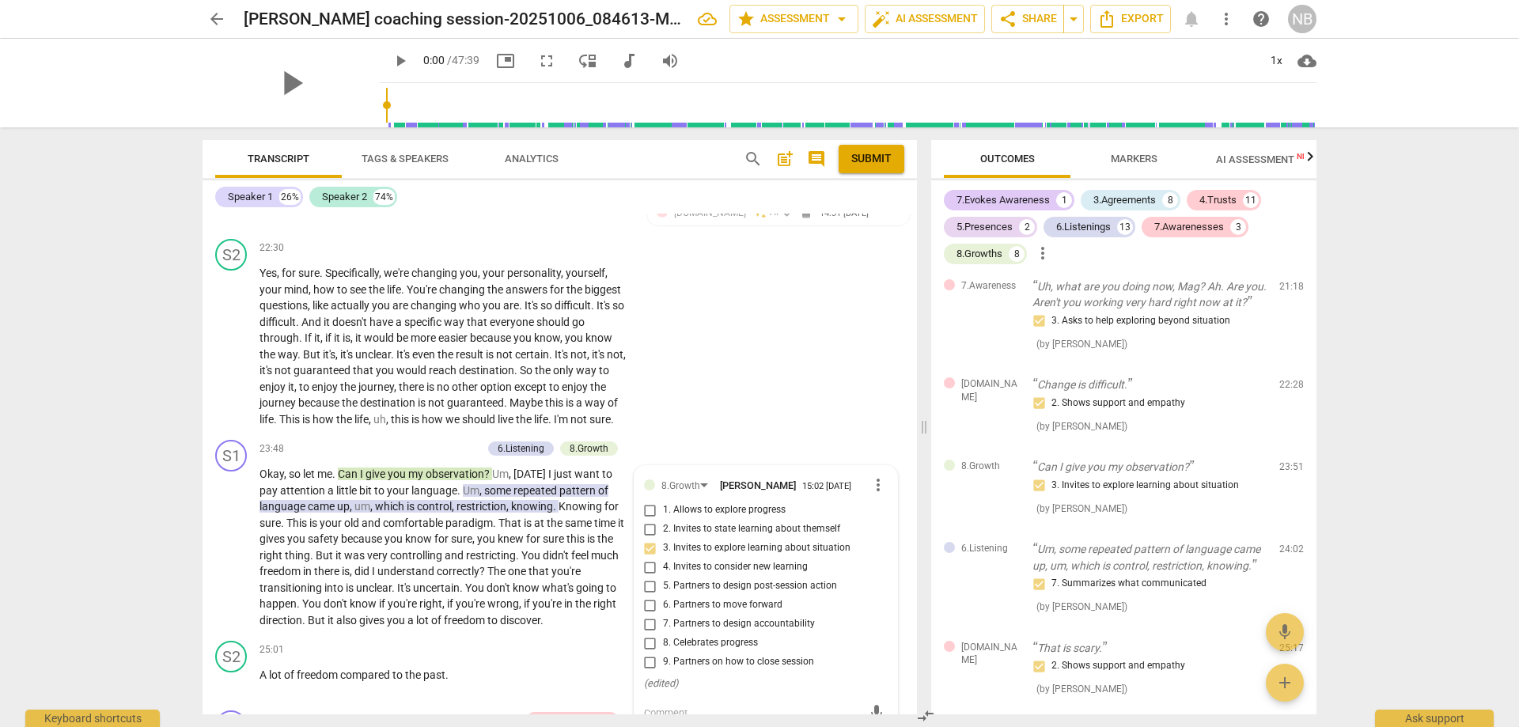
click at [131, 460] on div "arrow_back [PERSON_NAME] coaching session-20251006_084613-Meeting Recording edi…" at bounding box center [759, 363] width 1519 height 727
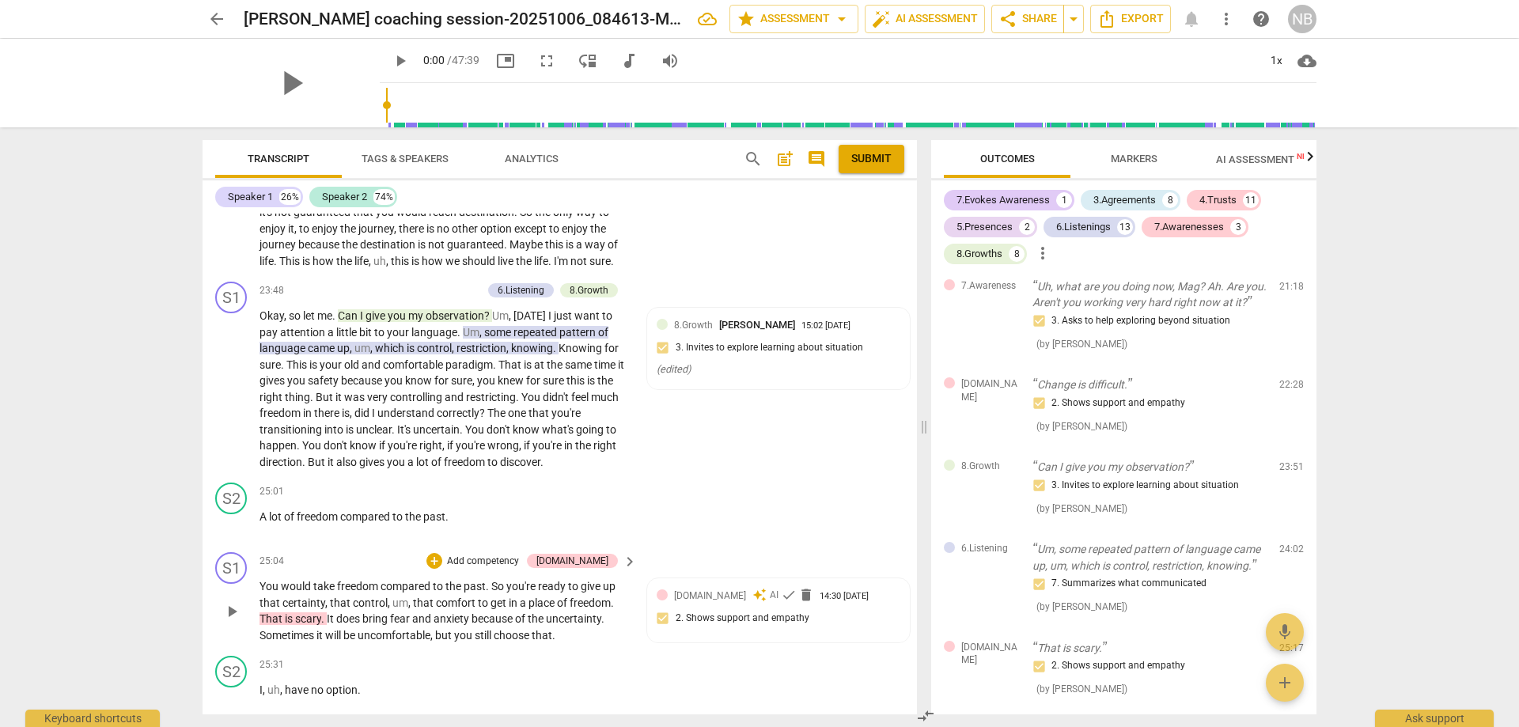
scroll to position [5269, 0]
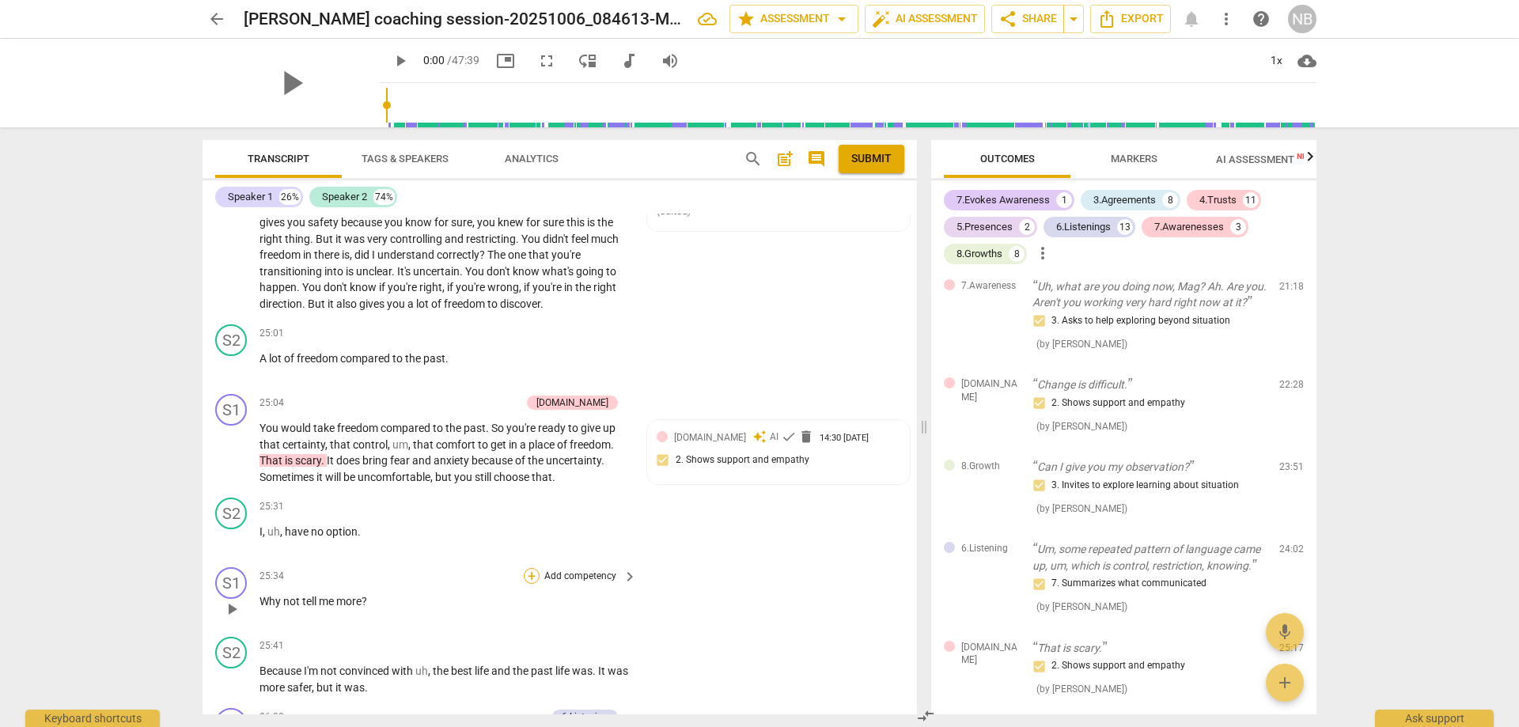
click at [529, 568] on div "+" at bounding box center [532, 576] width 16 height 16
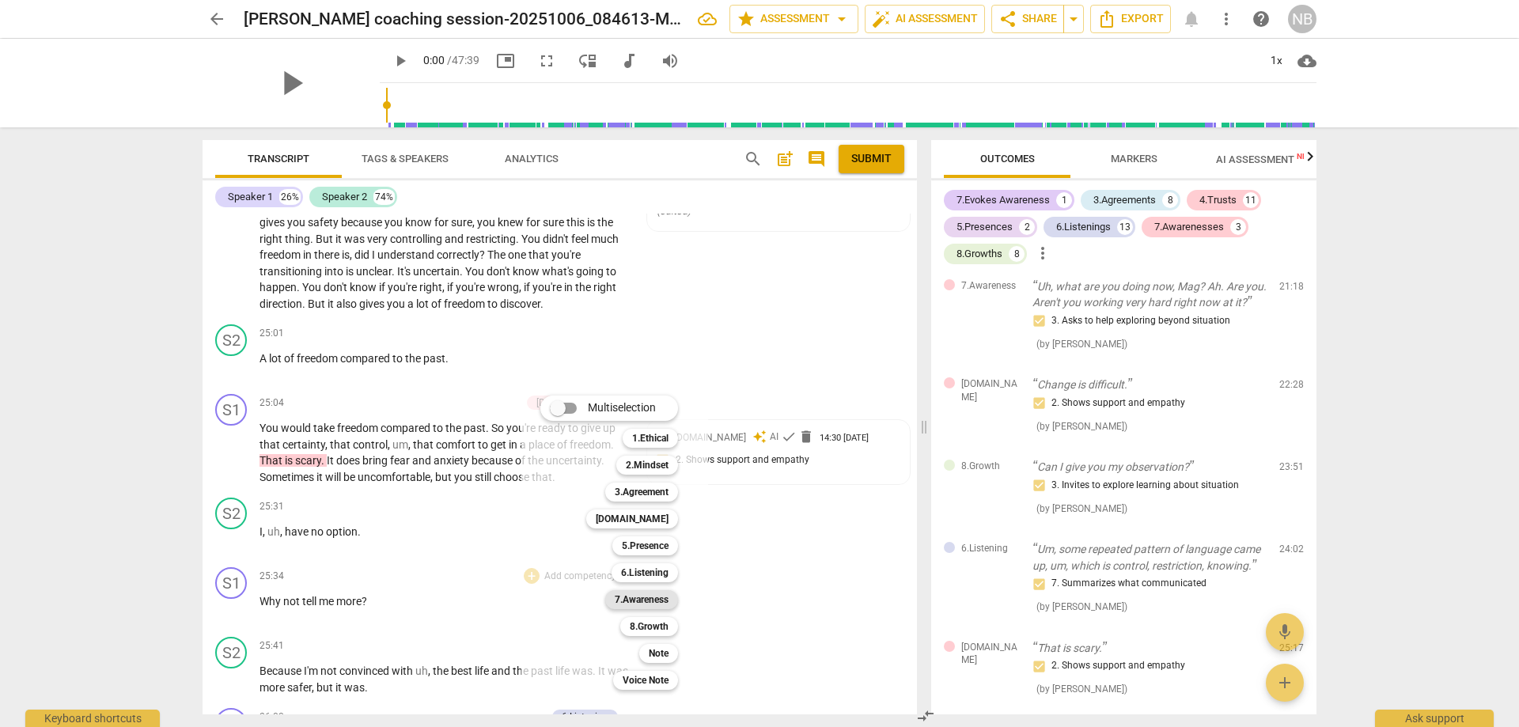
click at [637, 593] on b "7.Awareness" at bounding box center [642, 599] width 54 height 19
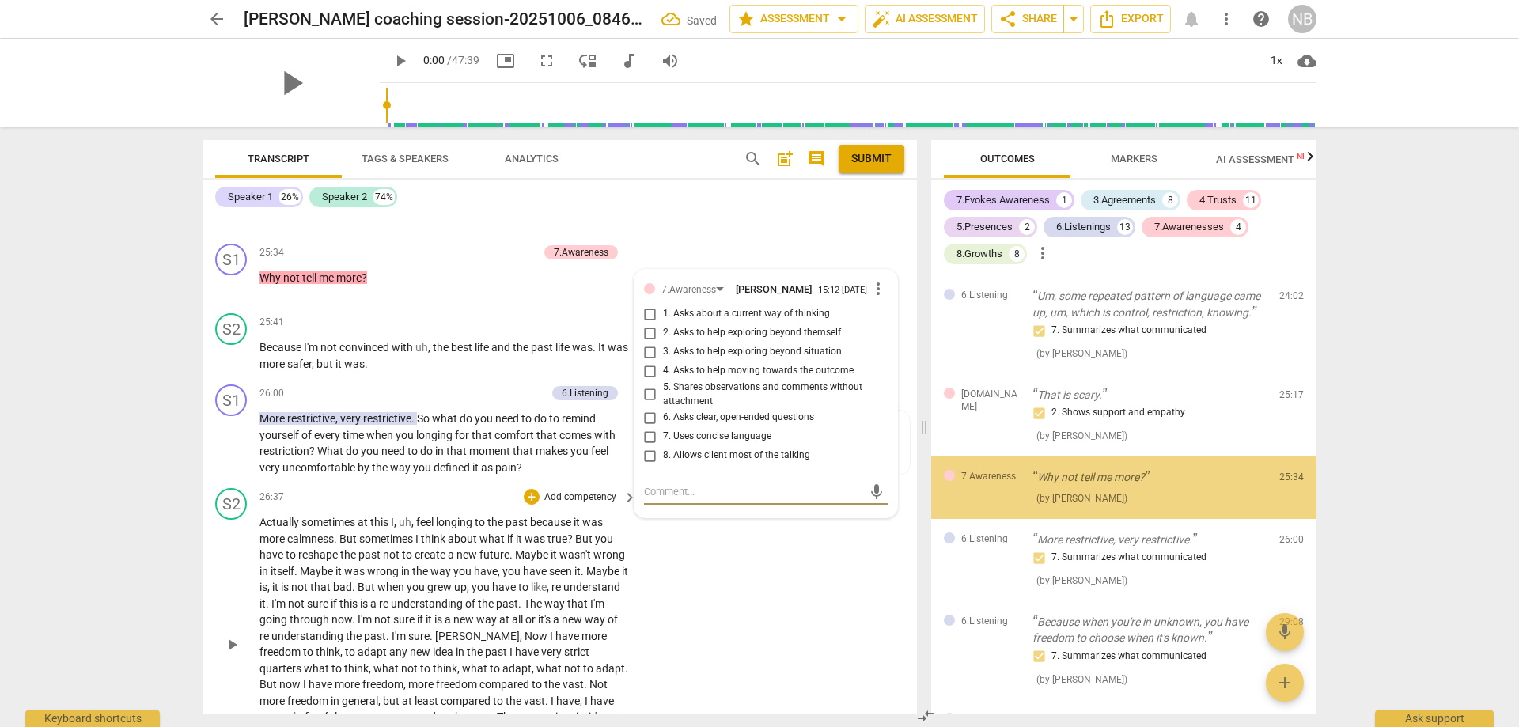
scroll to position [3135, 0]
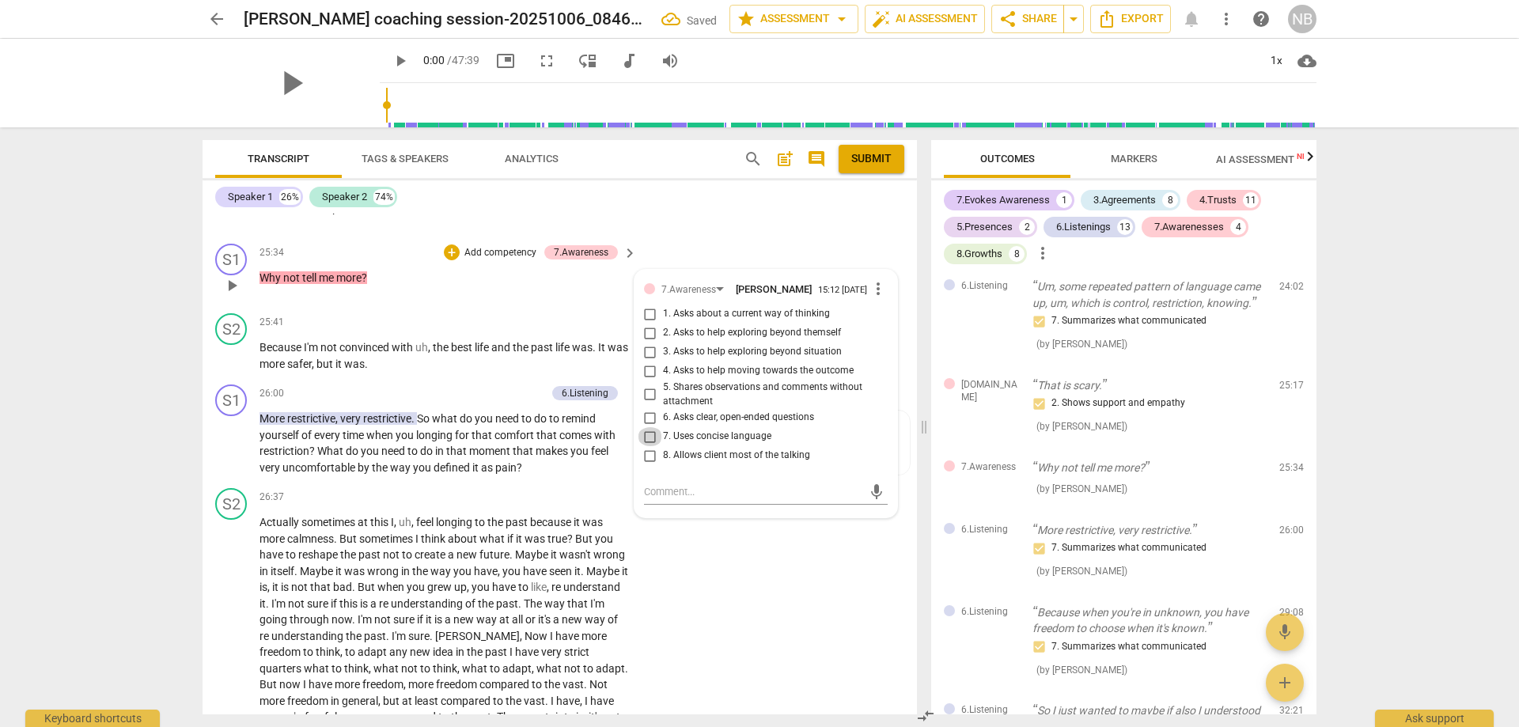
click at [648, 427] on input "7. Uses concise language" at bounding box center [650, 436] width 25 height 19
checkbox input "true"
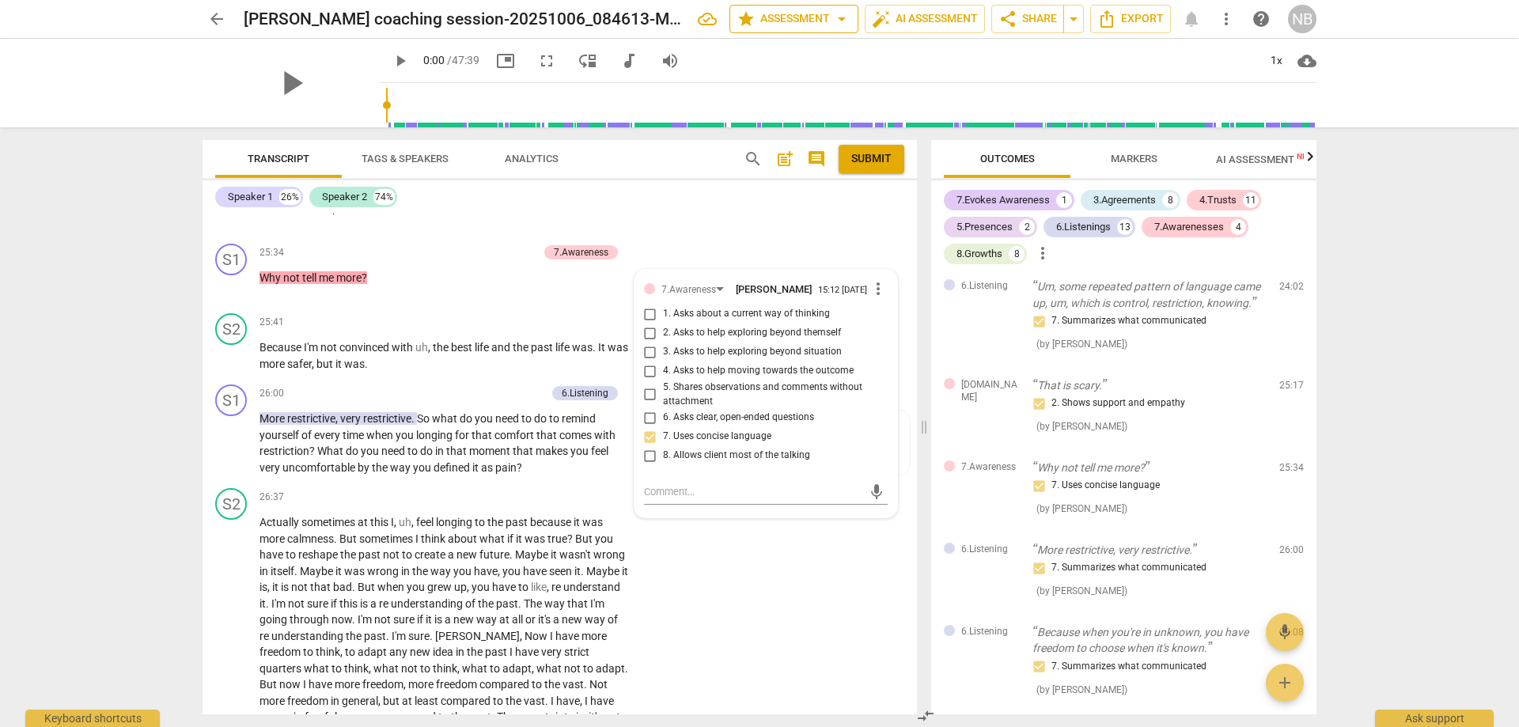
click at [844, 20] on span "arrow_drop_down" at bounding box center [841, 18] width 19 height 19
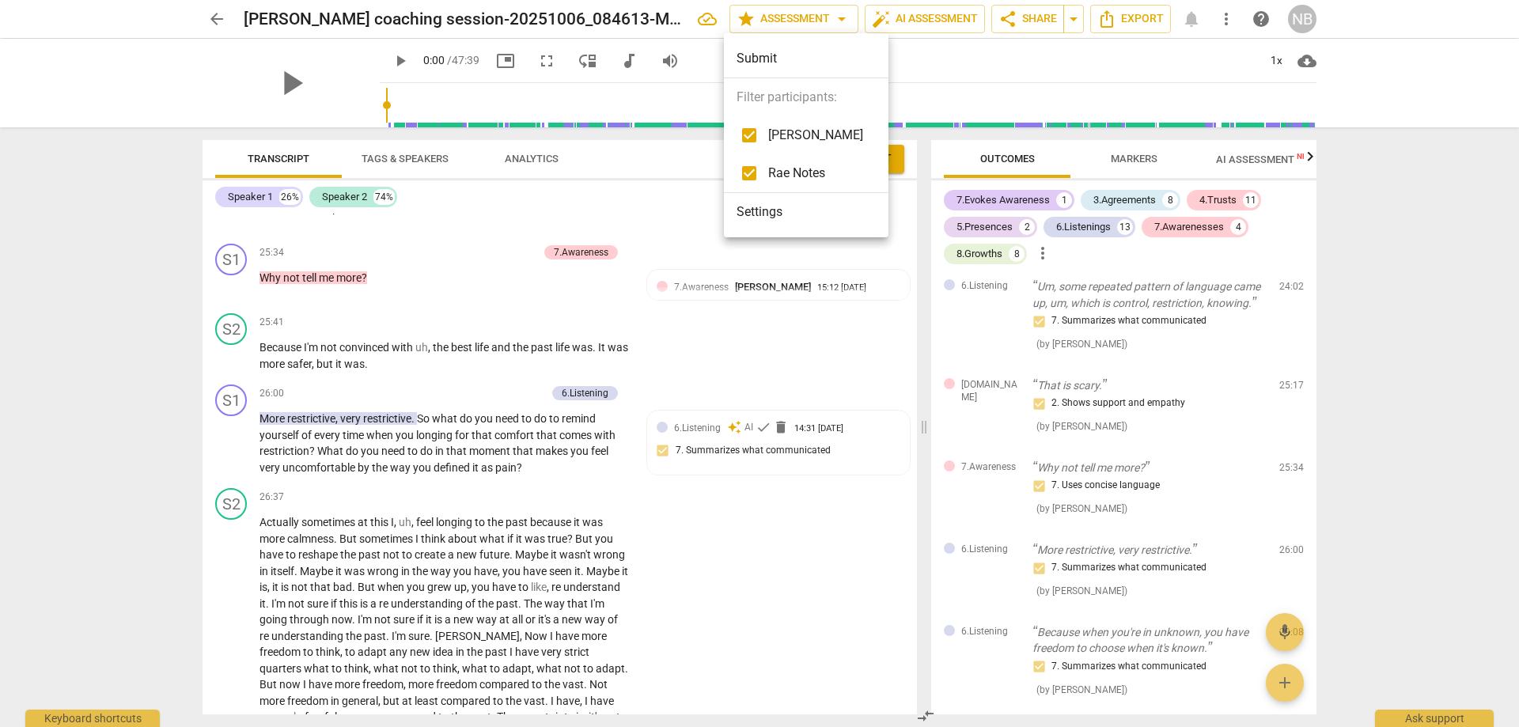
click at [1078, 28] on div at bounding box center [759, 363] width 1519 height 727
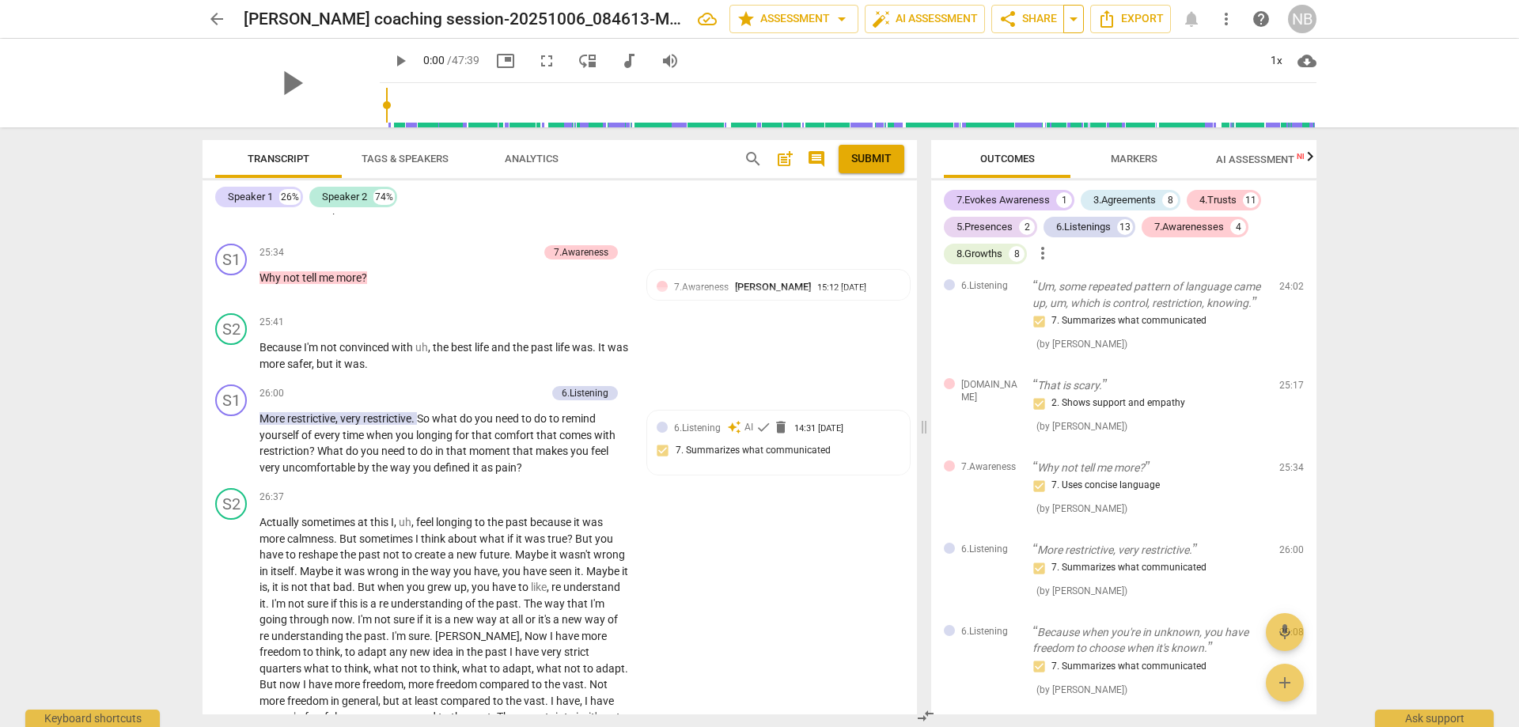
click at [1072, 24] on span "arrow_drop_down" at bounding box center [1073, 18] width 19 height 19
click at [1019, 13] on span "share Share" at bounding box center [1027, 18] width 59 height 19
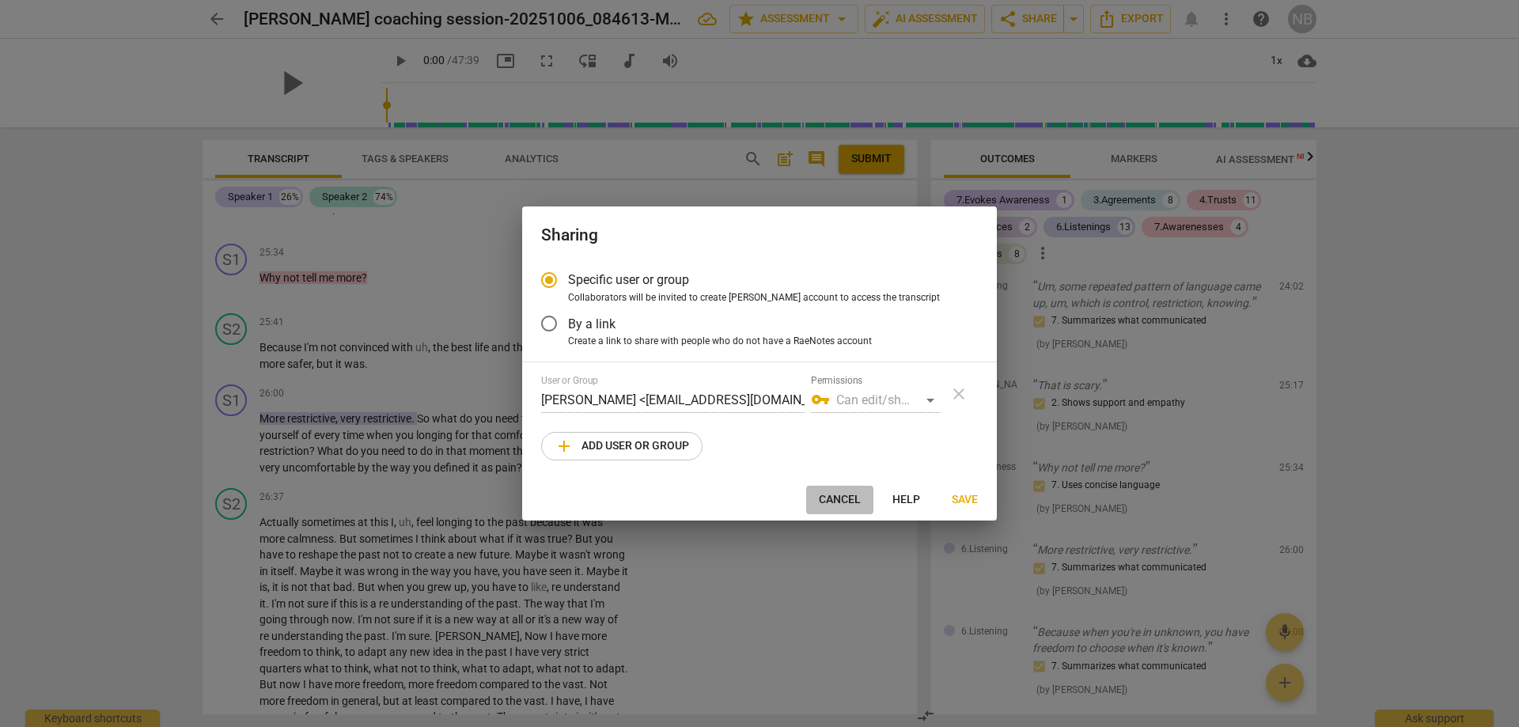
click at [855, 491] on button "Cancel" at bounding box center [839, 500] width 67 height 28
radio input "false"
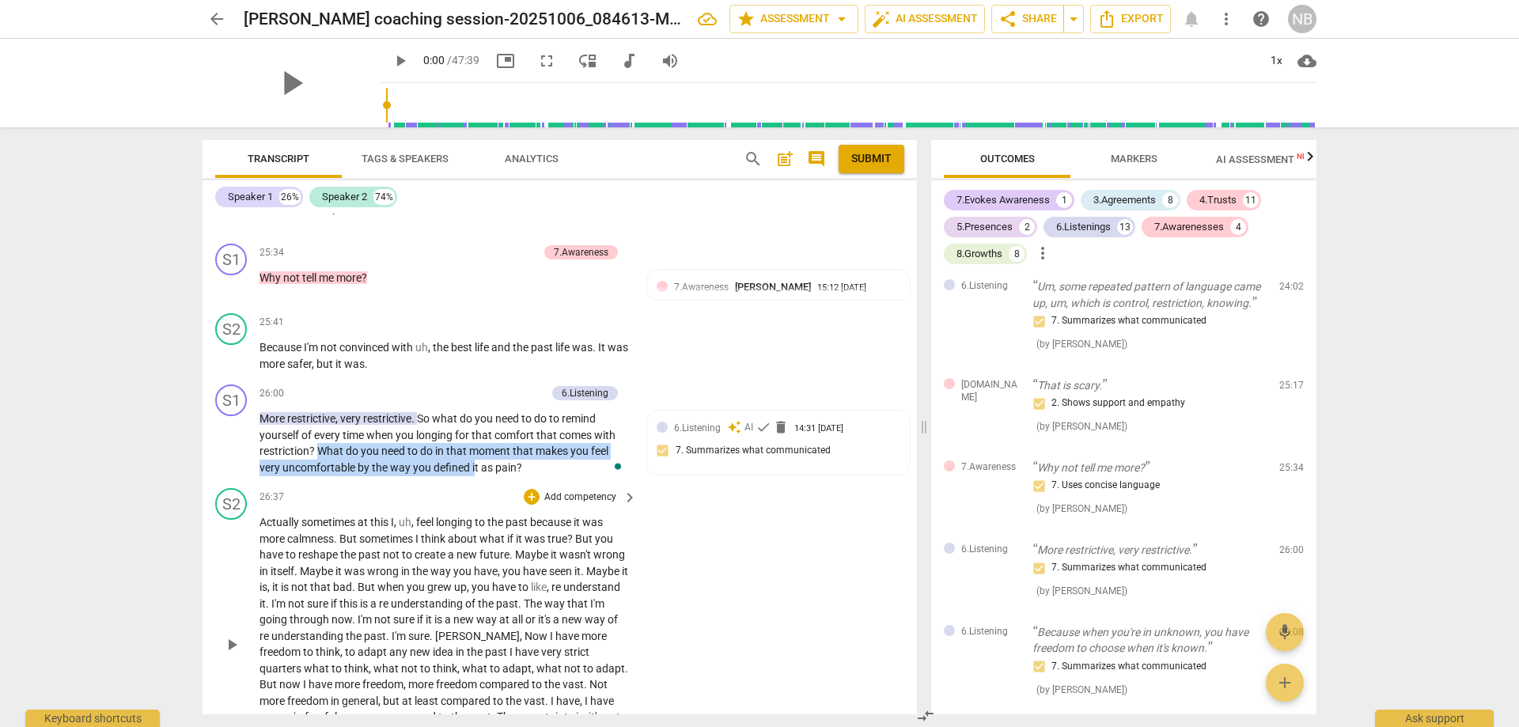
drag, startPoint x: 316, startPoint y: 417, endPoint x: 453, endPoint y: 451, distance: 140.3
click at [513, 437] on p "More restrictive , very restrictive . So what do you need to do to remind yours…" at bounding box center [444, 443] width 369 height 65
click at [442, 482] on div "S2 play_arrow pause 26:37 + Add competency keyboard_arrow_right Actually someti…" at bounding box center [560, 631] width 714 height 298
drag, startPoint x: 425, startPoint y: 443, endPoint x: 525, endPoint y: 434, distance: 100.9
click at [525, 434] on p "More restrictive , very restrictive . So what do you need to do to remind yours…" at bounding box center [444, 443] width 369 height 65
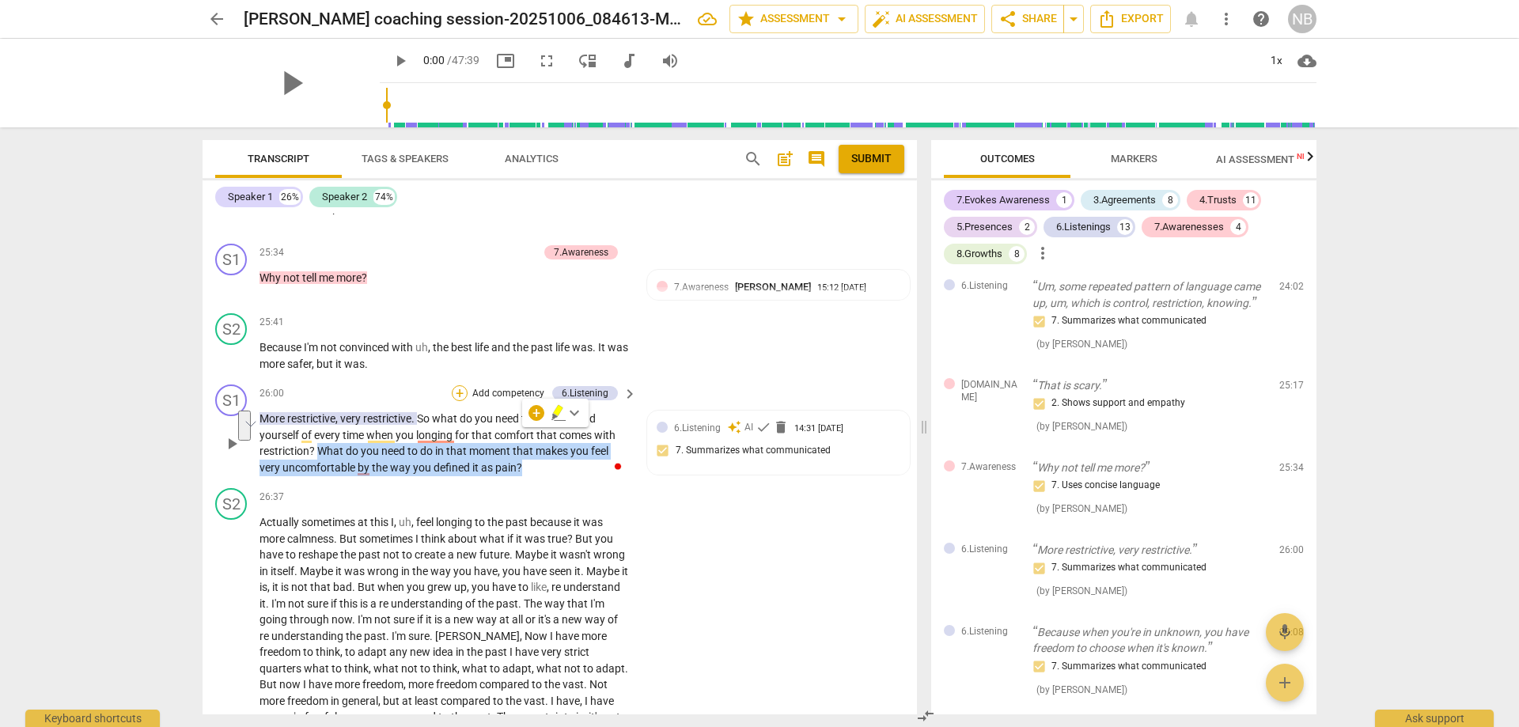
click at [461, 385] on div "+" at bounding box center [460, 393] width 16 height 16
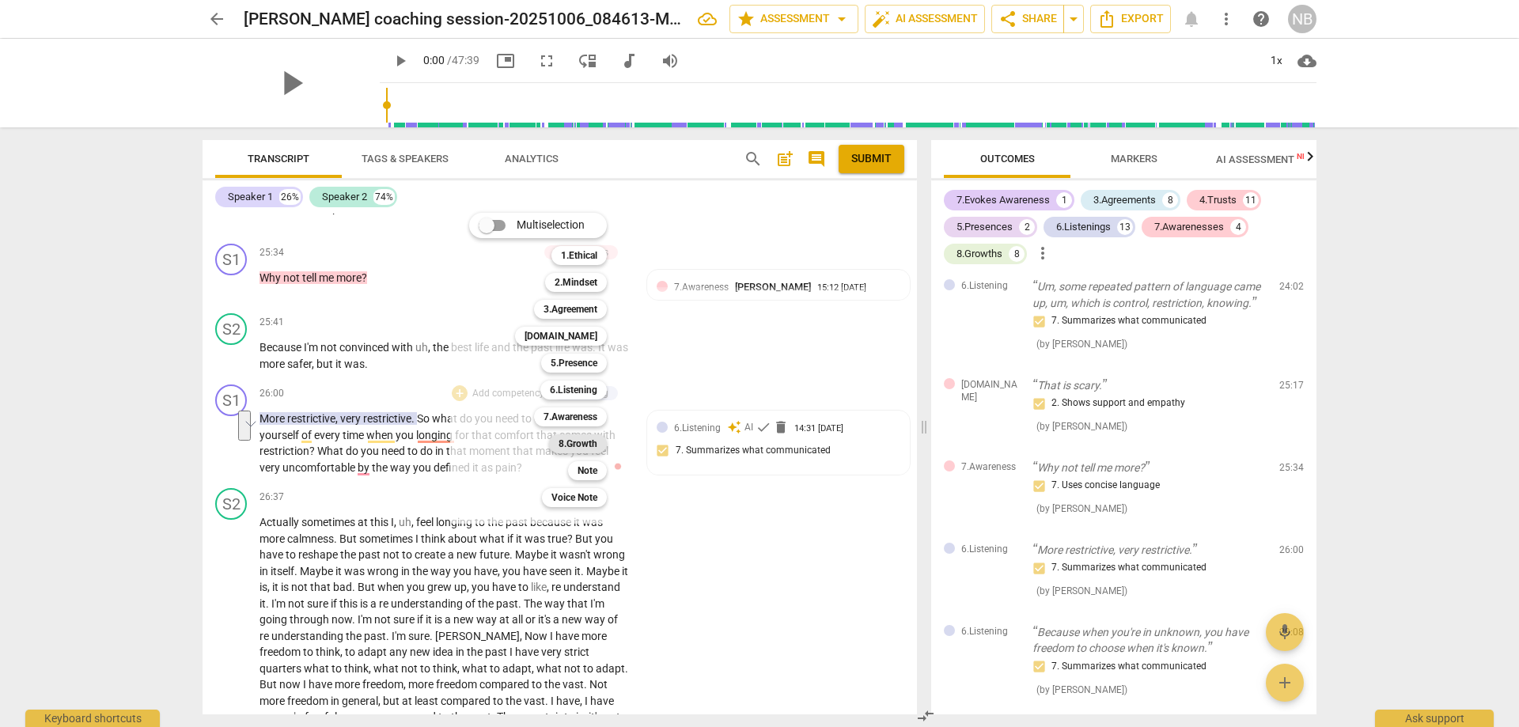
click at [579, 445] on b "8.Growth" at bounding box center [578, 443] width 39 height 19
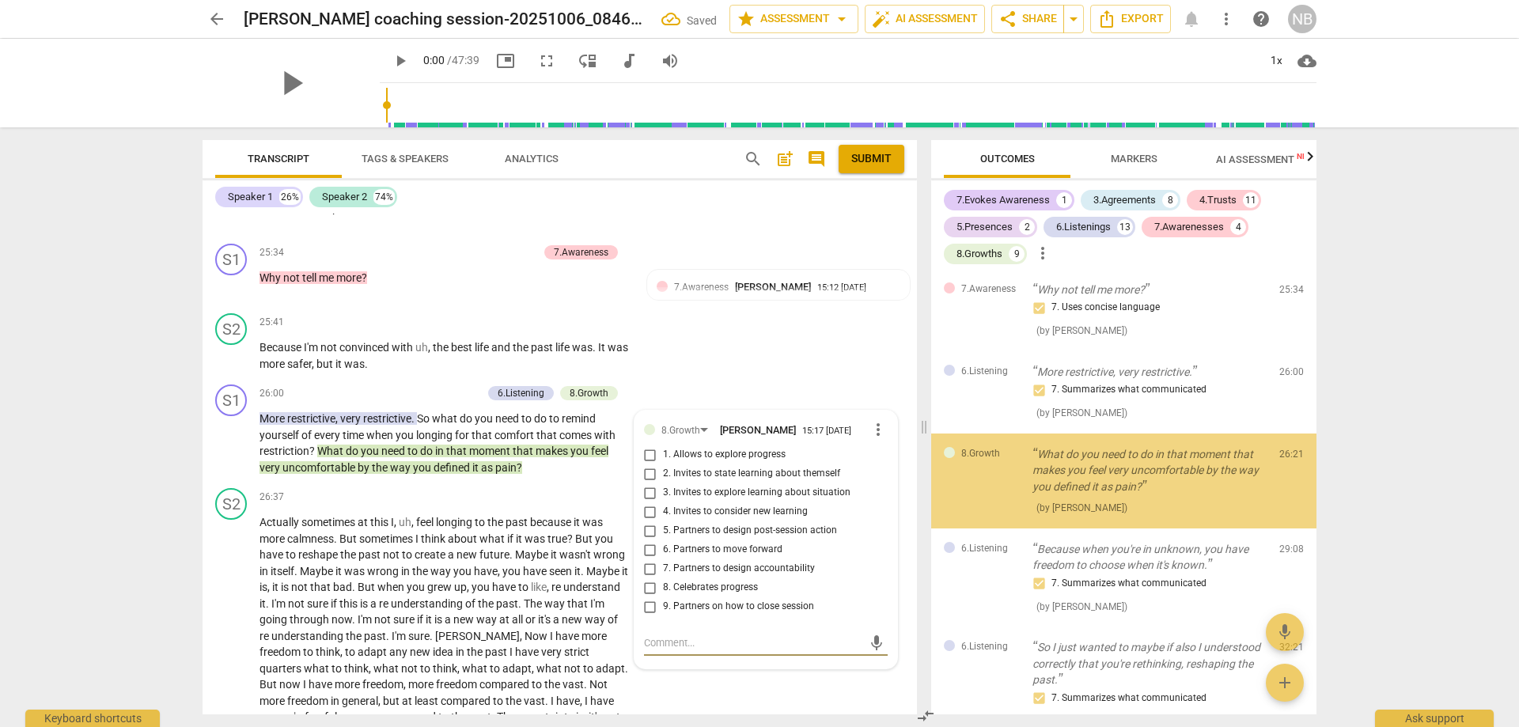
scroll to position [3317, 0]
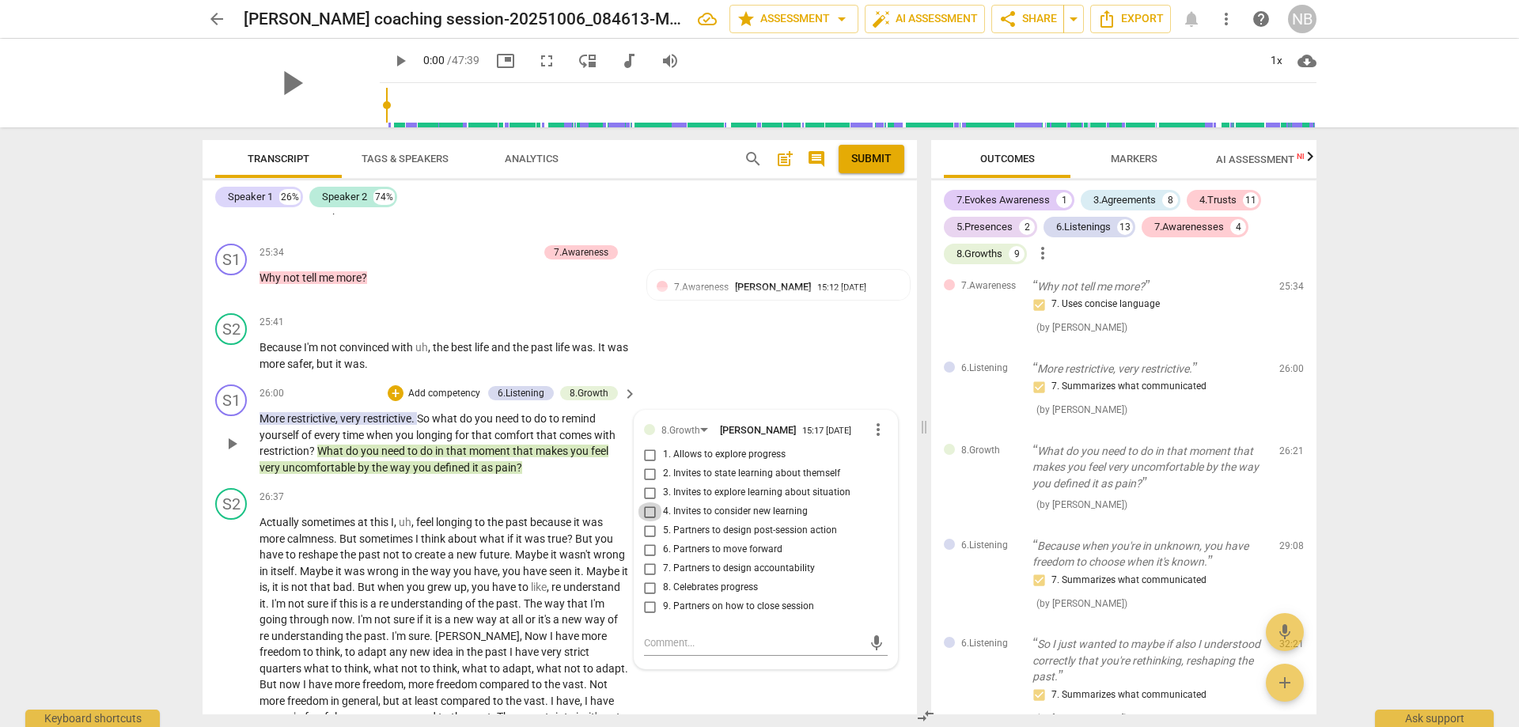
click at [646, 502] on input "4. Invites to consider new learning" at bounding box center [650, 511] width 25 height 19
checkbox input "true"
click at [176, 445] on div "arrow_back [PERSON_NAME] coaching session-20251006_084613-Meeting Recording edi…" at bounding box center [759, 363] width 1519 height 727
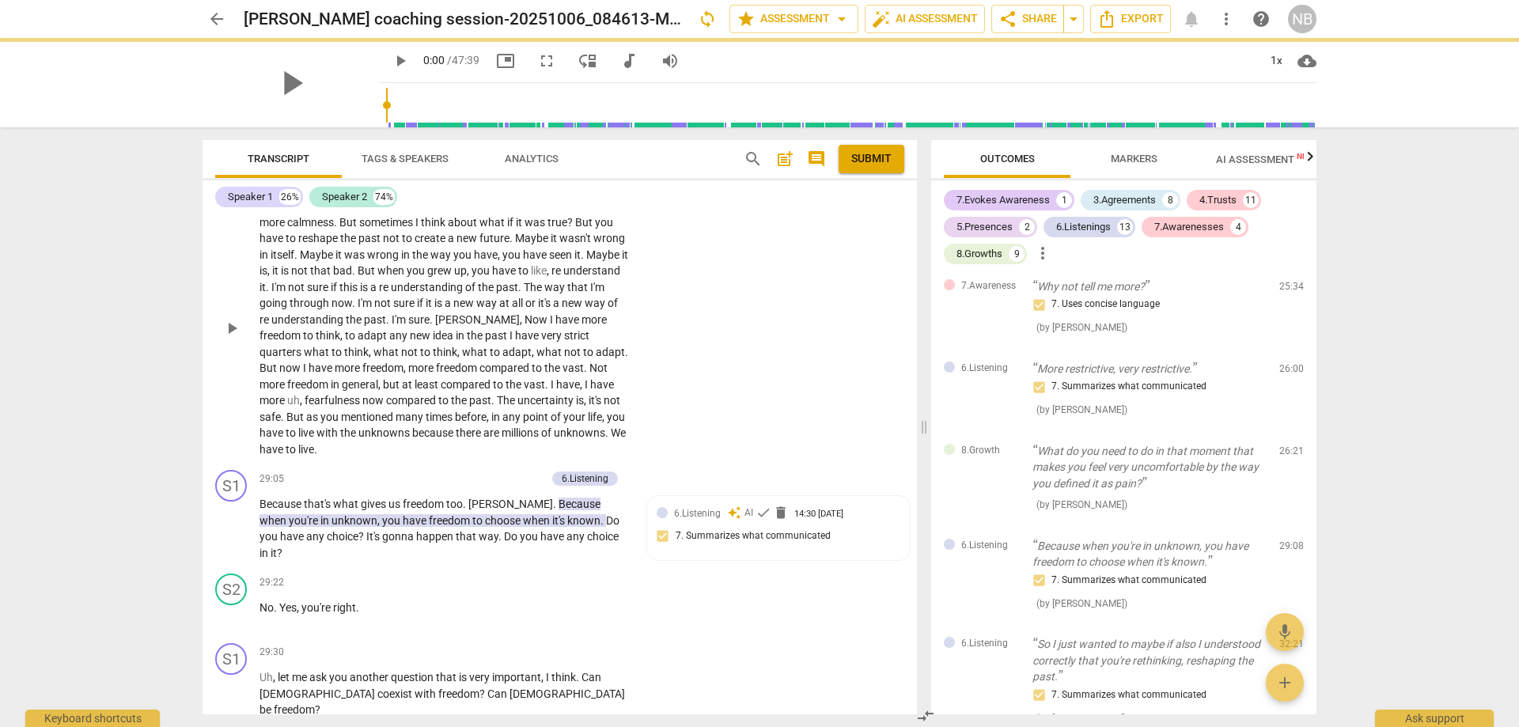
scroll to position [6067, 0]
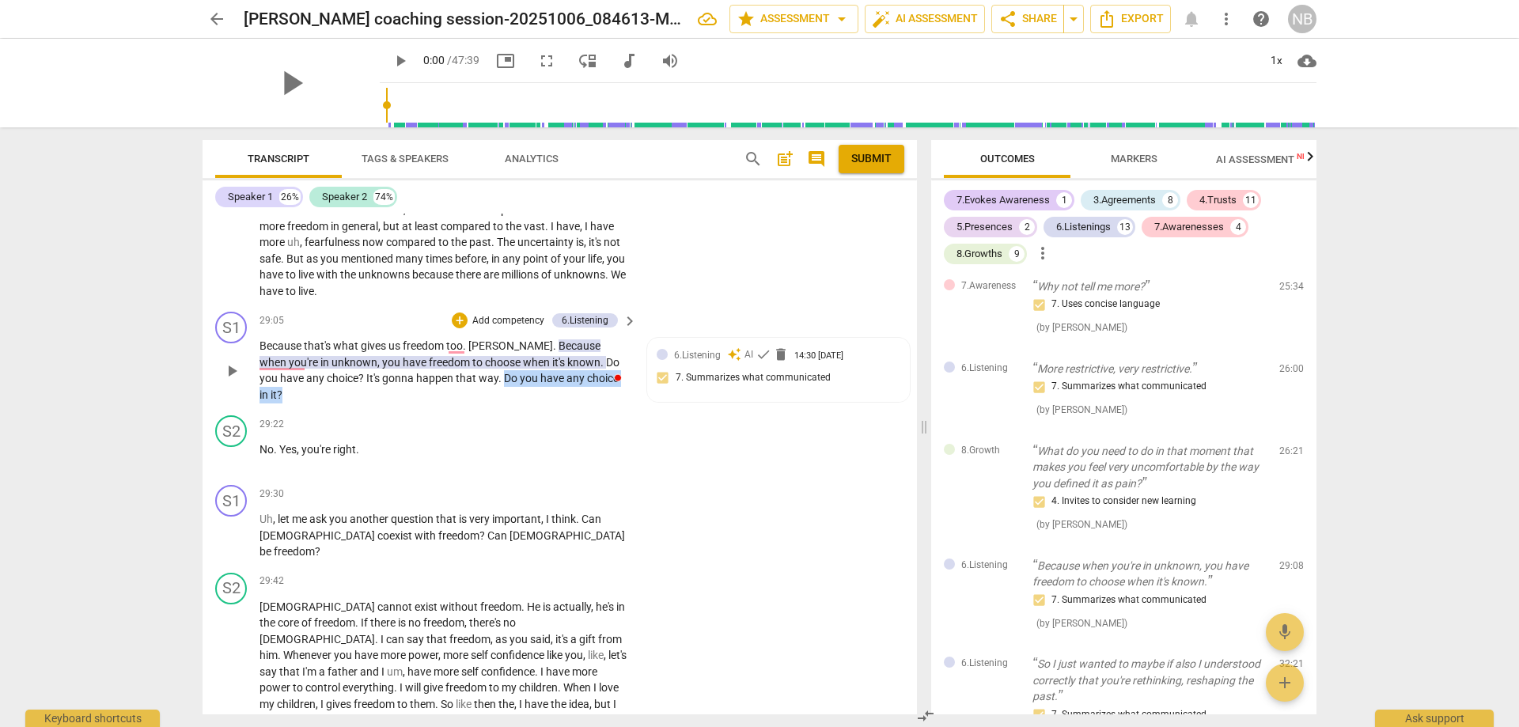
drag, startPoint x: 435, startPoint y: 345, endPoint x: 581, endPoint y: 345, distance: 145.6
click at [581, 345] on p "Because that's what gives us freedom too . [GEOGRAPHIC_DATA] . Because when you…" at bounding box center [444, 370] width 369 height 65
click at [459, 313] on div "+" at bounding box center [460, 321] width 16 height 16
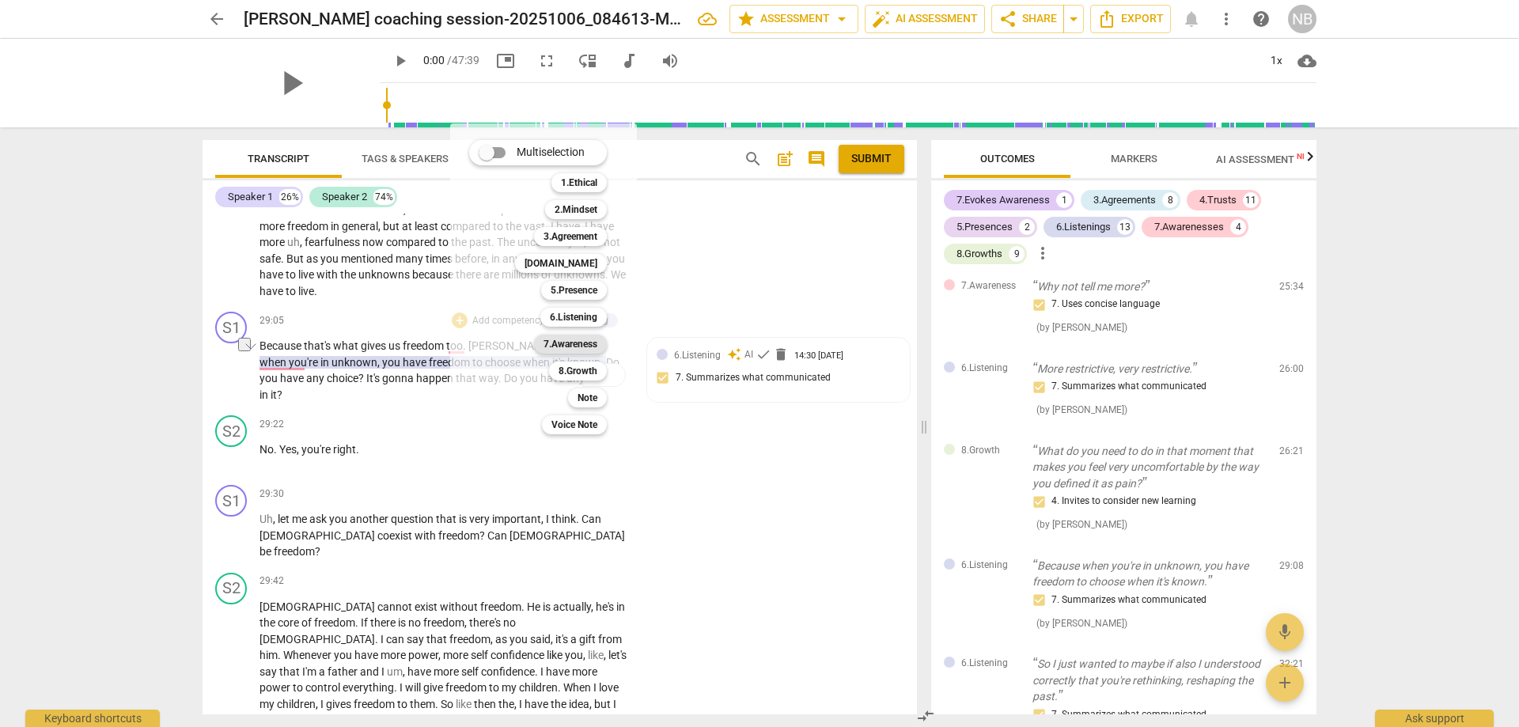
click at [578, 346] on b "7.Awareness" at bounding box center [571, 344] width 54 height 19
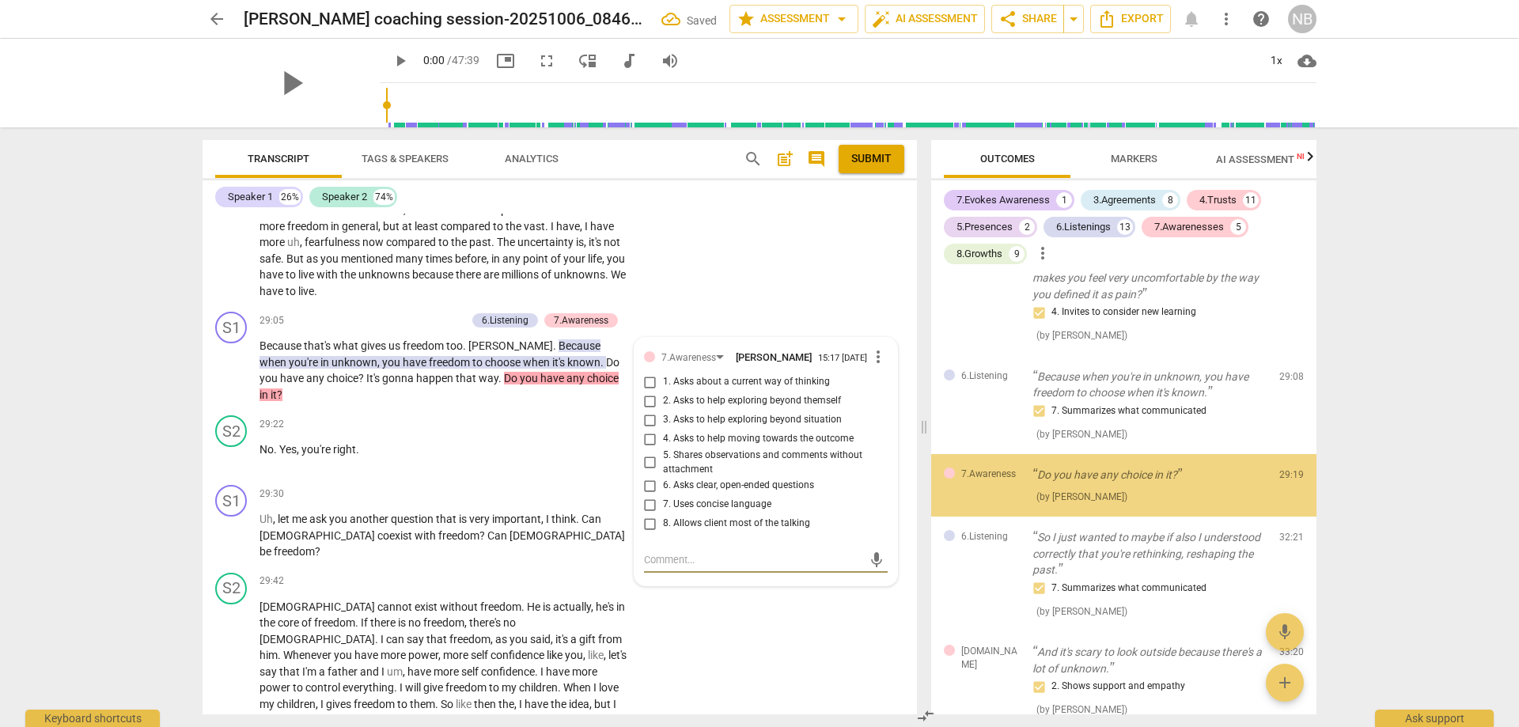
scroll to position [3514, 0]
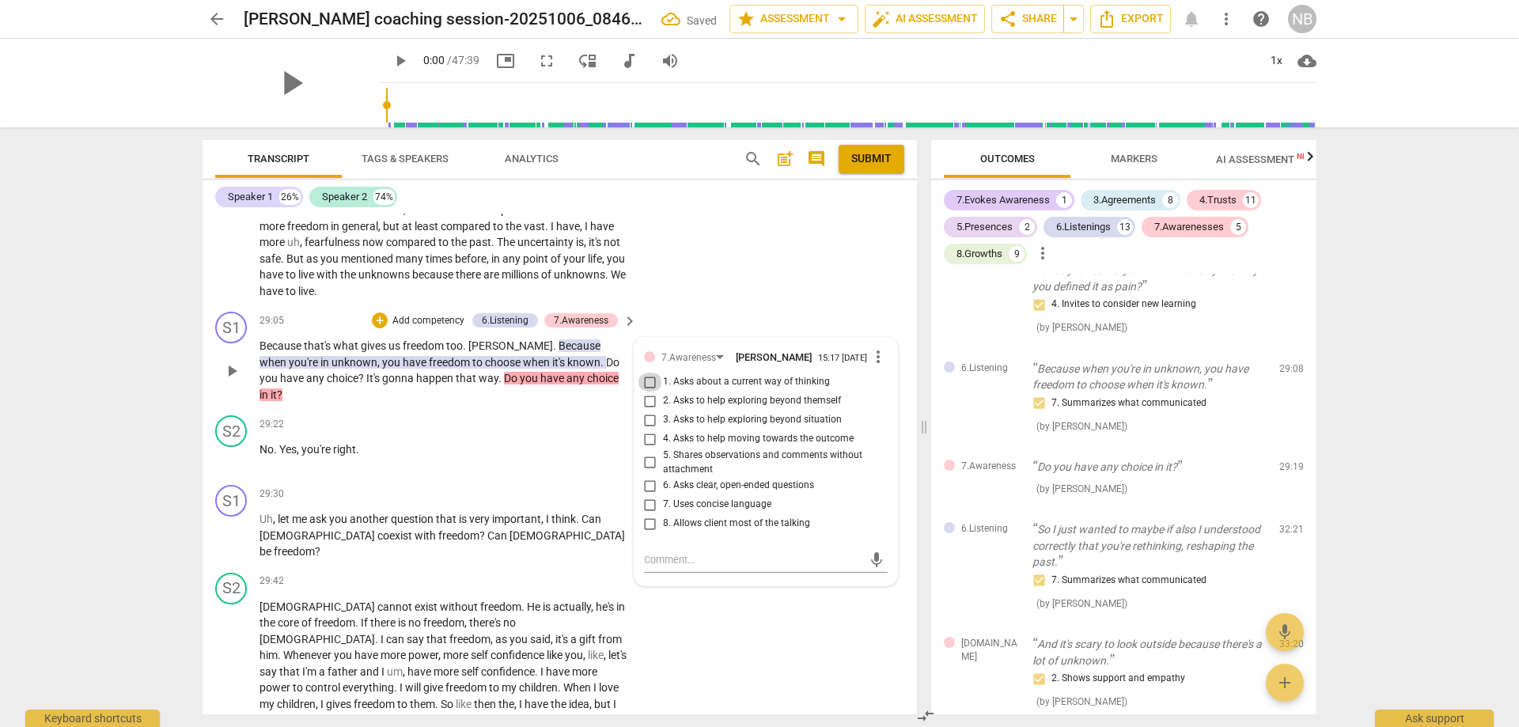
click at [646, 373] on input "1. Asks about a current way of thinking" at bounding box center [650, 382] width 25 height 19
checkbox input "true"
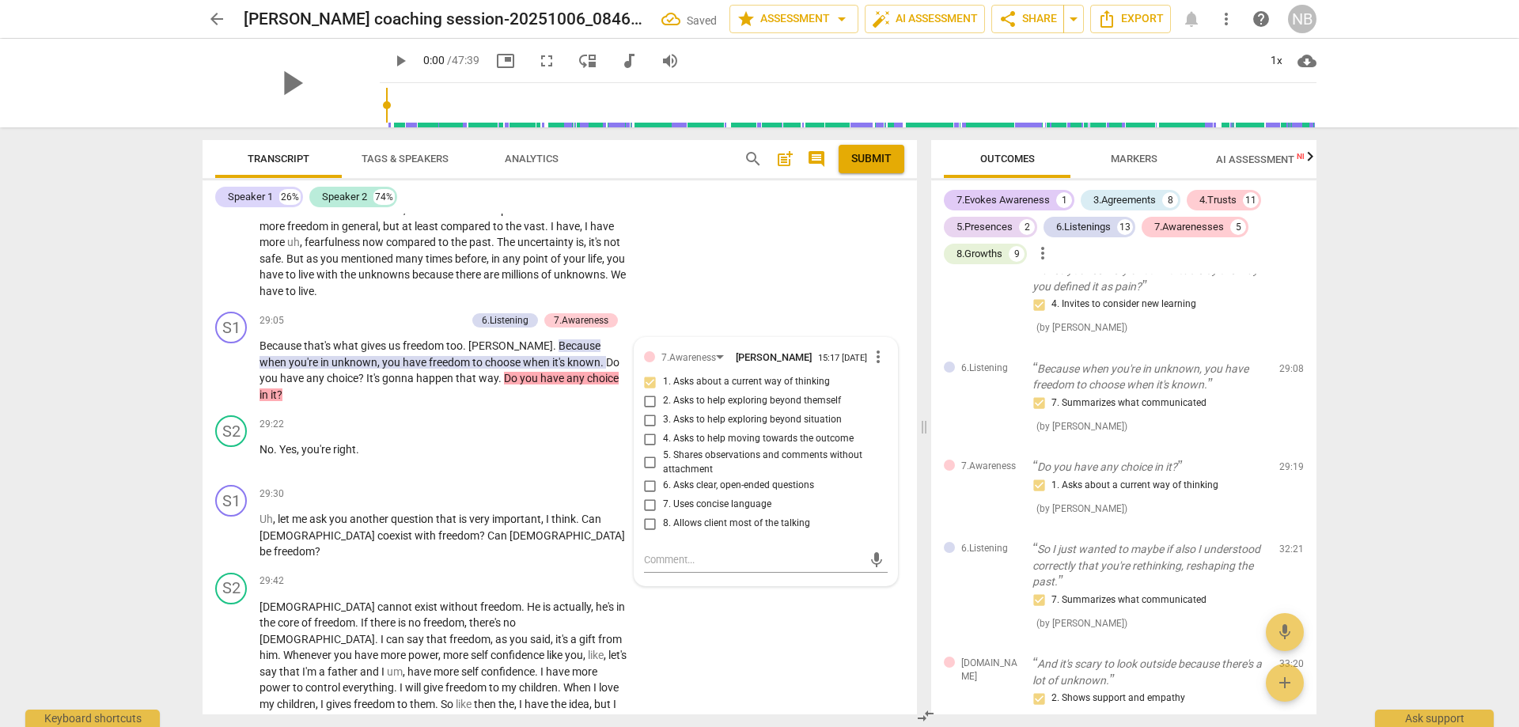
click at [186, 551] on div "arrow_back [PERSON_NAME] coaching session-20251006_084613-Meeting Recording Sav…" at bounding box center [759, 363] width 1519 height 727
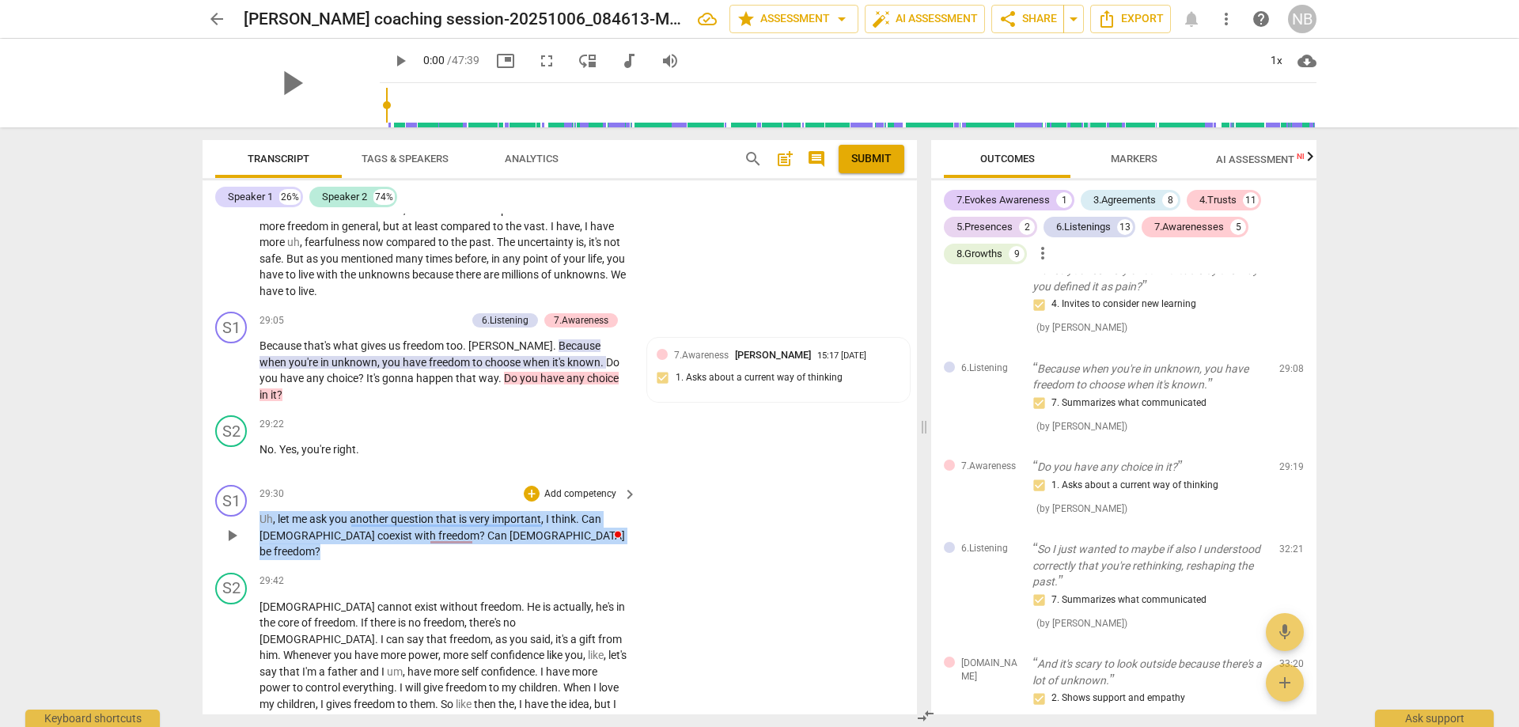
drag, startPoint x: 260, startPoint y: 467, endPoint x: 487, endPoint y: 489, distance: 228.1
click at [487, 511] on p "Uh , let me ask you another question that is very important , I think . Can [DE…" at bounding box center [444, 535] width 369 height 49
click at [533, 486] on div "+" at bounding box center [532, 494] width 16 height 16
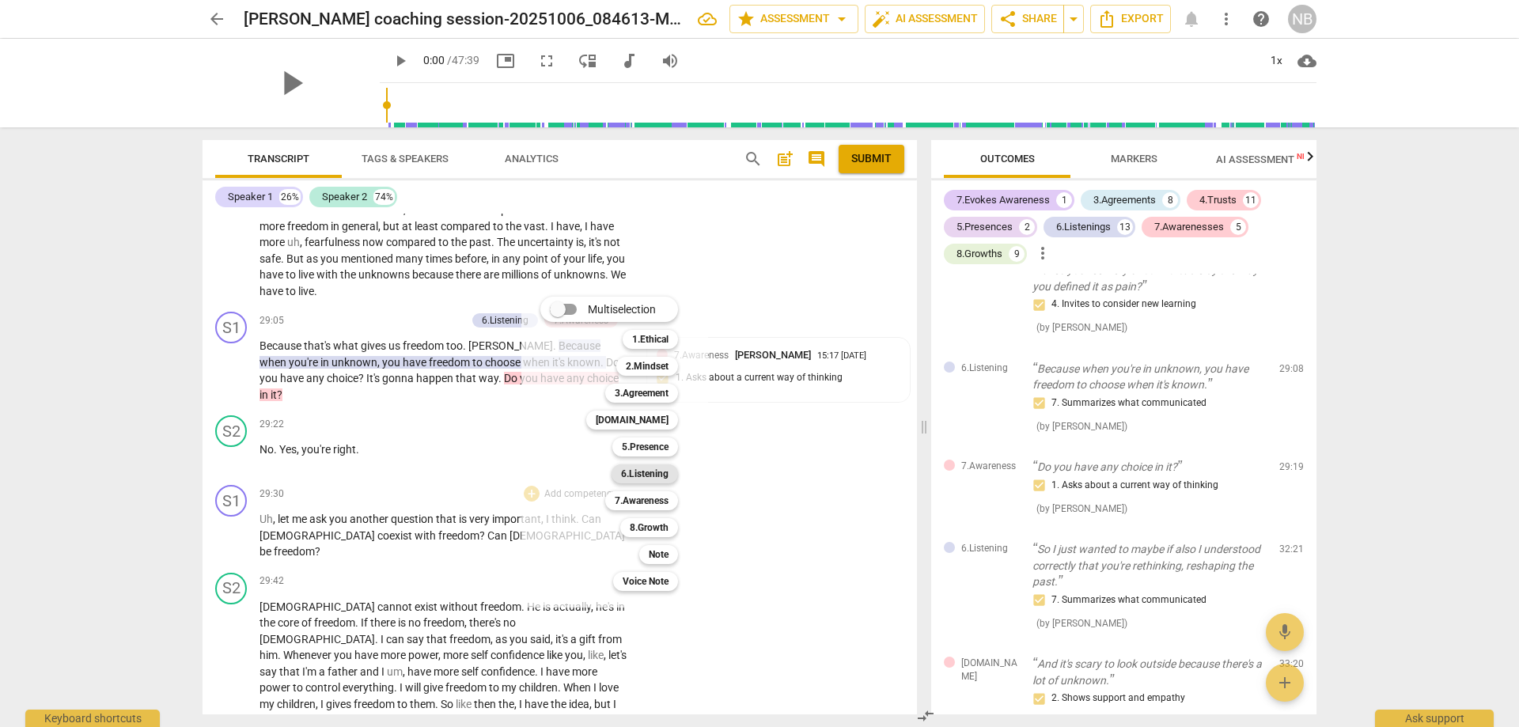
click at [641, 472] on b "6.Listening" at bounding box center [644, 473] width 47 height 19
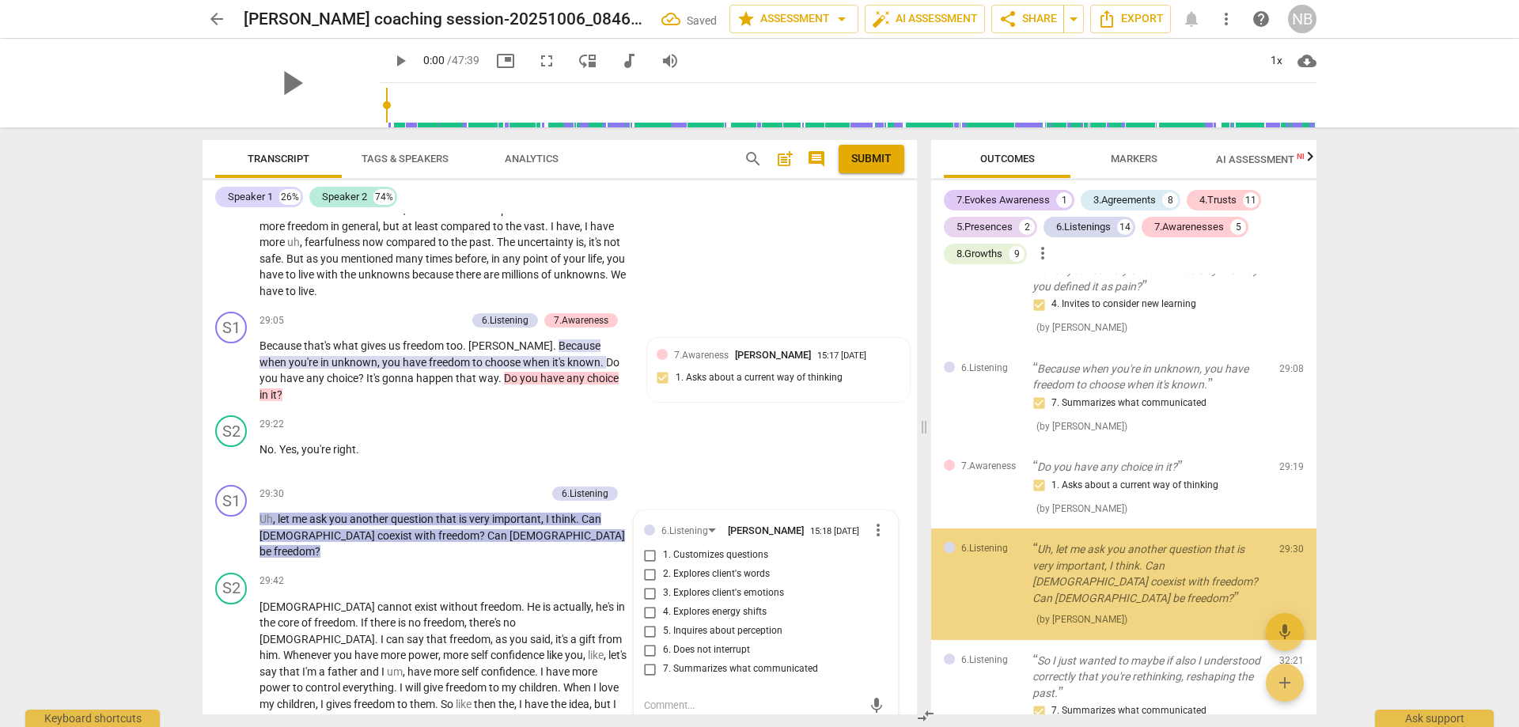
scroll to position [3612, 0]
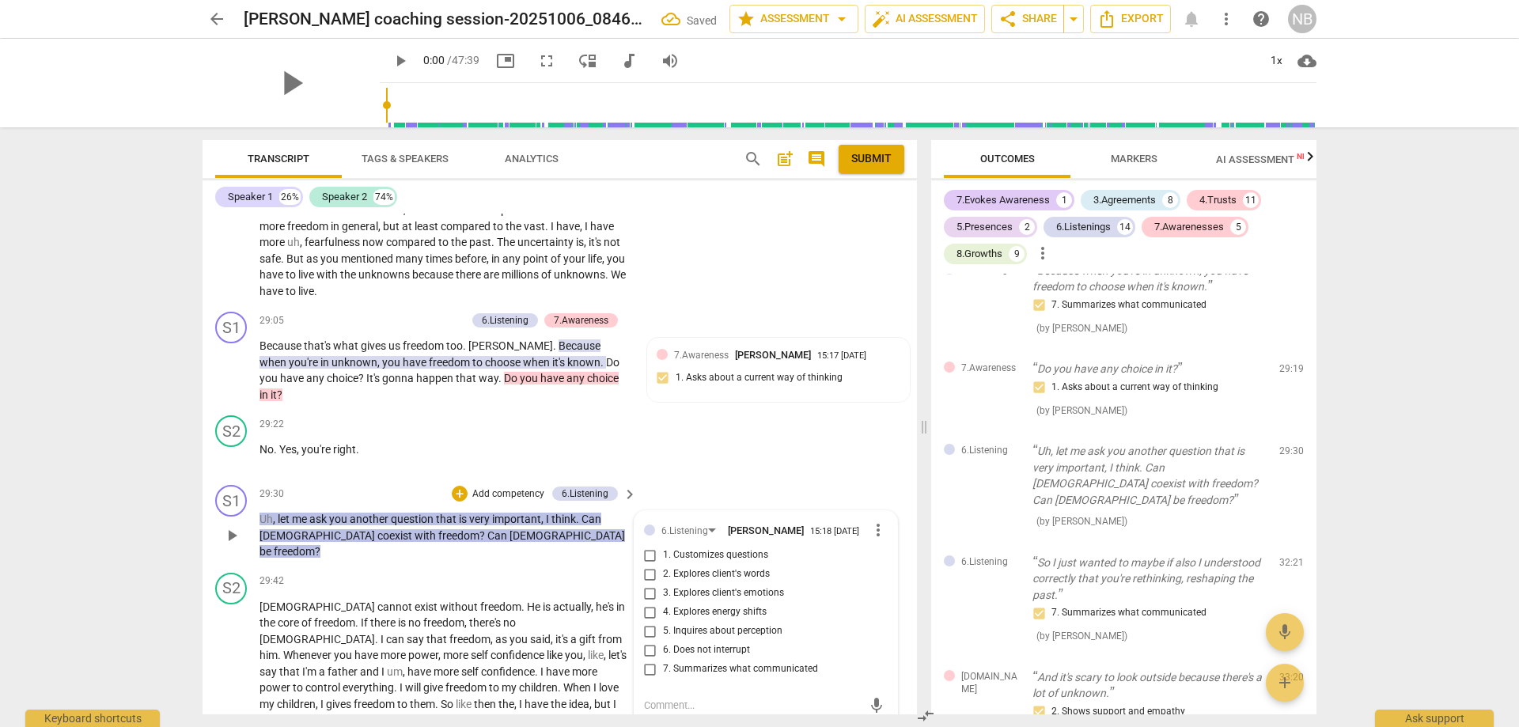
click at [644, 546] on input "1. Customizes questions" at bounding box center [650, 555] width 25 height 19
checkbox input "true"
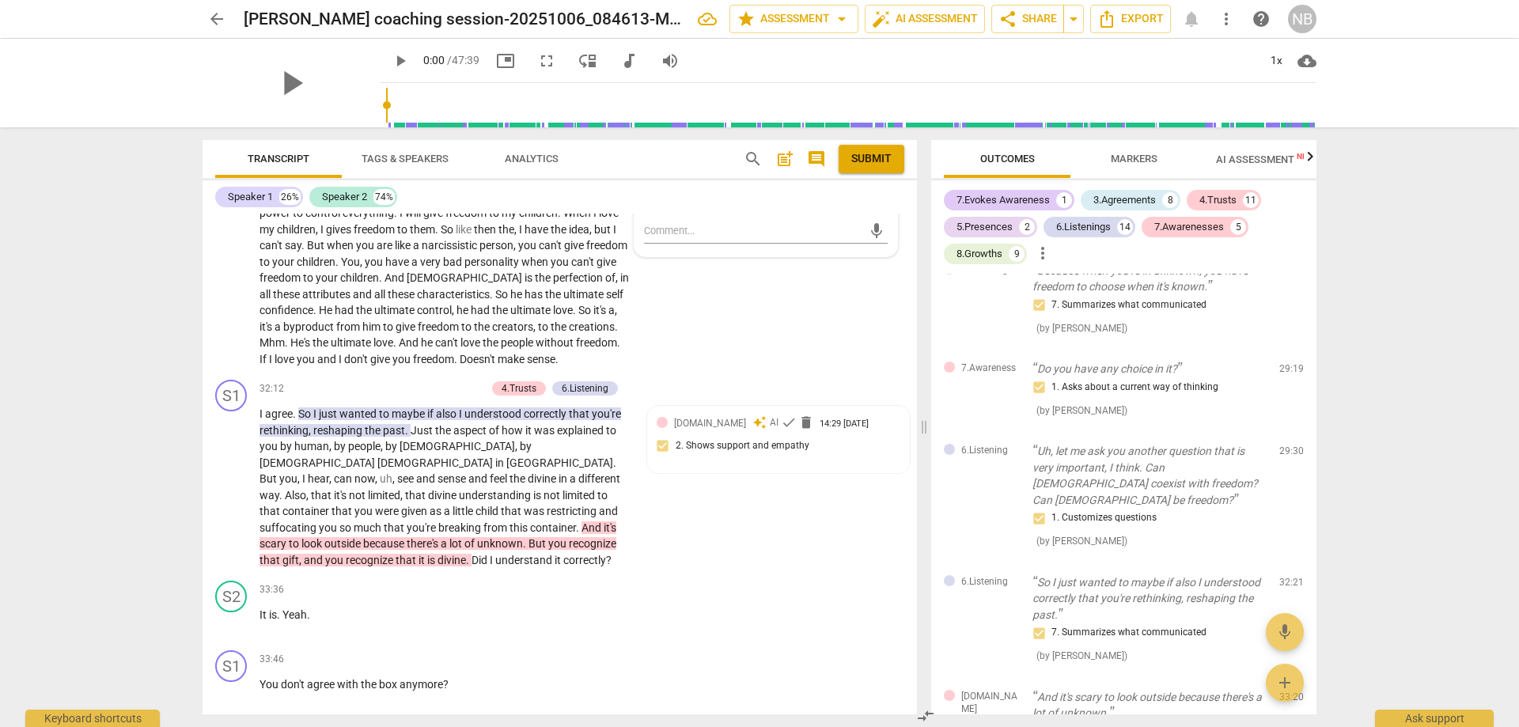
scroll to position [6621, 0]
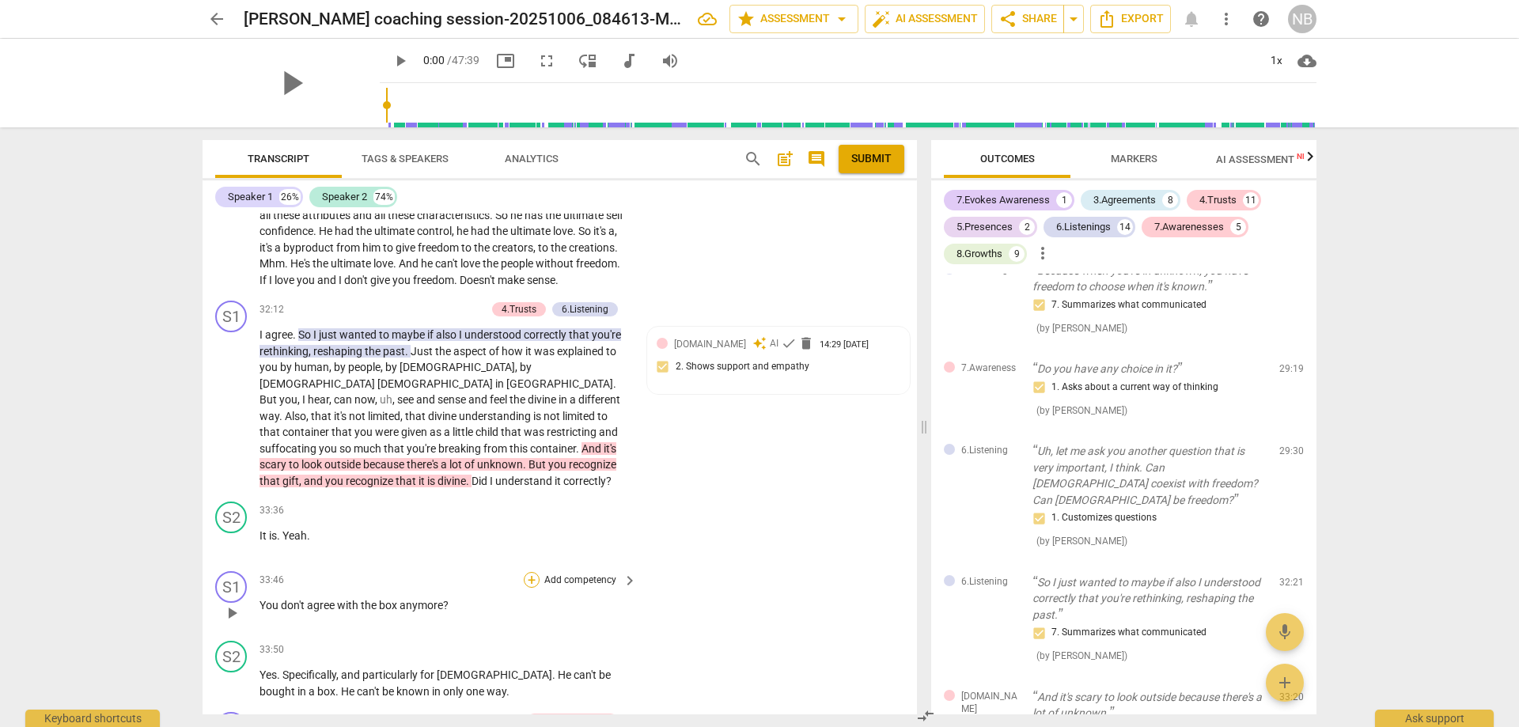
click at [524, 572] on div "+" at bounding box center [532, 580] width 16 height 16
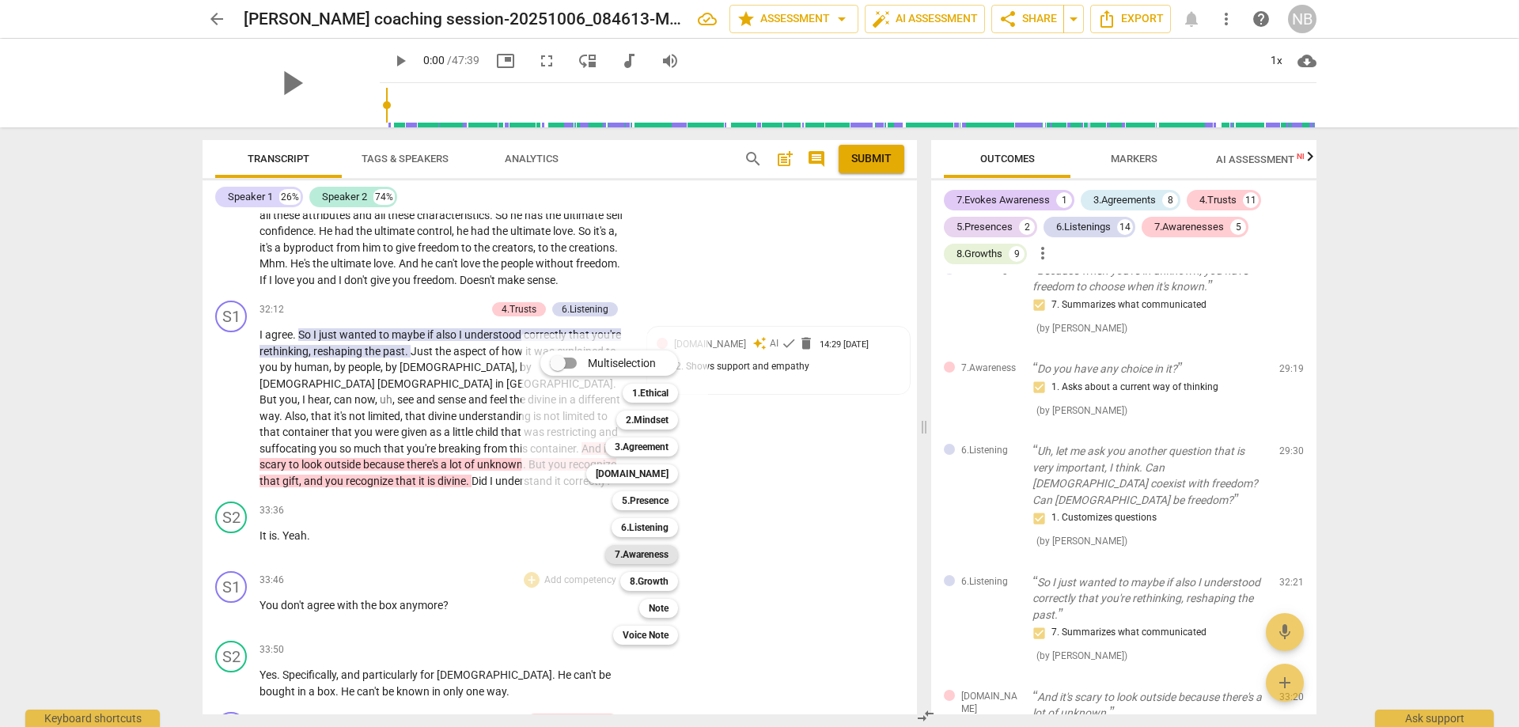
click at [627, 556] on b "7.Awareness" at bounding box center [642, 554] width 54 height 19
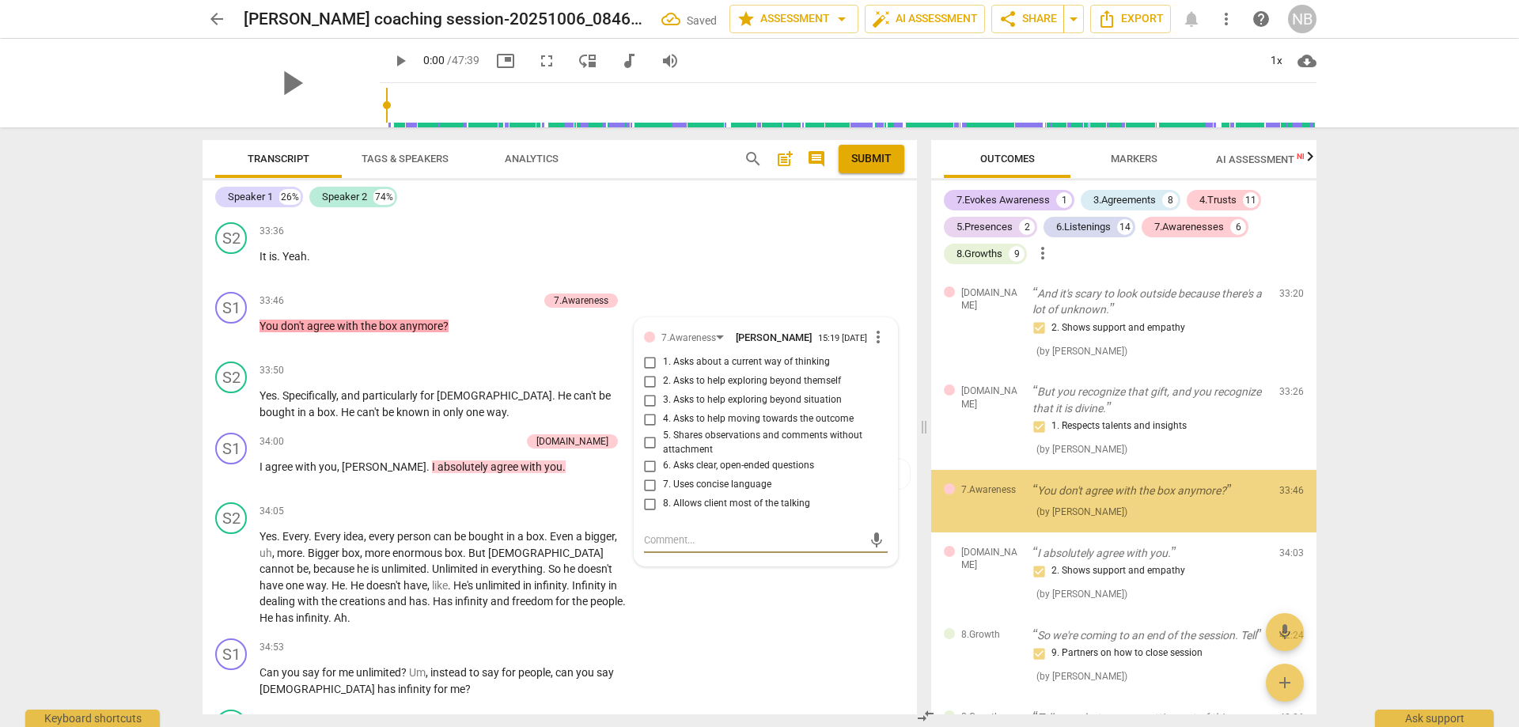
scroll to position [4022, 0]
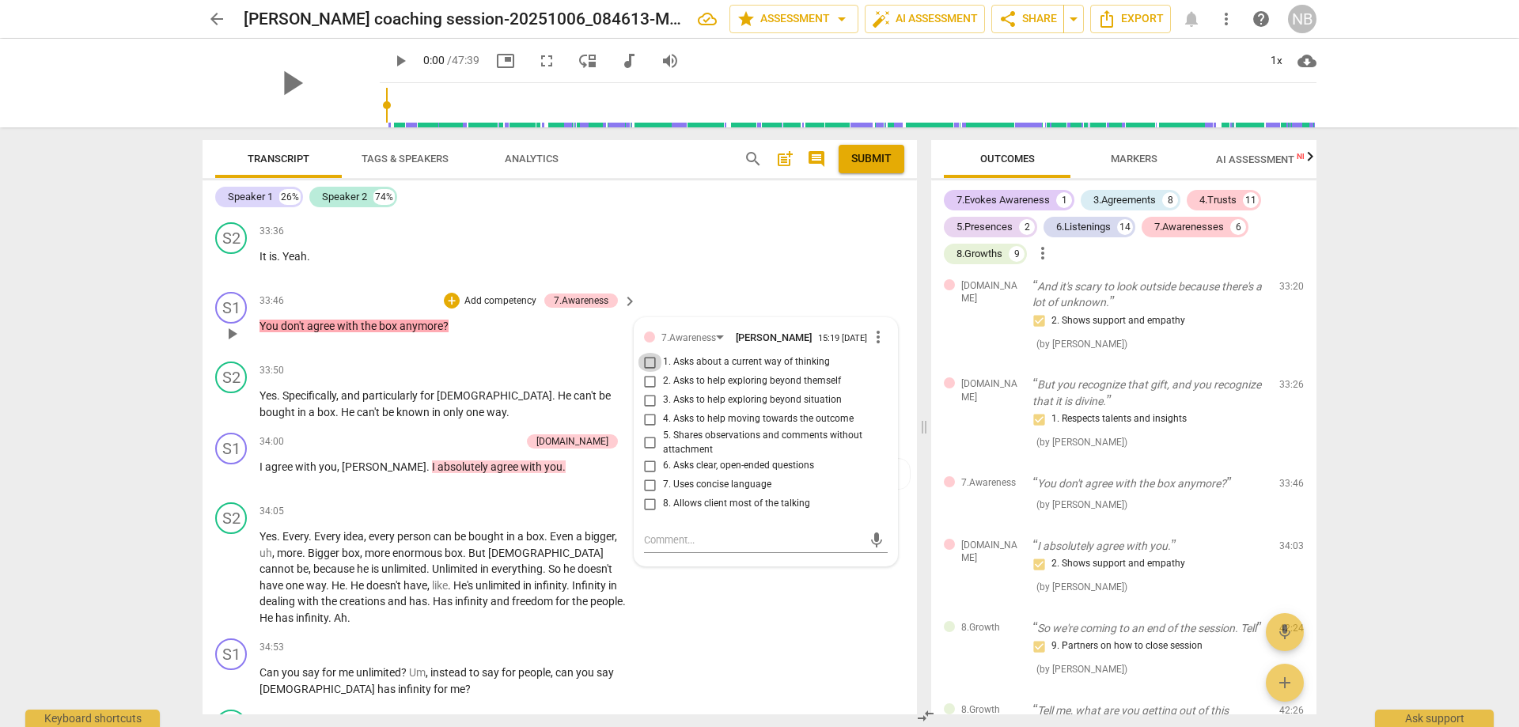
click at [649, 353] on input "1. Asks about a current way of thinking" at bounding box center [650, 362] width 25 height 19
checkbox input "true"
click at [534, 579] on span "infinity" at bounding box center [550, 585] width 32 height 13
